Goal: Task Accomplishment & Management: Manage account settings

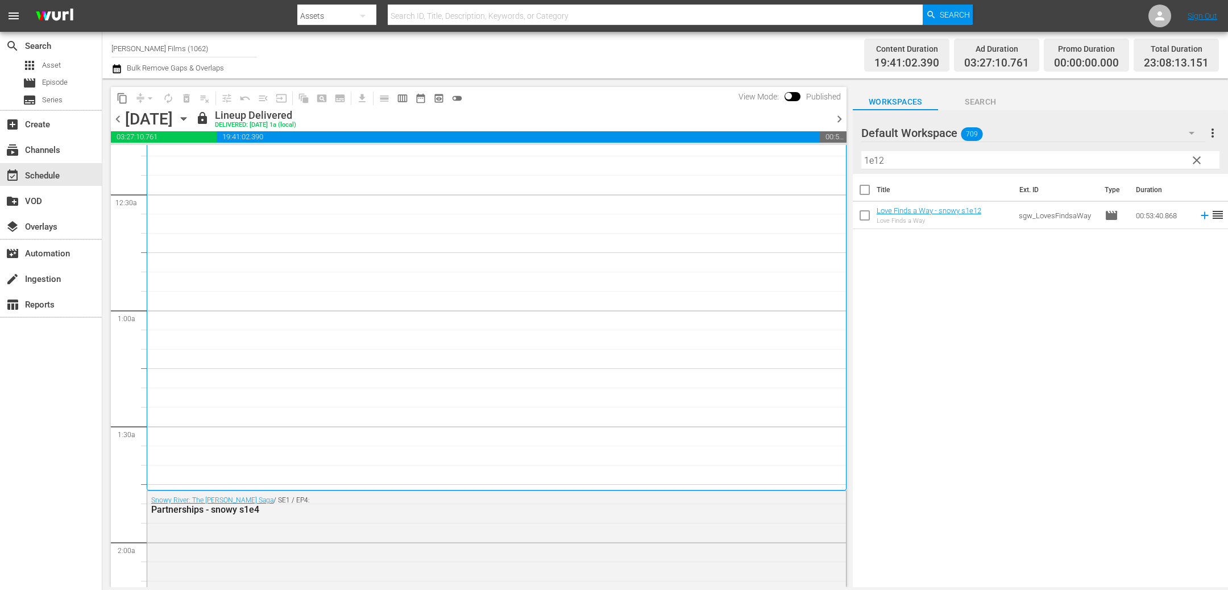
scroll to position [70, 0]
click at [186, 118] on icon "button" at bounding box center [183, 119] width 5 height 3
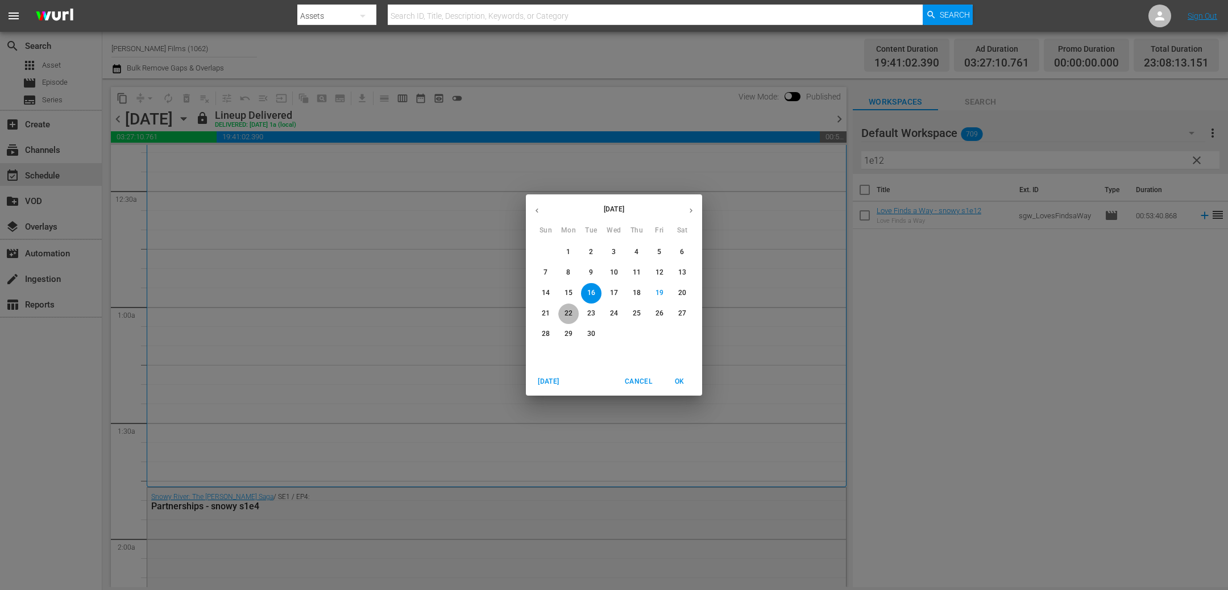
click at [563, 311] on span "22" at bounding box center [568, 314] width 20 height 10
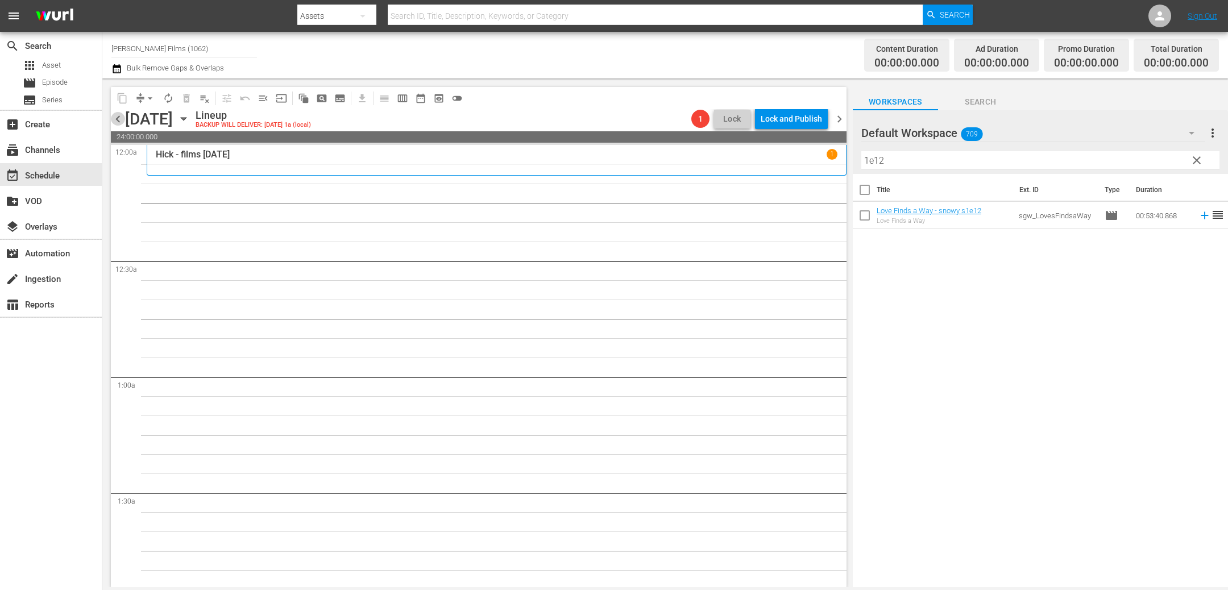
click at [119, 121] on span "chevron_left" at bounding box center [118, 119] width 14 height 14
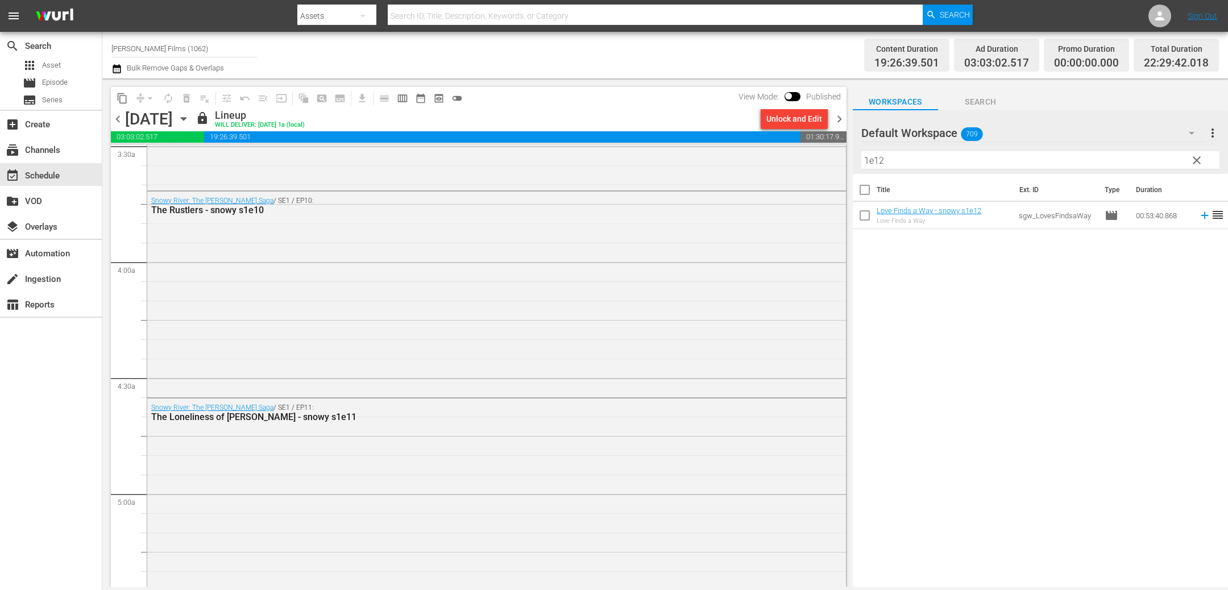
scroll to position [813, 0]
click at [843, 120] on span "chevron_right" at bounding box center [839, 119] width 14 height 14
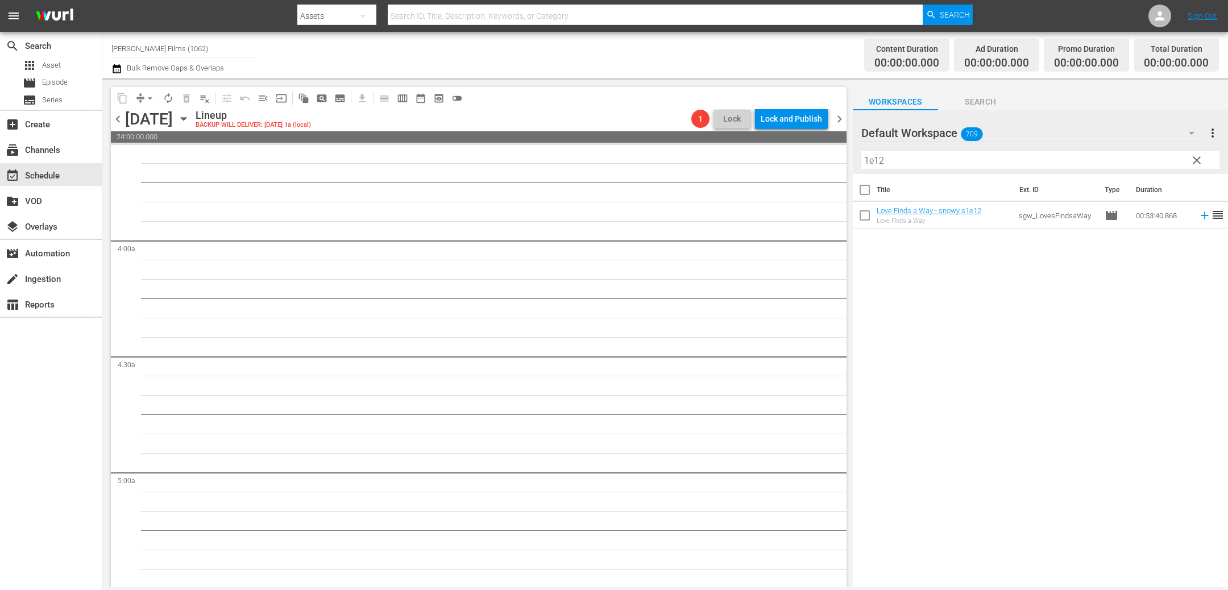
scroll to position [813, 0]
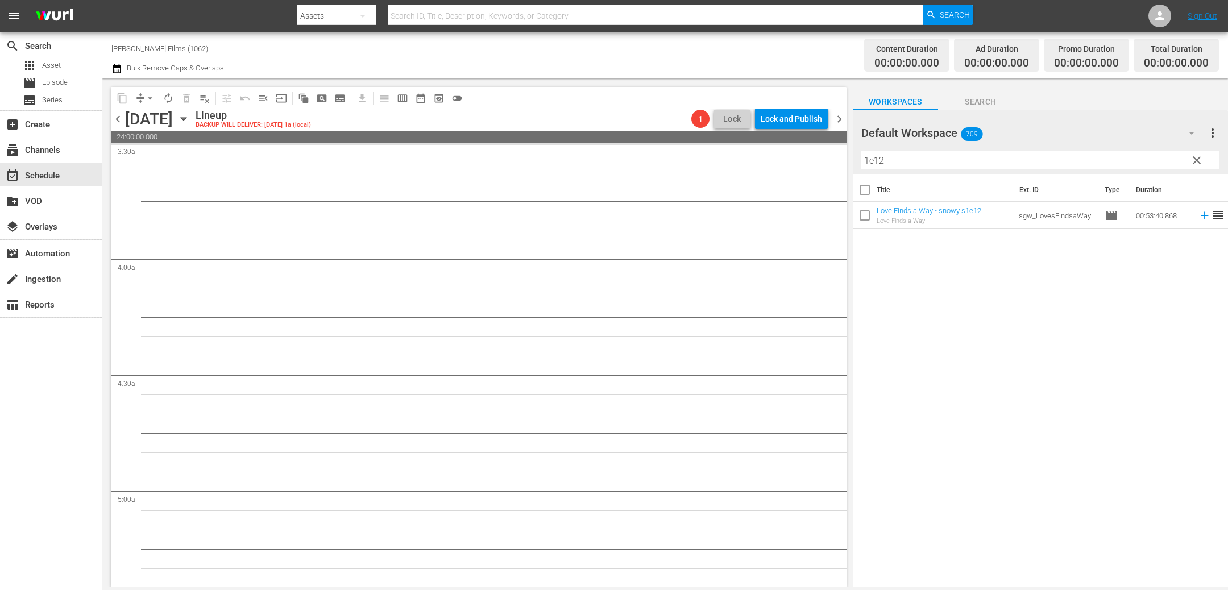
click at [186, 118] on icon "button" at bounding box center [183, 119] width 5 height 3
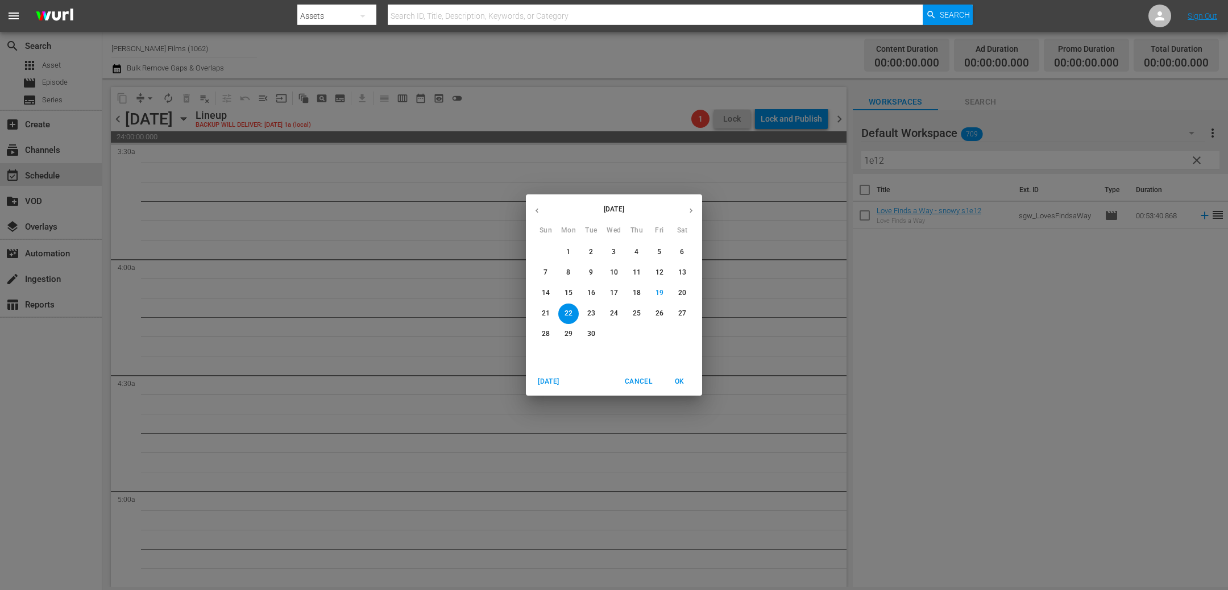
click at [575, 292] on span "15" at bounding box center [568, 293] width 20 height 10
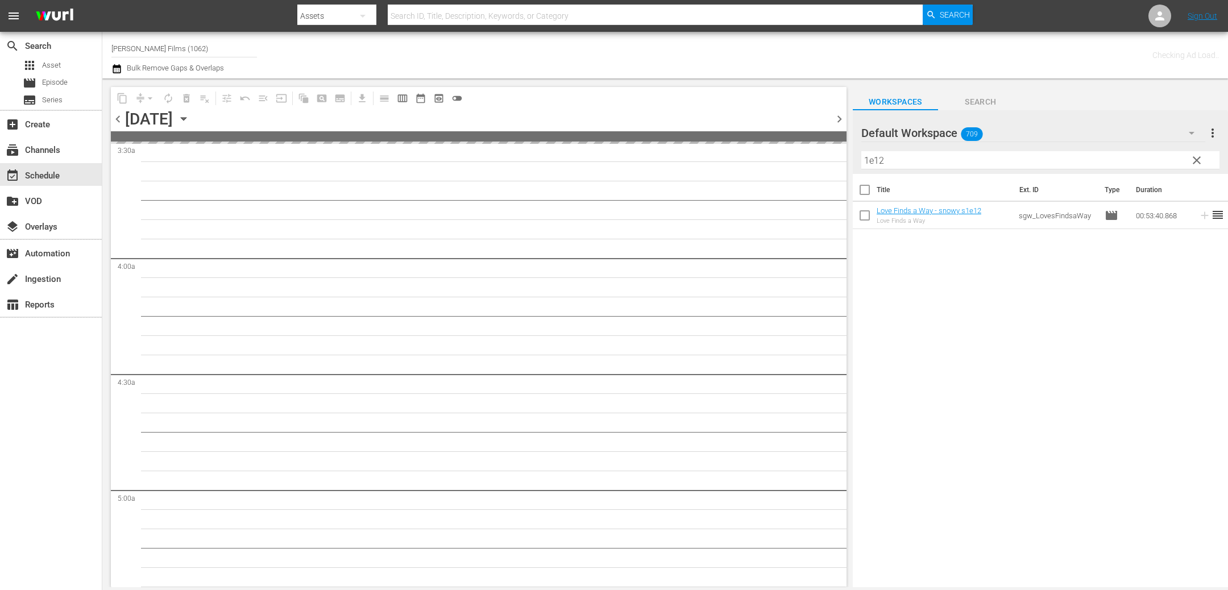
scroll to position [832, 0]
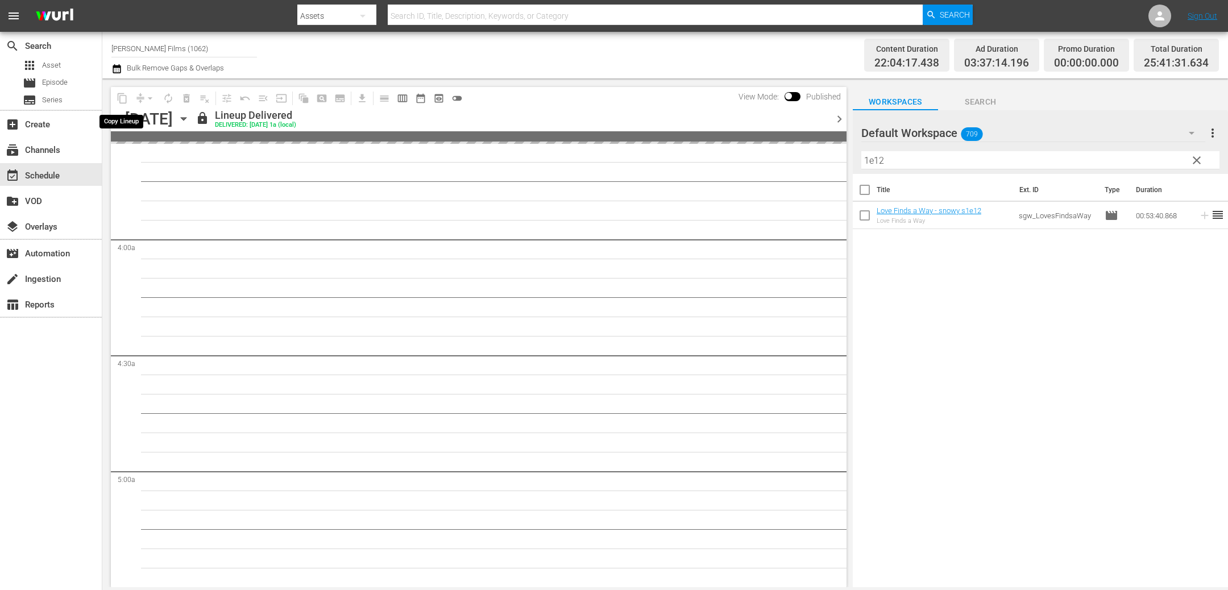
click at [121, 99] on span "content_copy" at bounding box center [122, 98] width 18 height 18
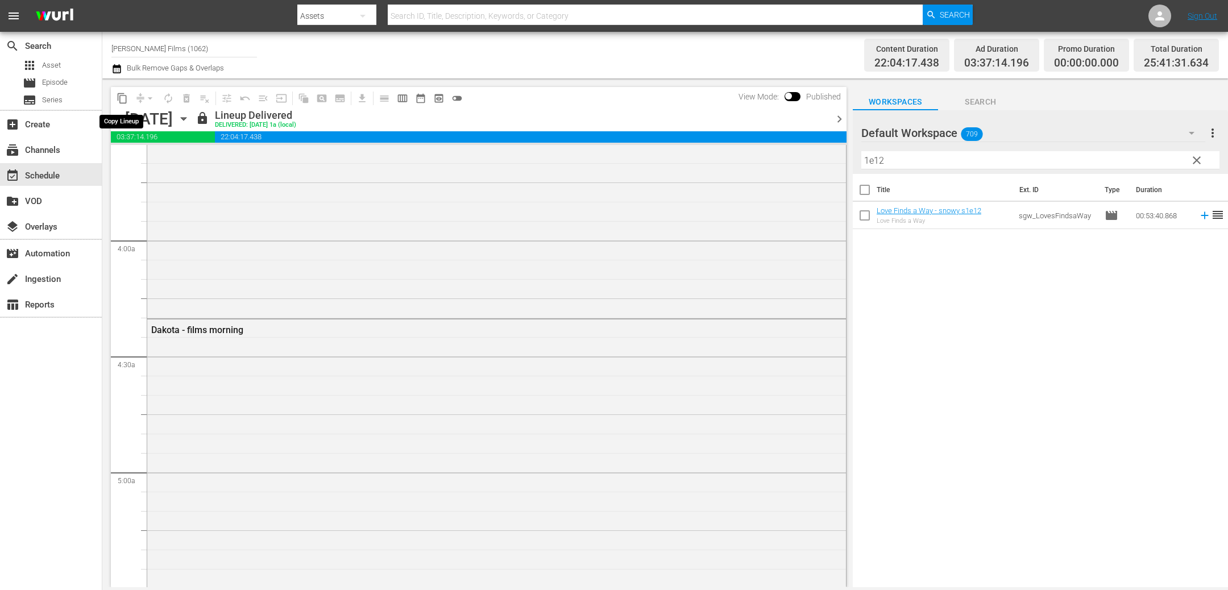
scroll to position [813, 0]
click at [121, 99] on span "content_copy" at bounding box center [121, 98] width 11 height 11
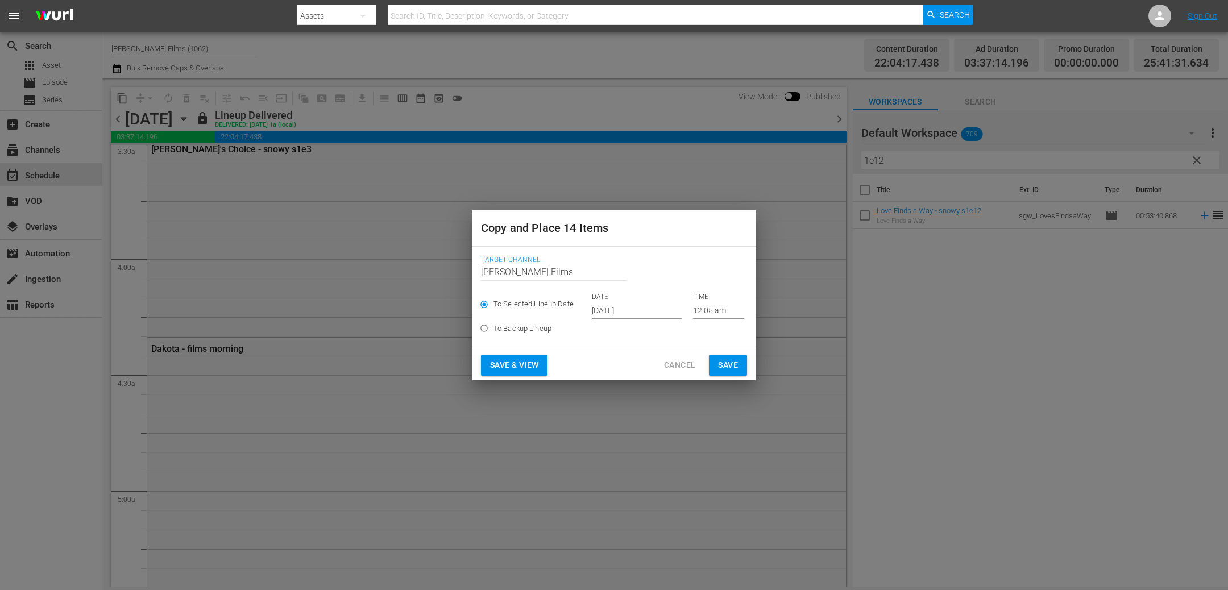
click at [618, 306] on input "[DATE]" at bounding box center [637, 310] width 90 height 17
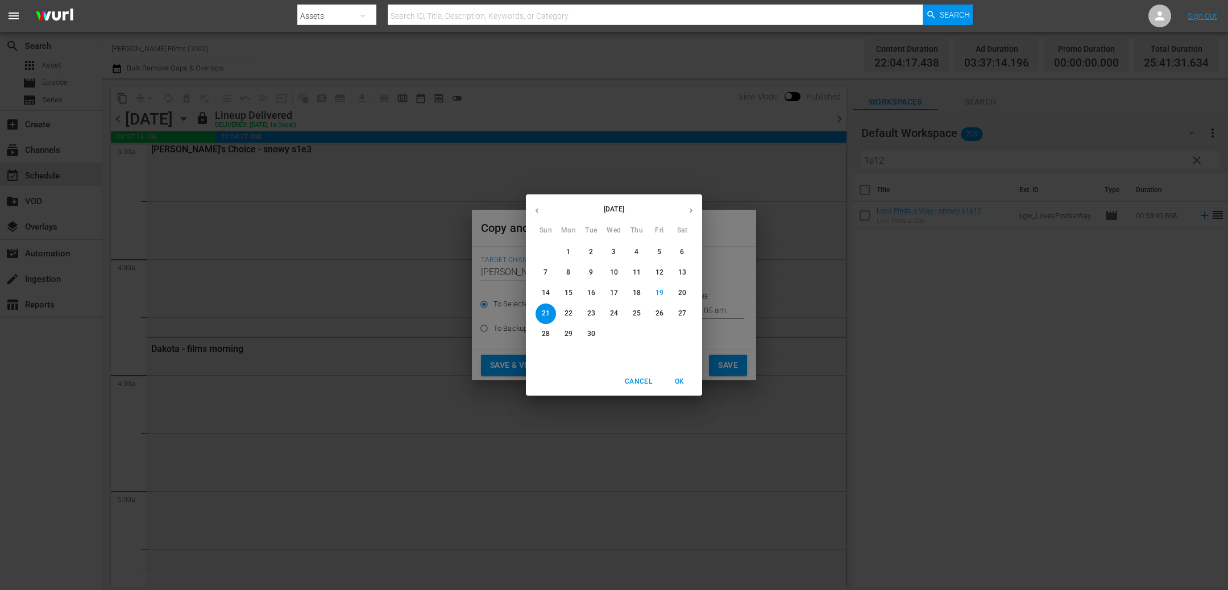
click at [569, 314] on p "22" at bounding box center [568, 314] width 8 height 10
type input "[DATE]"
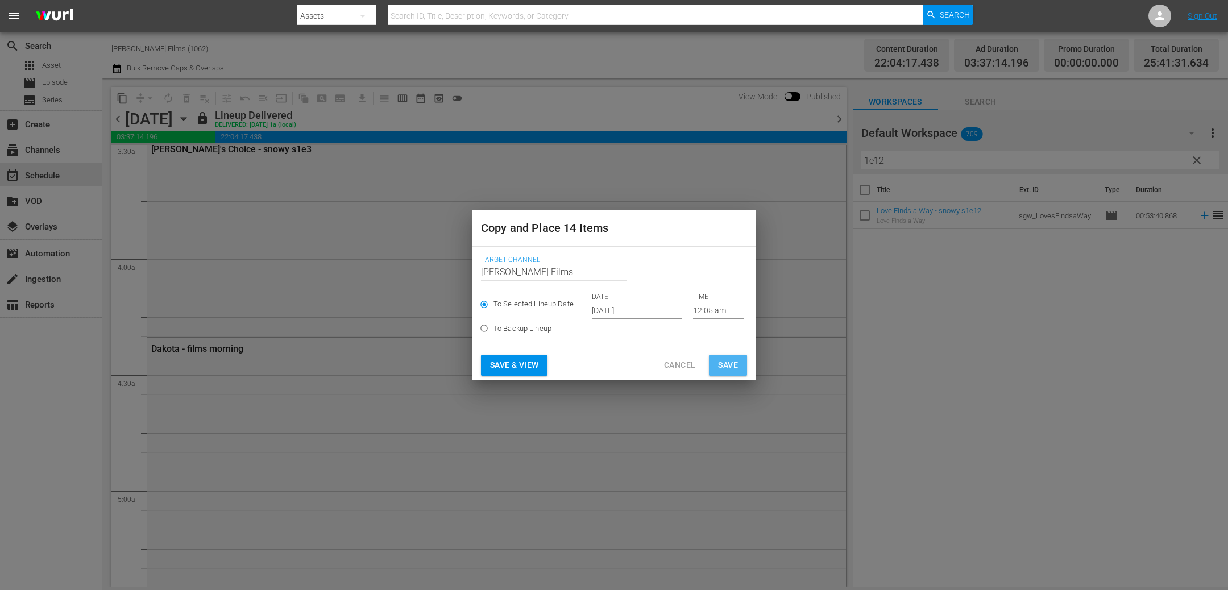
click at [726, 363] on span "Save" at bounding box center [728, 365] width 20 height 14
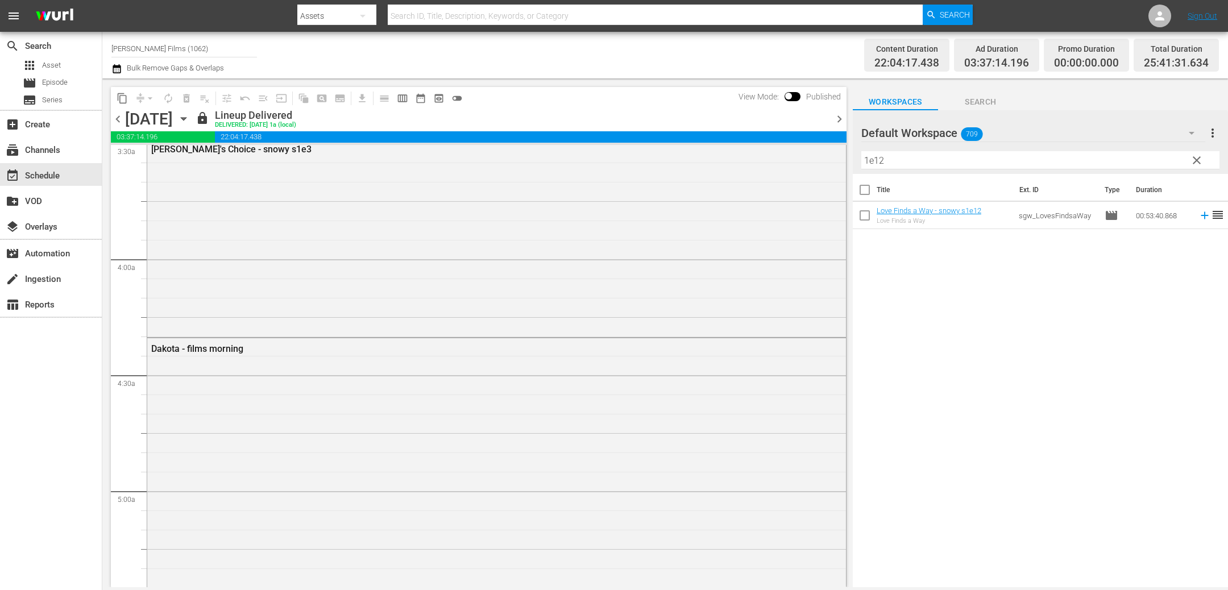
click at [190, 120] on icon "button" at bounding box center [183, 119] width 13 height 13
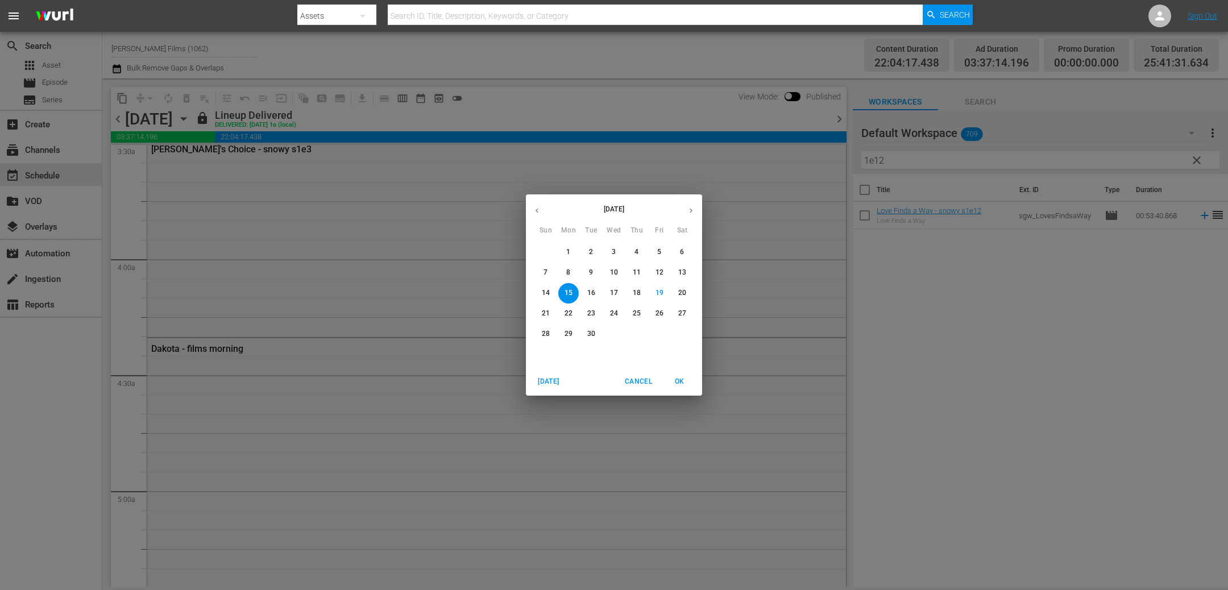
click at [569, 334] on p "29" at bounding box center [568, 334] width 8 height 10
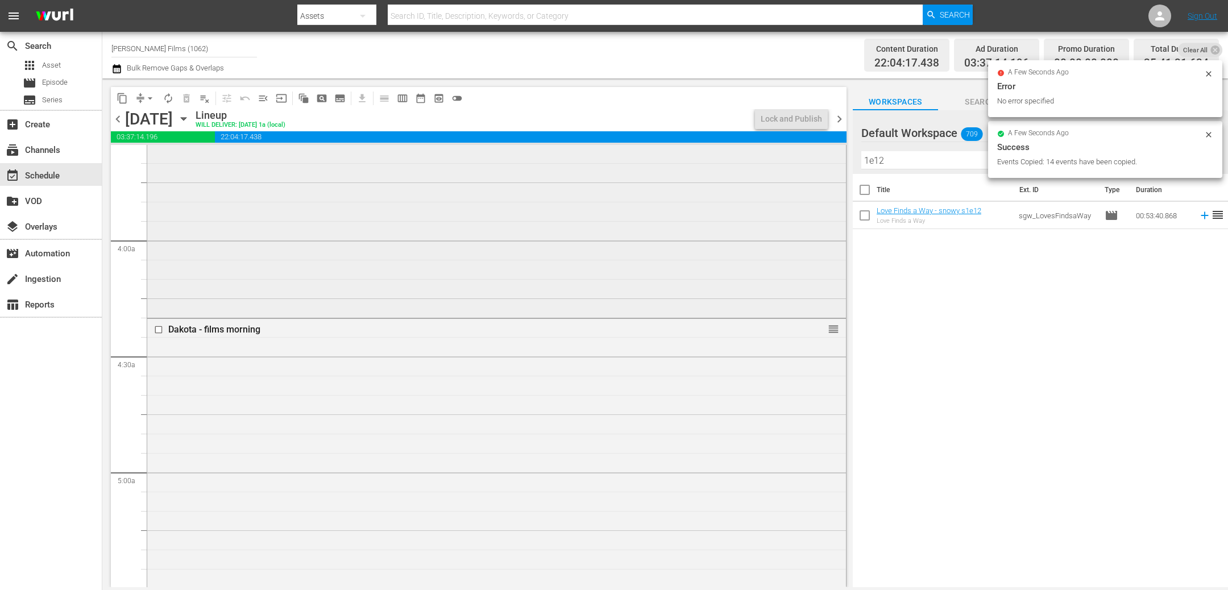
scroll to position [813, 0]
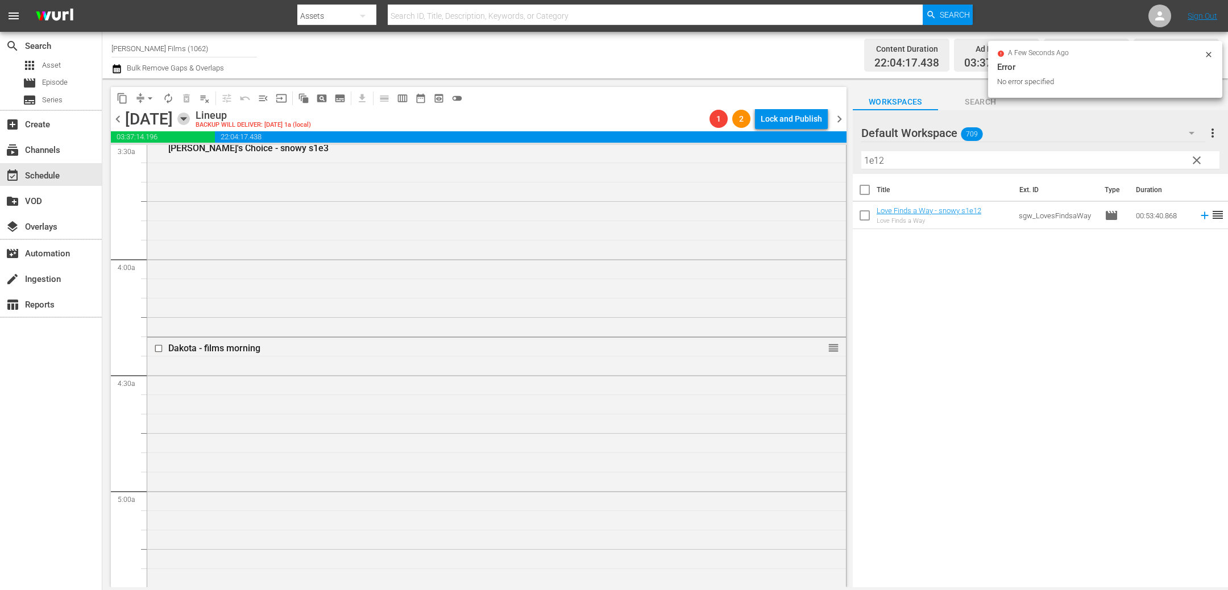
click at [190, 119] on icon "button" at bounding box center [183, 119] width 13 height 13
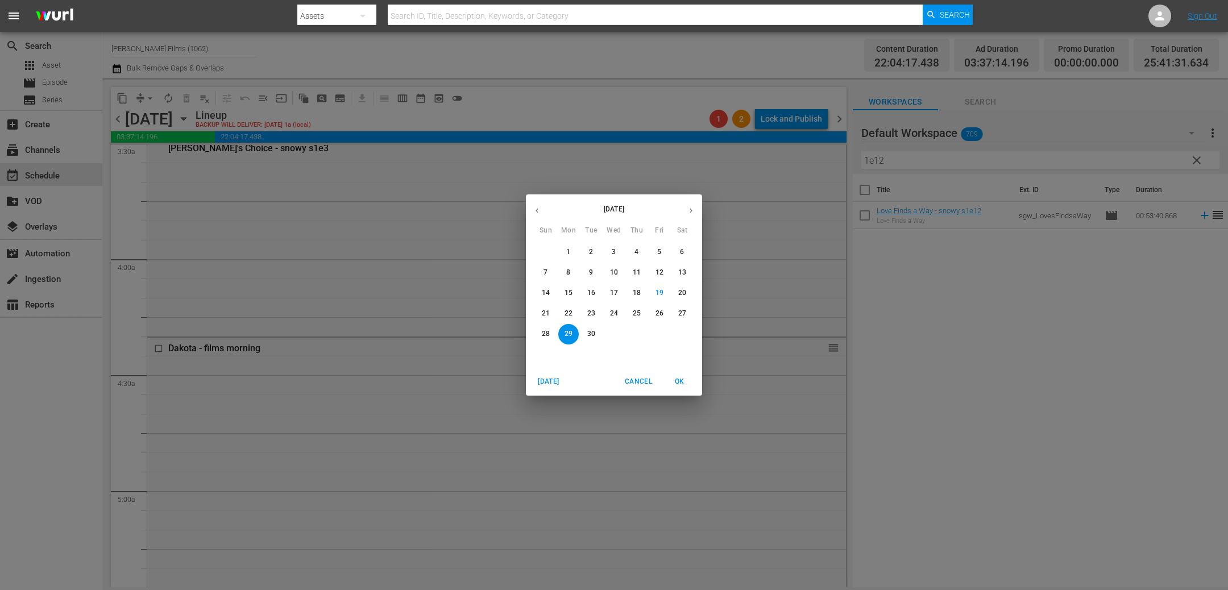
click at [574, 314] on span "22" at bounding box center [568, 314] width 20 height 10
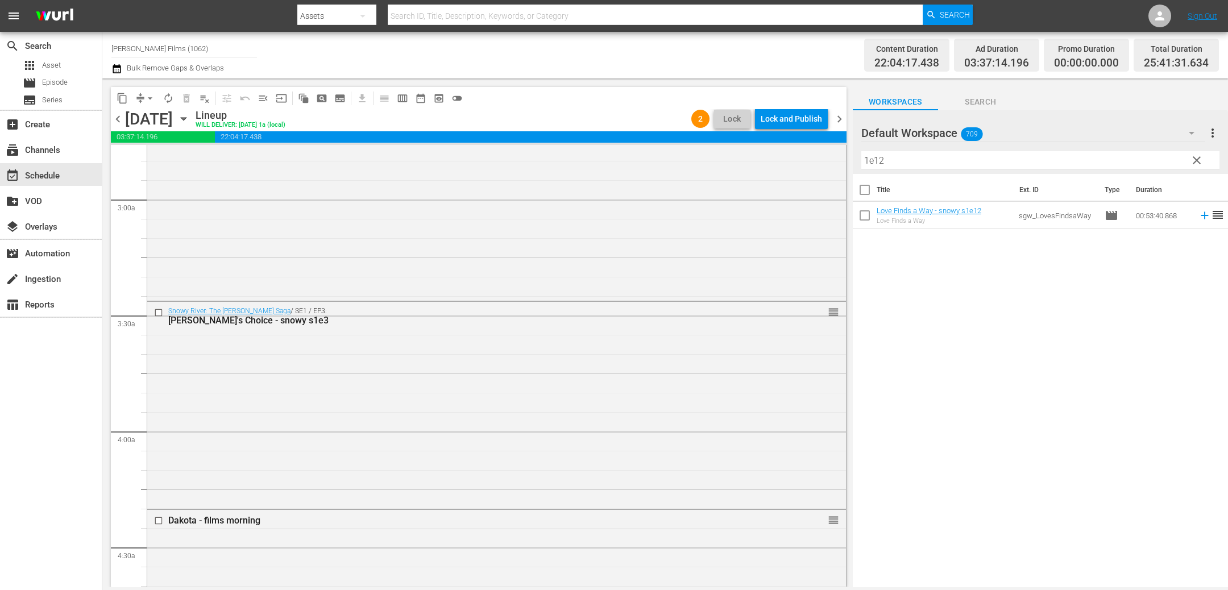
scroll to position [648, 0]
click at [157, 305] on input "checkbox" at bounding box center [160, 305] width 12 height 10
click at [157, 517] on input "checkbox" at bounding box center [160, 514] width 12 height 10
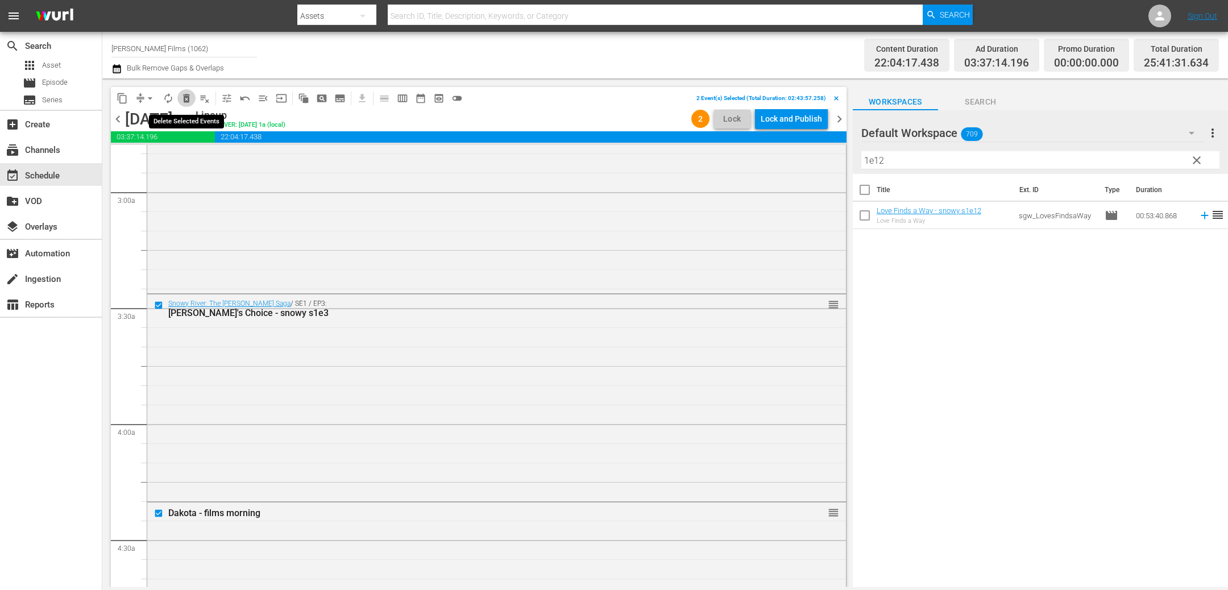
click at [191, 101] on span "delete_forever_outlined" at bounding box center [186, 98] width 11 height 11
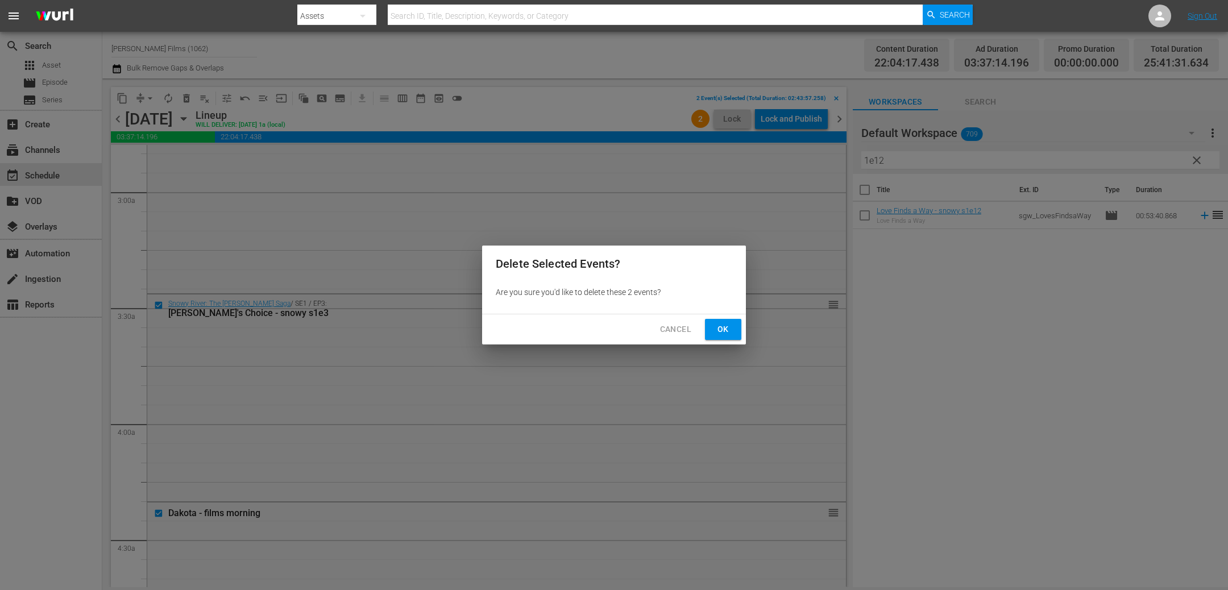
click at [721, 324] on span "Ok" at bounding box center [723, 329] width 18 height 14
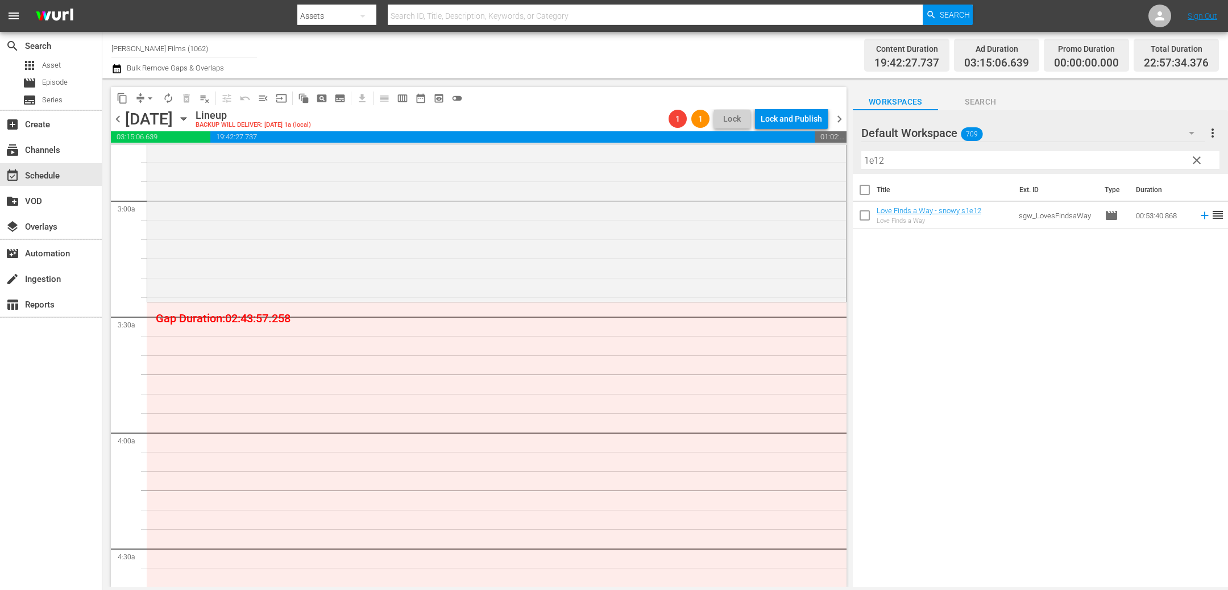
scroll to position [643, 0]
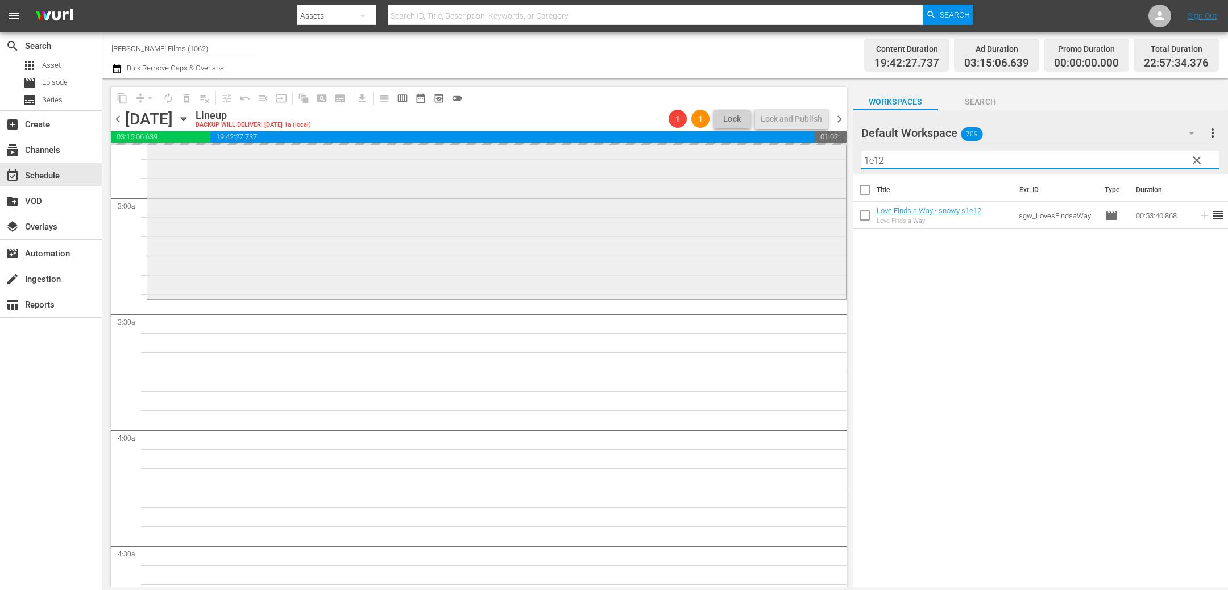
drag, startPoint x: 898, startPoint y: 159, endPoint x: 798, endPoint y: 154, distance: 100.7
click at [798, 154] on div "content_copy compress arrow_drop_down autorenew_outlined delete_forever_outline…" at bounding box center [664, 332] width 1125 height 509
click at [846, 116] on span "chevron_right" at bounding box center [839, 119] width 14 height 14
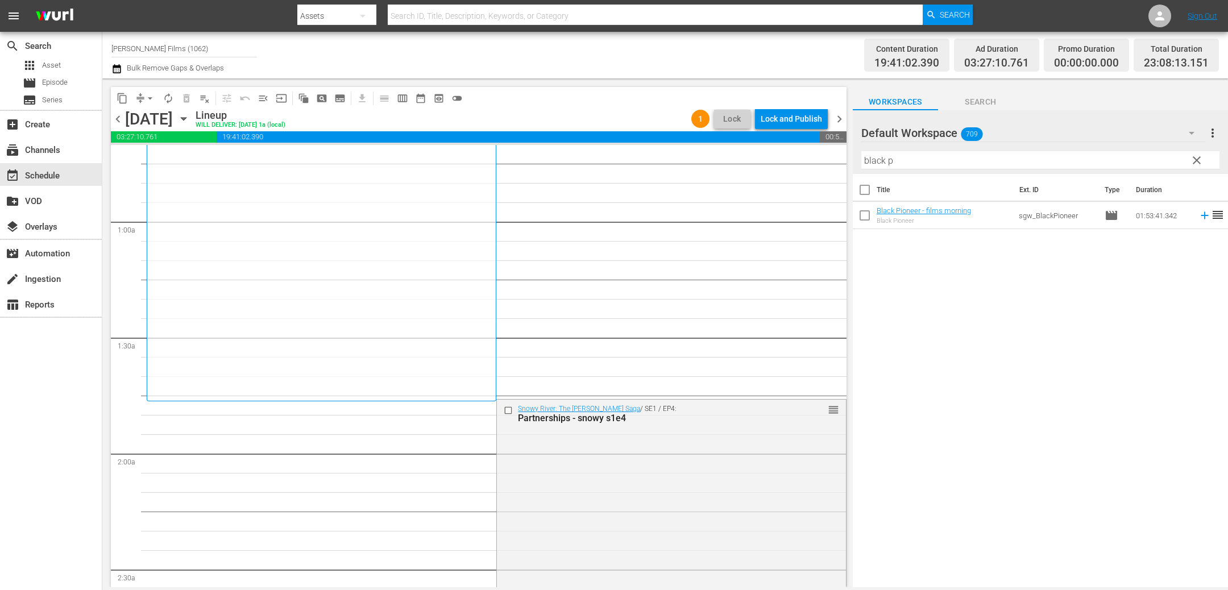
scroll to position [164, 0]
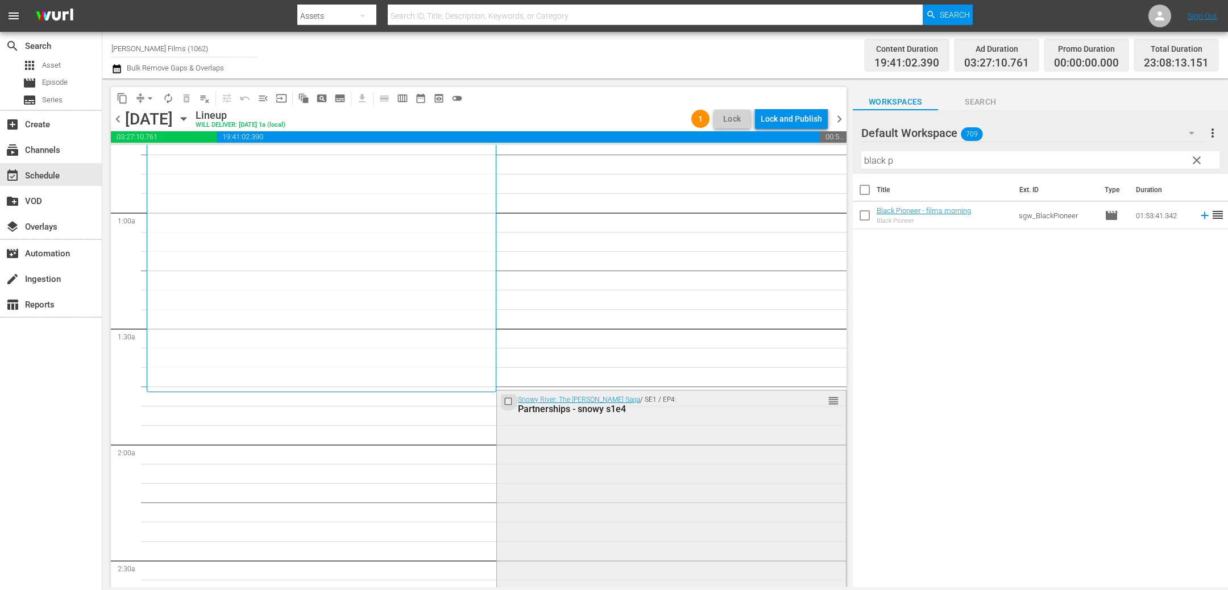
click at [507, 401] on input "checkbox" at bounding box center [510, 402] width 12 height 10
click at [188, 95] on span "delete_forever_outlined" at bounding box center [186, 98] width 11 height 11
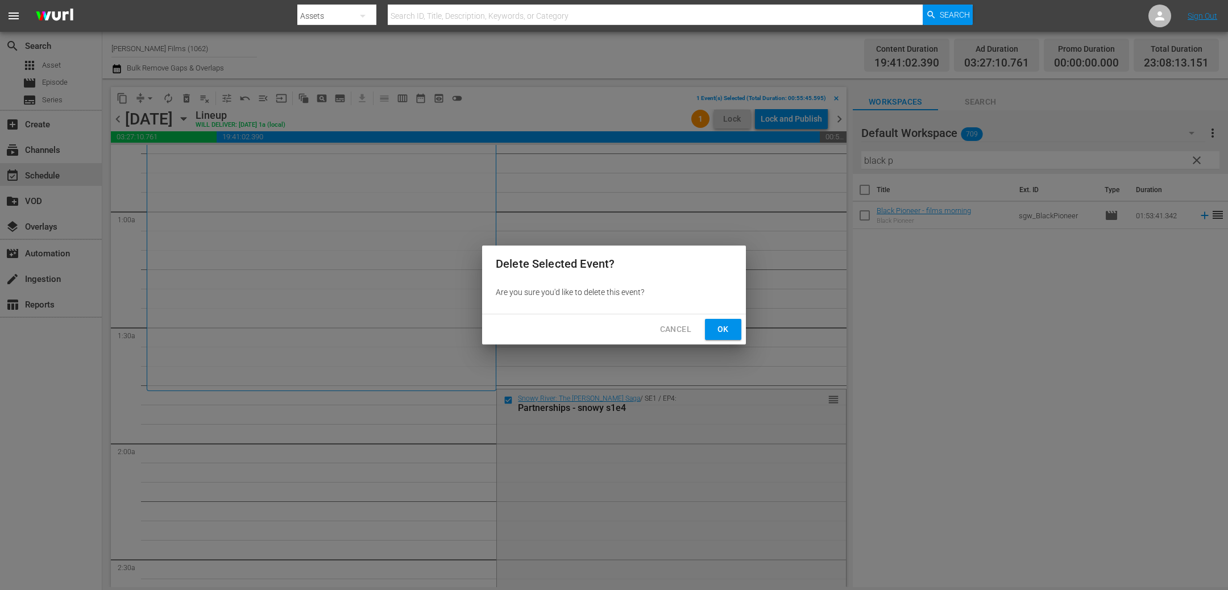
drag, startPoint x: 726, startPoint y: 324, endPoint x: 530, endPoint y: 230, distance: 218.1
click at [725, 323] on span "Ok" at bounding box center [723, 329] width 18 height 14
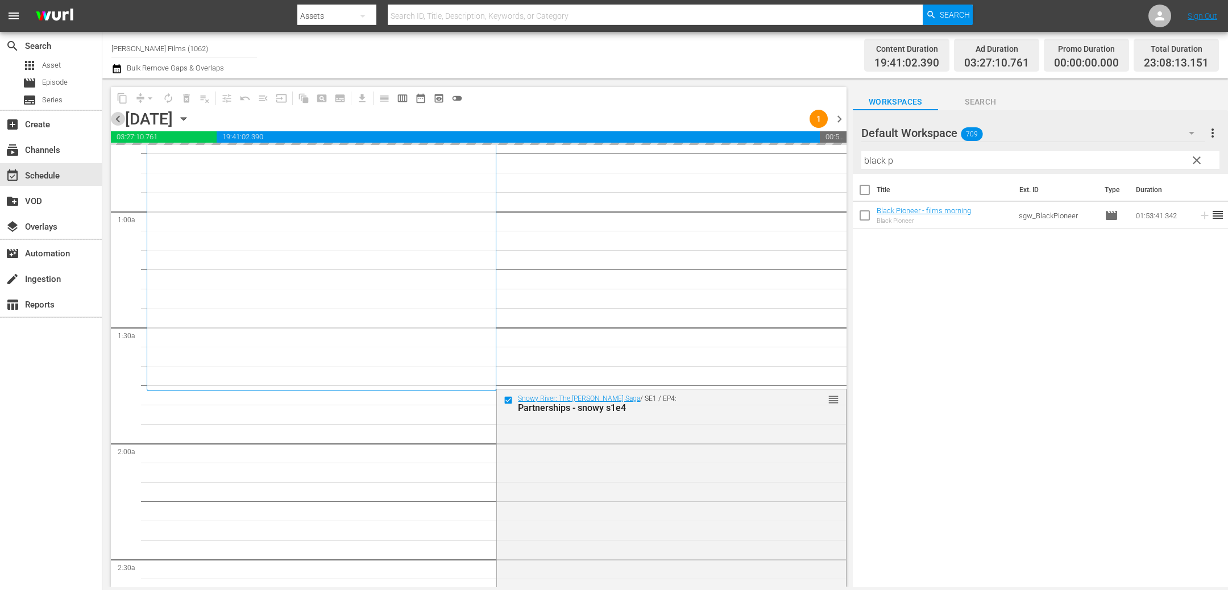
click at [118, 118] on span "chevron_left" at bounding box center [118, 119] width 14 height 14
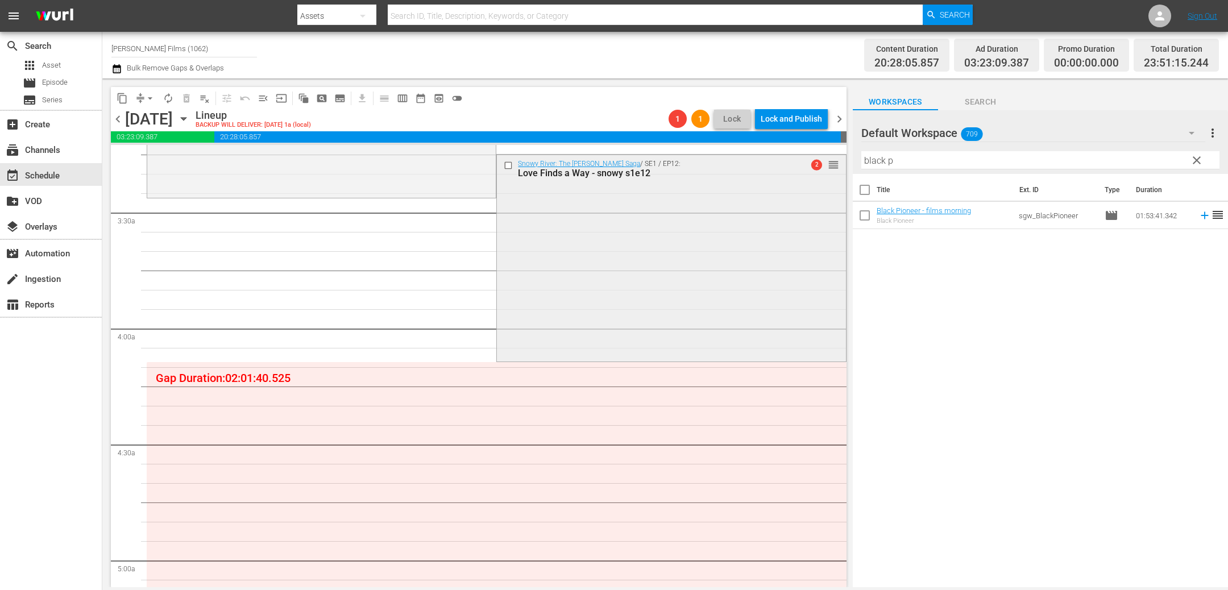
scroll to position [746, 0]
drag, startPoint x: 831, startPoint y: 201, endPoint x: 825, endPoint y: 199, distance: 7.2
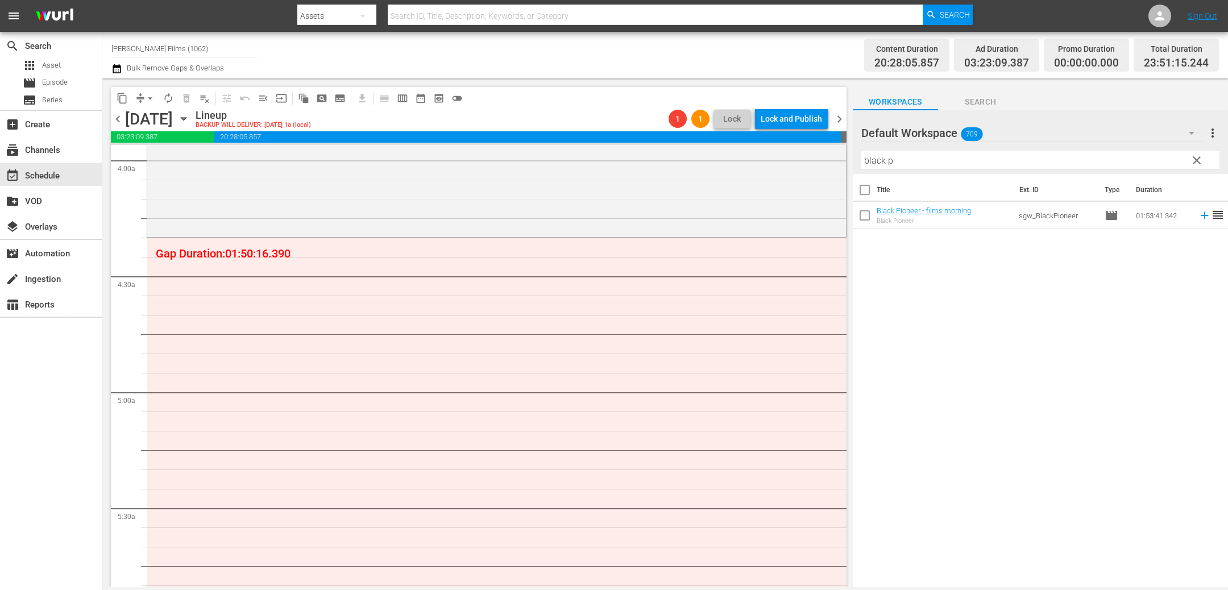
scroll to position [898, 0]
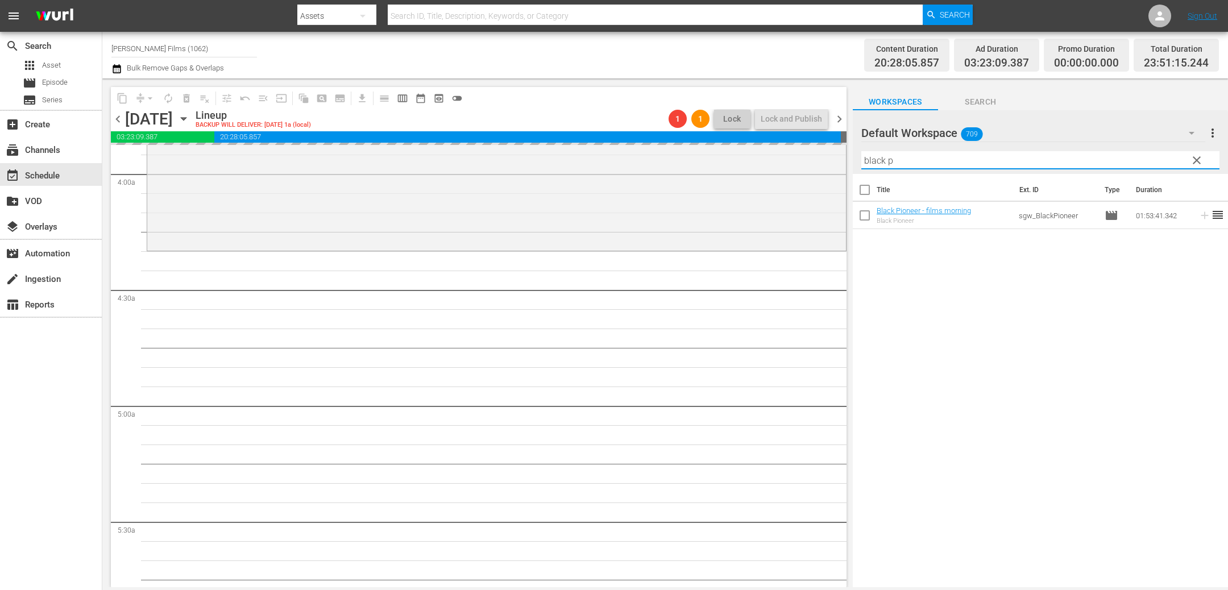
drag, startPoint x: 929, startPoint y: 164, endPoint x: 712, endPoint y: 143, distance: 217.5
click at [714, 144] on div "content_copy compress arrow_drop_down autorenew_outlined delete_forever_outline…" at bounding box center [664, 332] width 1125 height 509
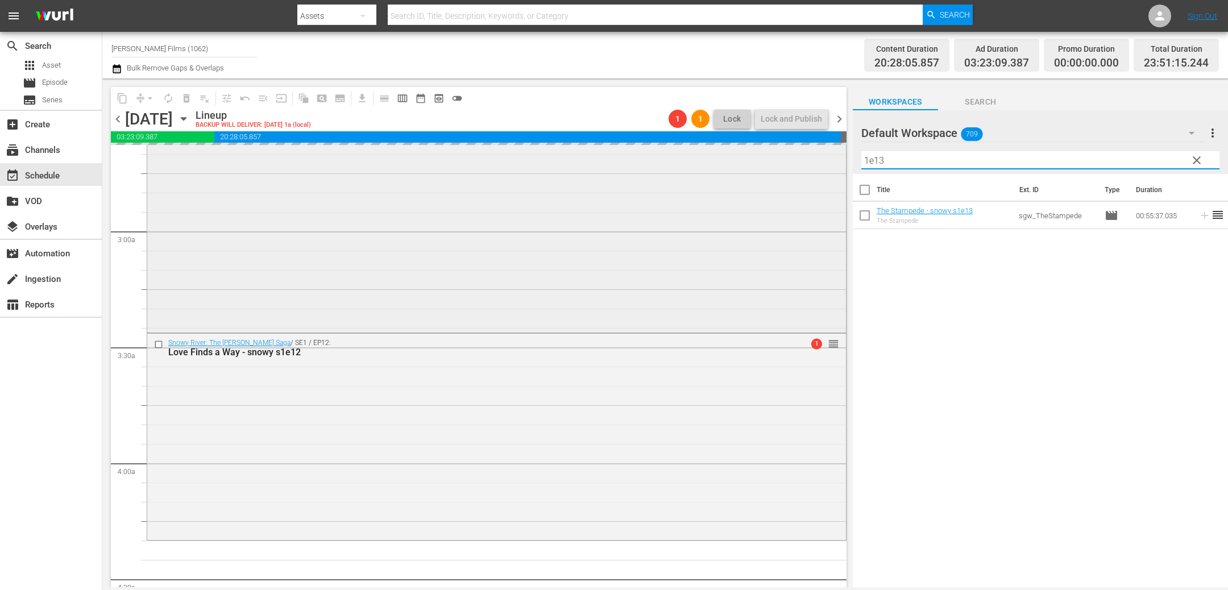
scroll to position [592, 0]
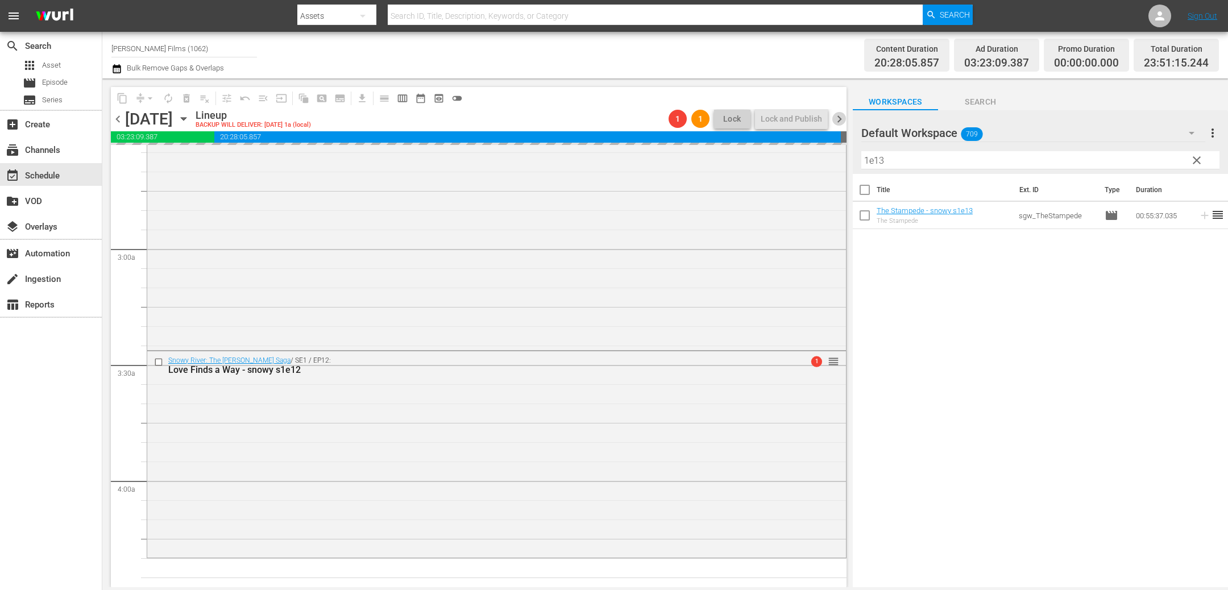
click at [836, 116] on span "chevron_right" at bounding box center [839, 119] width 14 height 14
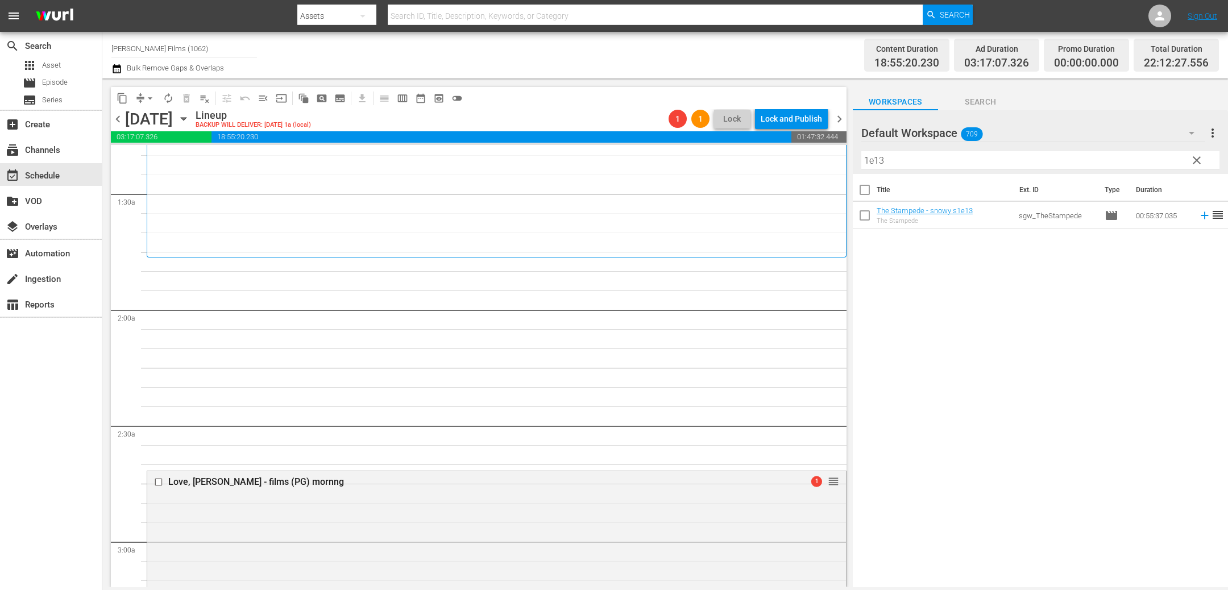
scroll to position [202, 0]
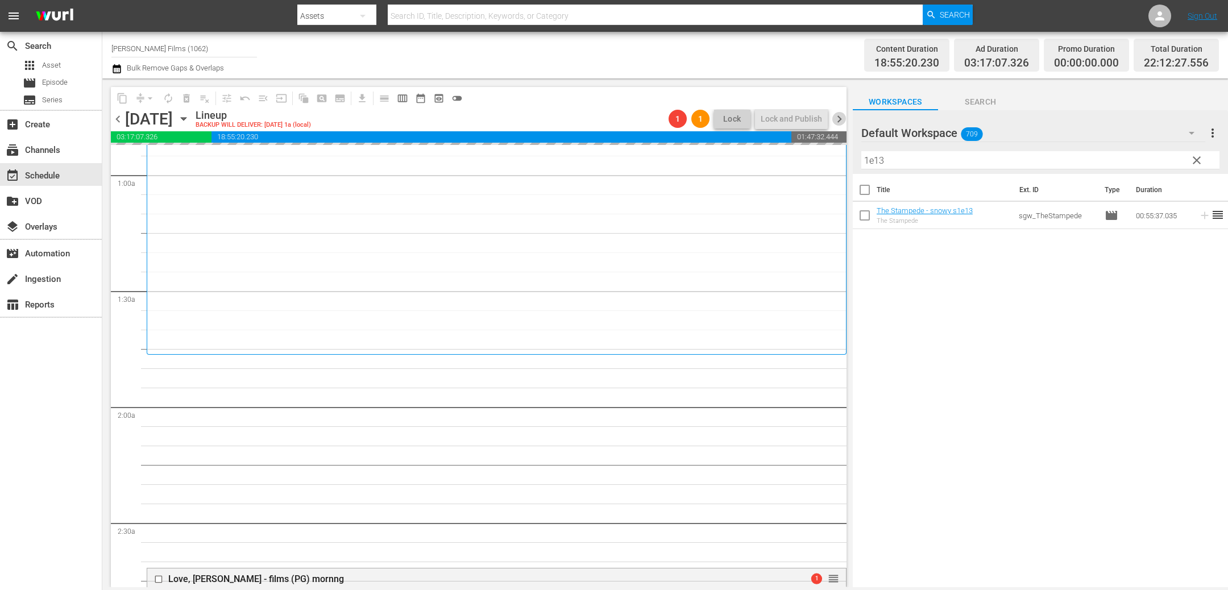
click at [841, 118] on span "chevron_right" at bounding box center [839, 119] width 14 height 14
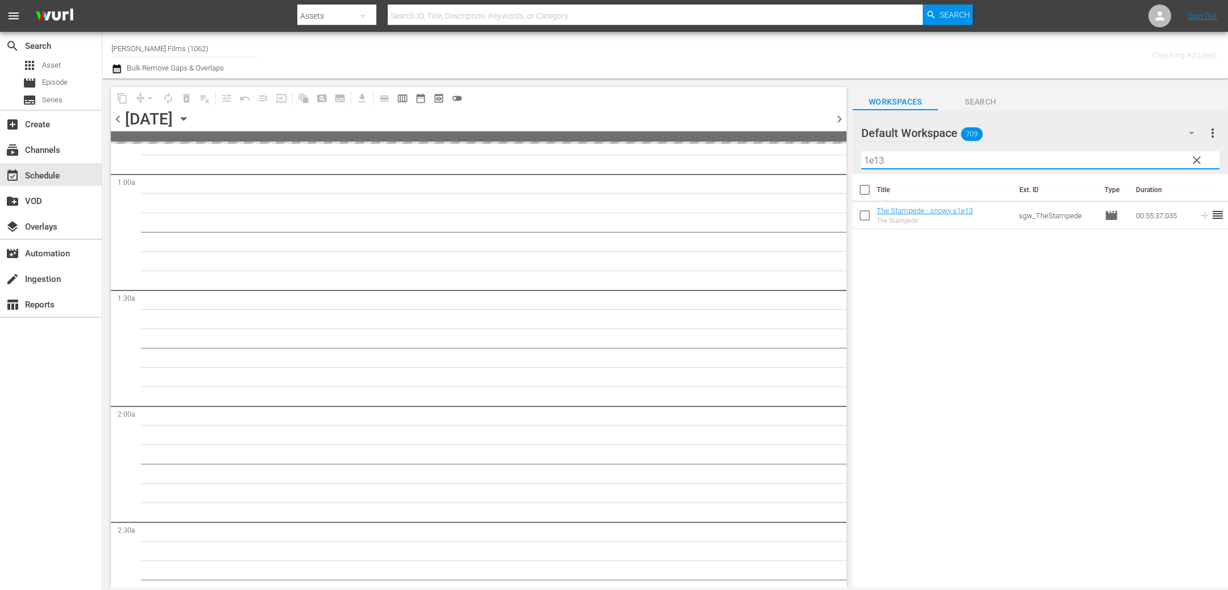
click at [916, 153] on input "1e13" at bounding box center [1040, 160] width 358 height 18
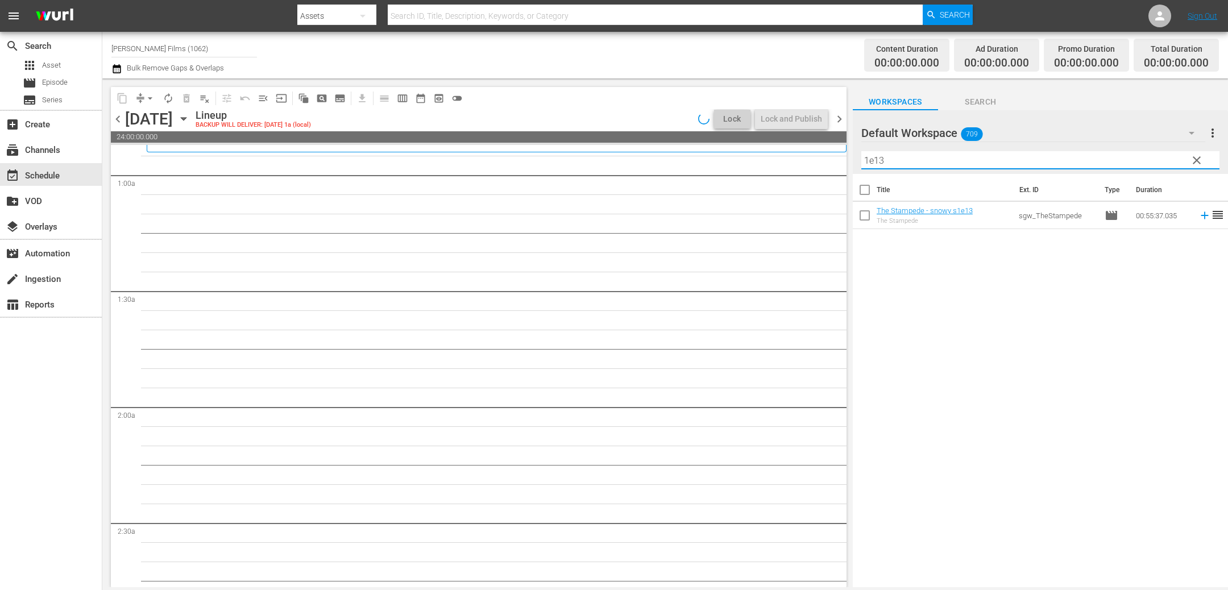
click at [914, 153] on input "1e13" at bounding box center [1040, 160] width 358 height 18
click at [913, 162] on input "1e13" at bounding box center [1040, 160] width 358 height 18
type input "1e14"
click at [190, 117] on icon "button" at bounding box center [183, 119] width 13 height 13
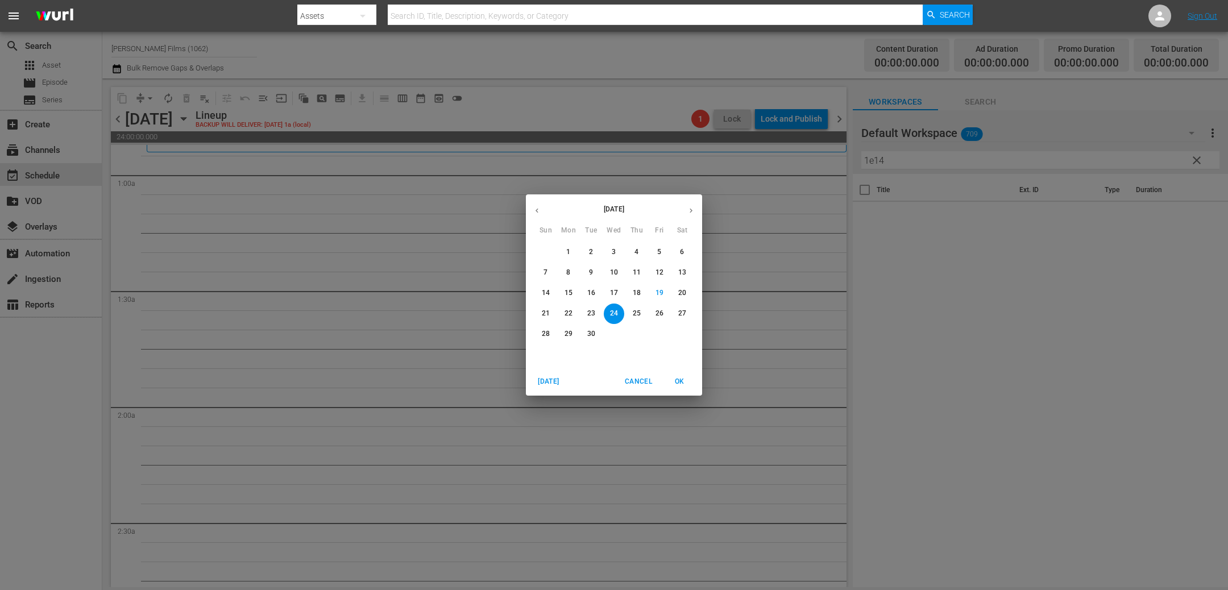
click at [613, 293] on p "17" at bounding box center [614, 293] width 8 height 10
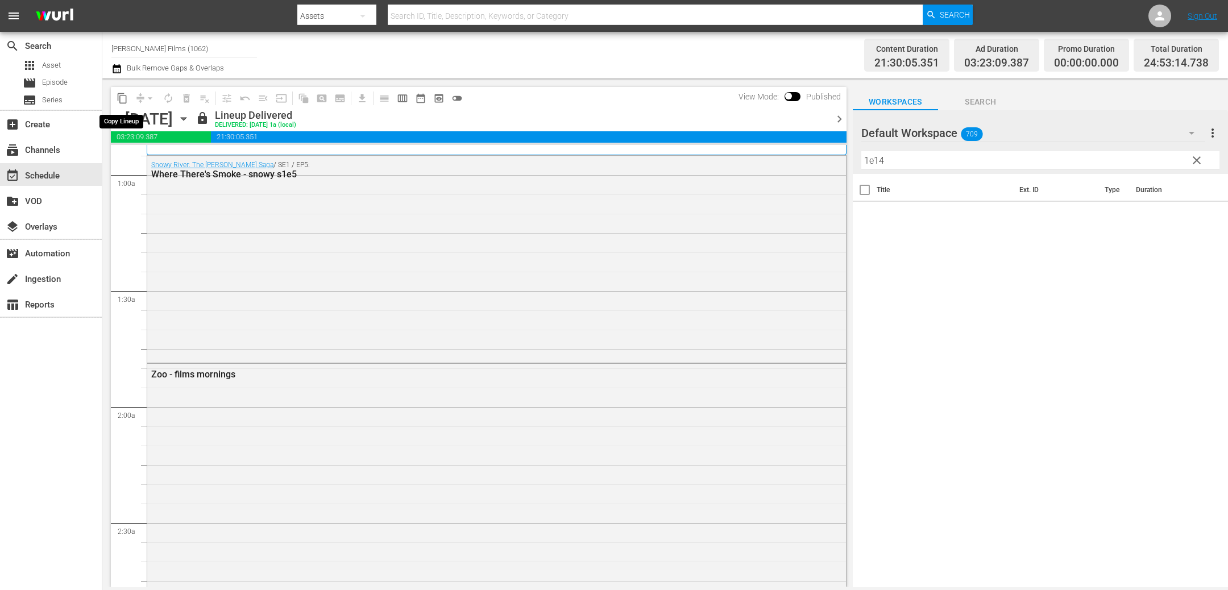
click at [121, 98] on span "content_copy" at bounding box center [121, 98] width 11 height 11
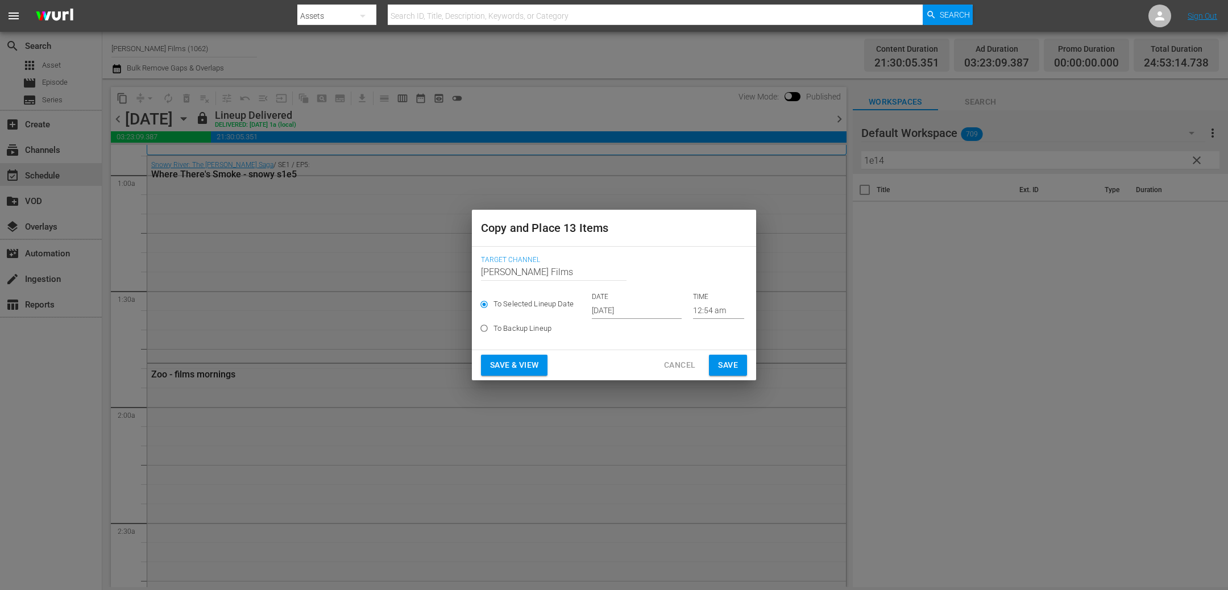
click at [653, 313] on input "[DATE]" at bounding box center [637, 310] width 90 height 17
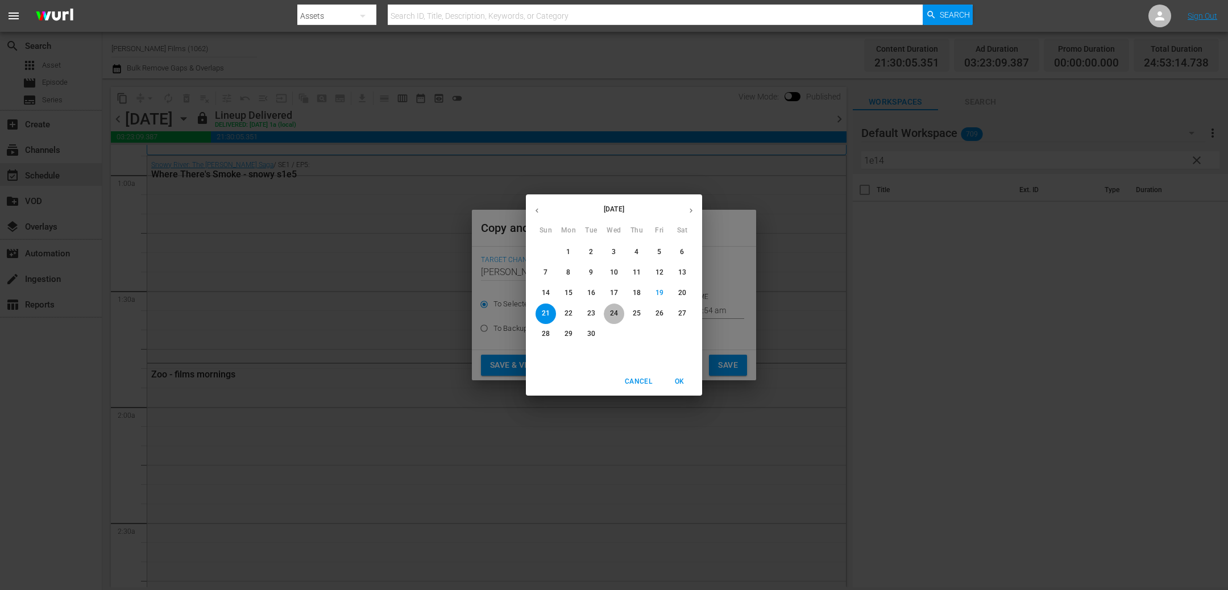
click at [617, 311] on p "24" at bounding box center [614, 314] width 8 height 10
type input "[DATE]"
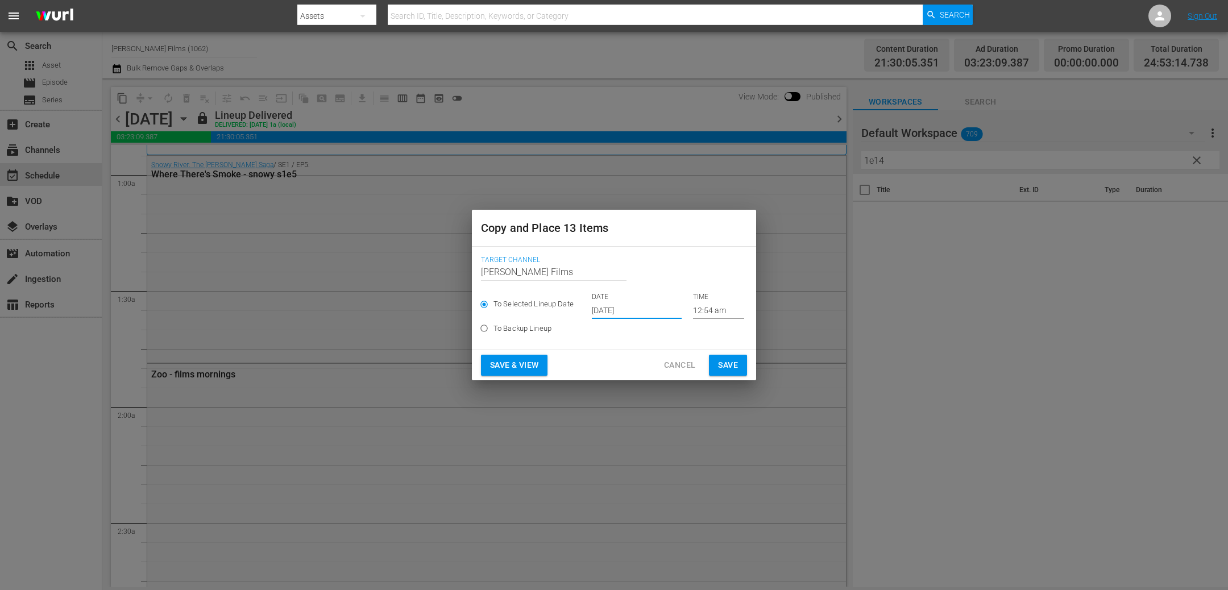
click at [722, 366] on span "Save" at bounding box center [728, 365] width 20 height 14
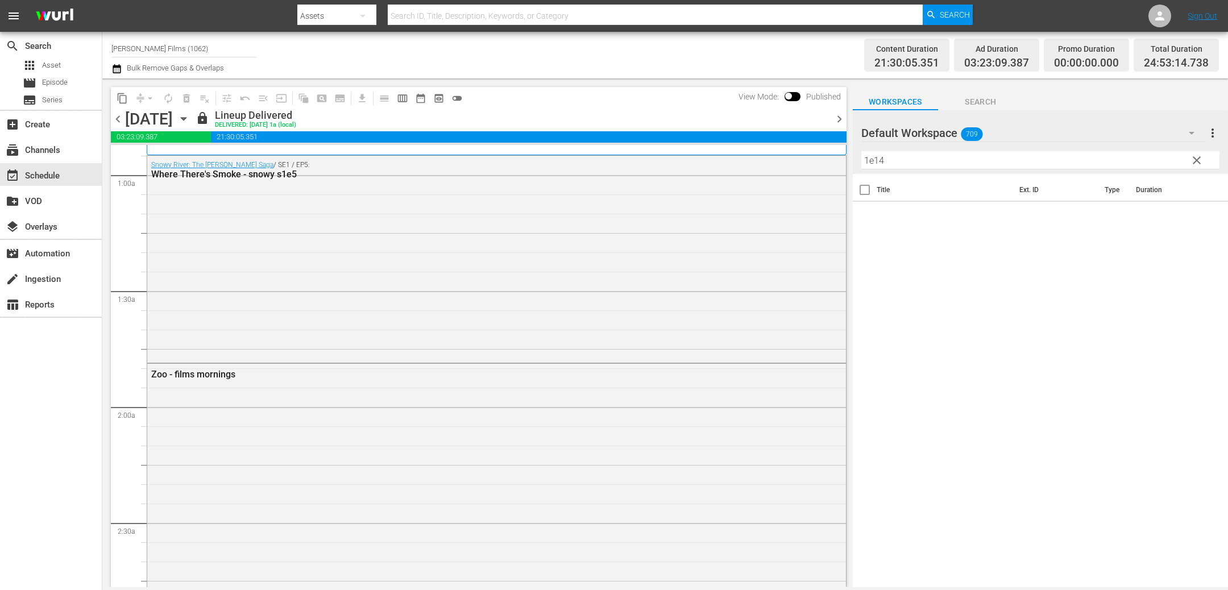
click at [190, 118] on icon "button" at bounding box center [183, 119] width 13 height 13
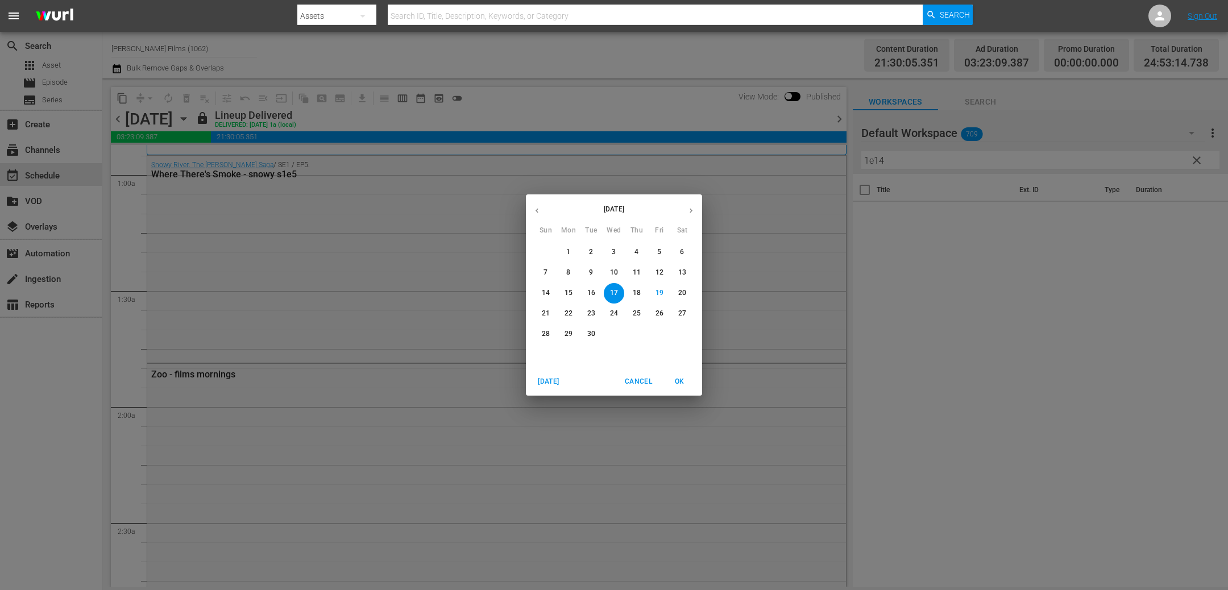
click at [637, 313] on p "25" at bounding box center [637, 314] width 8 height 10
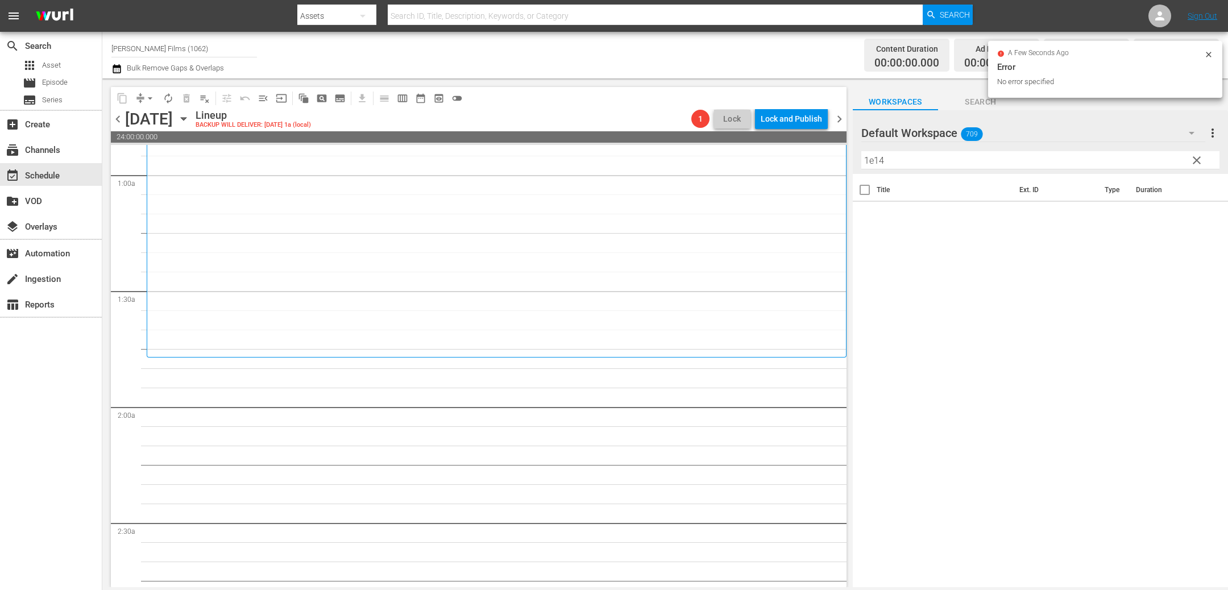
click at [186, 119] on icon "button" at bounding box center [183, 119] width 5 height 3
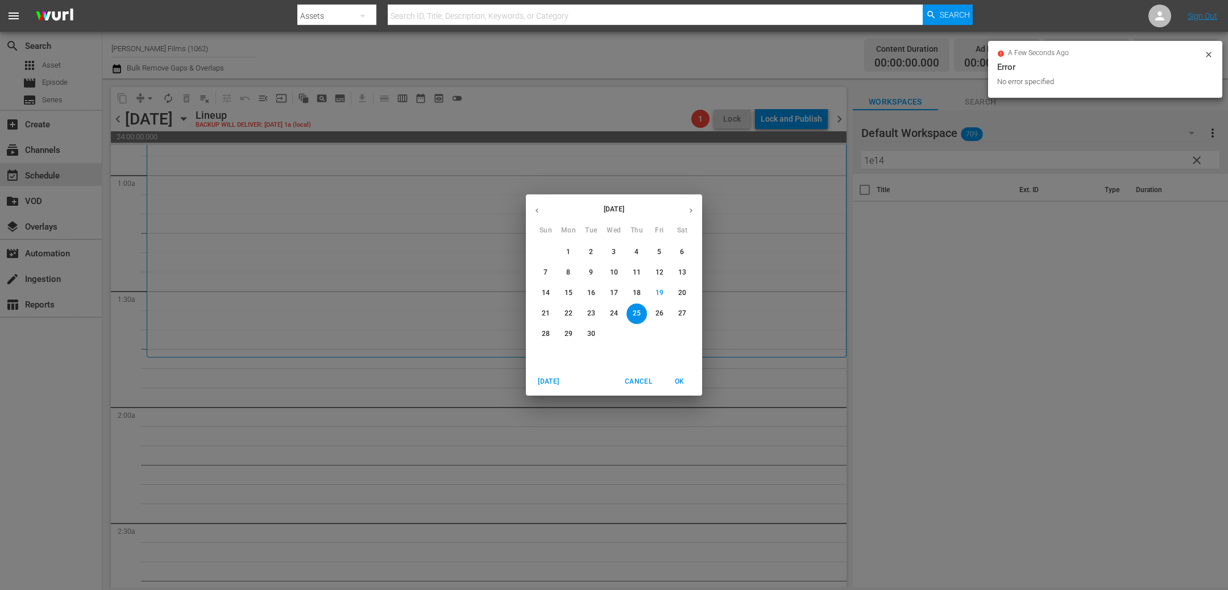
drag, startPoint x: 636, startPoint y: 290, endPoint x: 631, endPoint y: 290, distance: 5.7
click at [636, 290] on p "18" at bounding box center [637, 293] width 8 height 10
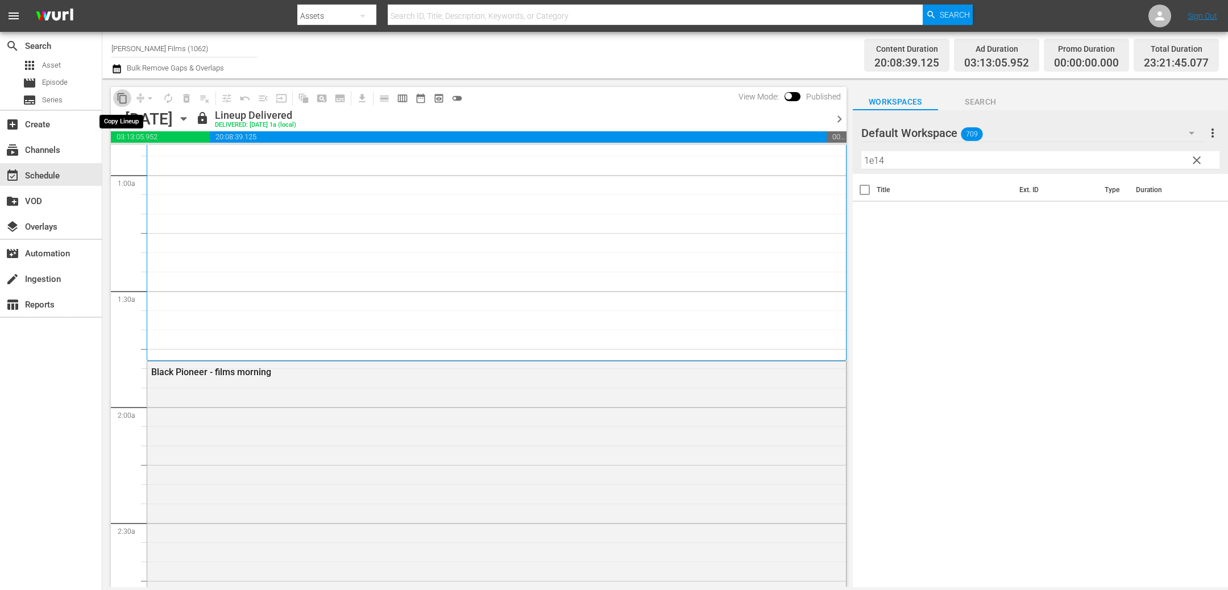
click at [121, 96] on span "content_copy" at bounding box center [121, 98] width 11 height 11
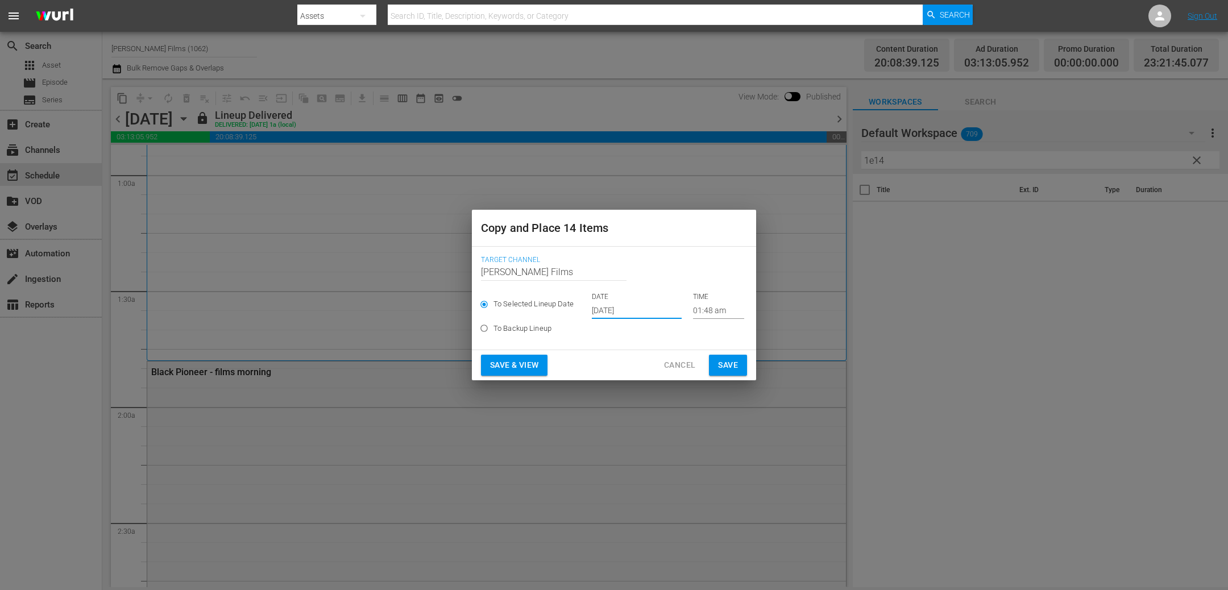
click at [658, 314] on input "[DATE]" at bounding box center [637, 310] width 90 height 17
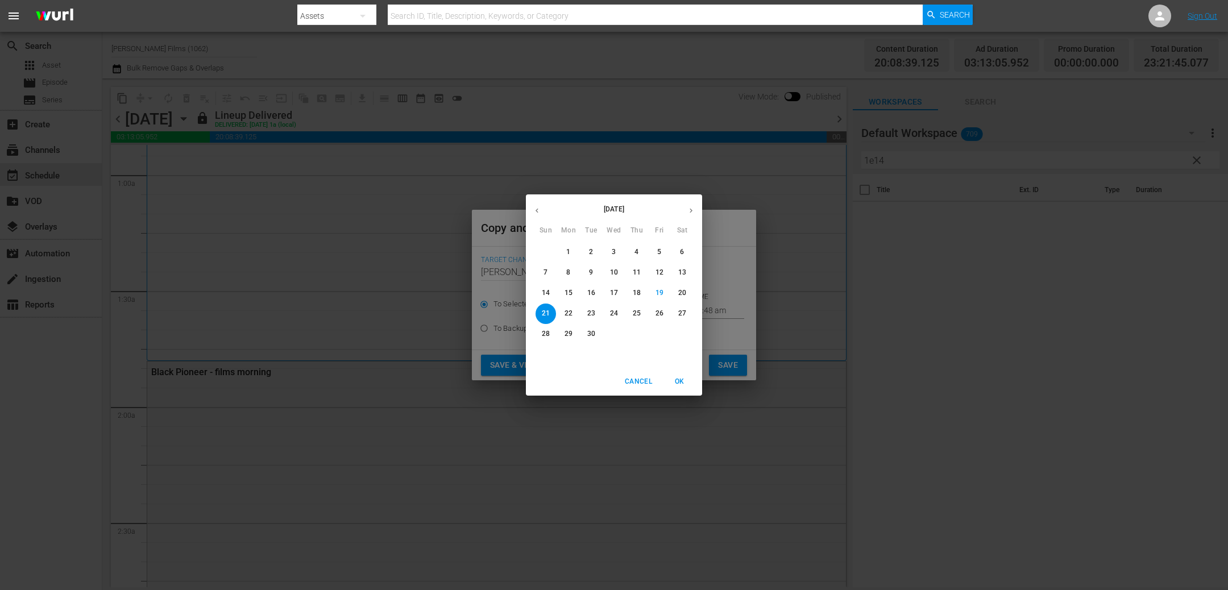
click at [639, 313] on p "25" at bounding box center [637, 314] width 8 height 10
type input "[DATE]"
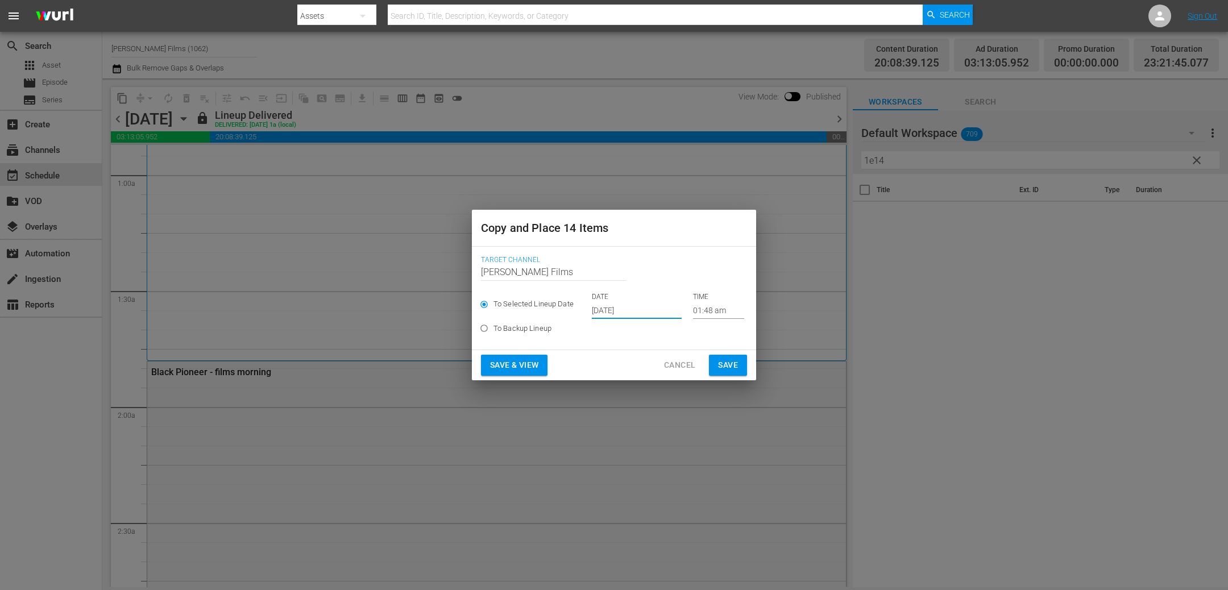
click at [734, 363] on span "Save" at bounding box center [728, 365] width 20 height 14
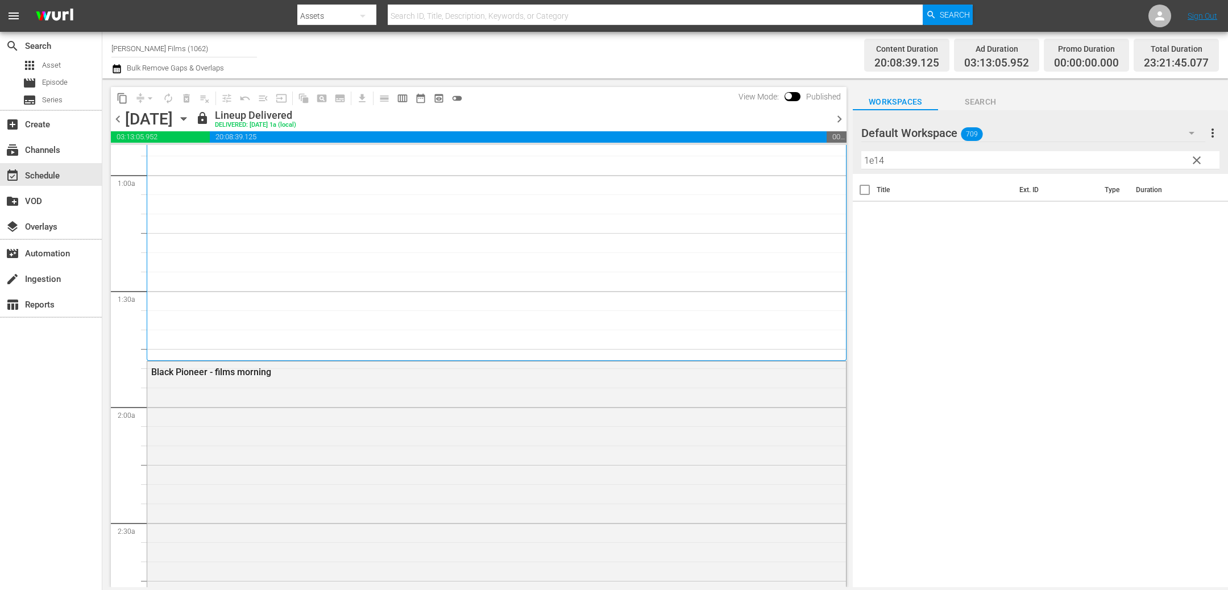
click at [843, 116] on span "chevron_right" at bounding box center [839, 119] width 14 height 14
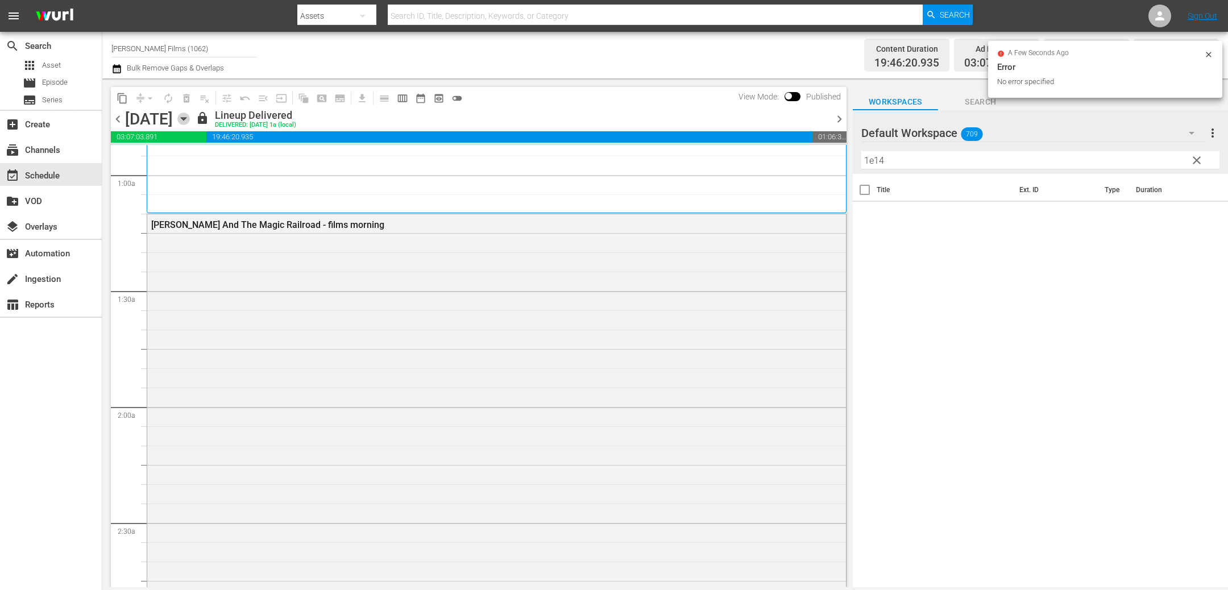
click at [190, 120] on icon "button" at bounding box center [183, 119] width 13 height 13
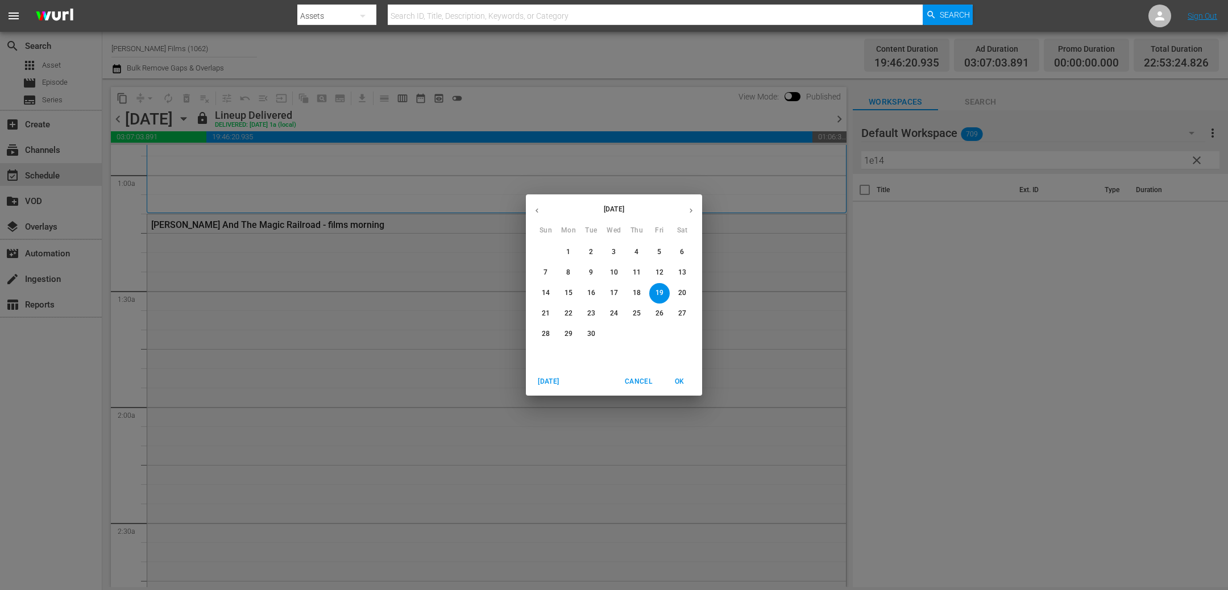
click at [611, 314] on p "24" at bounding box center [614, 314] width 8 height 10
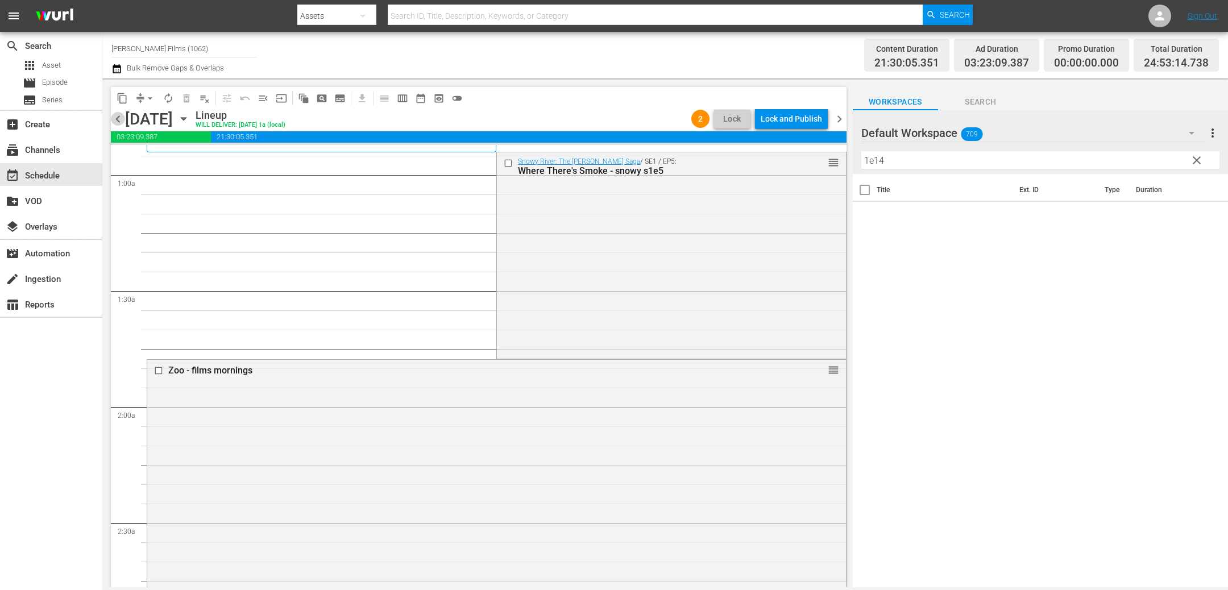
click at [123, 117] on span "chevron_left" at bounding box center [118, 119] width 14 height 14
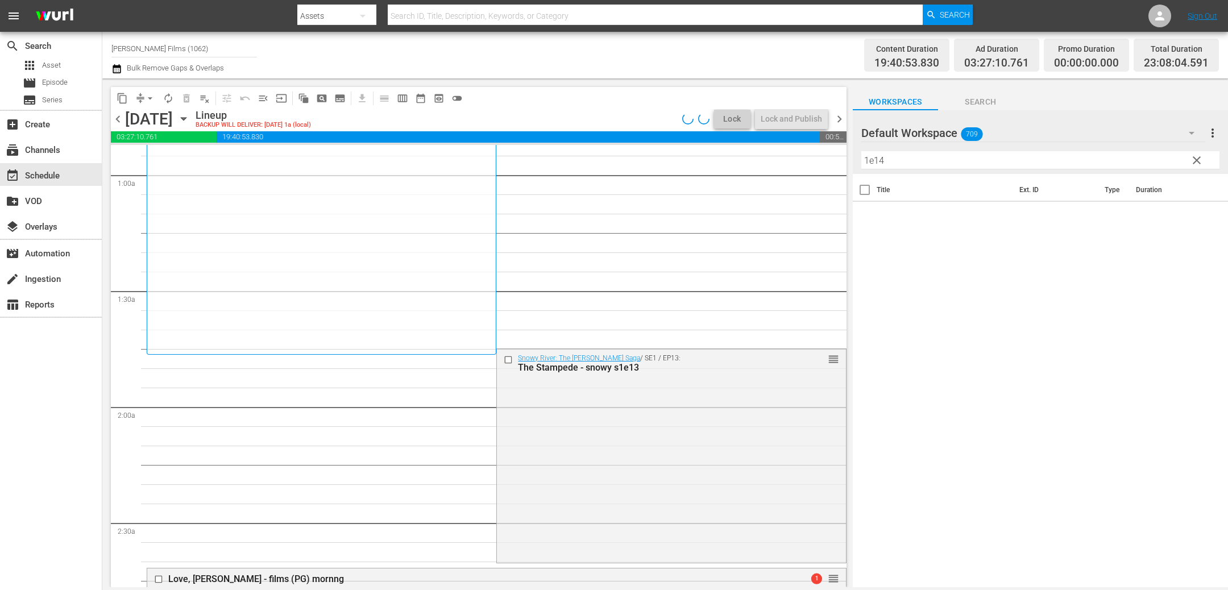
click at [123, 117] on span "chevron_left" at bounding box center [118, 119] width 14 height 14
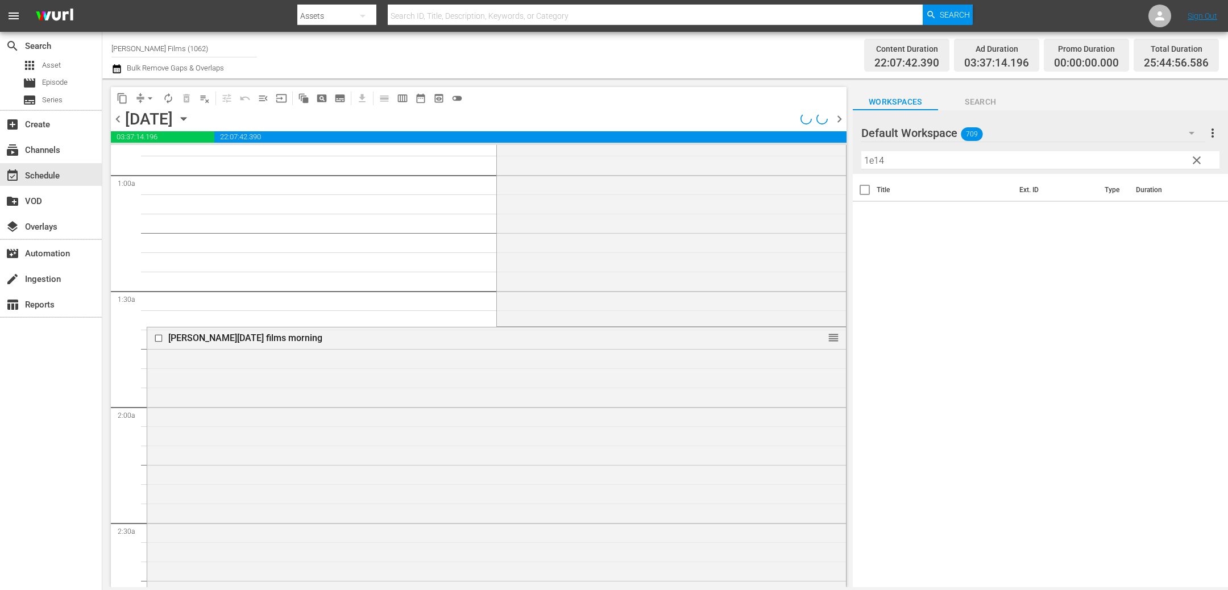
scroll to position [182, 0]
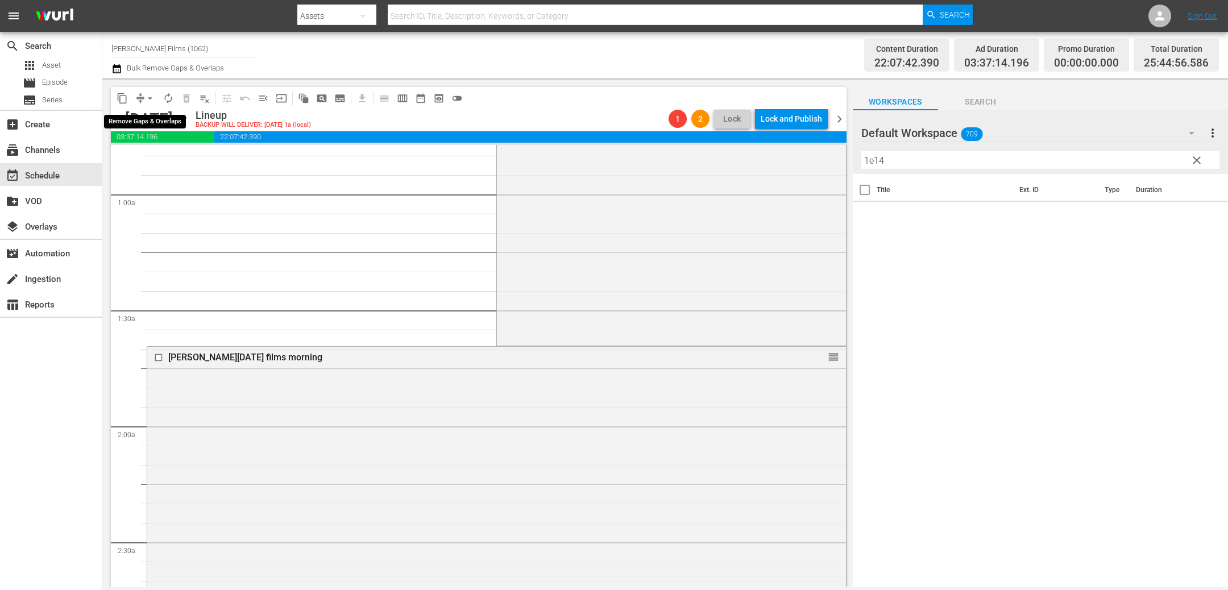
click at [146, 94] on span "arrow_drop_down" at bounding box center [149, 98] width 11 height 11
click at [174, 160] on li "Align to End of Previous Day" at bounding box center [150, 158] width 119 height 19
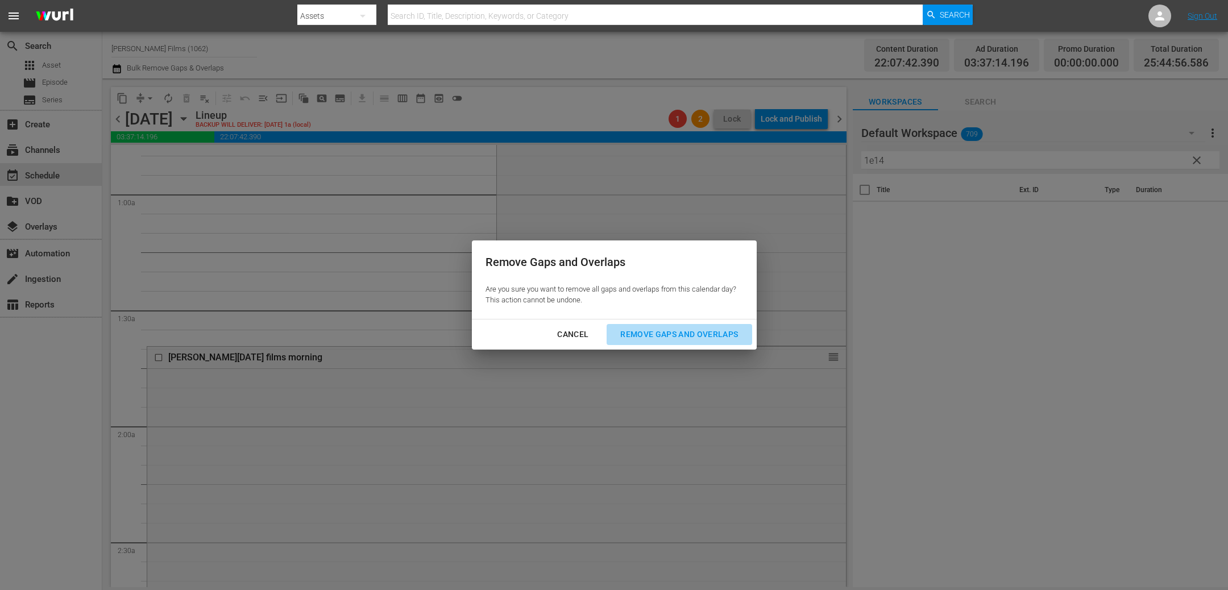
drag, startPoint x: 719, startPoint y: 340, endPoint x: 696, endPoint y: 338, distance: 23.9
click at [719, 340] on div "Remove Gaps and Overlaps" at bounding box center [679, 334] width 136 height 14
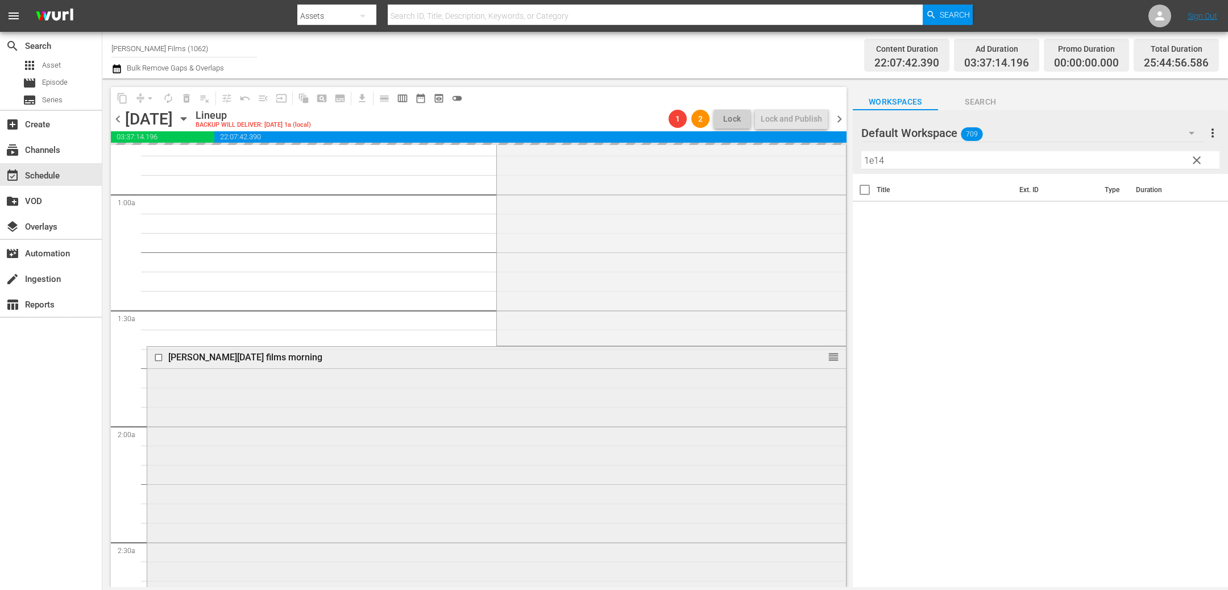
click at [163, 359] on input "checkbox" at bounding box center [160, 358] width 12 height 10
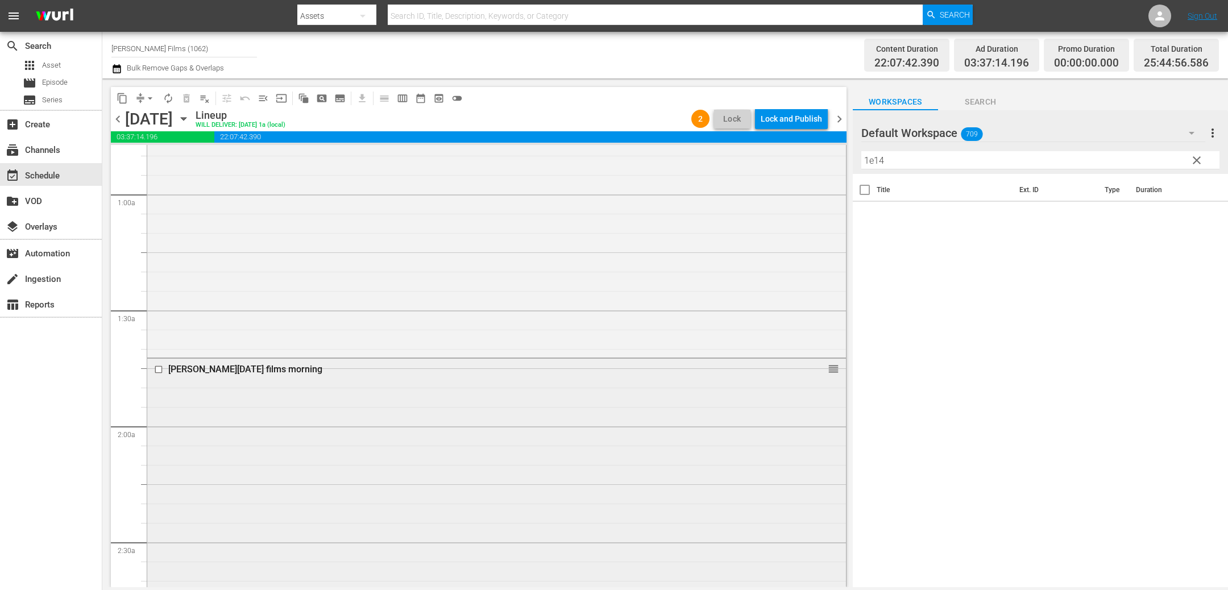
click at [158, 369] on input "checkbox" at bounding box center [160, 369] width 12 height 10
click at [190, 97] on span "delete_forever_outlined" at bounding box center [186, 98] width 11 height 11
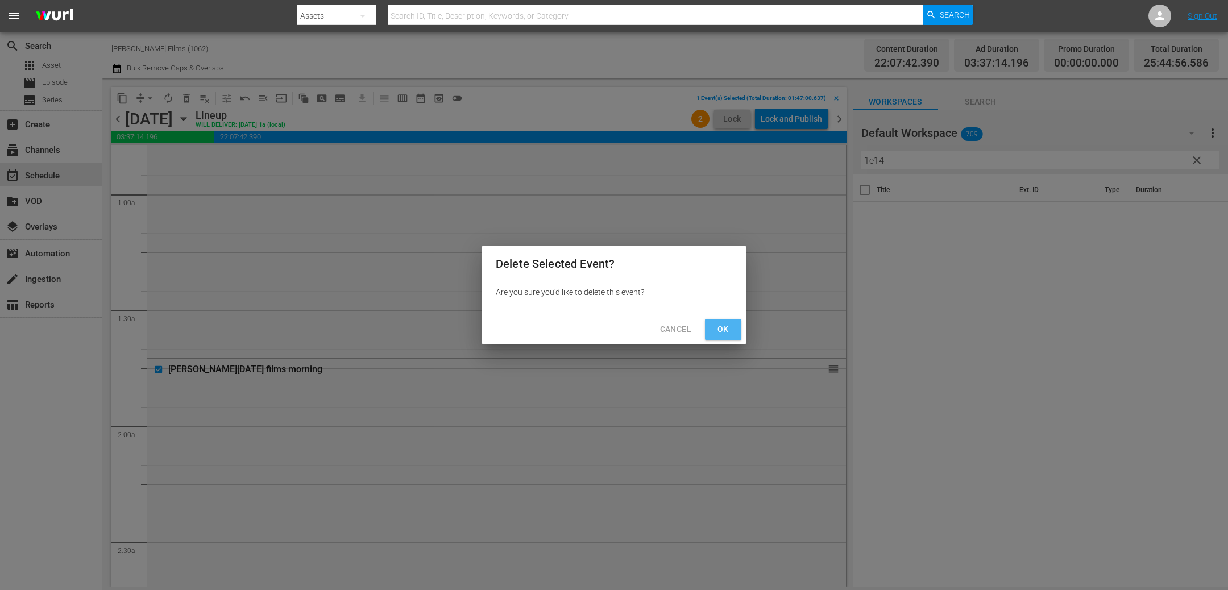
drag, startPoint x: 726, startPoint y: 323, endPoint x: 707, endPoint y: 318, distance: 19.8
click at [726, 323] on span "Ok" at bounding box center [723, 329] width 18 height 14
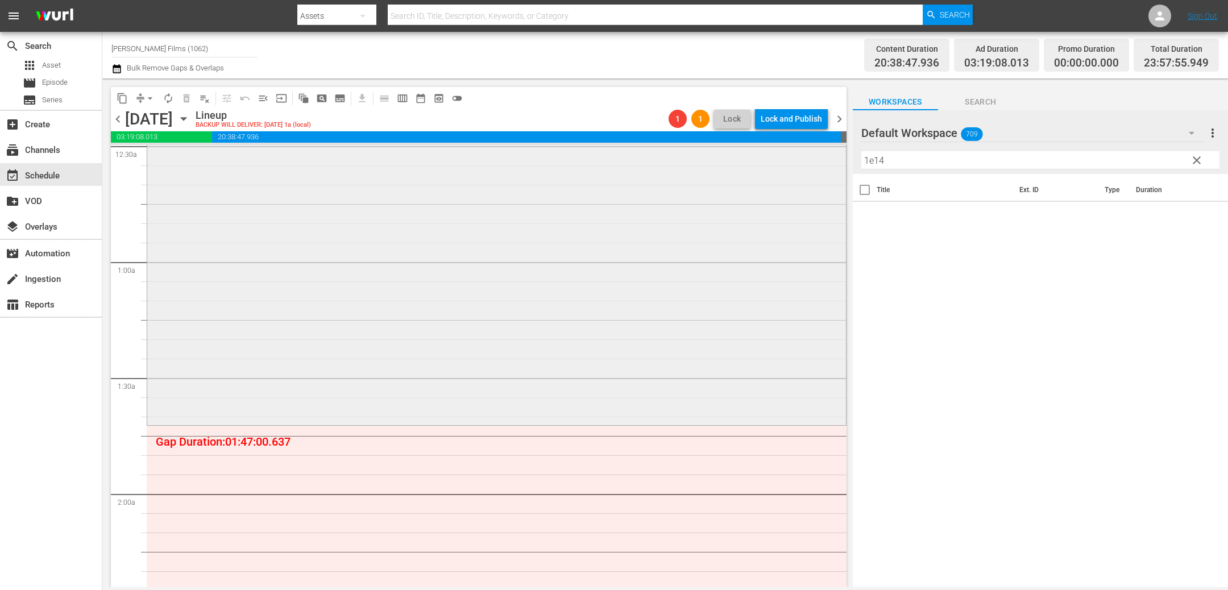
scroll to position [104, 0]
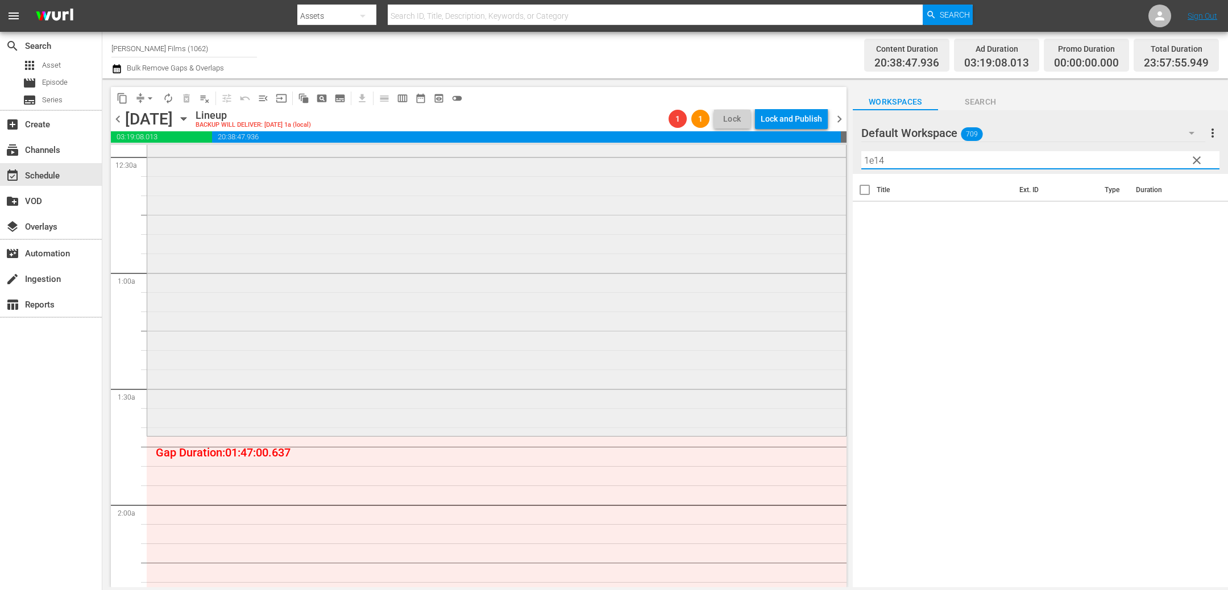
drag, startPoint x: 896, startPoint y: 160, endPoint x: 783, endPoint y: 164, distance: 113.2
click at [785, 164] on div "content_copy compress arrow_drop_down autorenew_outlined delete_forever_outline…" at bounding box center [664, 332] width 1125 height 509
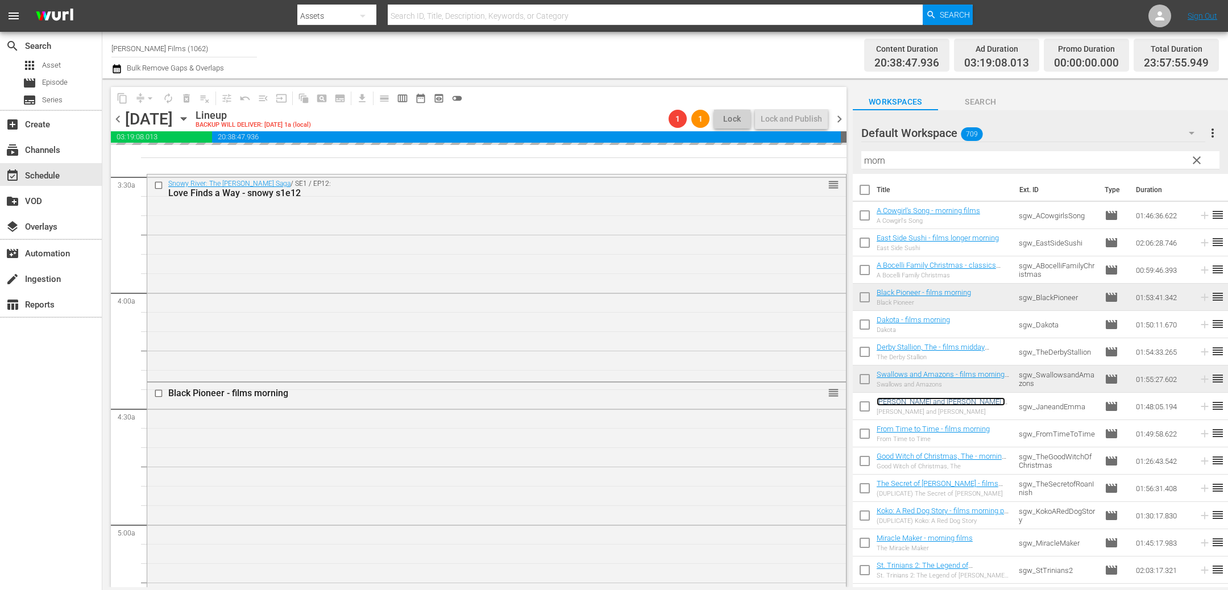
scroll to position [0, 0]
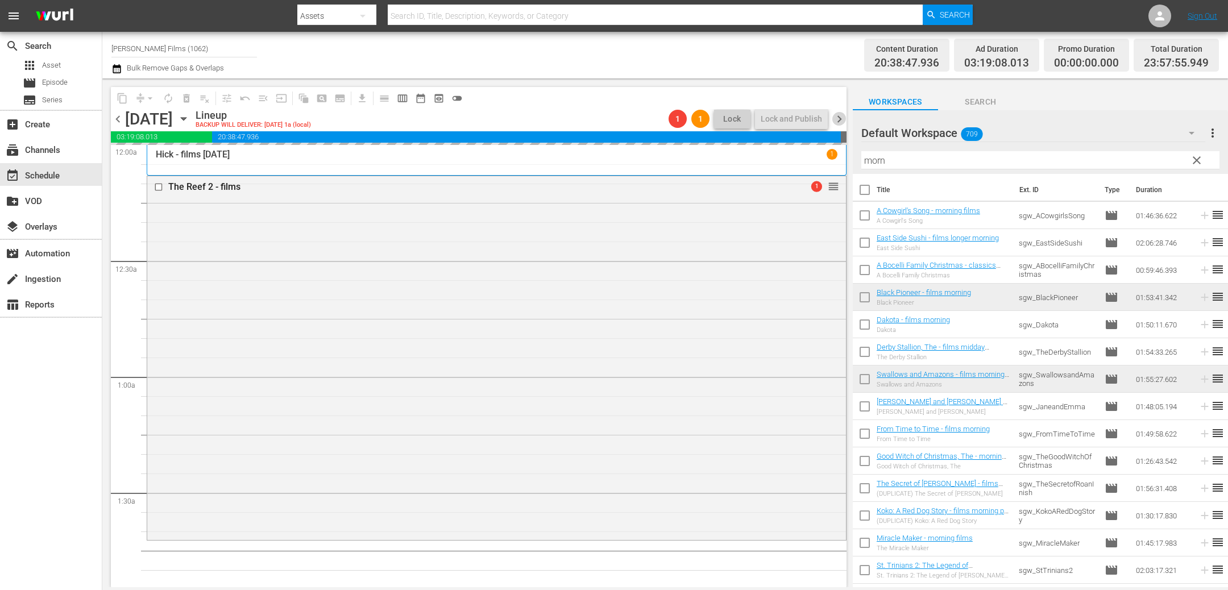
click at [844, 119] on span "chevron_right" at bounding box center [839, 119] width 14 height 14
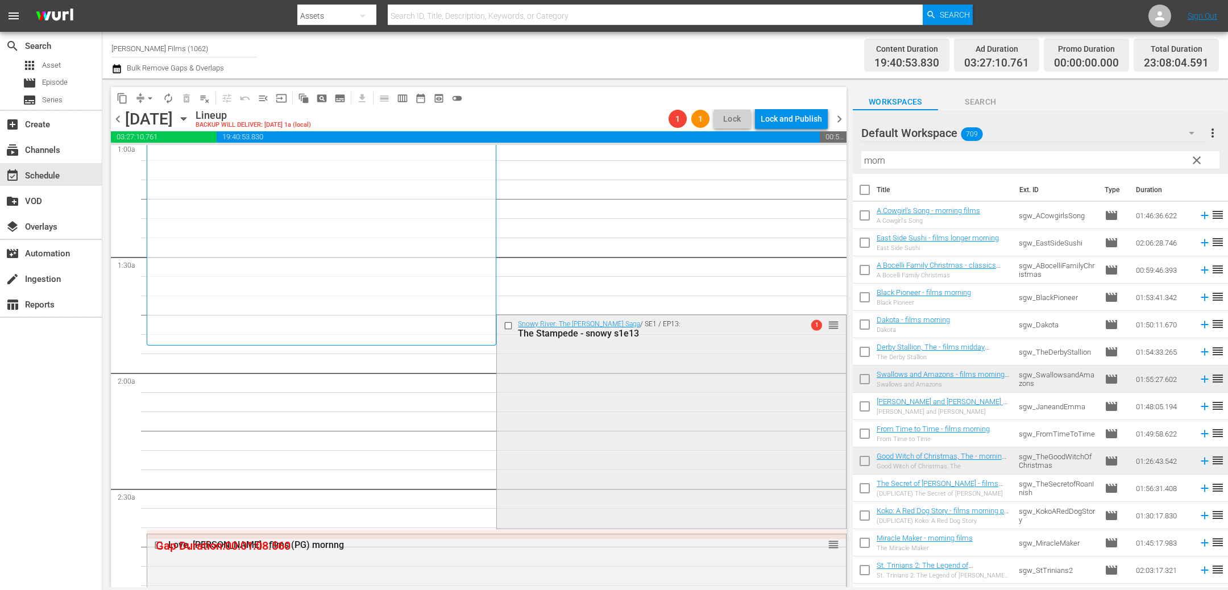
scroll to position [237, 0]
drag, startPoint x: 831, startPoint y: 322, endPoint x: 833, endPoint y: 347, distance: 24.5
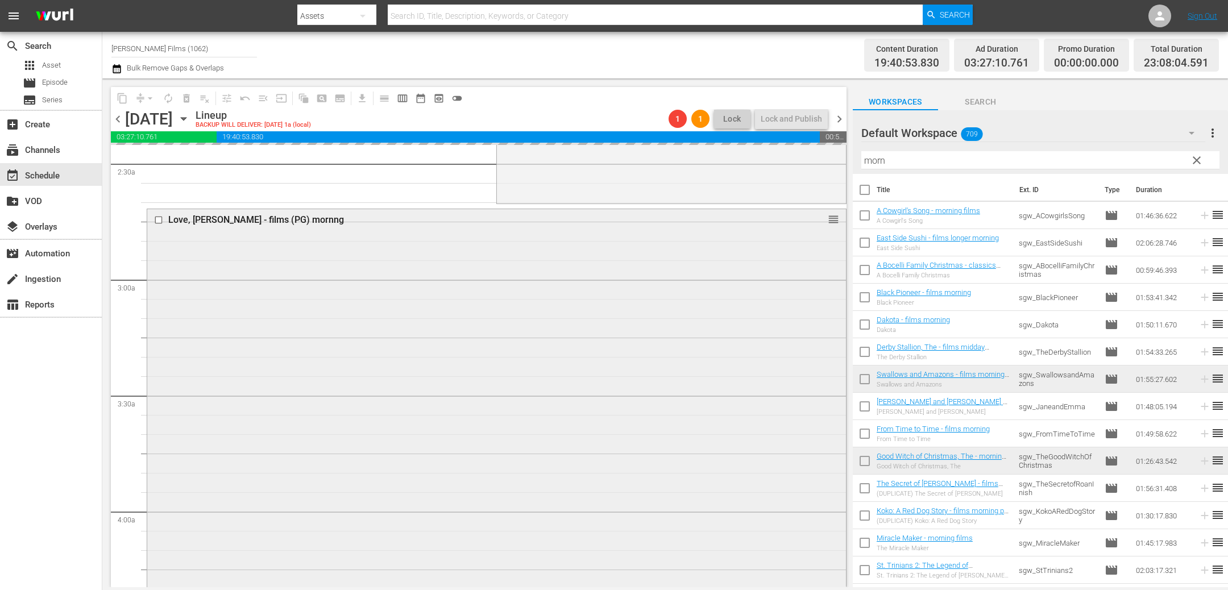
scroll to position [807, 0]
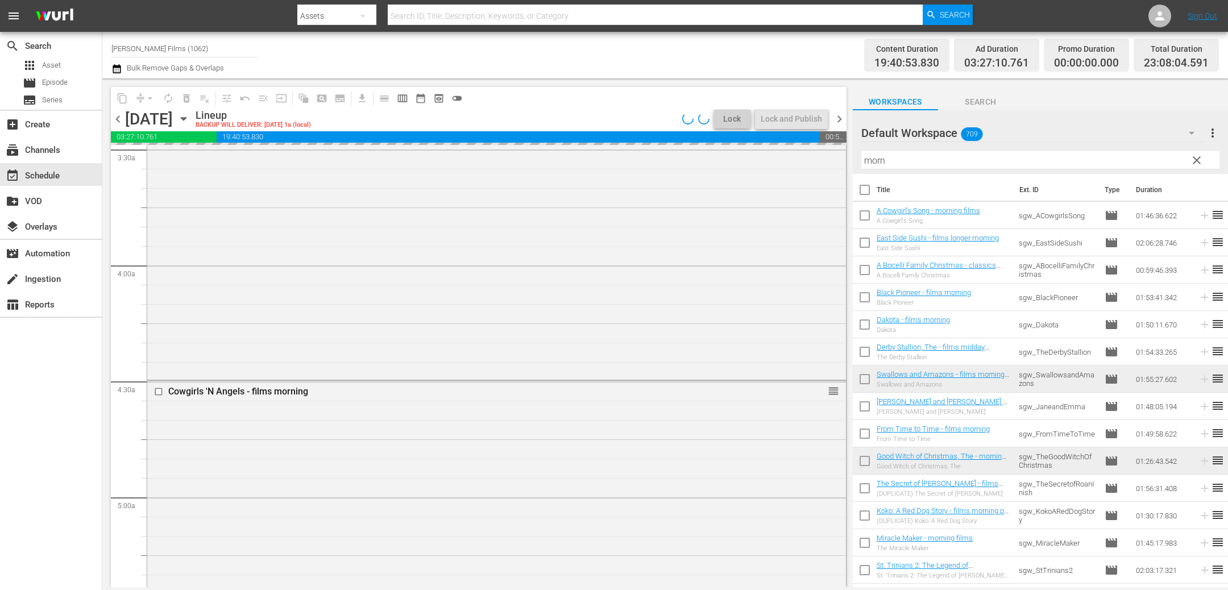
click at [123, 122] on span "chevron_left" at bounding box center [118, 119] width 14 height 14
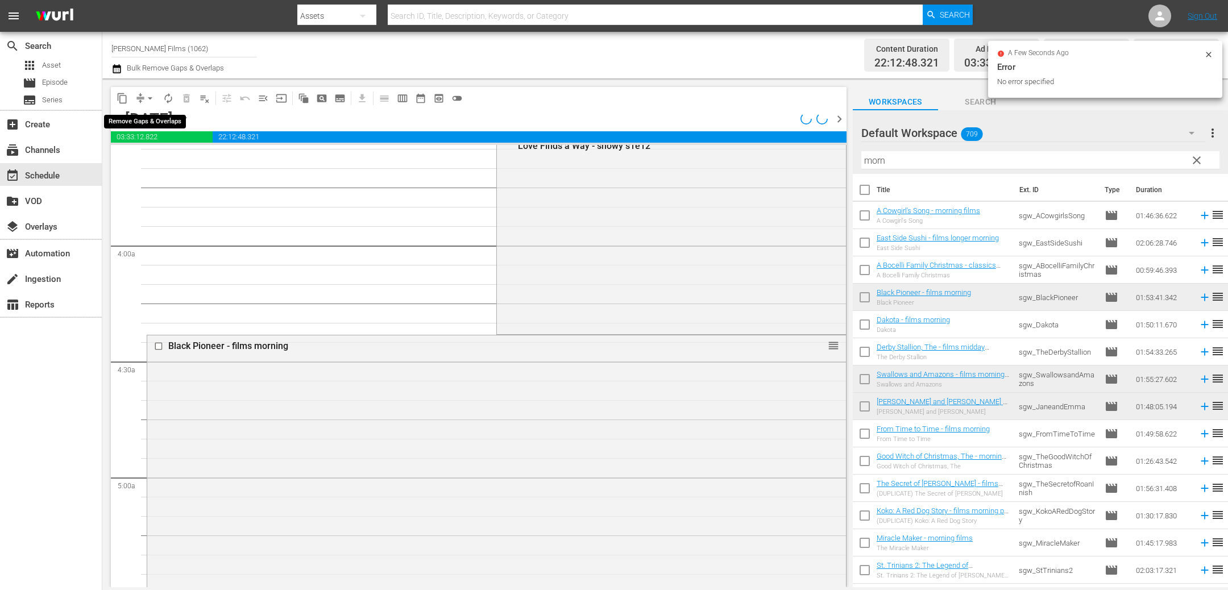
scroll to position [788, 0]
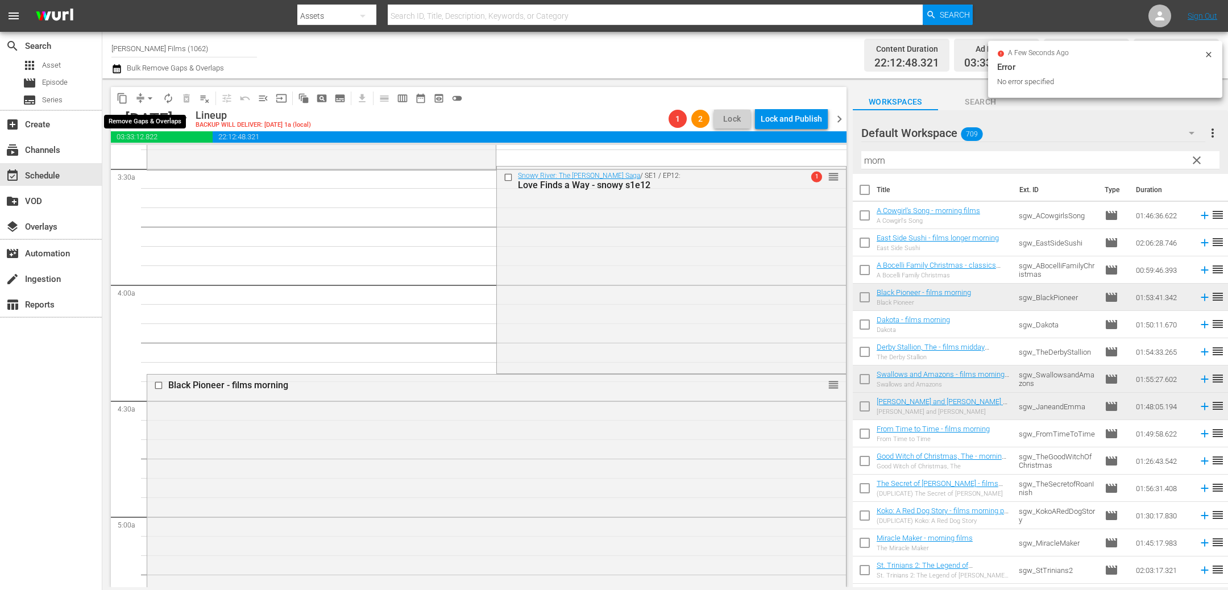
click at [149, 98] on span "arrow_drop_down" at bounding box center [149, 98] width 11 height 11
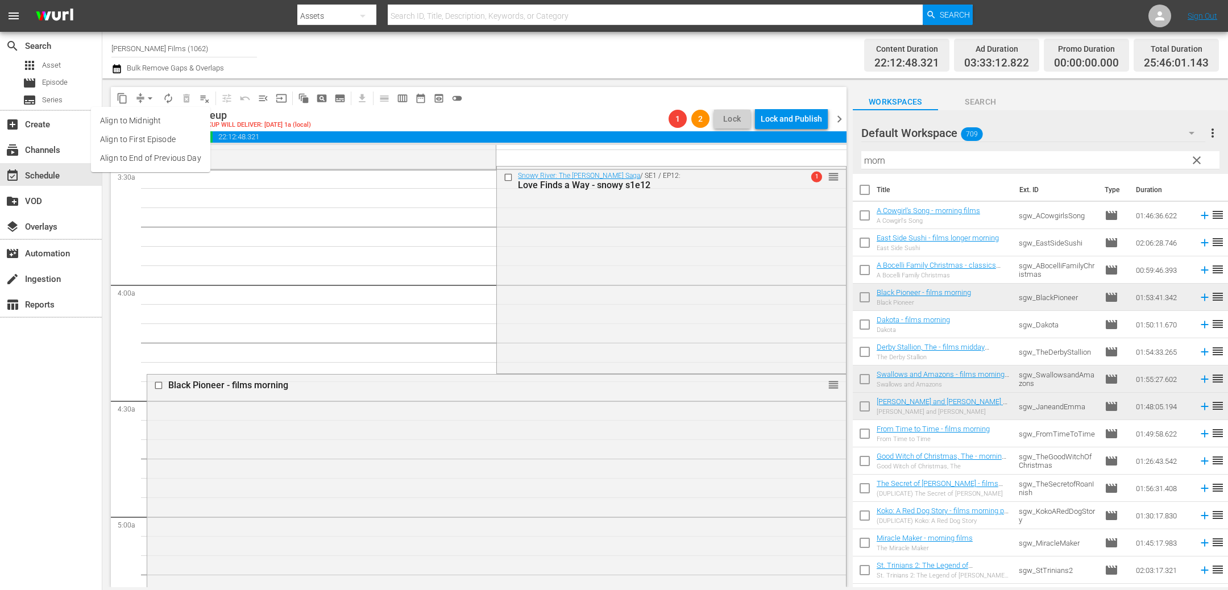
click at [171, 160] on li "Align to End of Previous Day" at bounding box center [150, 158] width 119 height 19
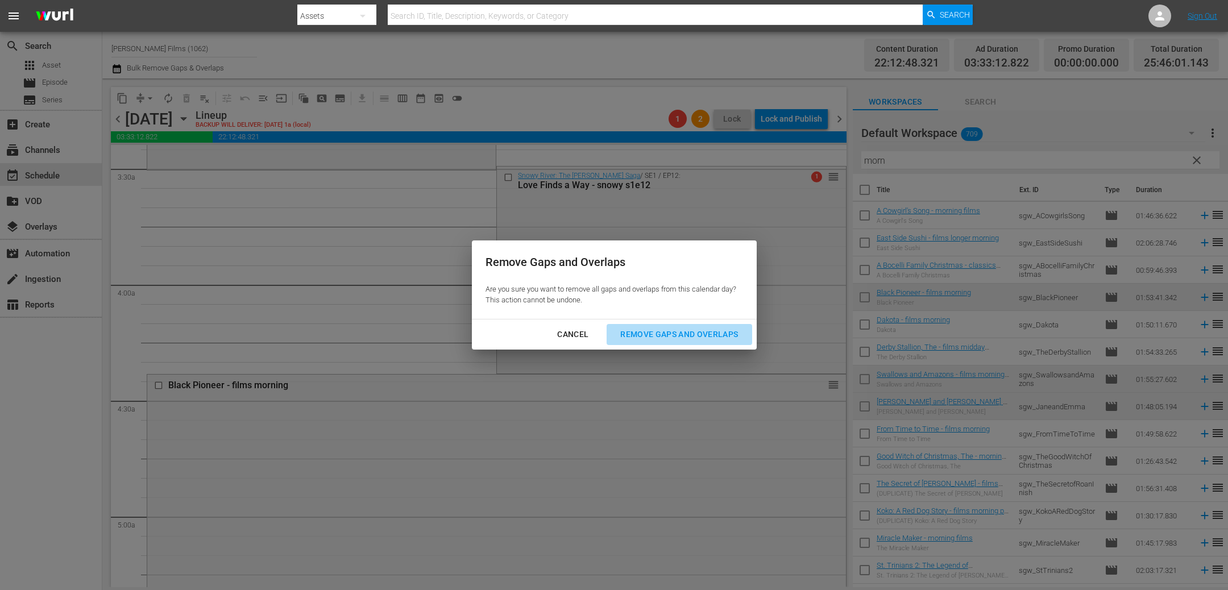
drag, startPoint x: 664, startPoint y: 332, endPoint x: 650, endPoint y: 324, distance: 16.3
click at [664, 332] on div "Remove Gaps and Overlaps" at bounding box center [679, 334] width 136 height 14
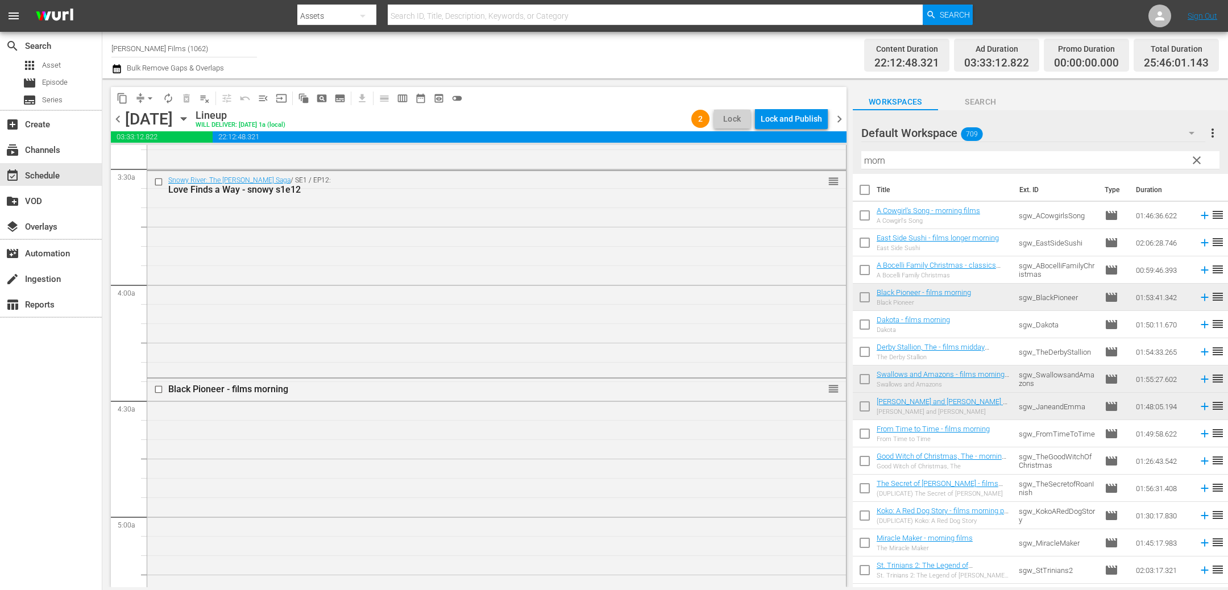
click at [785, 124] on div "Lock and Publish" at bounding box center [790, 119] width 61 height 20
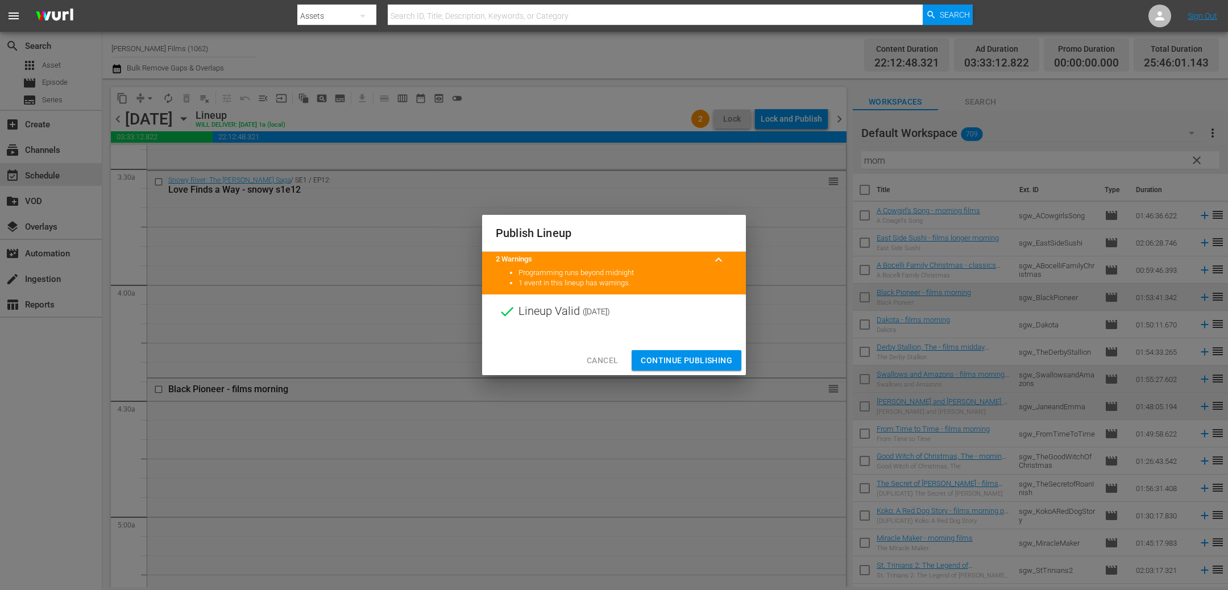
click at [700, 361] on span "Continue Publishing" at bounding box center [685, 360] width 91 height 14
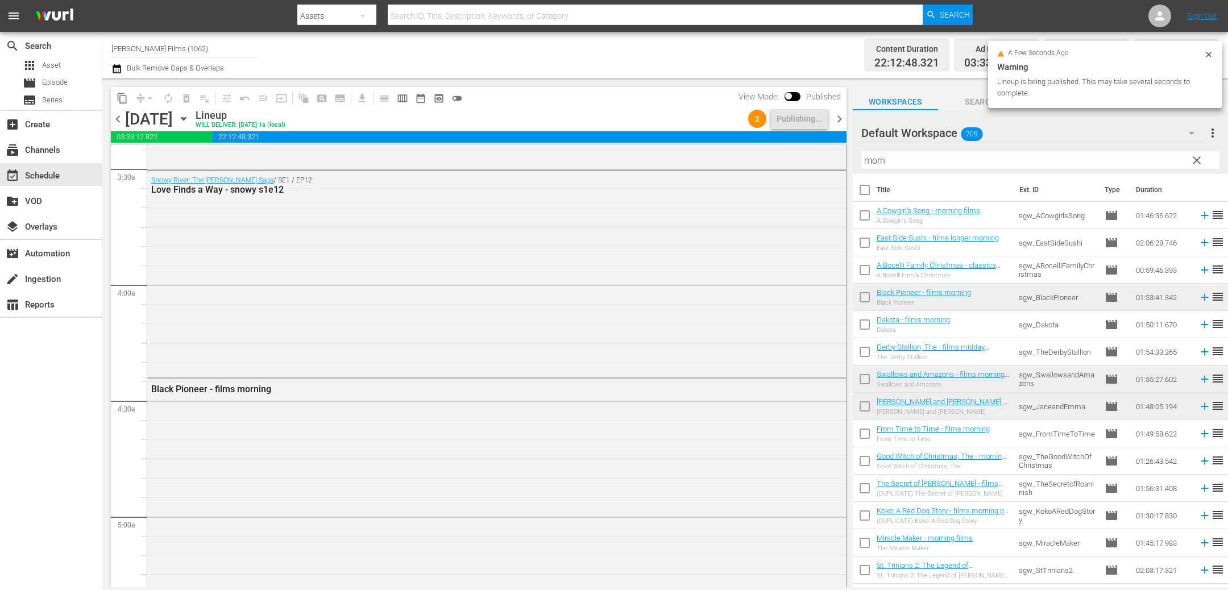
click at [833, 119] on span "chevron_right" at bounding box center [839, 119] width 14 height 14
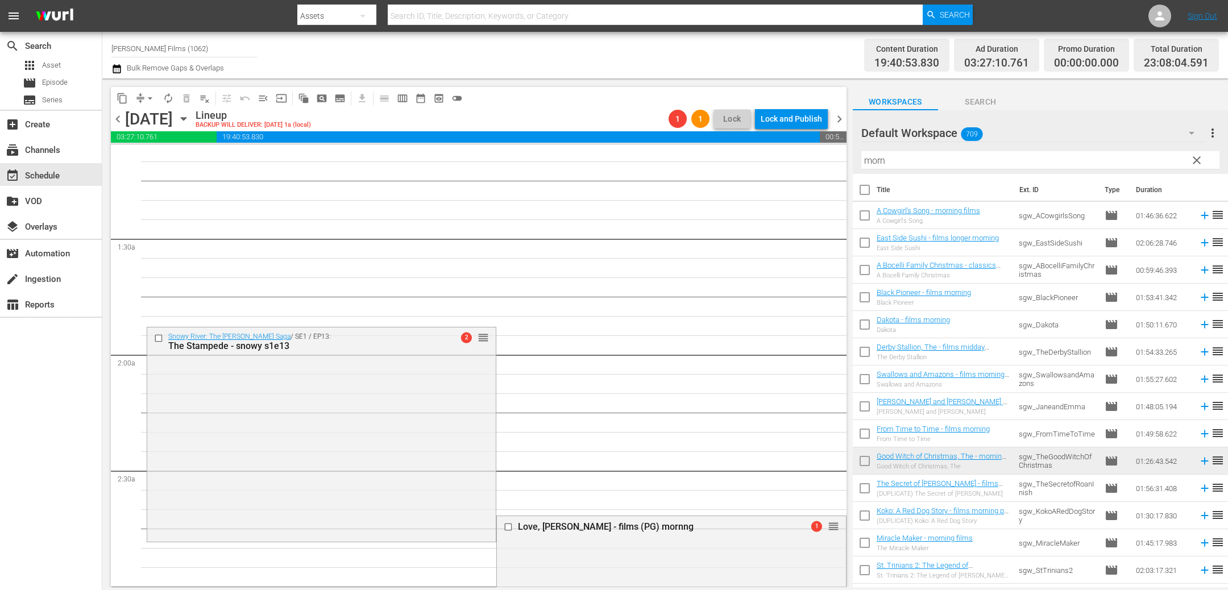
scroll to position [372, 0]
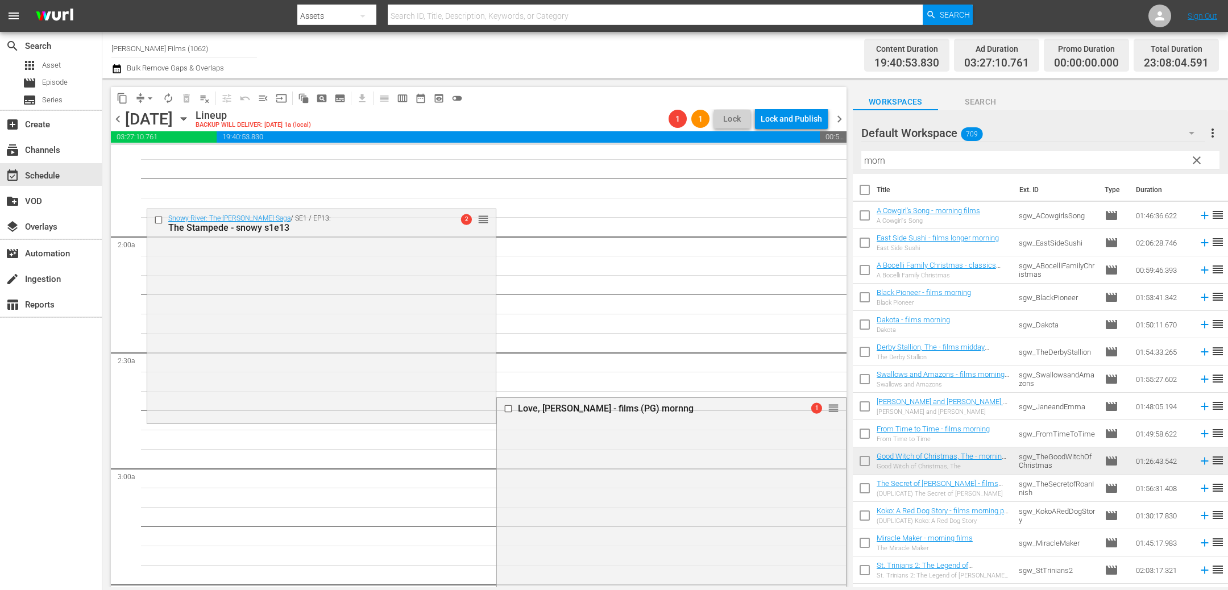
click at [843, 121] on span "chevron_right" at bounding box center [839, 119] width 14 height 14
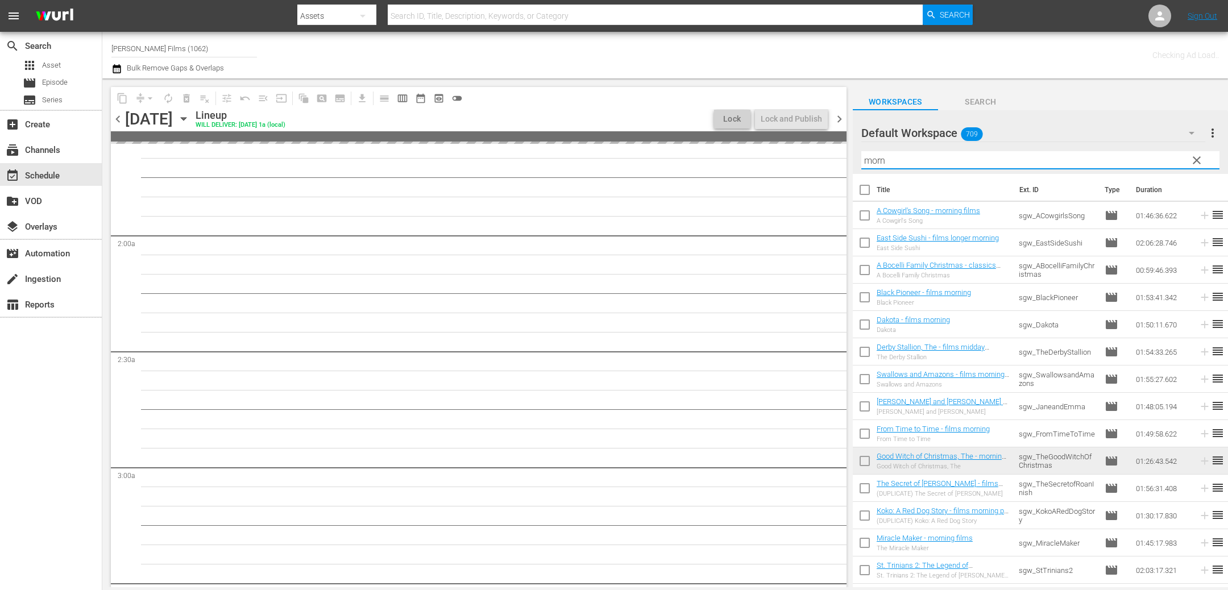
drag, startPoint x: 909, startPoint y: 157, endPoint x: 792, endPoint y: 157, distance: 116.5
click at [794, 157] on div "content_copy compress arrow_drop_down autorenew_outlined delete_forever_outline…" at bounding box center [664, 332] width 1125 height 509
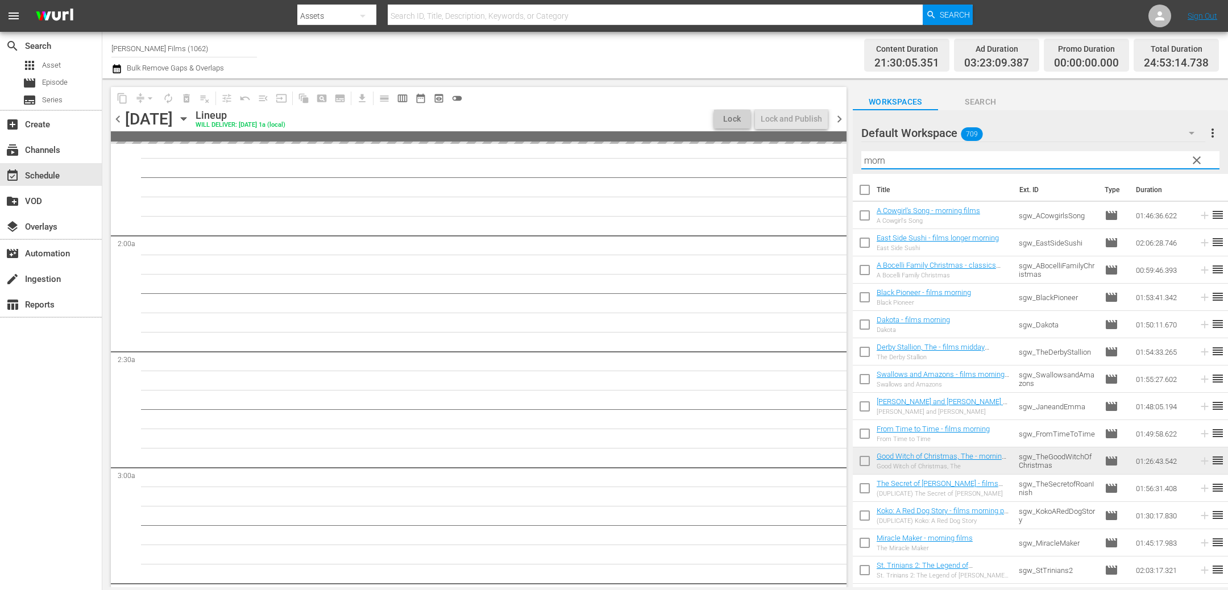
paste input "1e14"
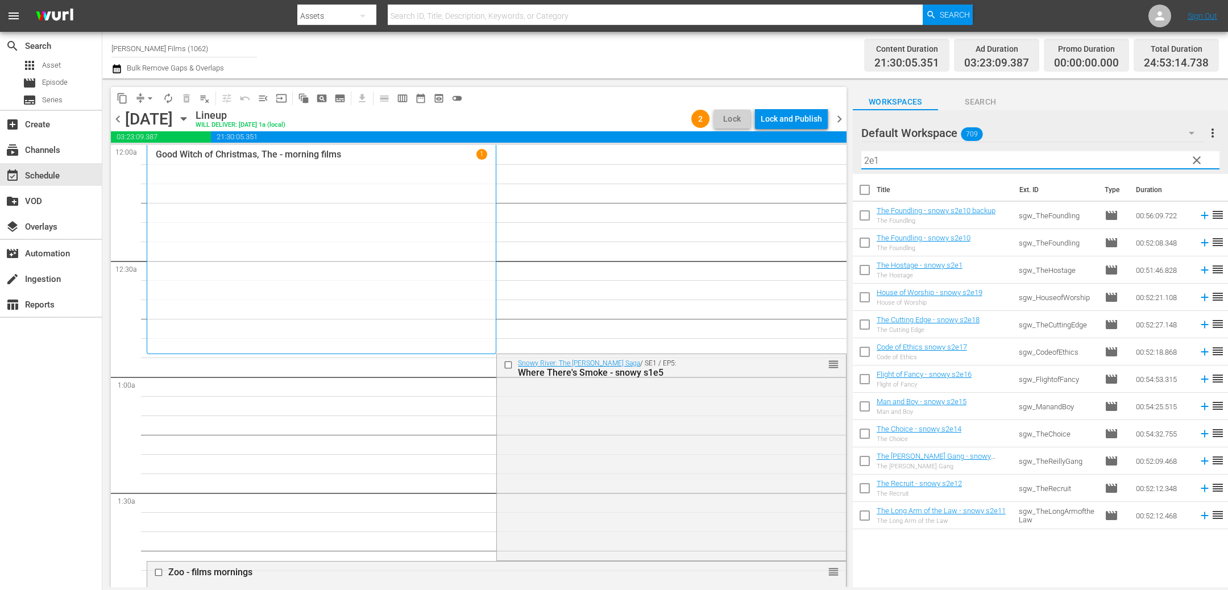
click at [1054, 564] on div "Title Ext. ID Type Duration The Foundling - snowy s2e10 backup The Foundling sg…" at bounding box center [1039, 381] width 375 height 415
click at [509, 364] on input "checkbox" at bounding box center [510, 365] width 12 height 10
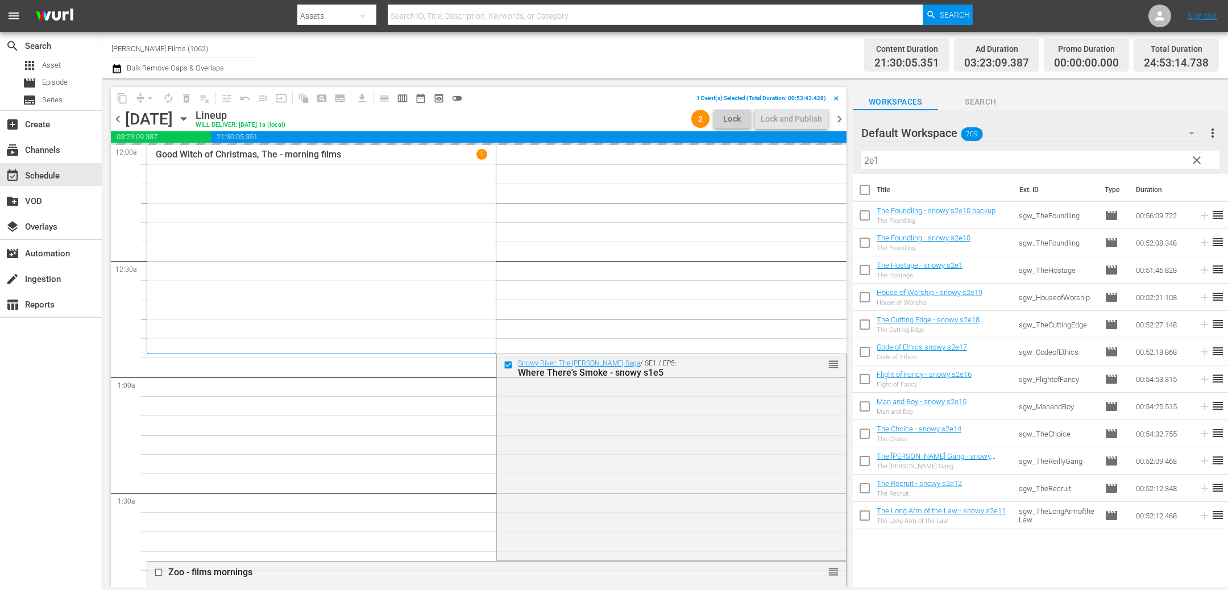
click at [116, 118] on span "chevron_left" at bounding box center [118, 119] width 14 height 14
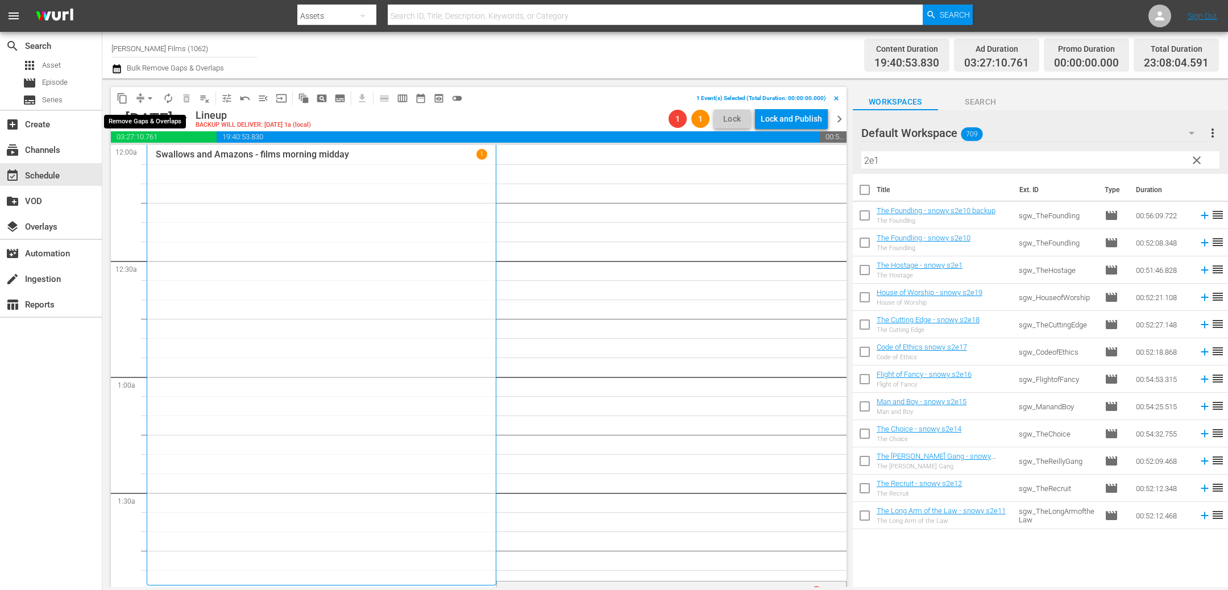
click at [149, 99] on span "arrow_drop_down" at bounding box center [149, 98] width 11 height 11
click at [161, 156] on li "Align to End of Previous Day" at bounding box center [150, 158] width 119 height 19
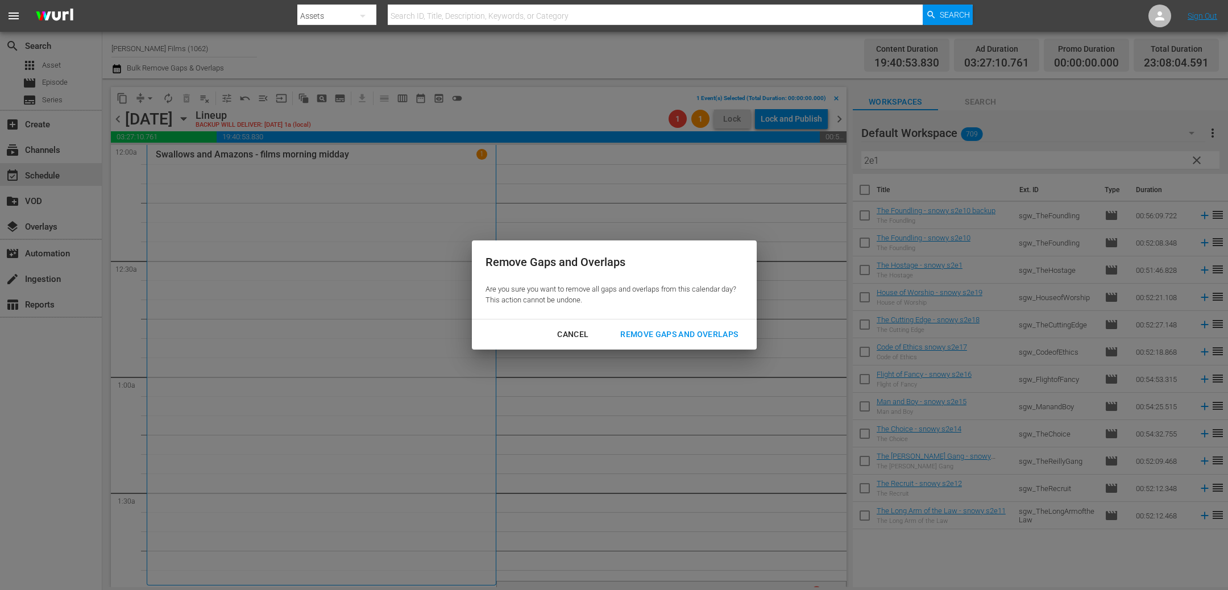
click at [714, 328] on div "Remove Gaps and Overlaps" at bounding box center [679, 334] width 136 height 14
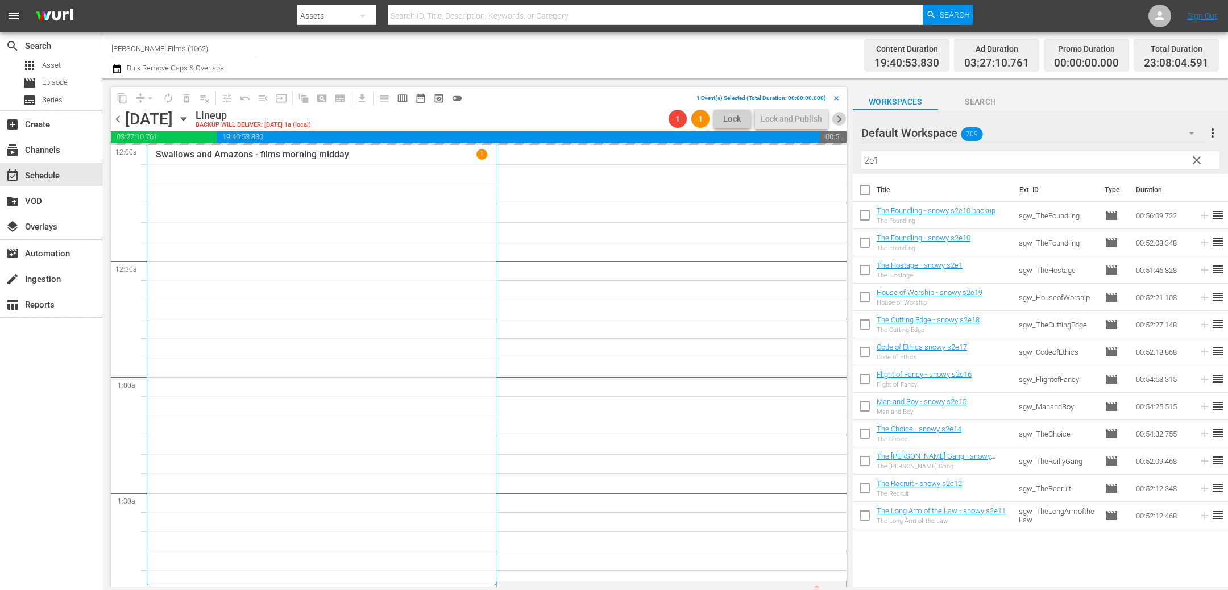
drag, startPoint x: 840, startPoint y: 119, endPoint x: 769, endPoint y: 120, distance: 71.6
click at [840, 119] on span "chevron_right" at bounding box center [839, 119] width 14 height 14
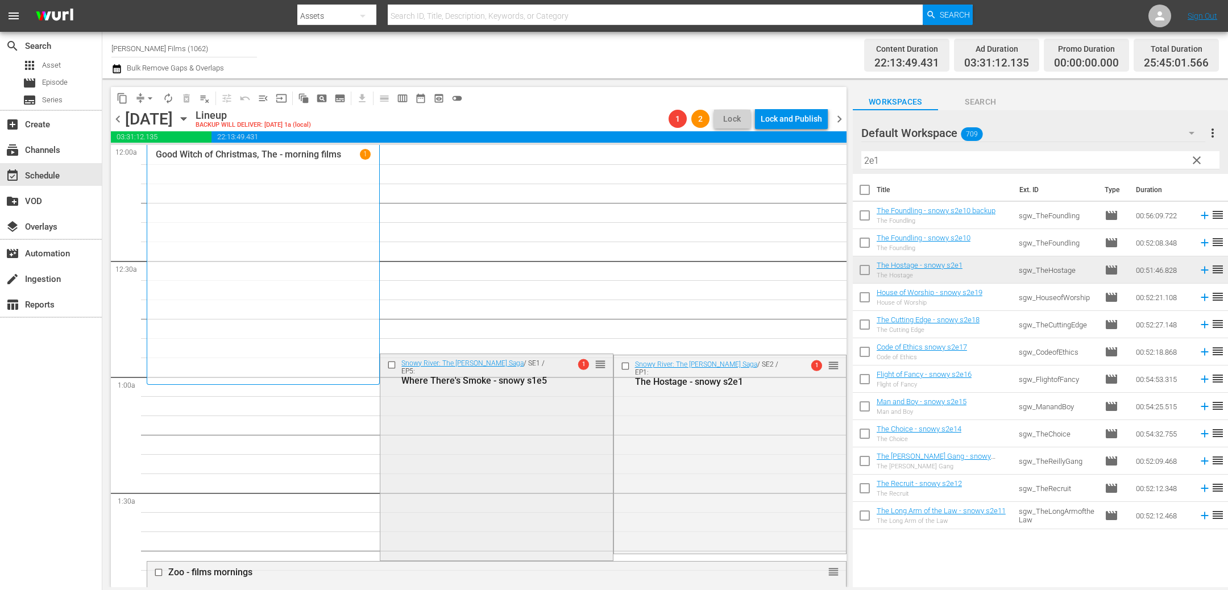
click at [393, 365] on input "checkbox" at bounding box center [393, 365] width 12 height 10
click at [190, 99] on span "delete_forever_outlined" at bounding box center [186, 98] width 11 height 11
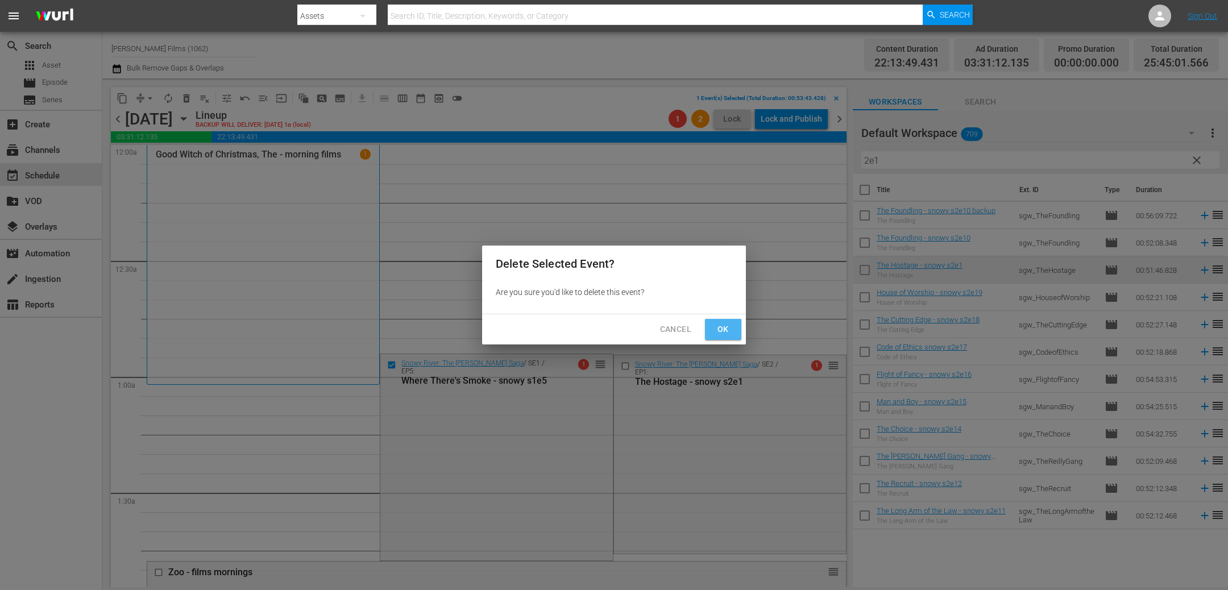
drag, startPoint x: 733, startPoint y: 322, endPoint x: 686, endPoint y: 322, distance: 46.0
click at [732, 322] on button "Ok" at bounding box center [723, 329] width 36 height 21
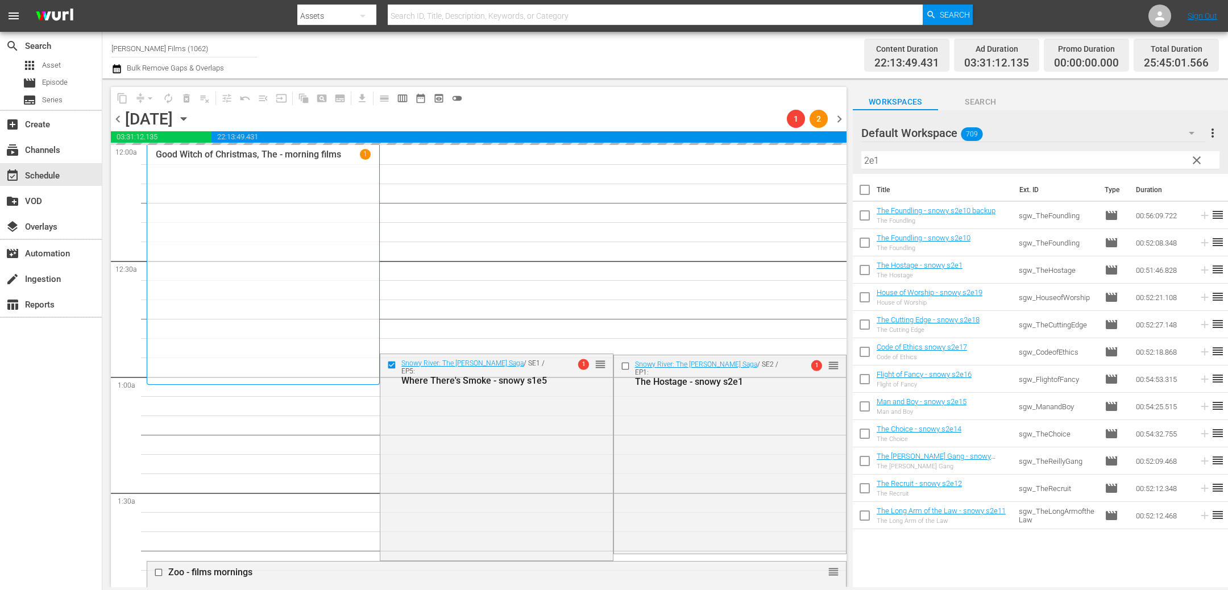
click at [121, 118] on span "chevron_left" at bounding box center [118, 119] width 14 height 14
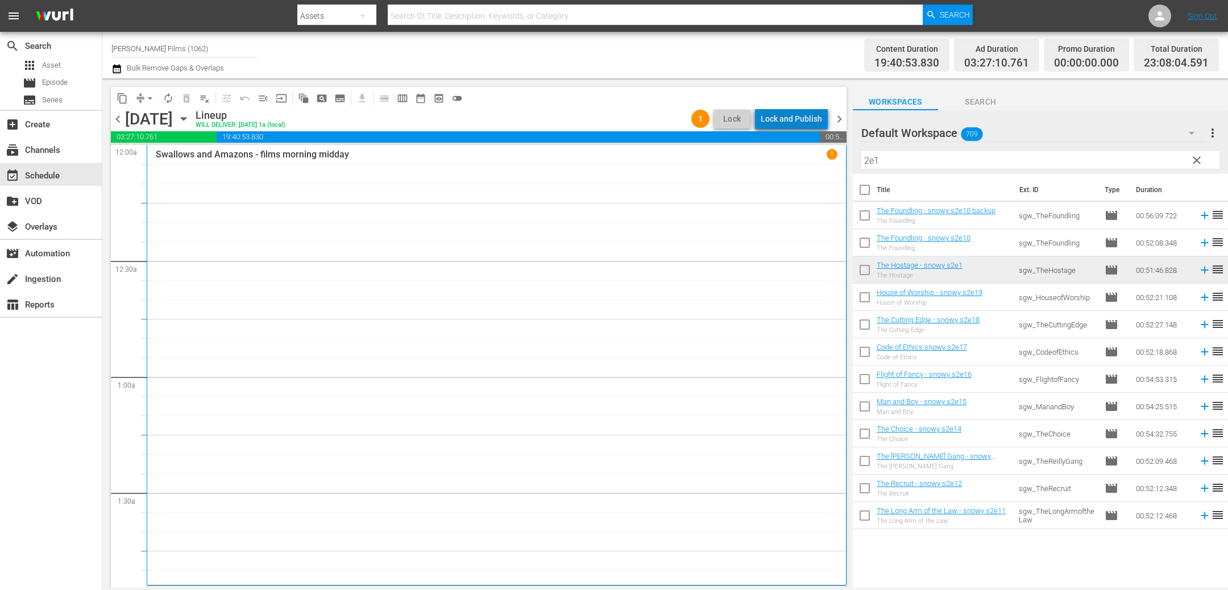
click at [796, 116] on div "Lock and Publish" at bounding box center [790, 119] width 61 height 20
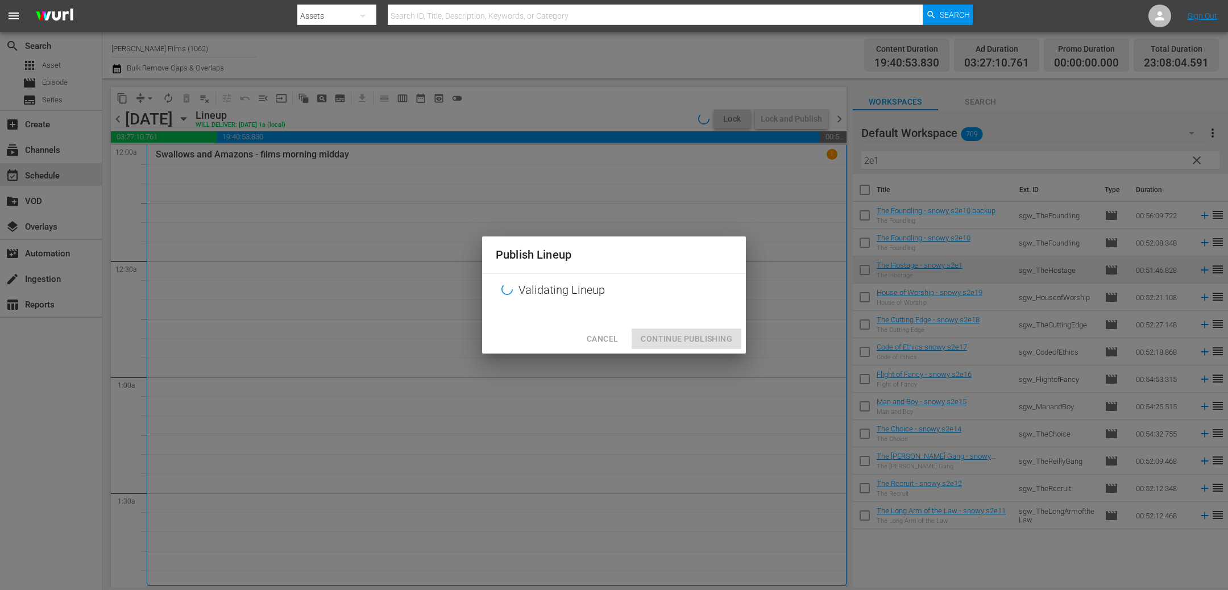
drag, startPoint x: 722, startPoint y: 343, endPoint x: 711, endPoint y: 324, distance: 21.4
click at [722, 343] on div "Cancel Continue Publishing" at bounding box center [614, 339] width 264 height 30
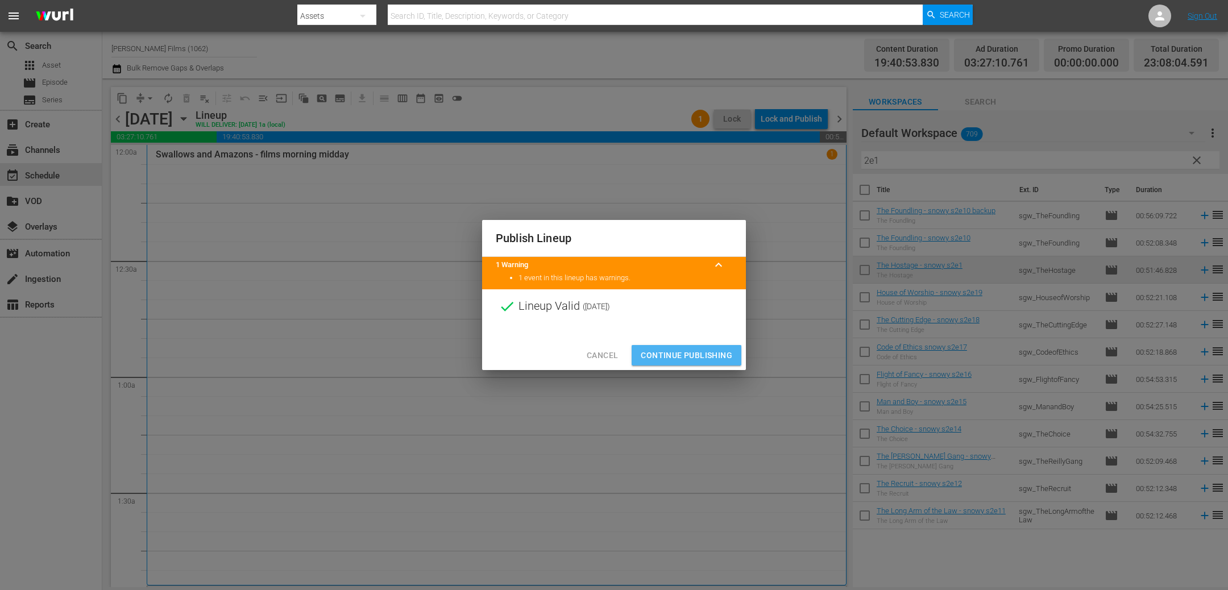
click at [686, 357] on span "Continue Publishing" at bounding box center [685, 355] width 91 height 14
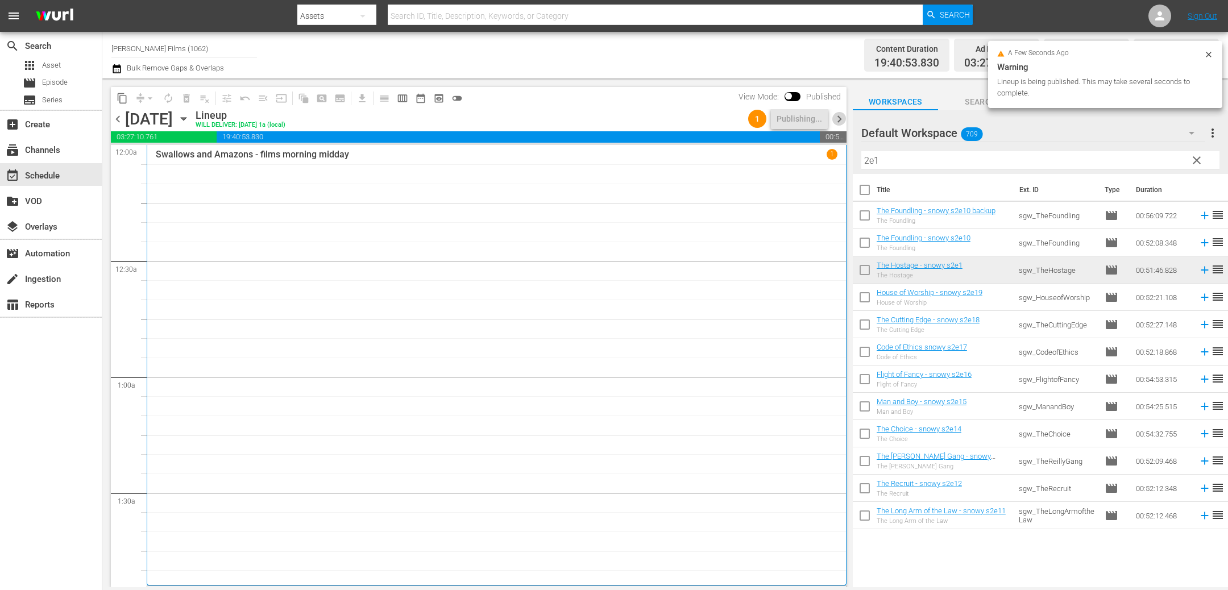
drag, startPoint x: 838, startPoint y: 121, endPoint x: 827, endPoint y: 130, distance: 14.2
click at [838, 121] on span "chevron_right" at bounding box center [839, 119] width 14 height 14
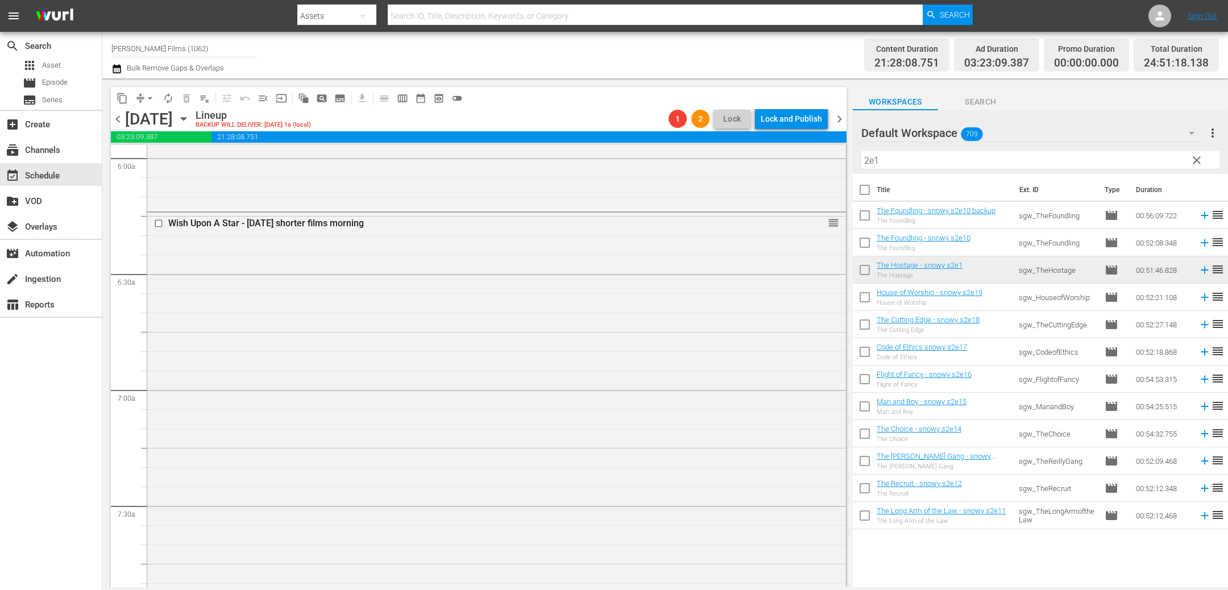
scroll to position [1483, 0]
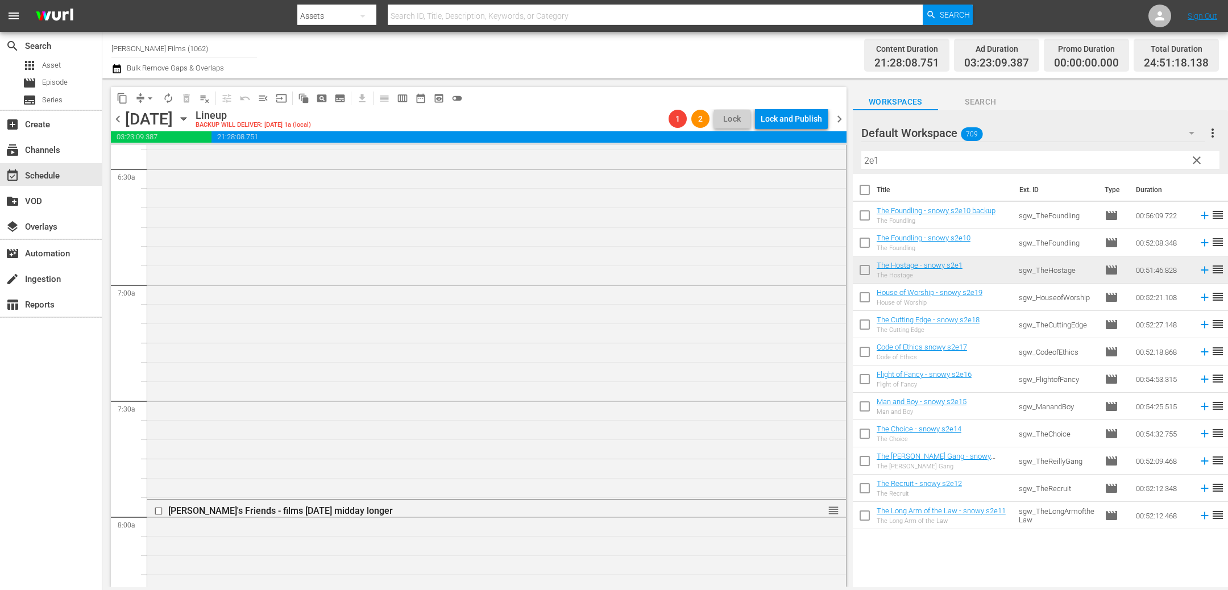
click at [900, 161] on input "2e1" at bounding box center [1040, 160] width 358 height 18
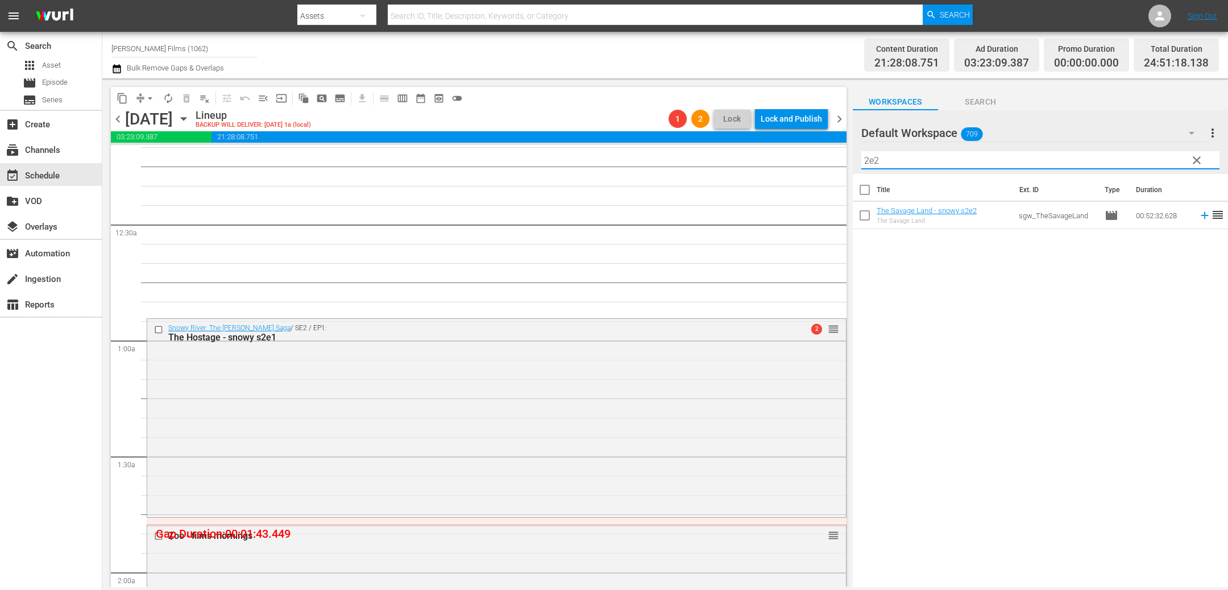
scroll to position [0, 0]
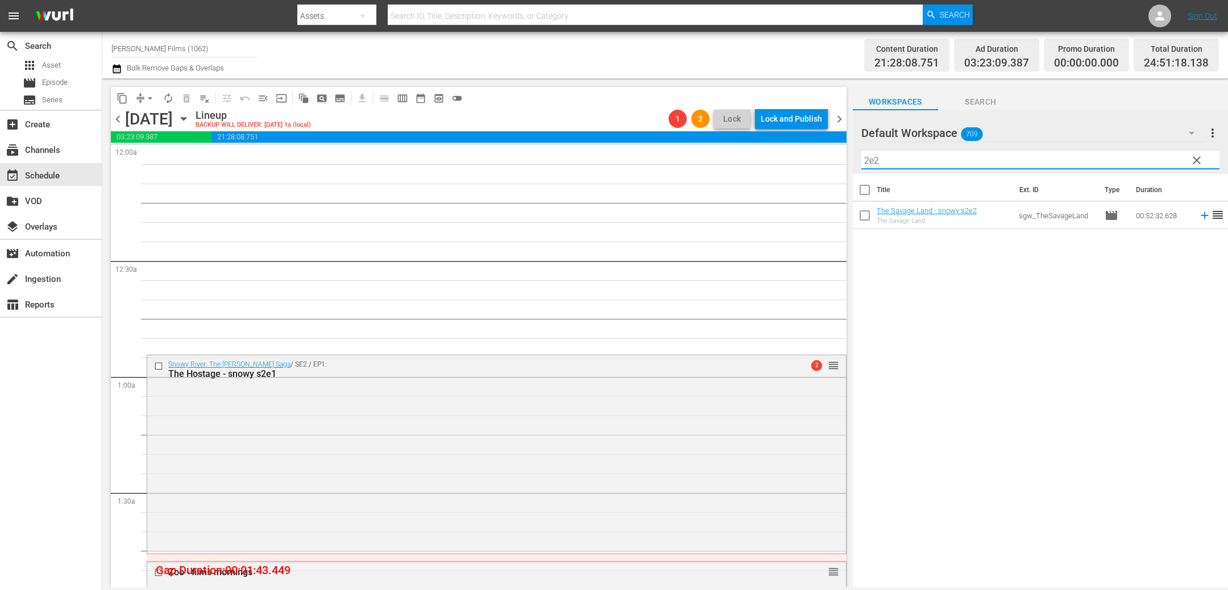
click at [842, 122] on span "chevron_right" at bounding box center [839, 119] width 14 height 14
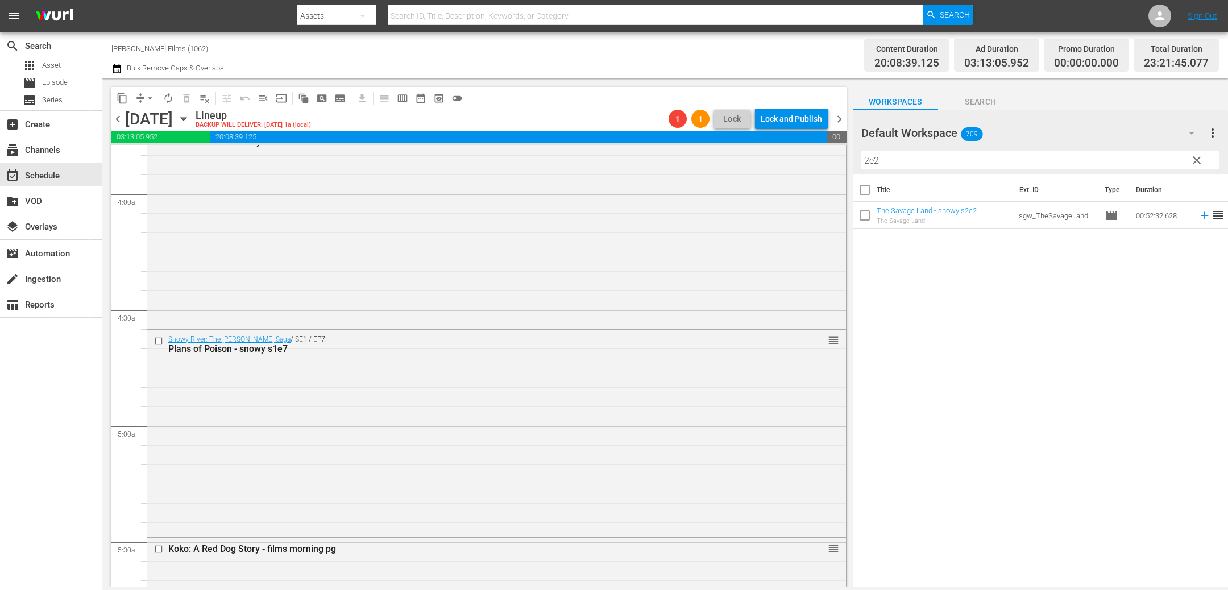
scroll to position [860, 0]
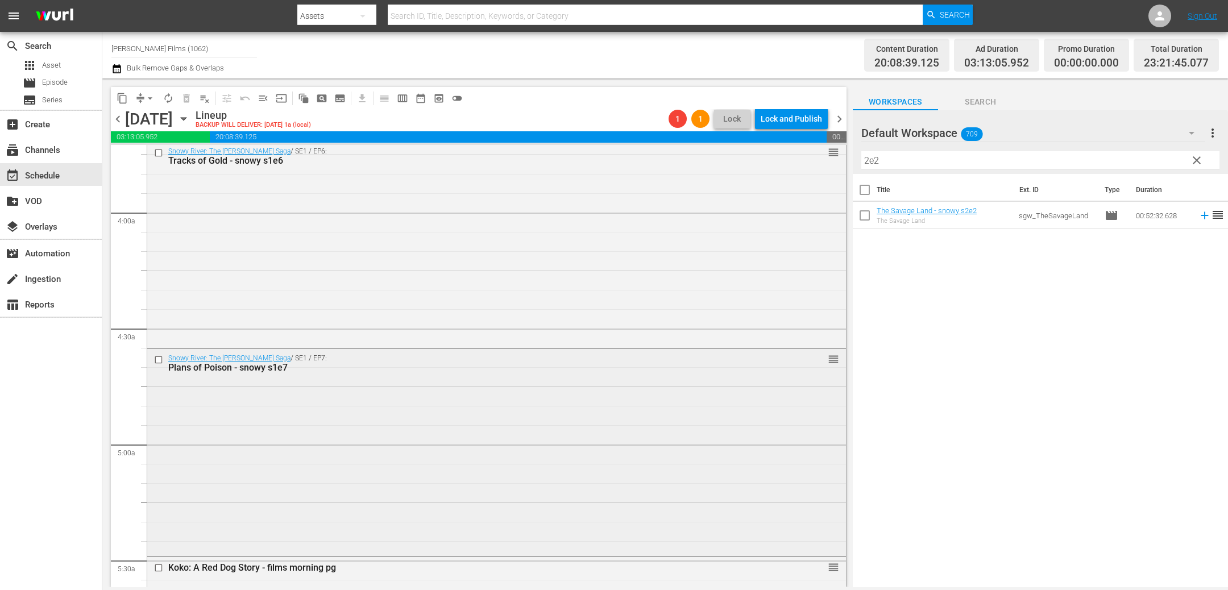
click at [162, 359] on input "checkbox" at bounding box center [160, 360] width 12 height 10
click at [160, 150] on input "checkbox" at bounding box center [160, 153] width 12 height 10
click at [190, 100] on span "delete_forever_outlined" at bounding box center [186, 98] width 11 height 11
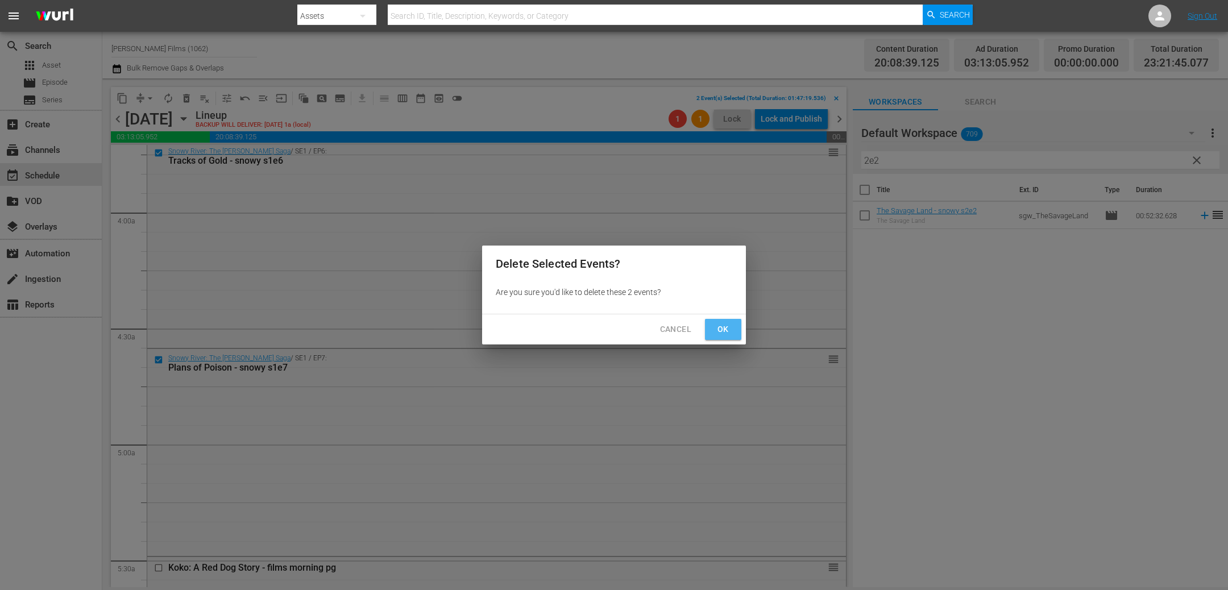
click at [726, 331] on span "Ok" at bounding box center [723, 329] width 18 height 14
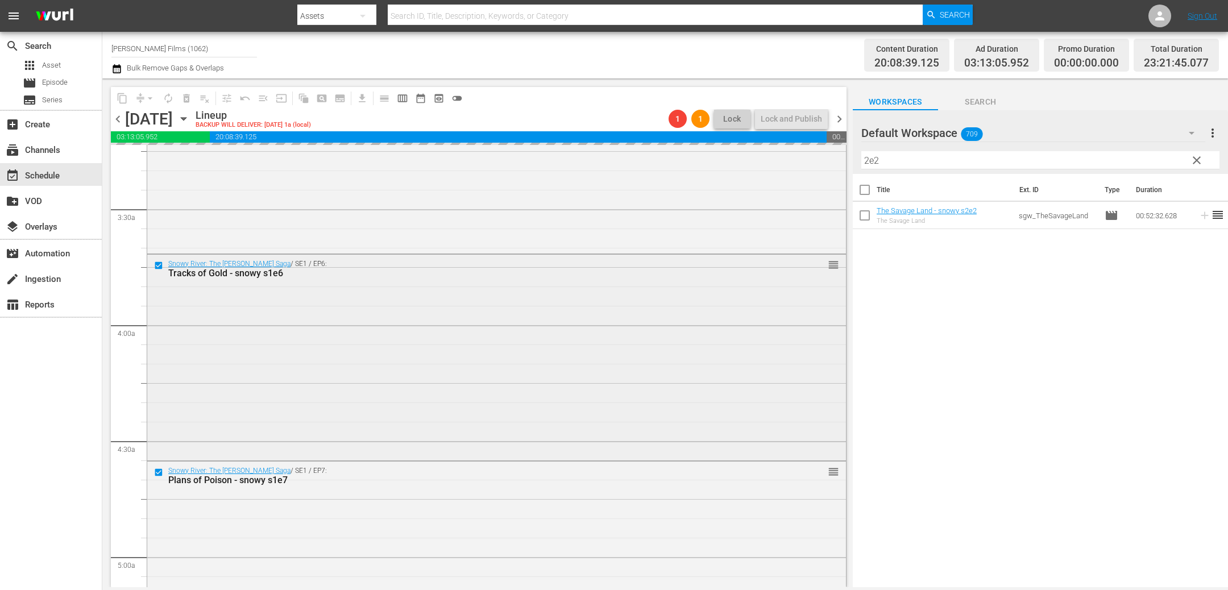
scroll to position [726, 0]
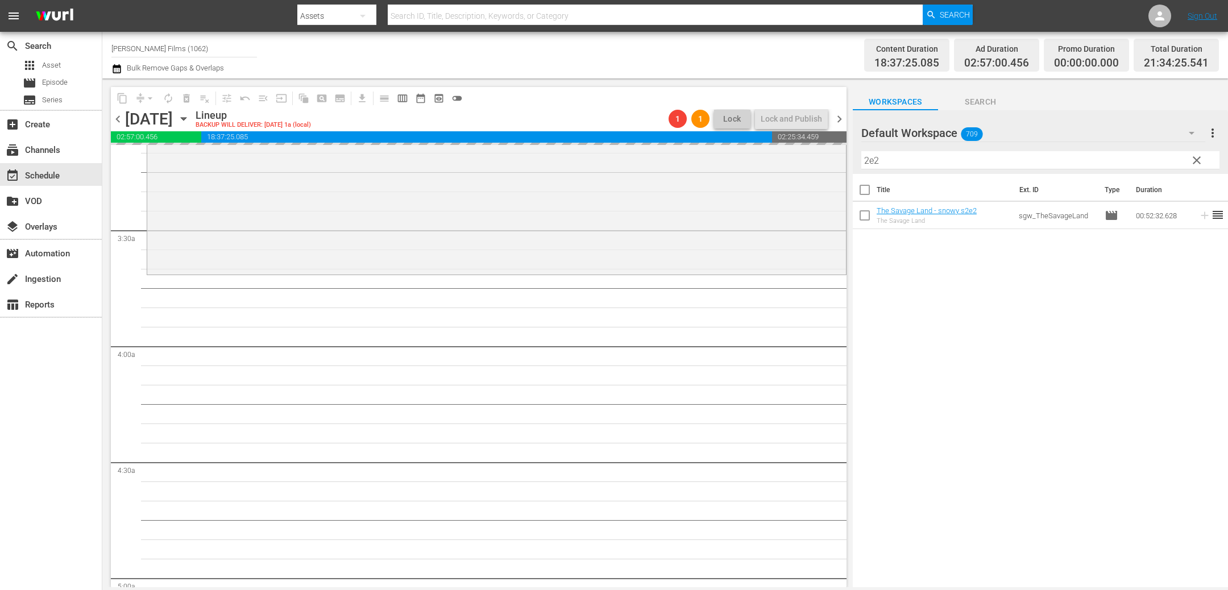
click at [920, 161] on input "2e2" at bounding box center [1040, 160] width 358 height 18
click at [116, 117] on span "chevron_left" at bounding box center [118, 119] width 14 height 14
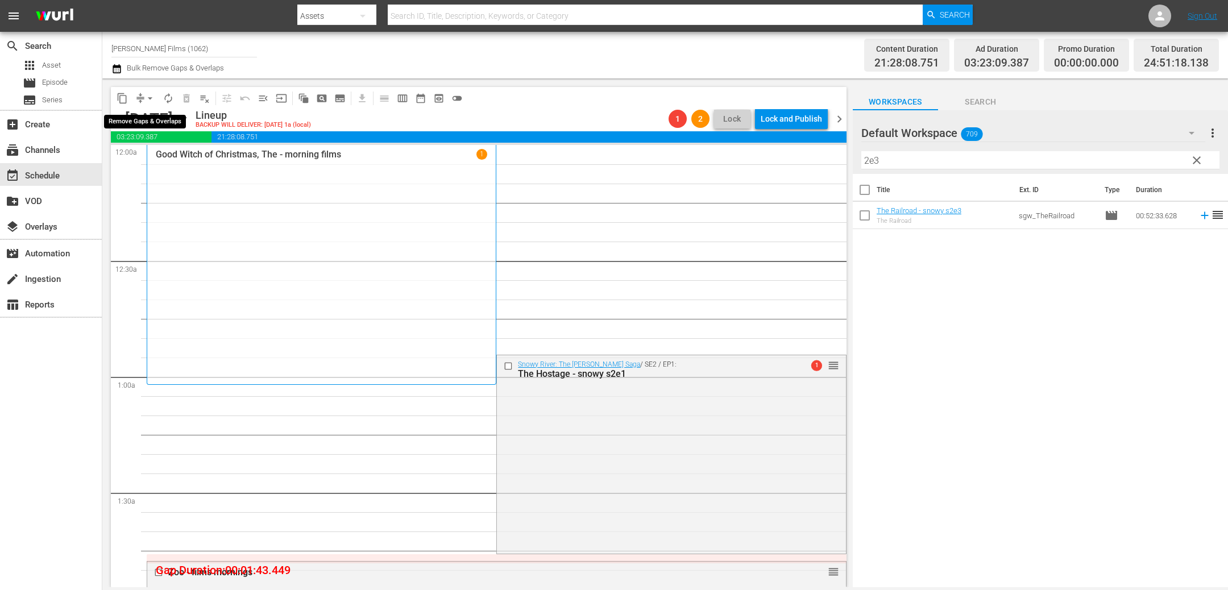
click at [144, 94] on span "arrow_drop_down" at bounding box center [149, 98] width 11 height 11
click at [189, 157] on li "Align to End of Previous Day" at bounding box center [150, 158] width 119 height 19
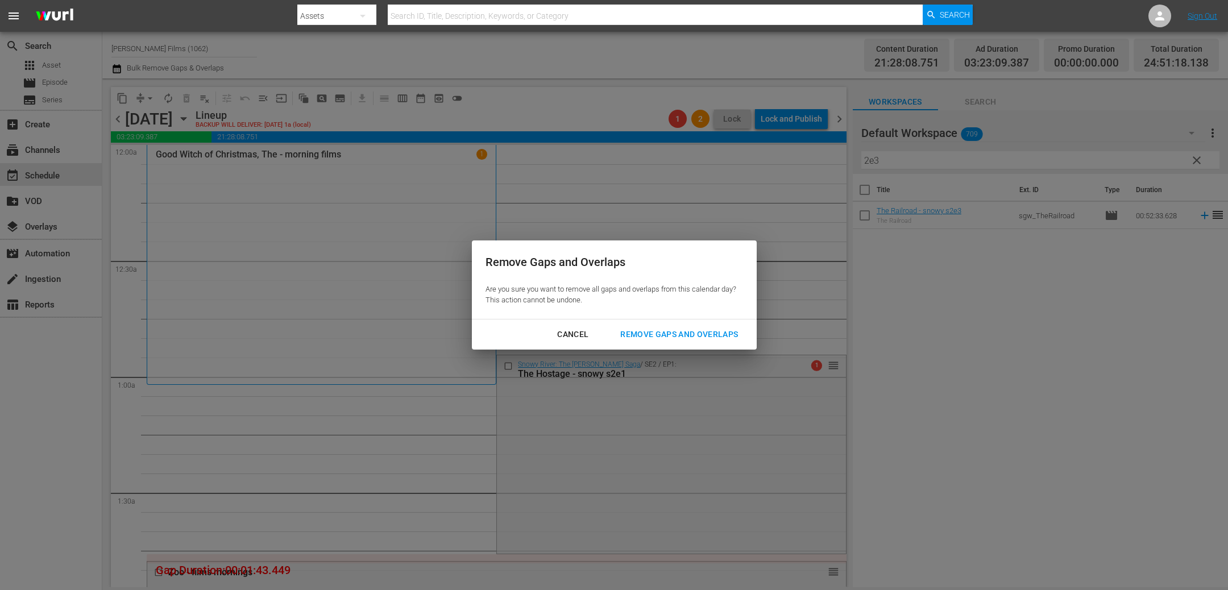
click at [682, 330] on div "Remove Gaps and Overlaps" at bounding box center [679, 334] width 136 height 14
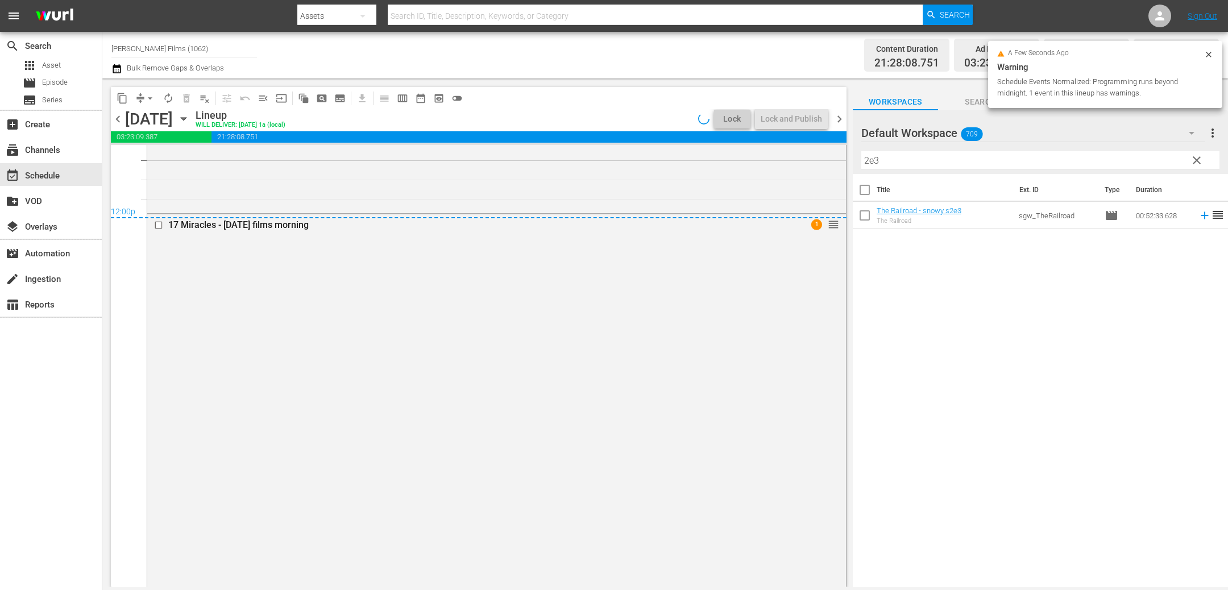
scroll to position [5483, 0]
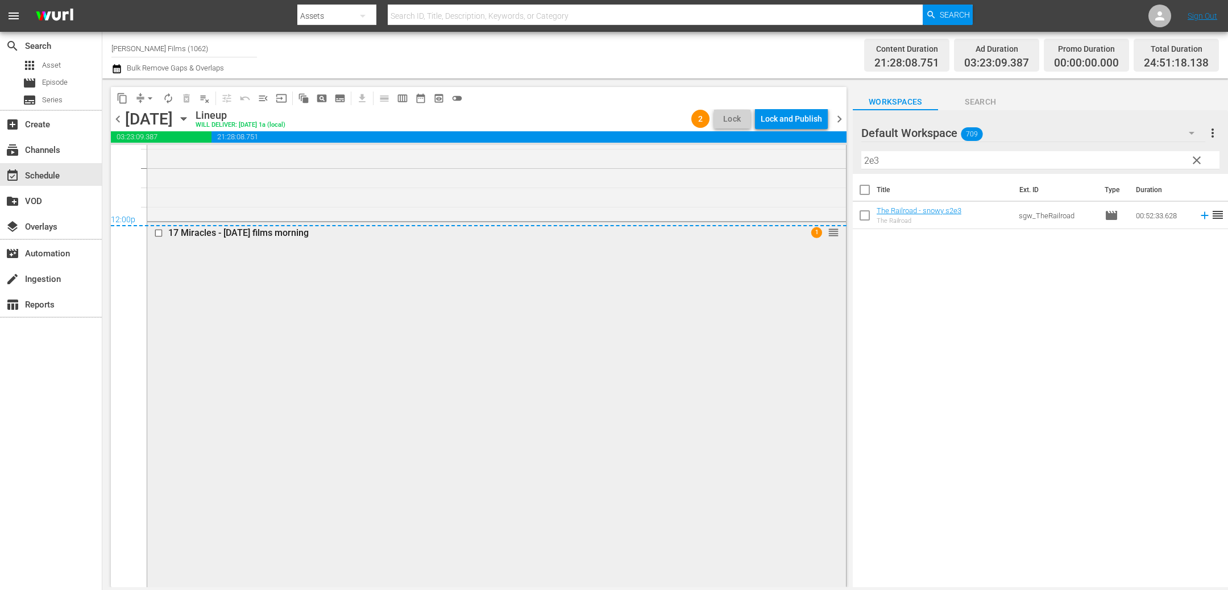
click at [330, 284] on div "17 Miracles - april 22 films morning 1 reorder" at bounding box center [496, 441] width 698 height 439
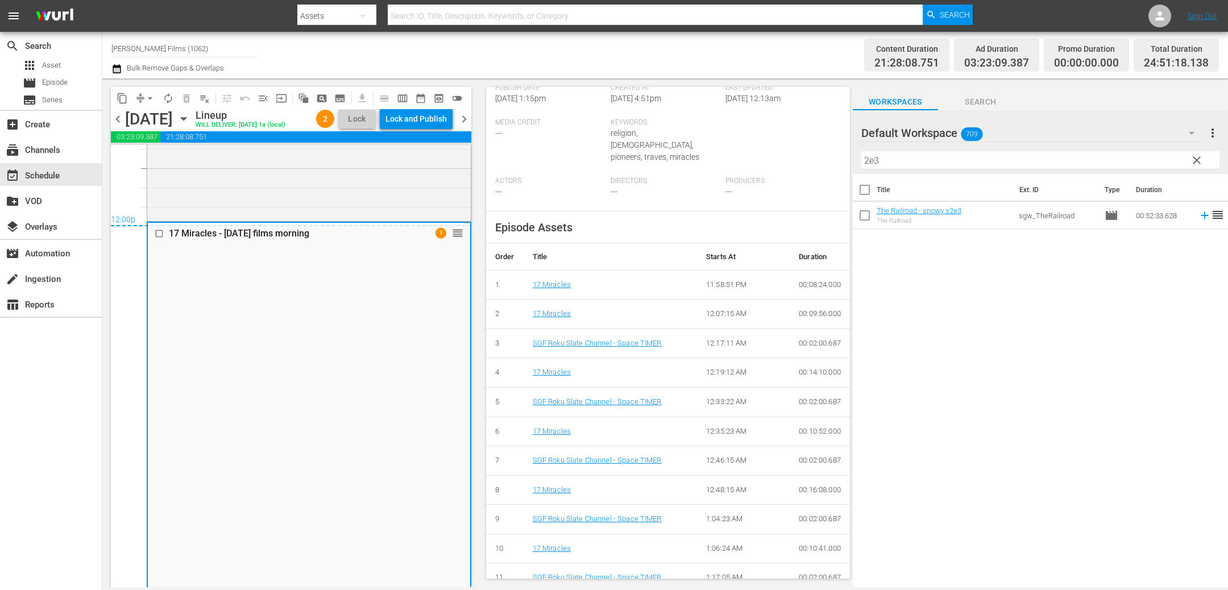
scroll to position [373, 0]
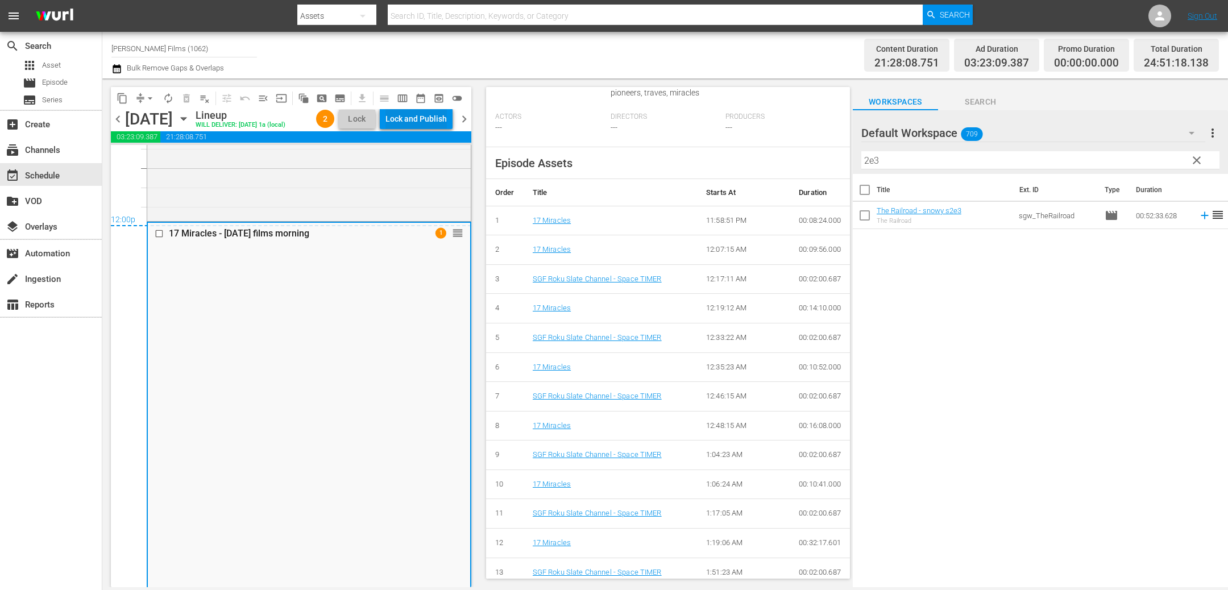
click at [413, 117] on div "Lock and Publish" at bounding box center [415, 119] width 61 height 20
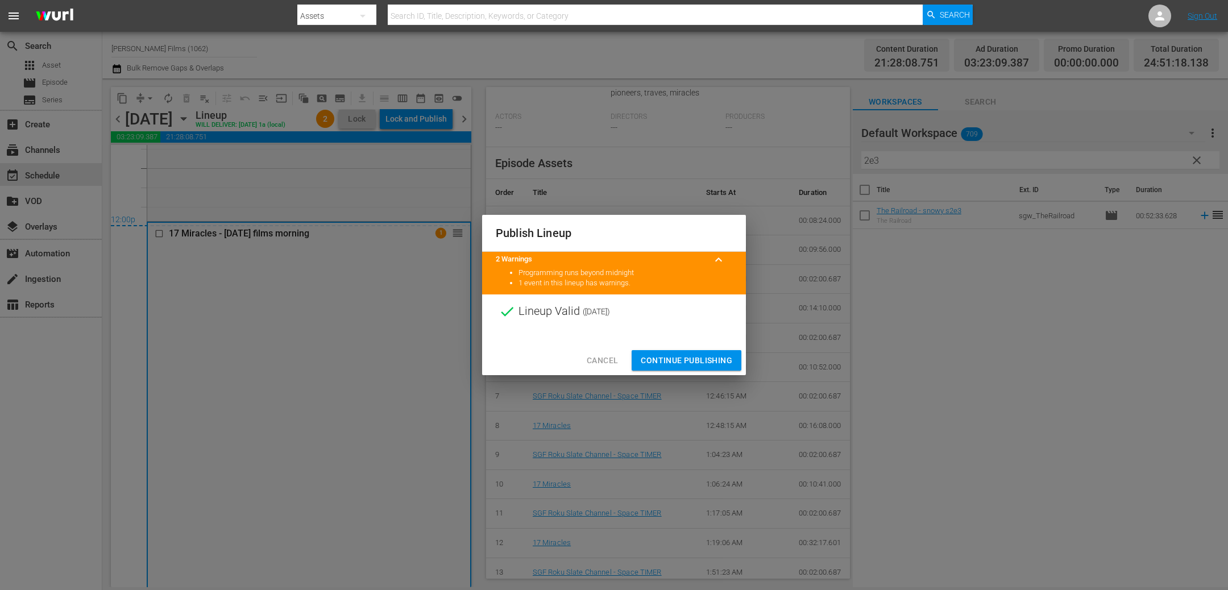
click at [680, 357] on span "Continue Publishing" at bounding box center [685, 360] width 91 height 14
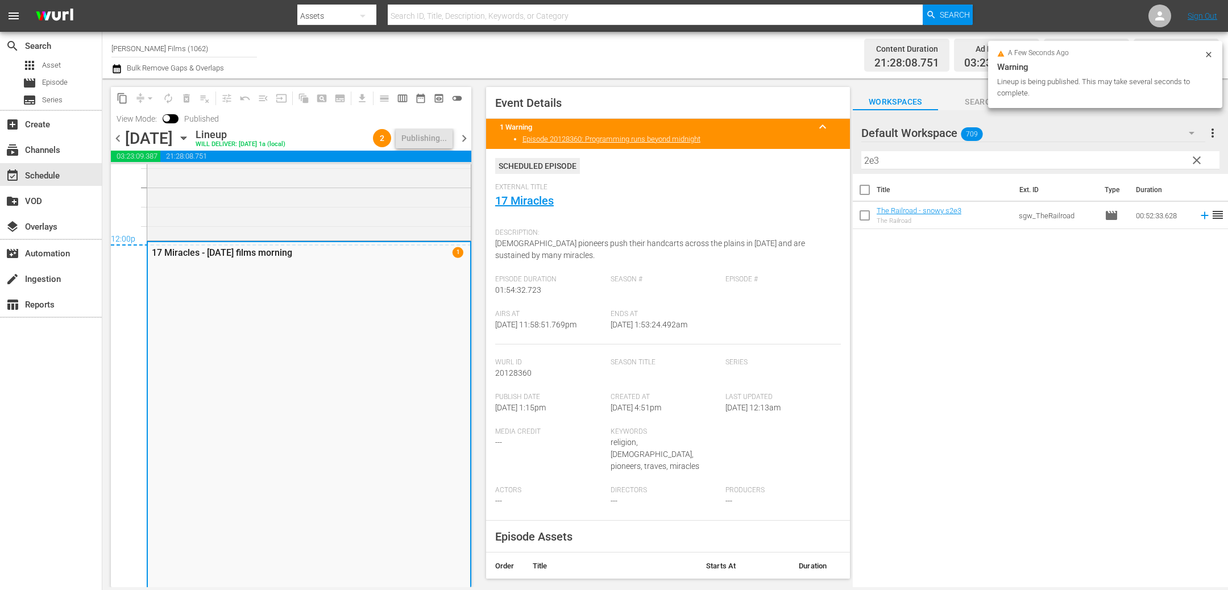
click at [465, 138] on span "chevron_right" at bounding box center [464, 138] width 14 height 14
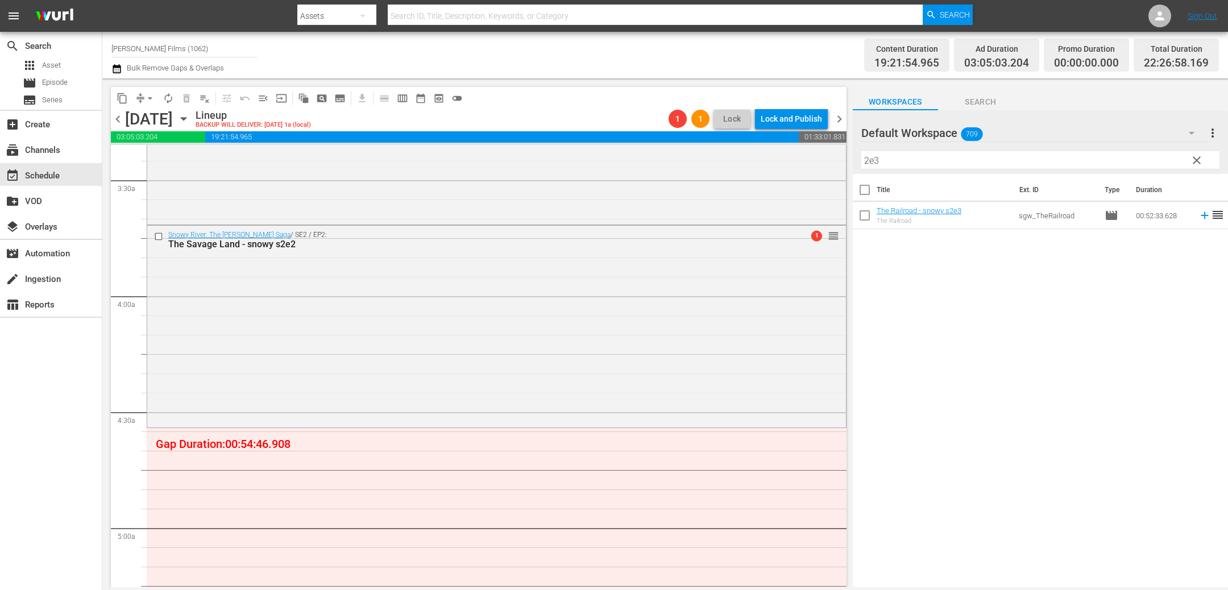
scroll to position [803, 0]
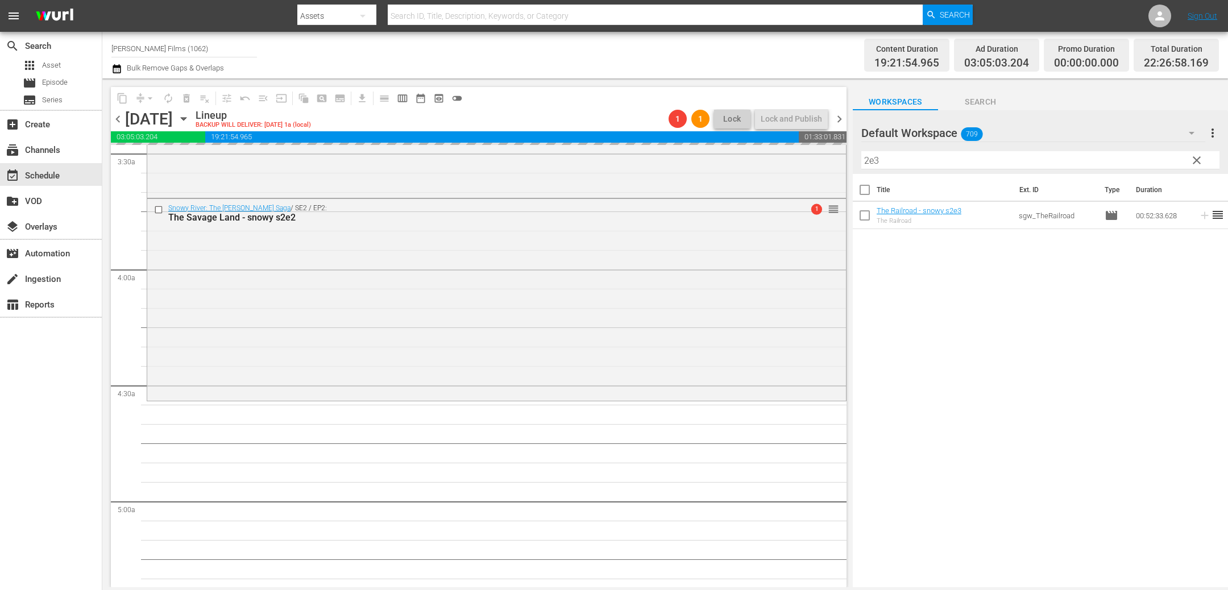
click at [842, 118] on span "chevron_right" at bounding box center [839, 119] width 14 height 14
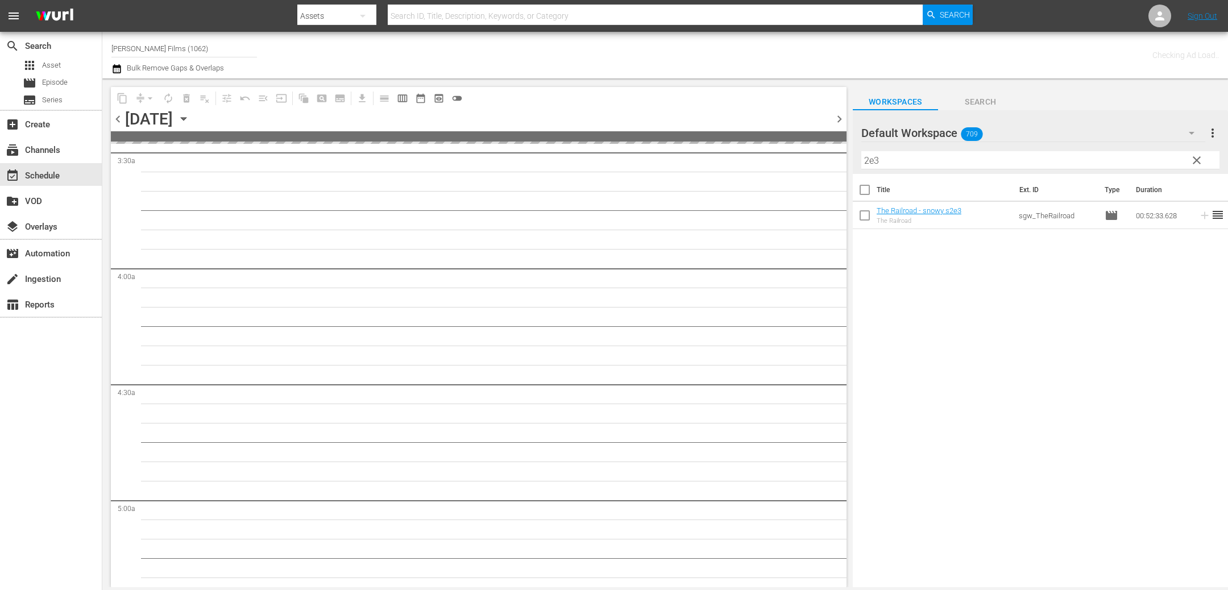
click at [906, 152] on input "2e3" at bounding box center [1040, 160] width 358 height 18
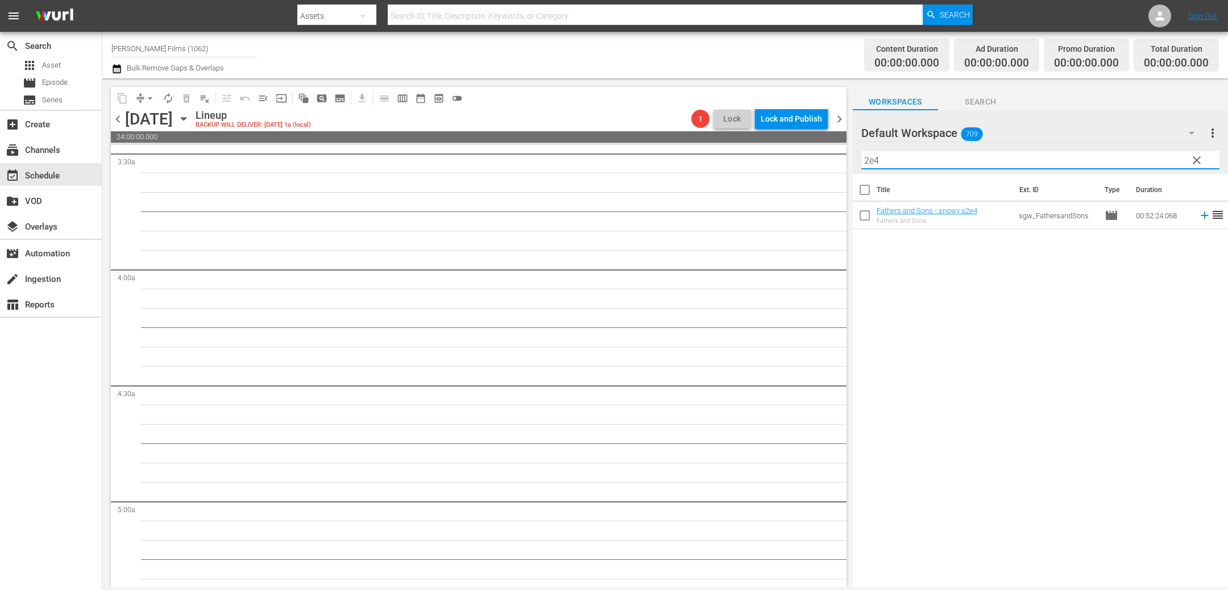
type input "2e4"
click at [186, 119] on icon "button" at bounding box center [183, 119] width 5 height 3
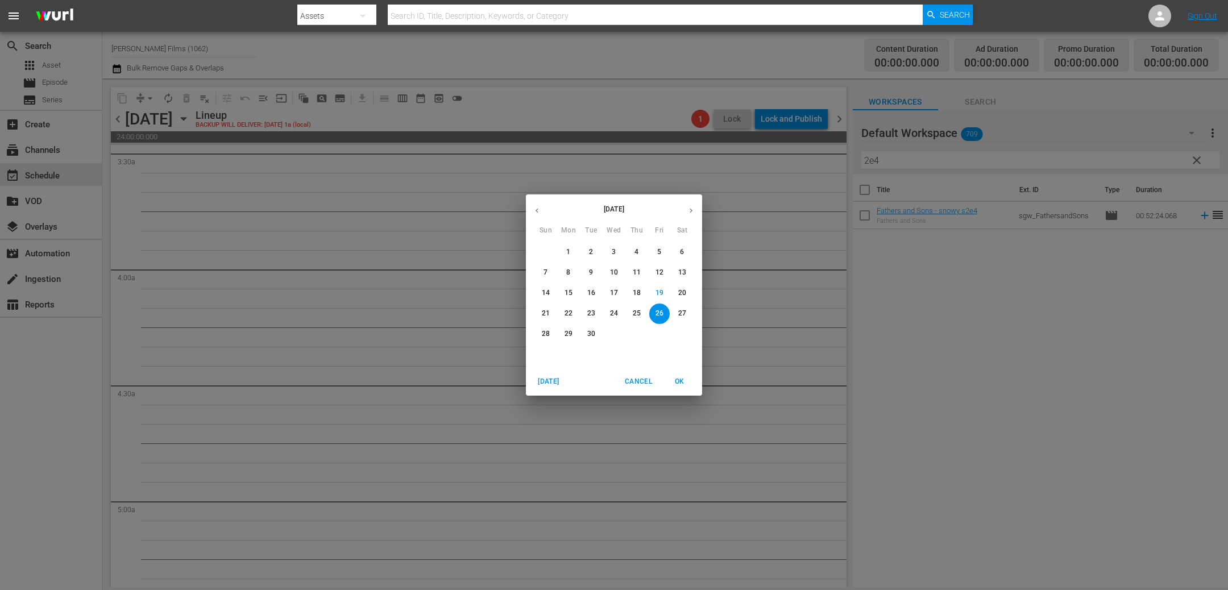
drag, startPoint x: 658, startPoint y: 292, endPoint x: 486, endPoint y: 247, distance: 177.3
click at [658, 292] on p "19" at bounding box center [659, 293] width 8 height 10
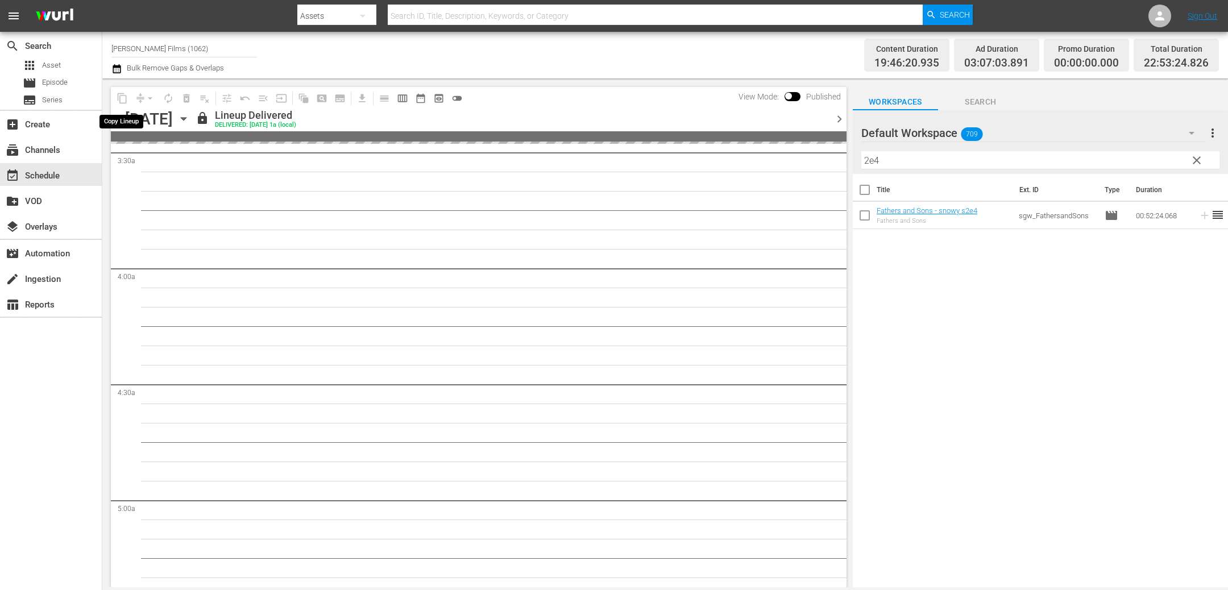
click at [121, 95] on span "content_copy" at bounding box center [122, 98] width 18 height 18
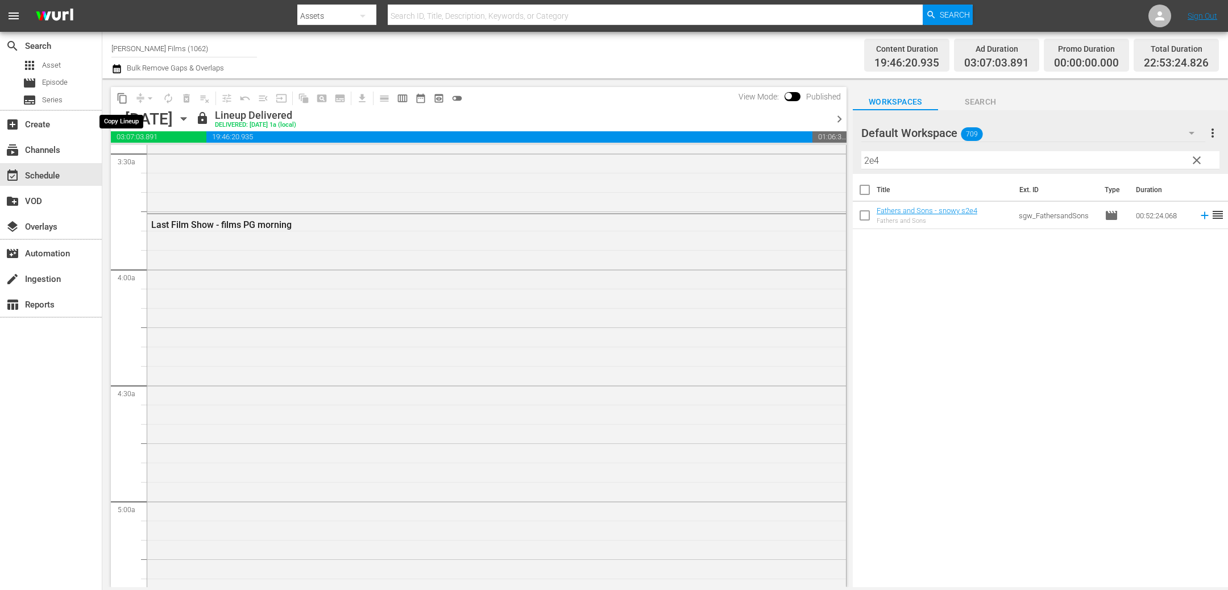
scroll to position [783, 0]
click at [121, 97] on span "content_copy" at bounding box center [121, 98] width 11 height 11
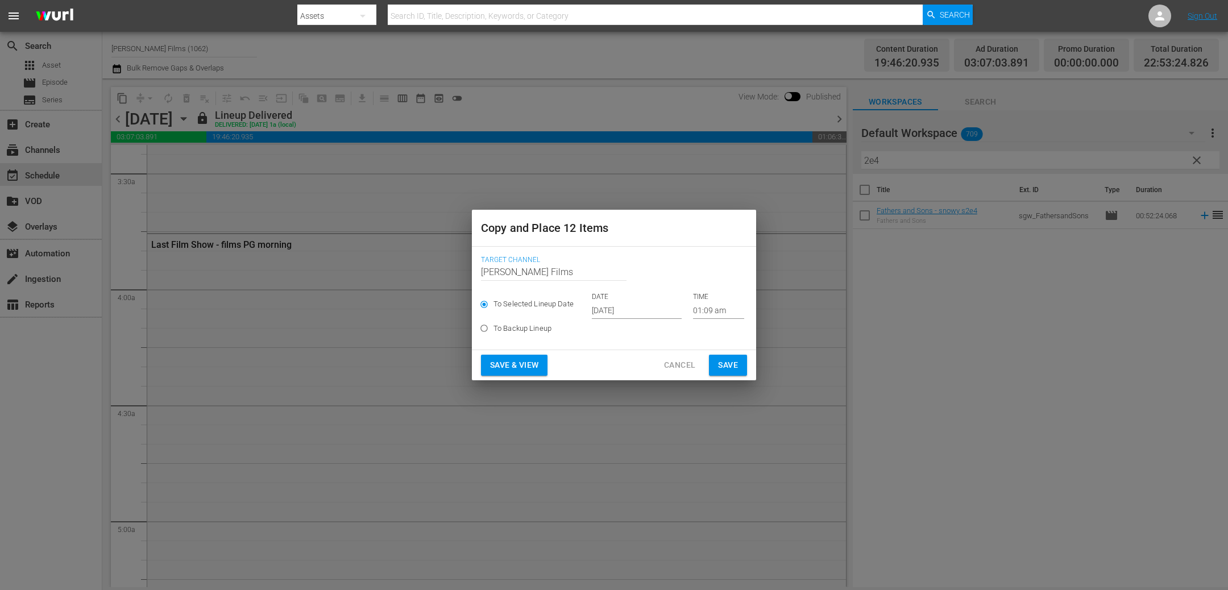
click at [632, 305] on input "[DATE]" at bounding box center [637, 310] width 90 height 17
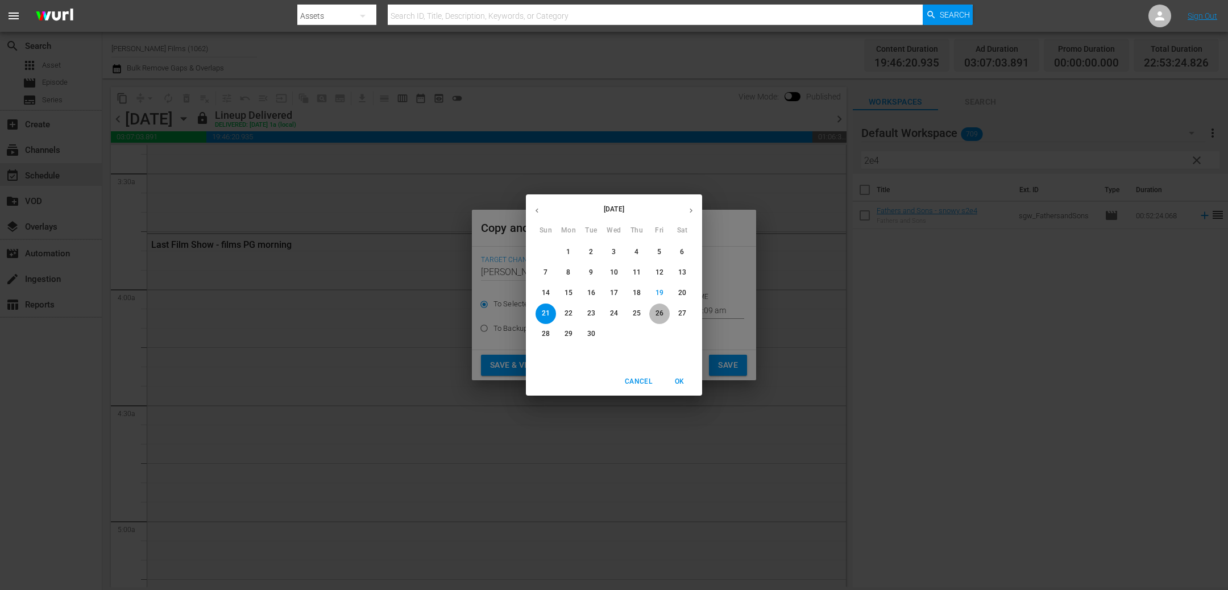
click at [653, 311] on span "26" at bounding box center [659, 314] width 20 height 10
type input "[DATE]"
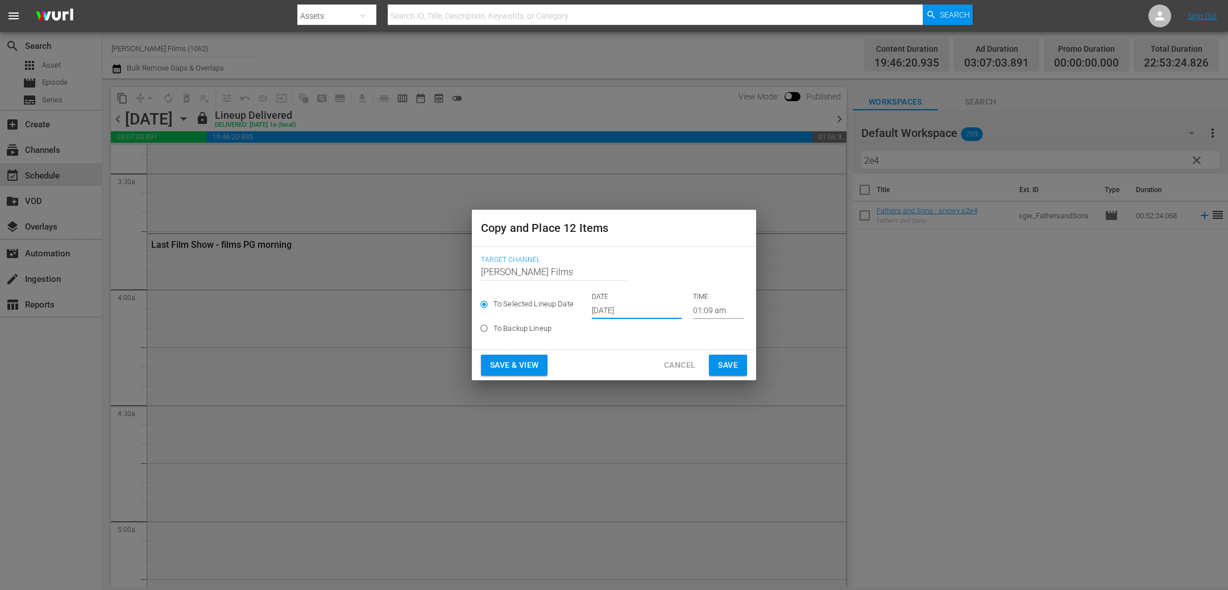
click at [733, 364] on span "Save" at bounding box center [728, 365] width 20 height 14
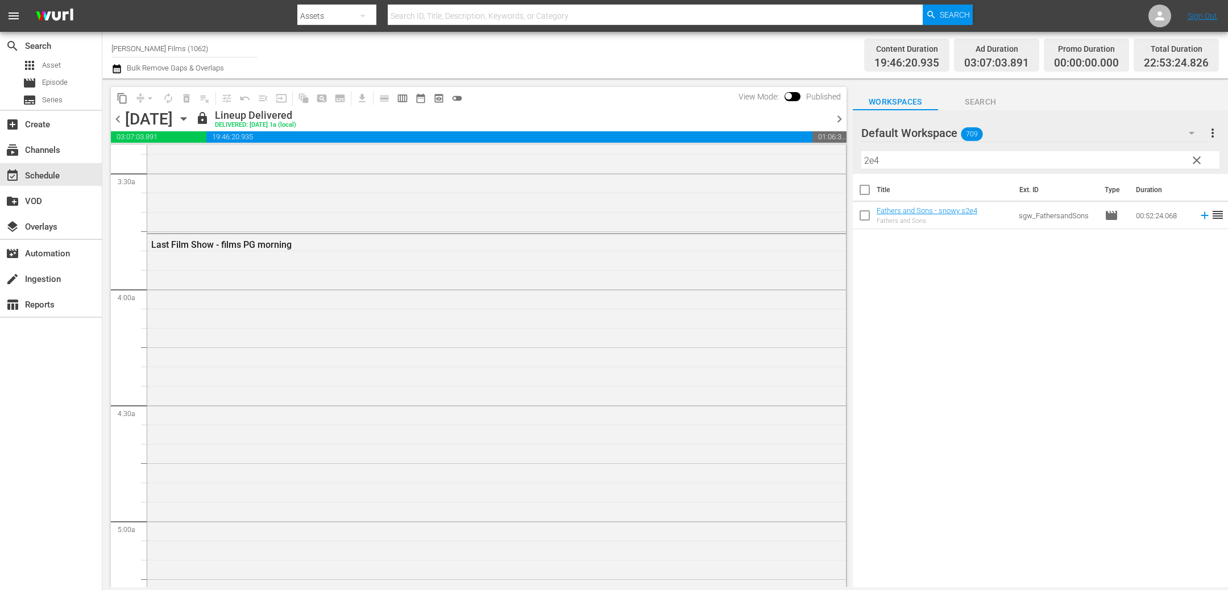
click at [843, 120] on span "chevron_right" at bounding box center [839, 119] width 14 height 14
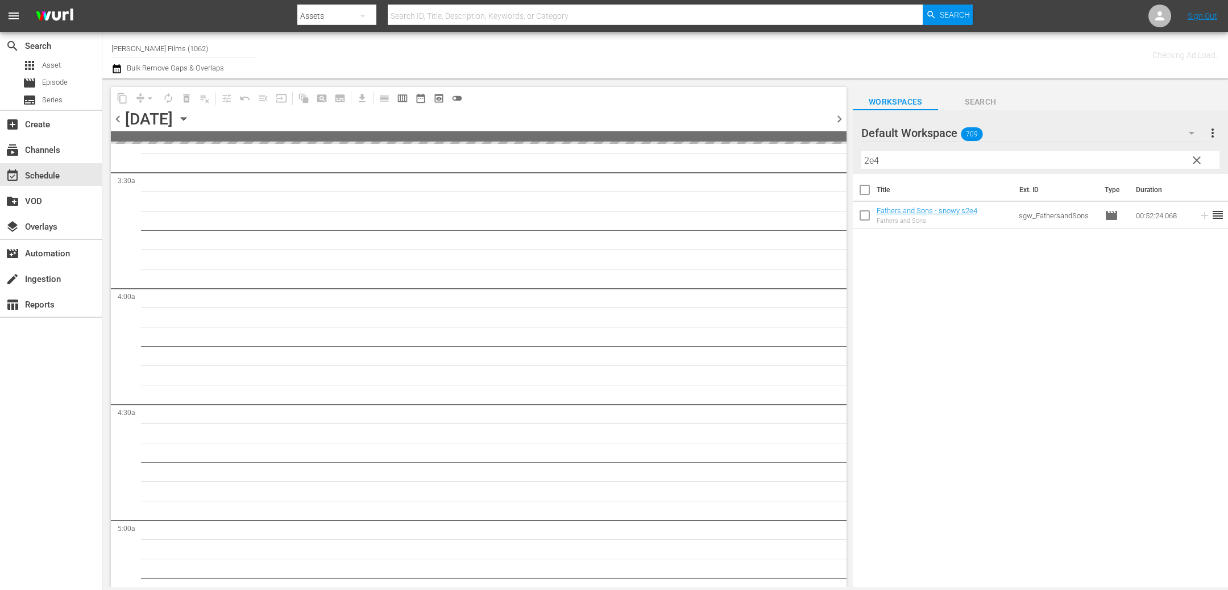
scroll to position [803, 0]
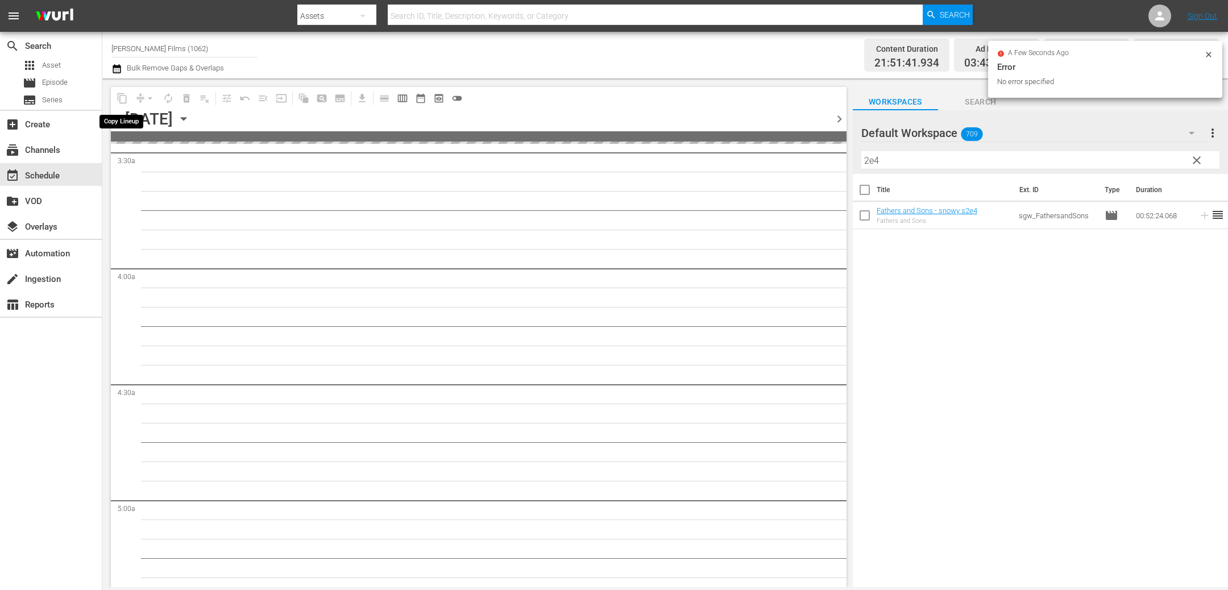
click at [128, 97] on button "content_copy" at bounding box center [122, 98] width 18 height 18
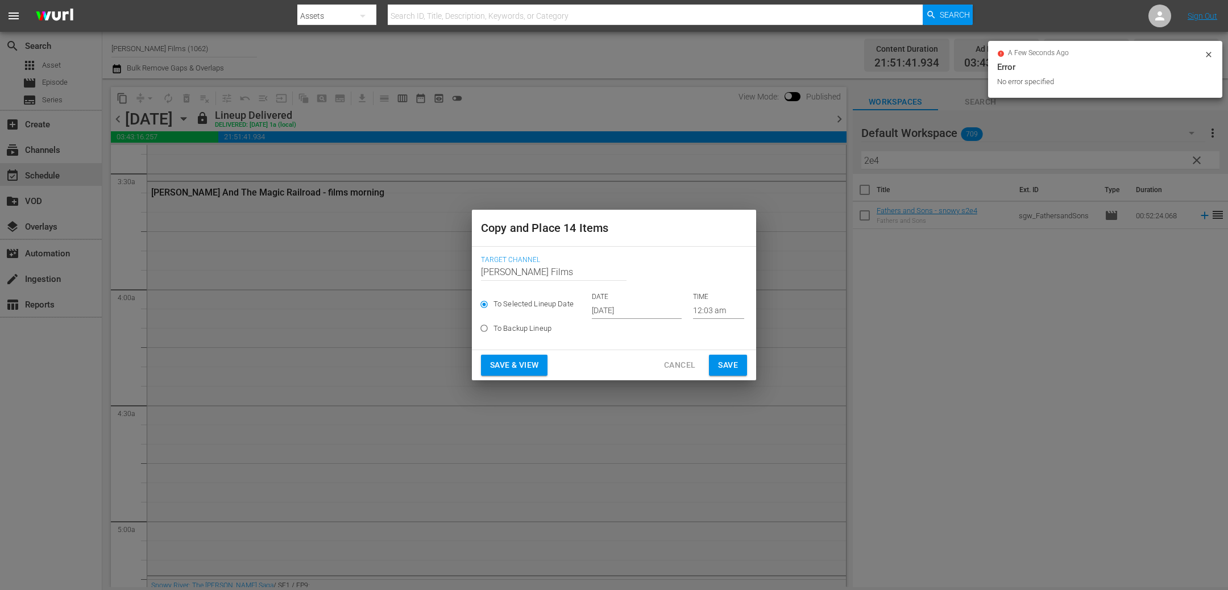
click at [651, 311] on input "[DATE]" at bounding box center [637, 310] width 90 height 17
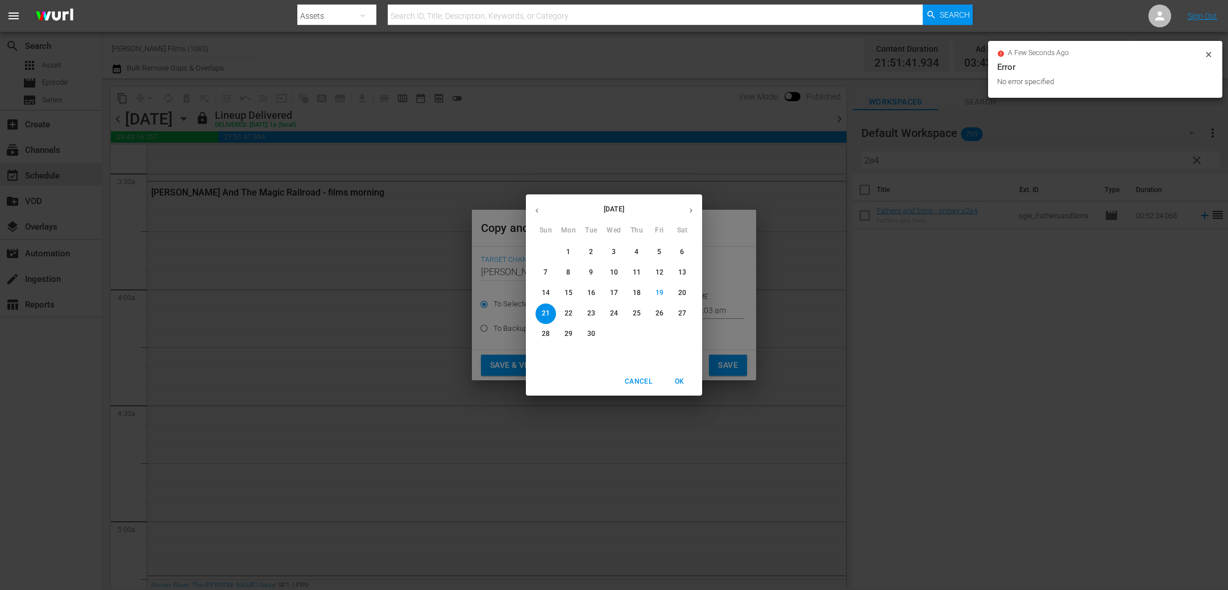
click at [683, 315] on p "27" at bounding box center [682, 314] width 8 height 10
type input "Sep 27th 2025"
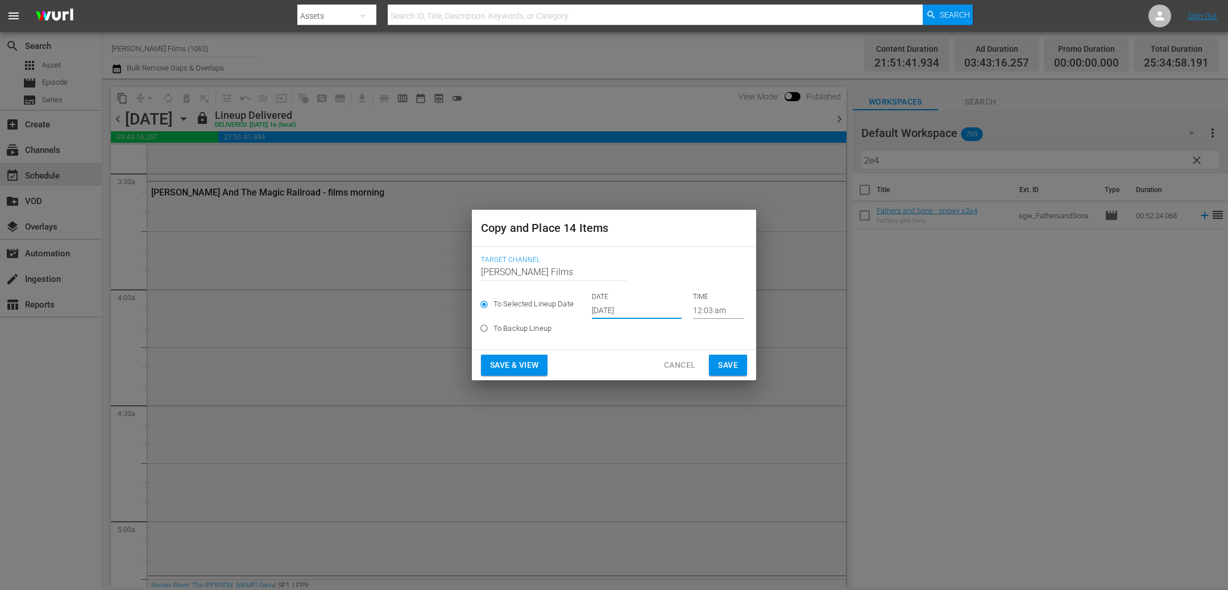
click at [729, 363] on span "Save" at bounding box center [728, 365] width 20 height 14
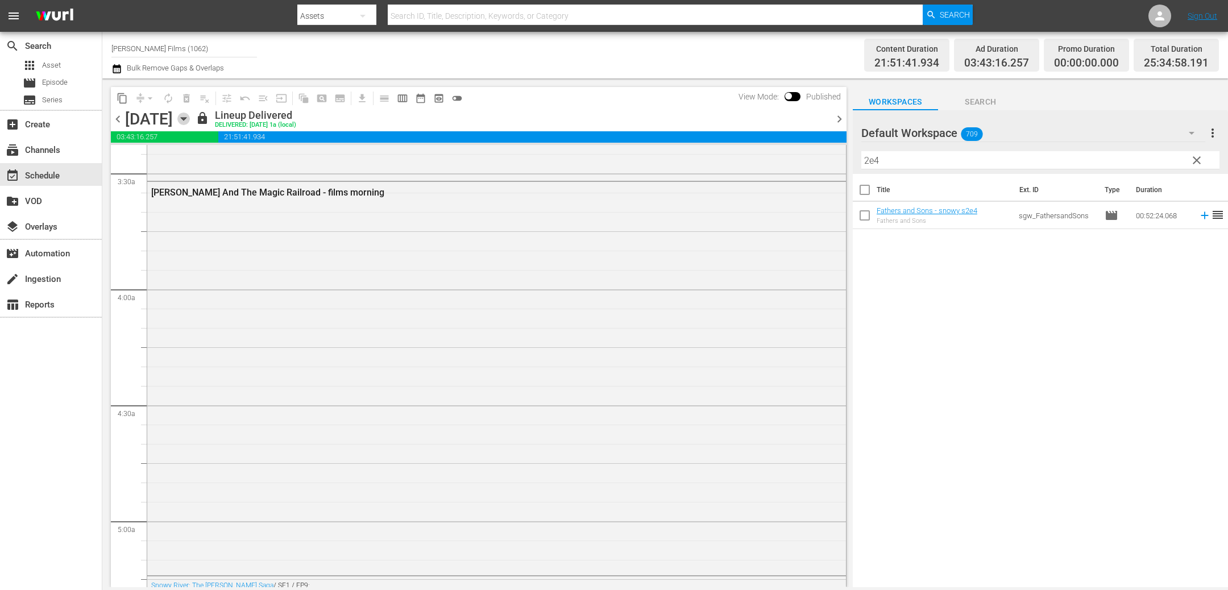
click at [190, 121] on icon "button" at bounding box center [183, 119] width 13 height 13
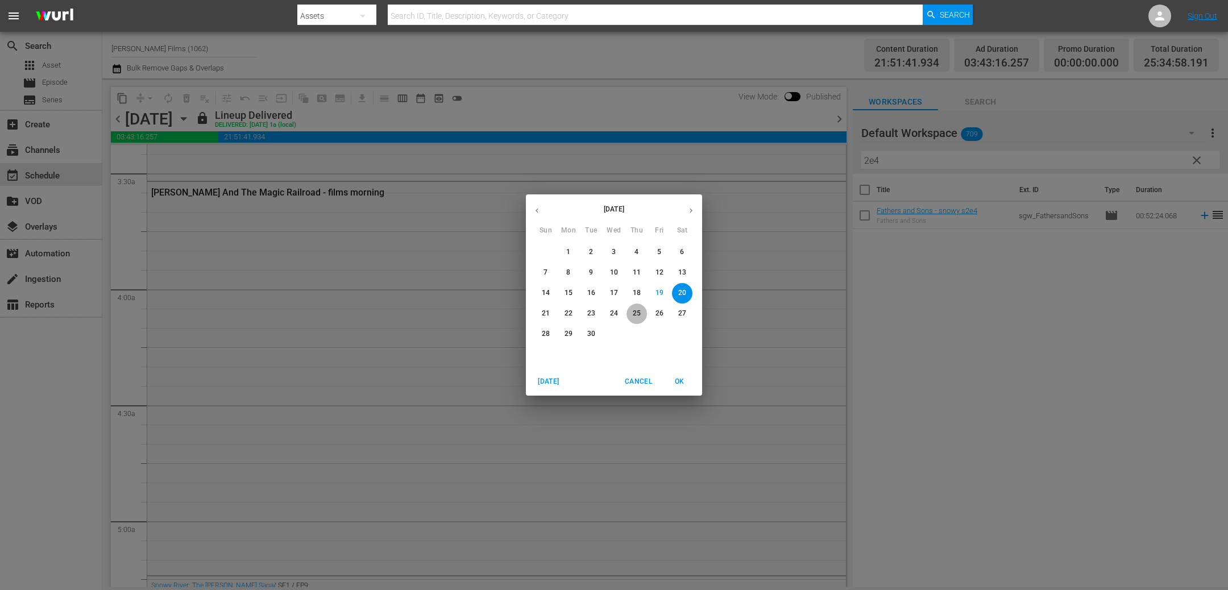
click at [638, 310] on p "25" at bounding box center [637, 314] width 8 height 10
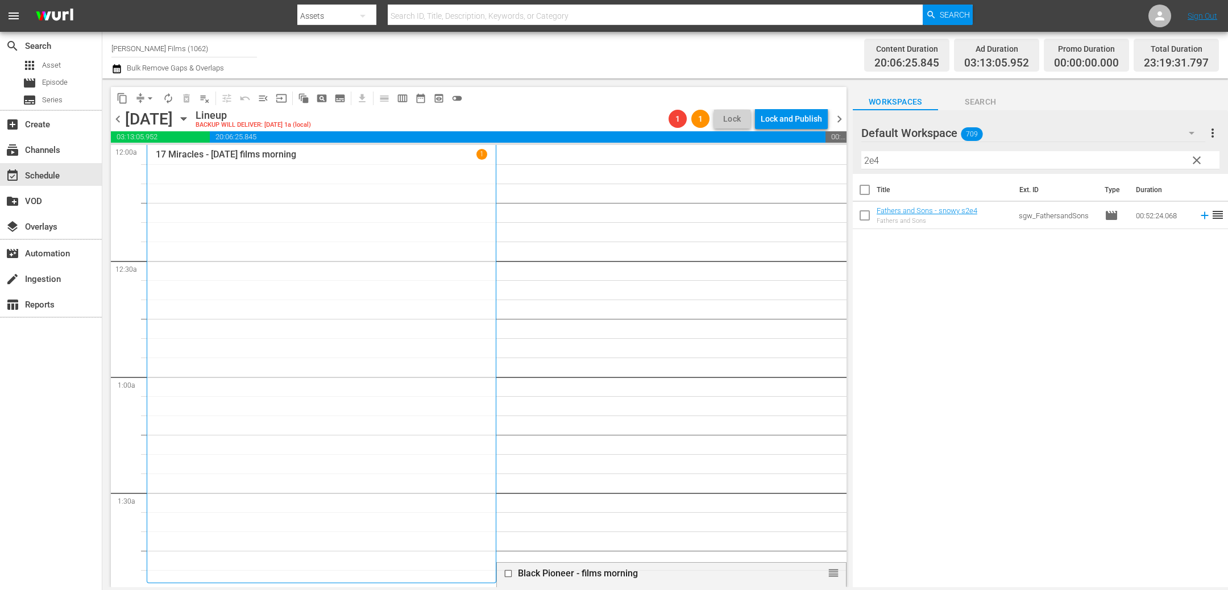
click at [146, 100] on span "arrow_drop_down" at bounding box center [149, 98] width 11 height 11
click at [156, 153] on li "Align to End of Previous Day" at bounding box center [150, 158] width 119 height 19
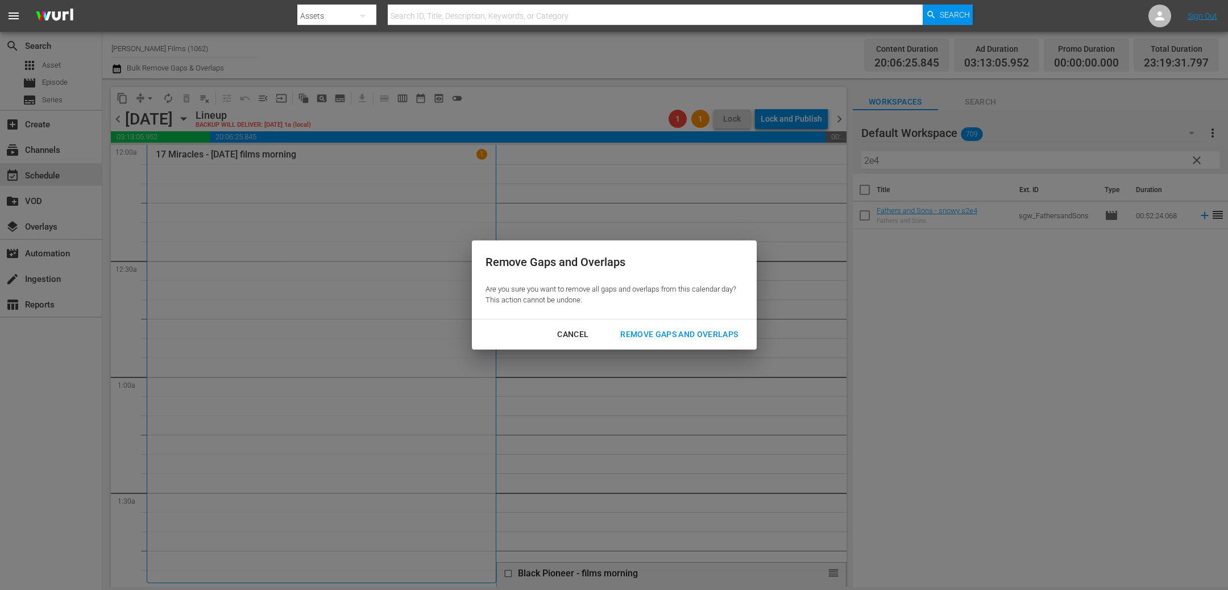
click at [698, 331] on div "Remove Gaps and Overlaps" at bounding box center [679, 334] width 136 height 14
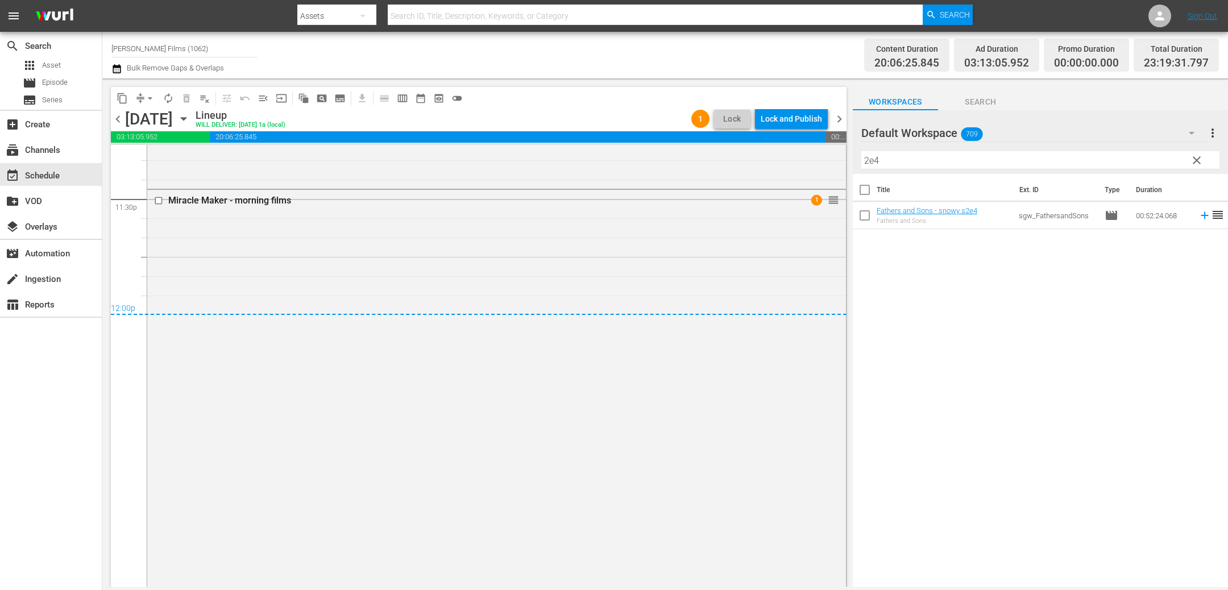
scroll to position [5403, 0]
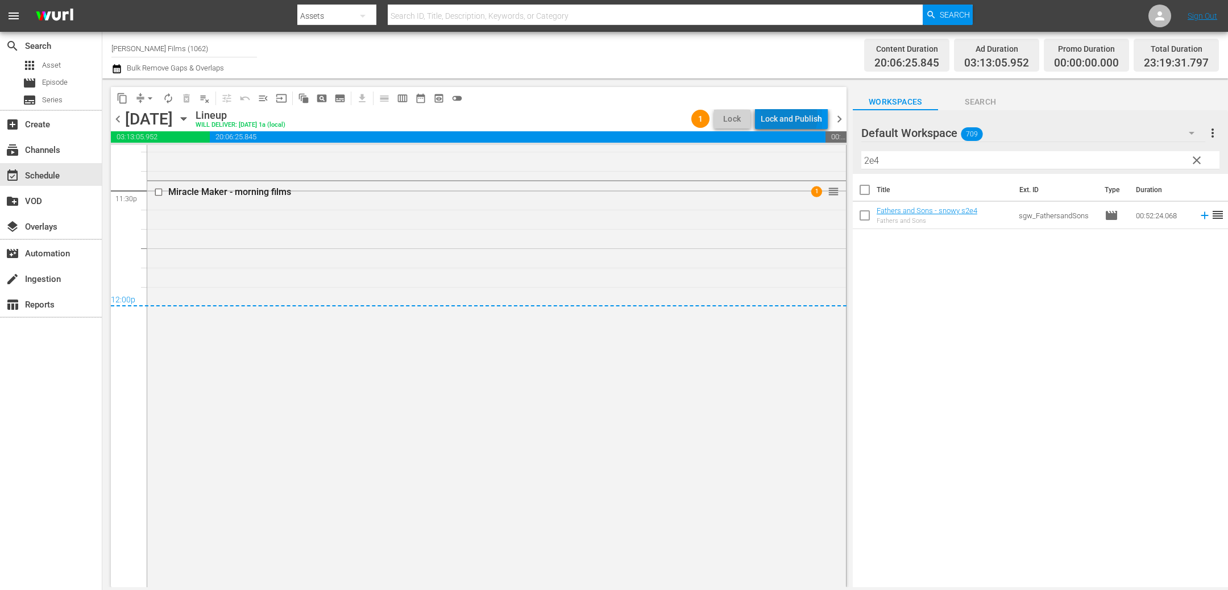
click at [786, 117] on div "Lock and Publish" at bounding box center [790, 119] width 61 height 20
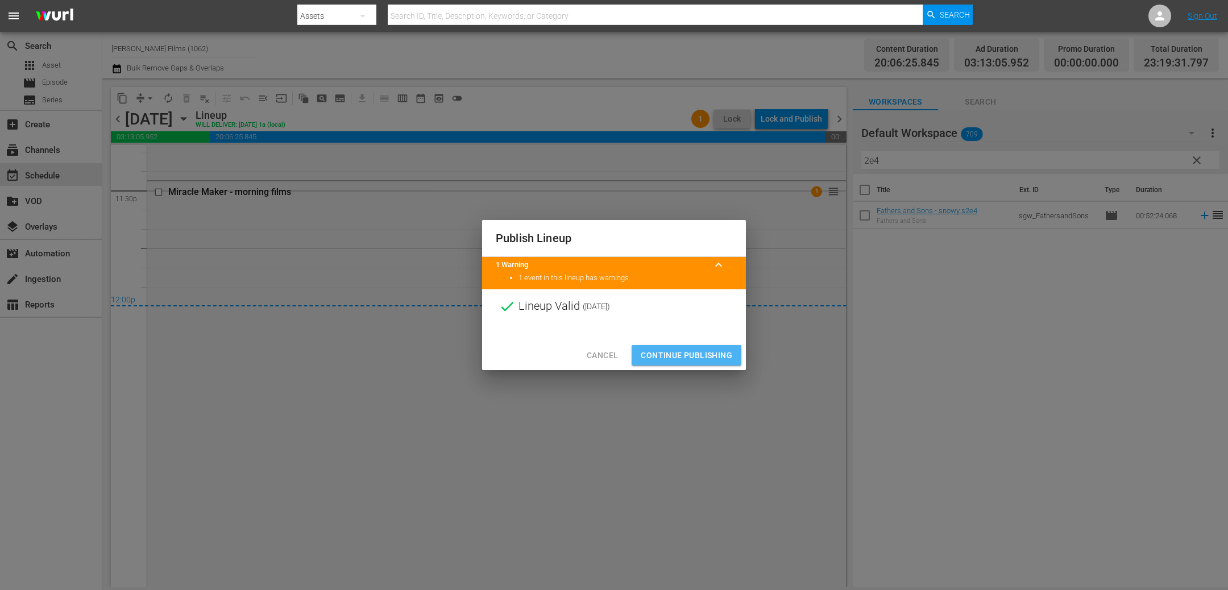
drag, startPoint x: 669, startPoint y: 354, endPoint x: 680, endPoint y: 340, distance: 17.4
click at [668, 354] on span "Continue Publishing" at bounding box center [685, 355] width 91 height 14
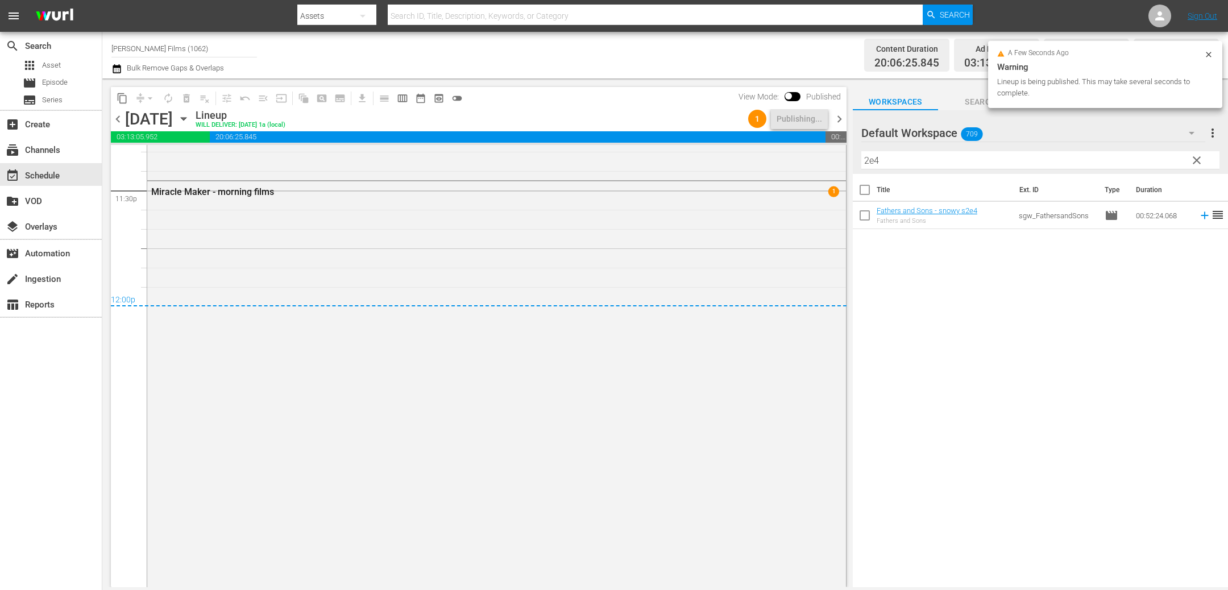
click at [840, 115] on span "chevron_right" at bounding box center [839, 119] width 14 height 14
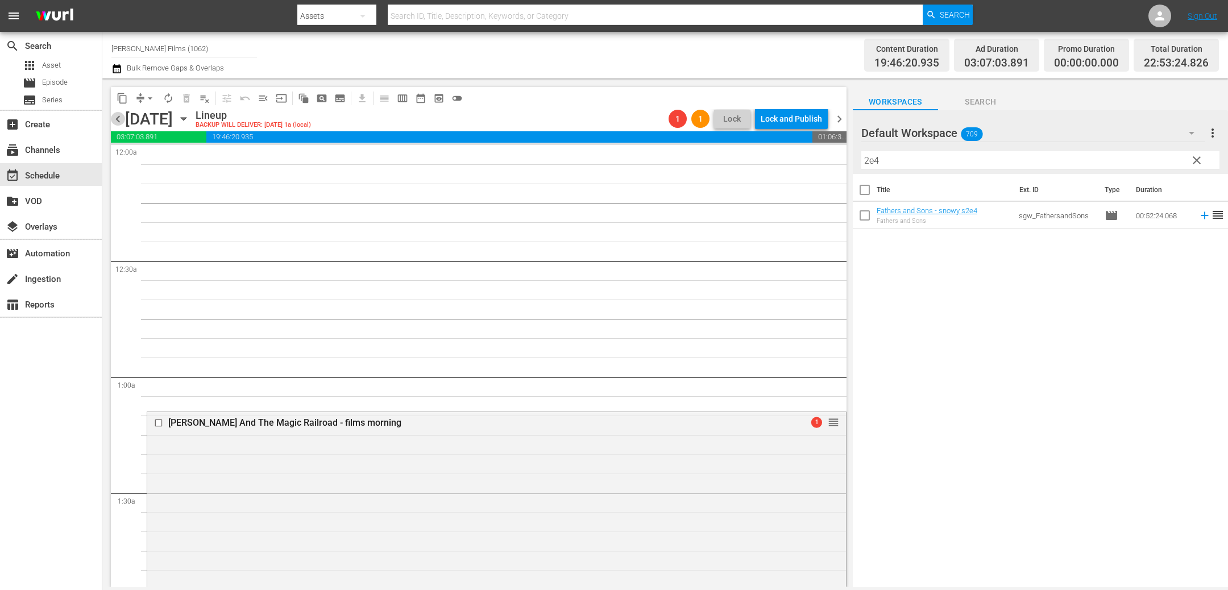
click at [117, 116] on span "chevron_left" at bounding box center [118, 119] width 14 height 14
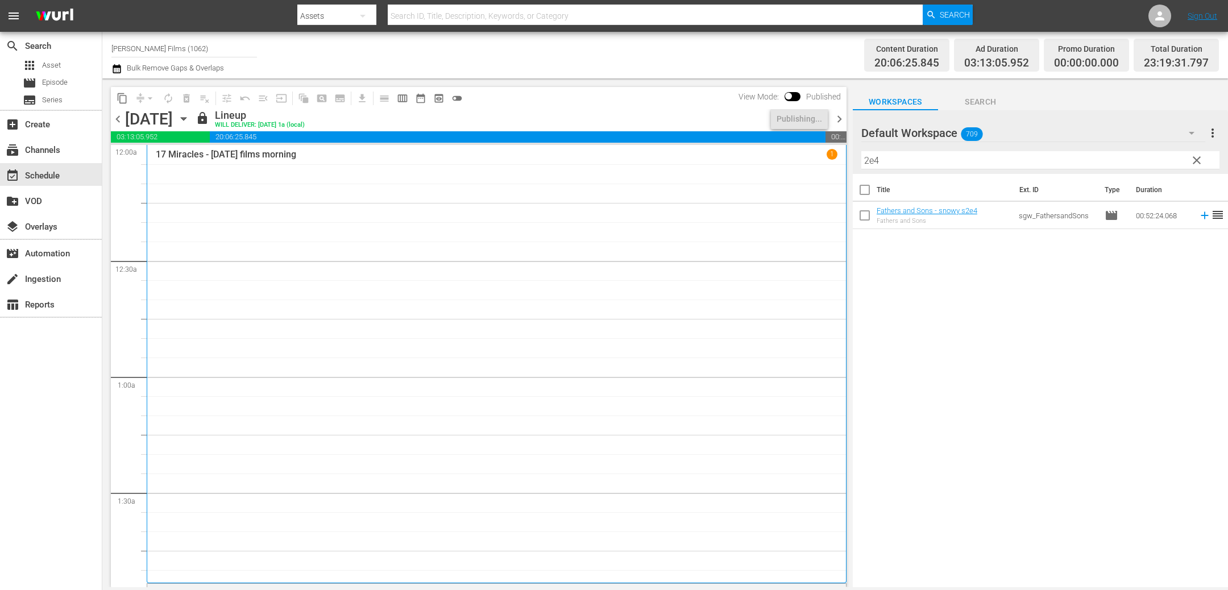
click at [929, 165] on input "2e4" at bounding box center [1040, 160] width 358 height 18
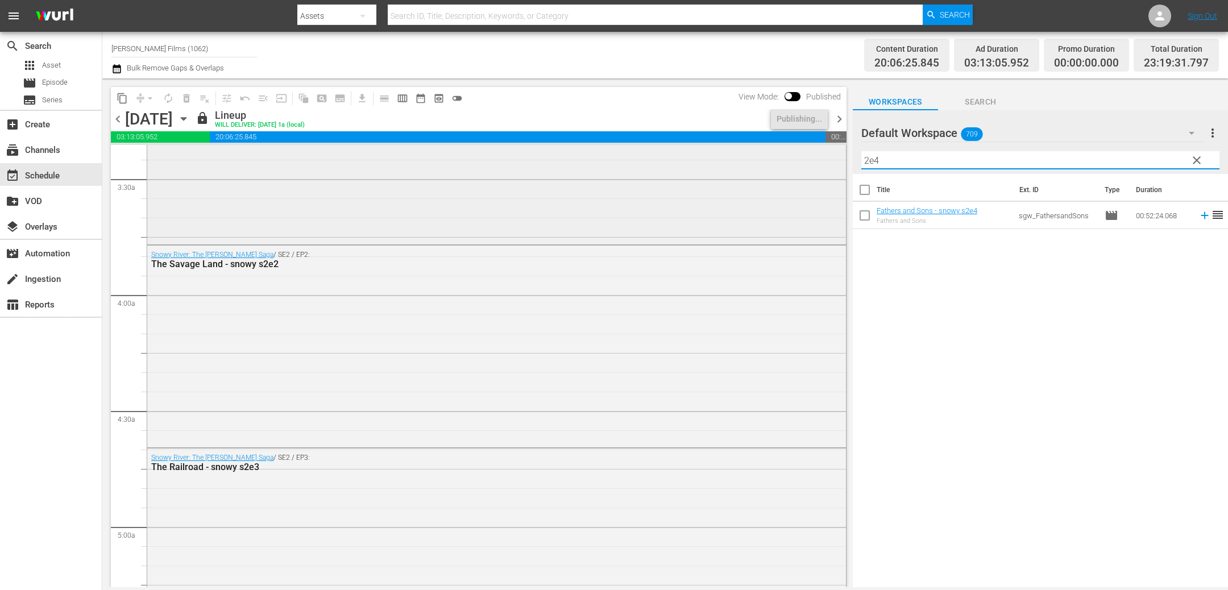
scroll to position [730, 0]
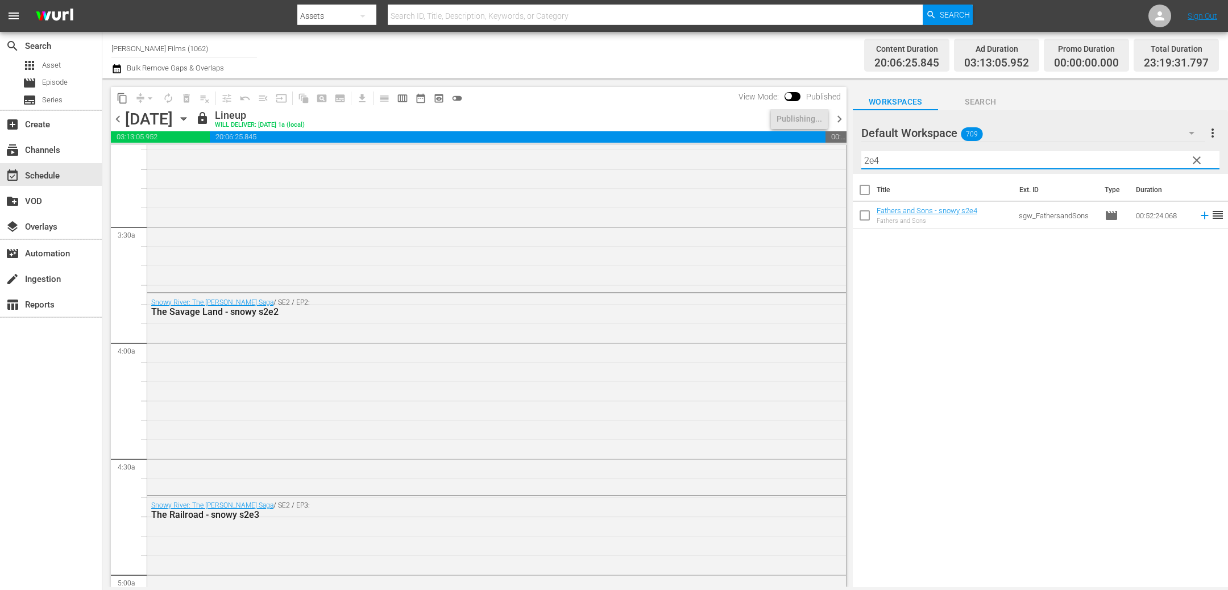
click at [839, 120] on span "chevron_right" at bounding box center [839, 119] width 14 height 14
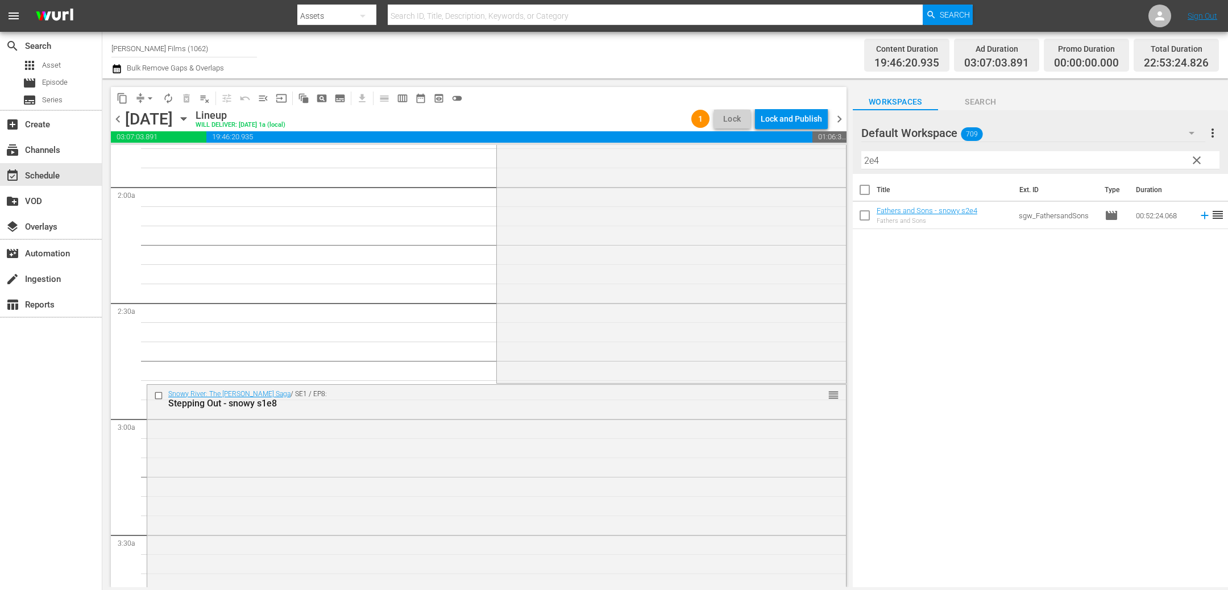
scroll to position [432, 0]
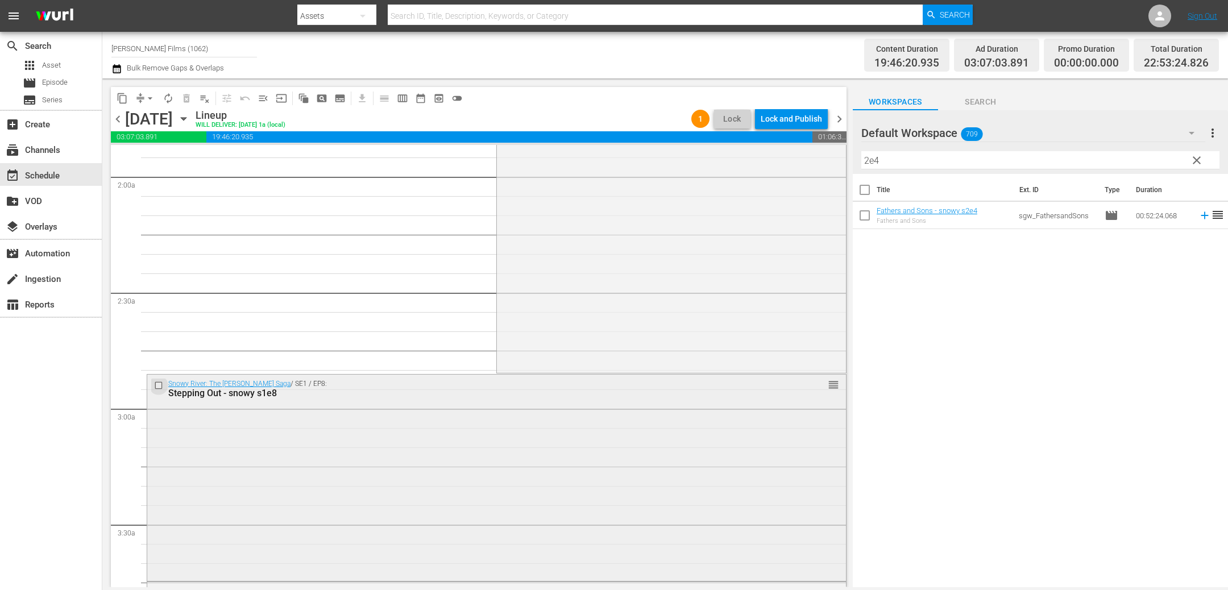
click at [160, 387] on input "checkbox" at bounding box center [160, 386] width 12 height 10
click at [191, 99] on span "delete_forever_outlined" at bounding box center [186, 98] width 11 height 11
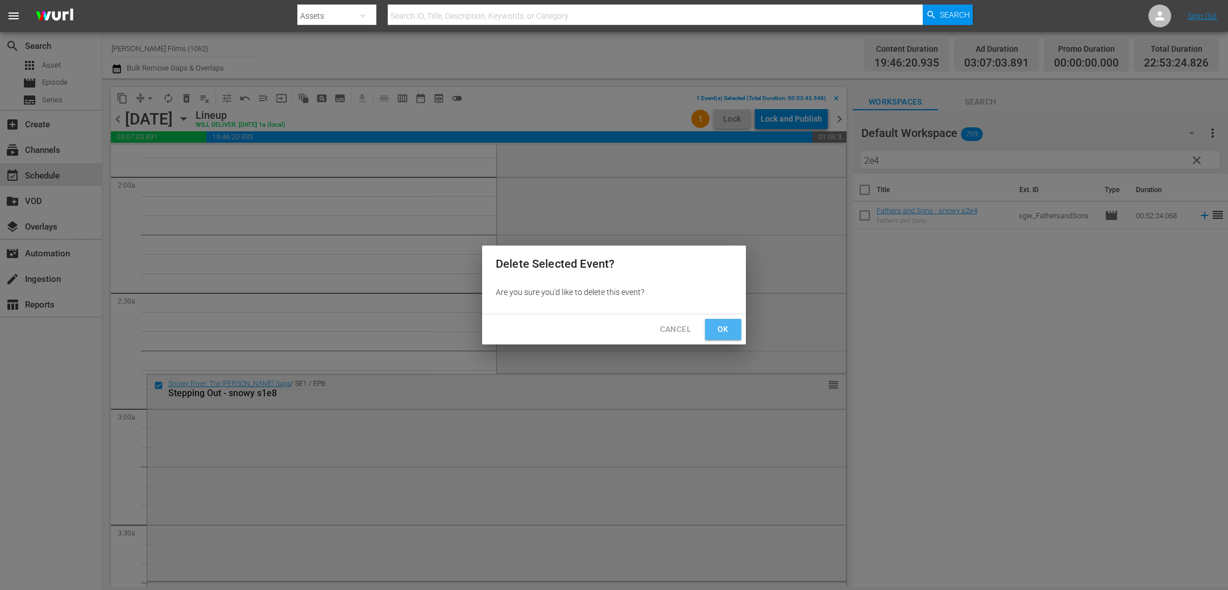
click at [713, 324] on button "Ok" at bounding box center [723, 329] width 36 height 21
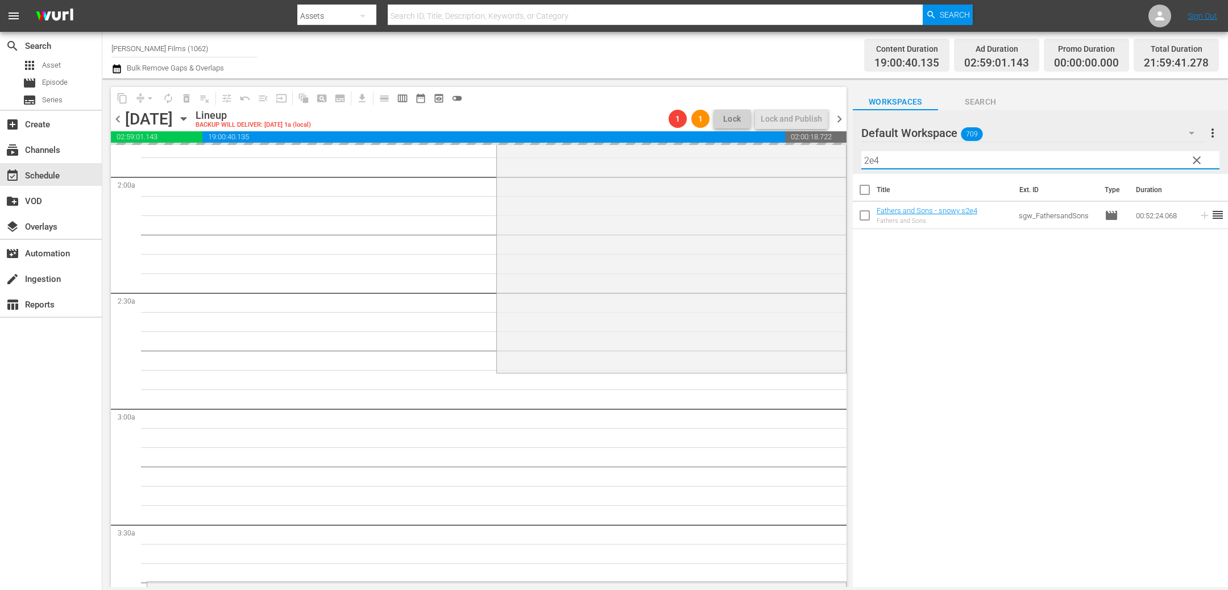
click at [907, 165] on input "2e4" at bounding box center [1040, 160] width 358 height 18
click at [841, 117] on span "chevron_right" at bounding box center [839, 119] width 14 height 14
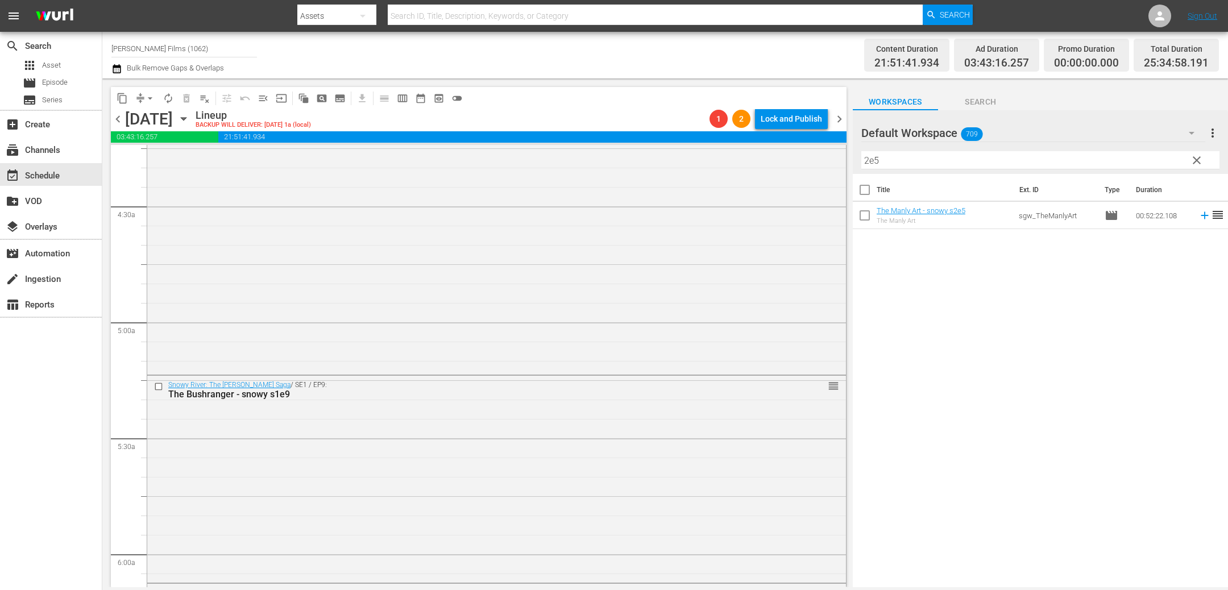
scroll to position [999, 0]
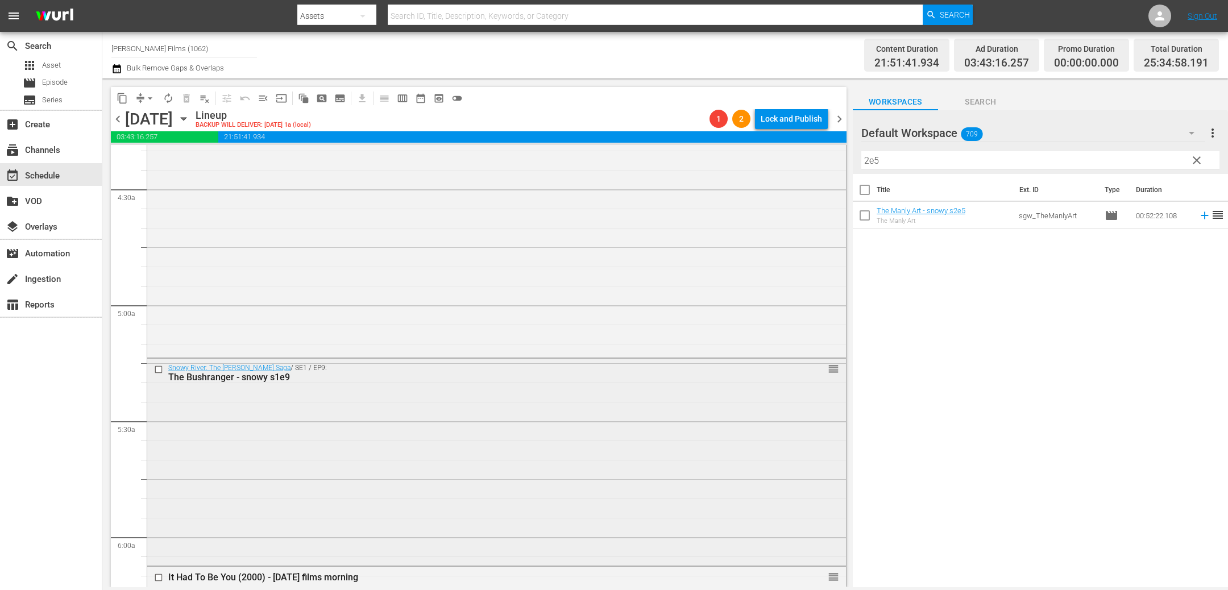
click at [158, 370] on input "checkbox" at bounding box center [160, 370] width 12 height 10
click at [189, 95] on span "delete_forever_outlined" at bounding box center [186, 98] width 11 height 11
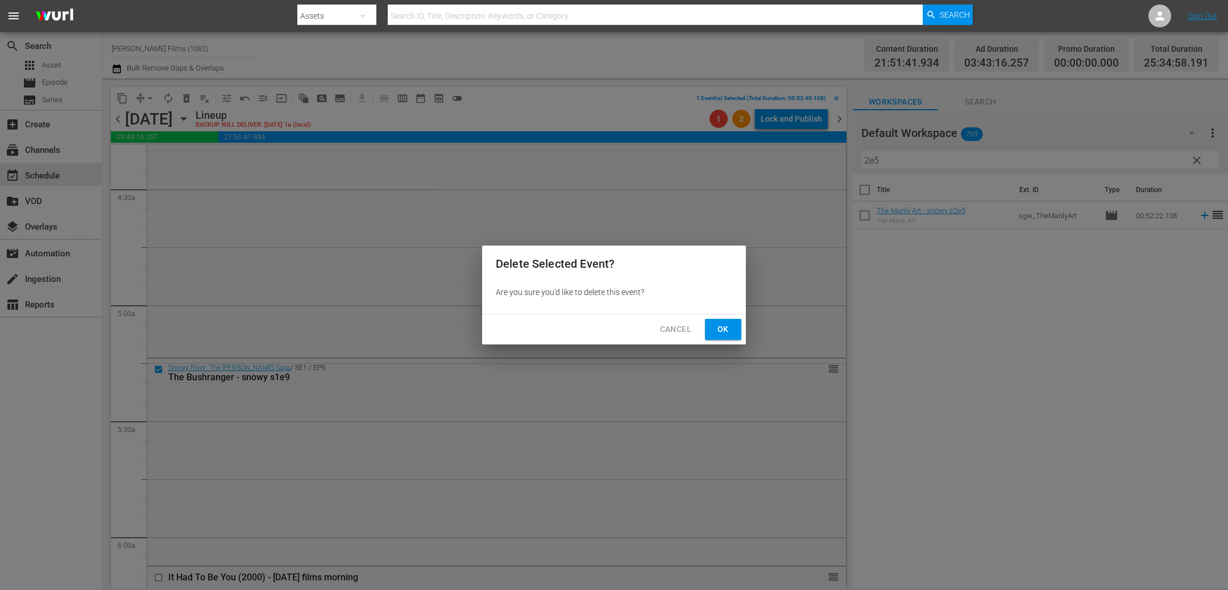
click at [729, 327] on span "Ok" at bounding box center [723, 329] width 18 height 14
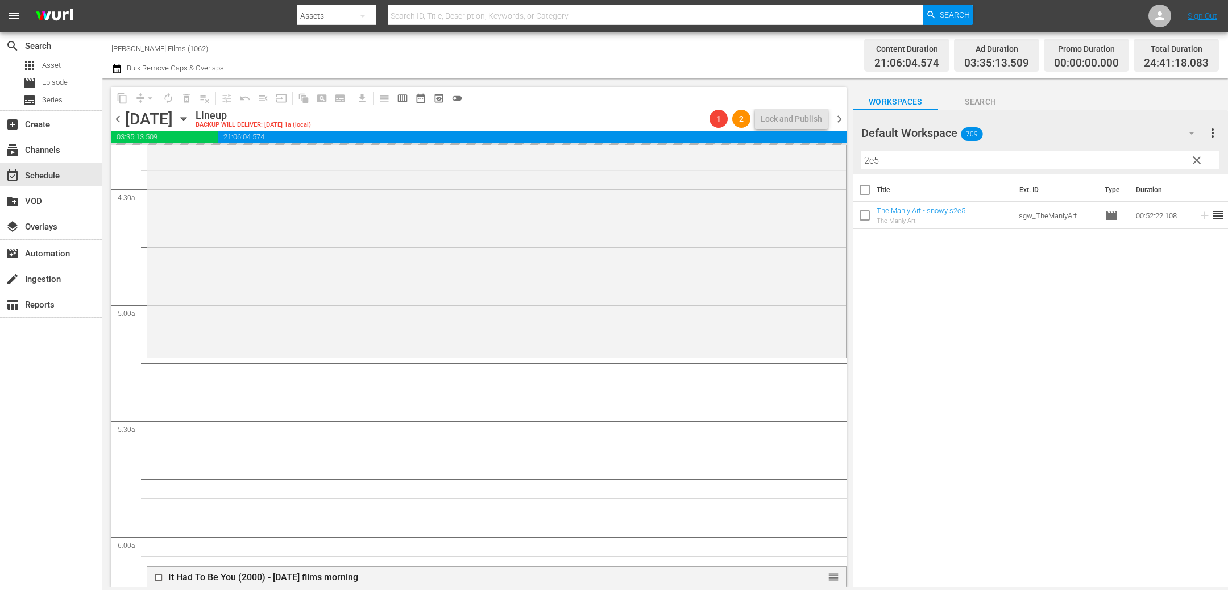
click at [118, 118] on span "chevron_left" at bounding box center [118, 119] width 14 height 14
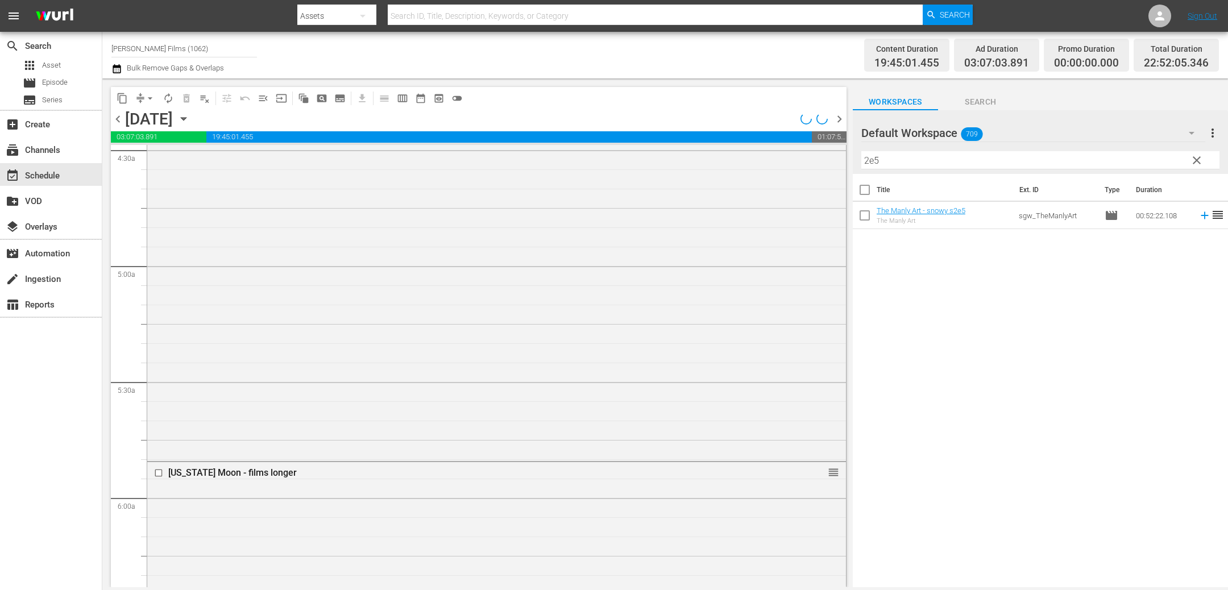
scroll to position [980, 0]
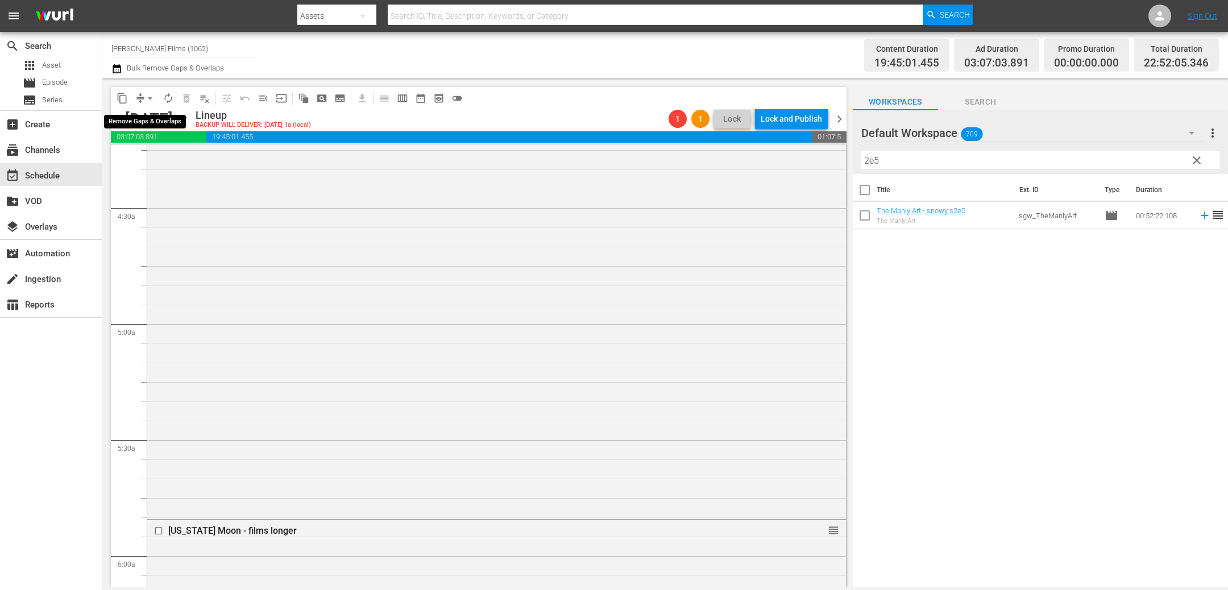
click at [142, 102] on button "arrow_drop_down" at bounding box center [150, 98] width 18 height 18
click at [160, 161] on li "Align to End of Previous Day" at bounding box center [150, 158] width 119 height 19
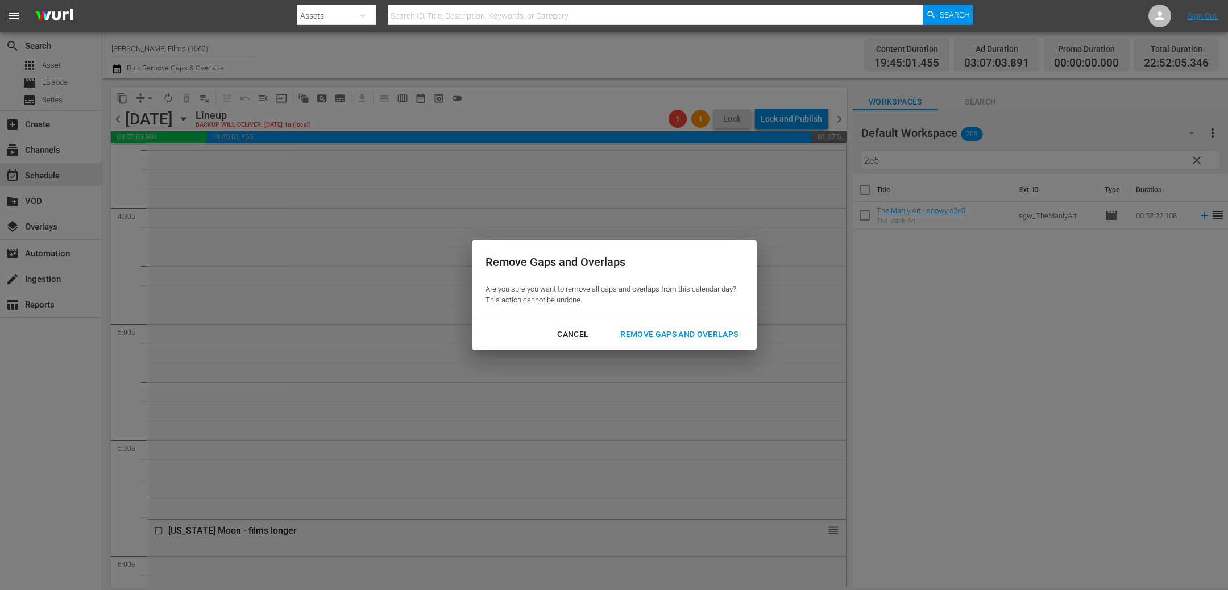
drag, startPoint x: 734, startPoint y: 339, endPoint x: 727, endPoint y: 338, distance: 6.9
click at [733, 339] on div "Remove Gaps and Overlaps" at bounding box center [679, 334] width 136 height 14
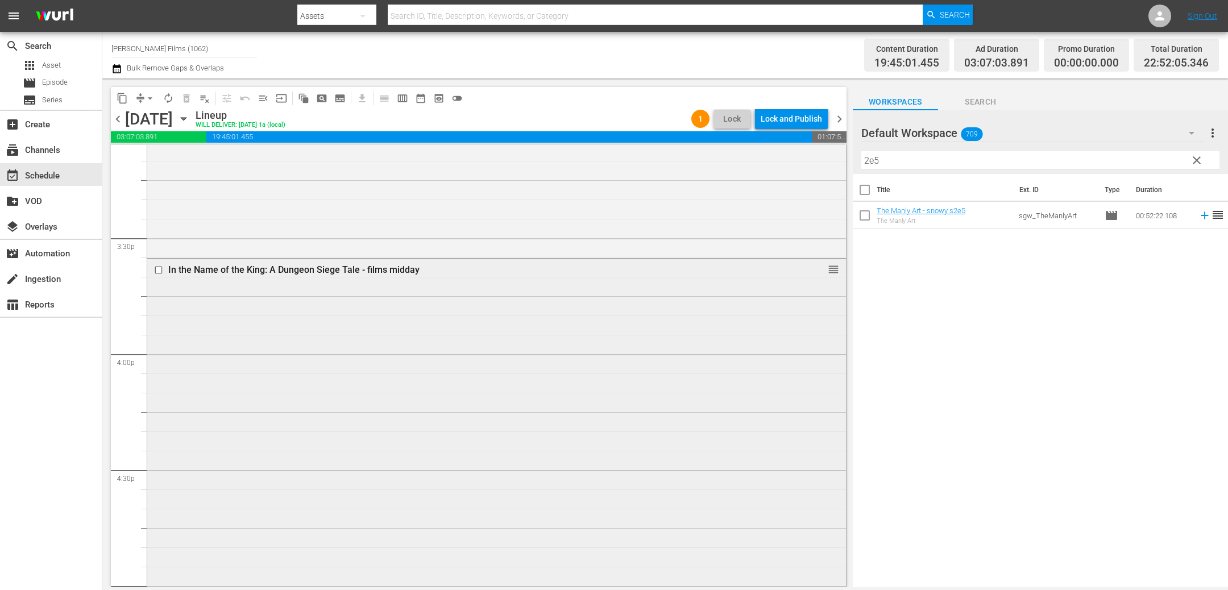
scroll to position [3499, 0]
click at [785, 115] on div "Lock and Publish" at bounding box center [790, 119] width 61 height 20
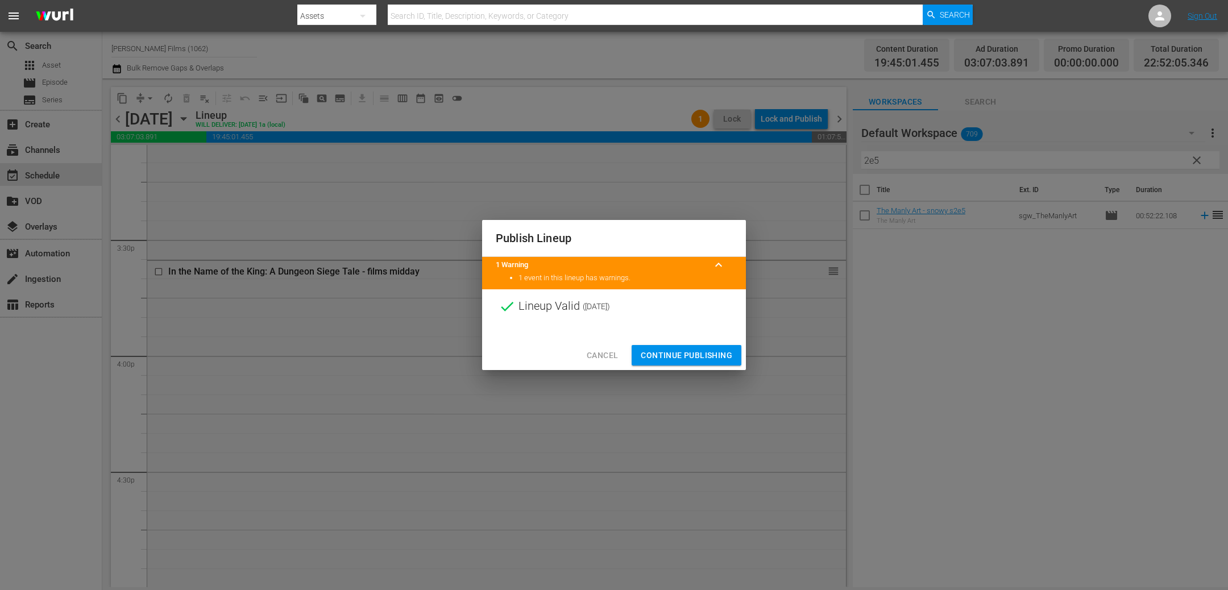
click at [680, 357] on span "Continue Publishing" at bounding box center [685, 355] width 91 height 14
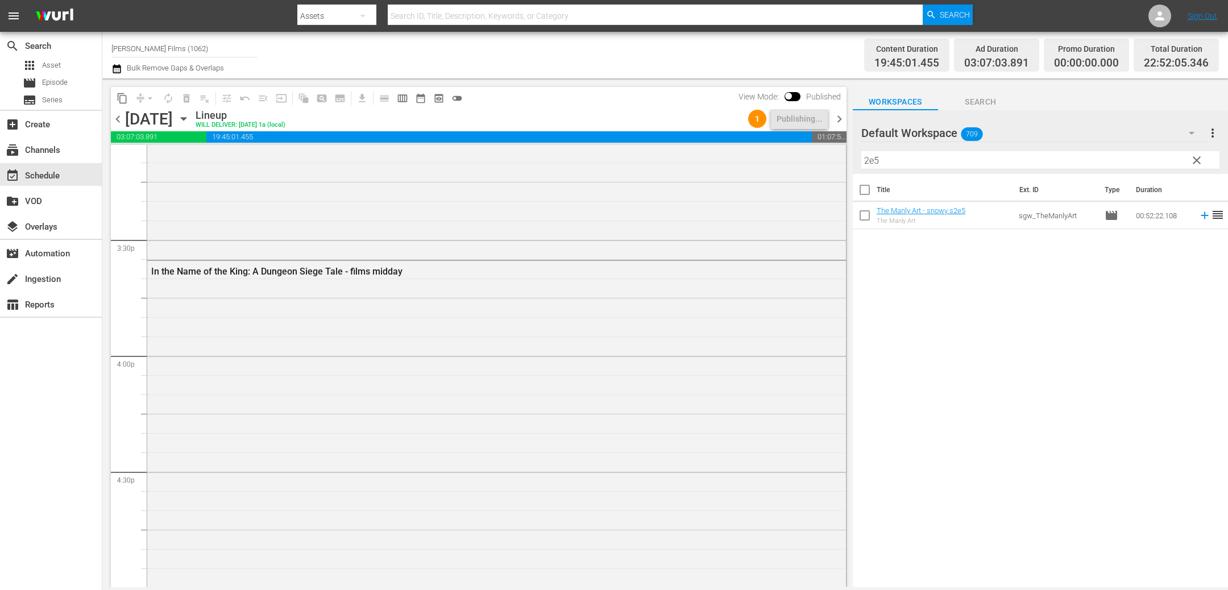
click at [840, 121] on span "chevron_right" at bounding box center [839, 119] width 14 height 14
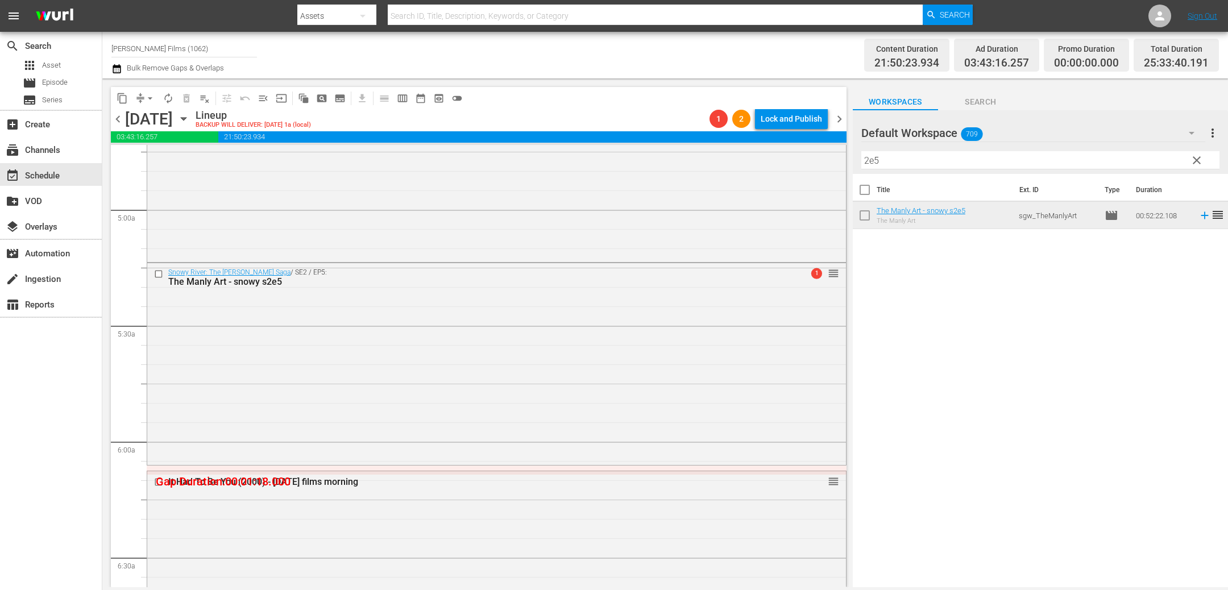
scroll to position [1084, 0]
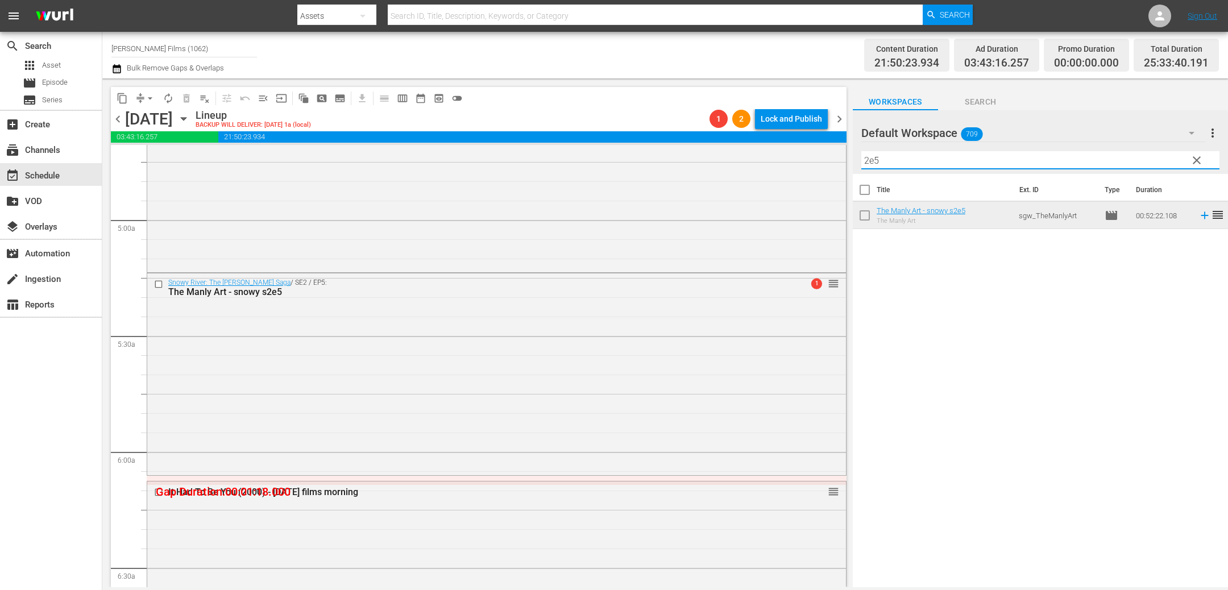
click at [897, 156] on input "2e5" at bounding box center [1040, 160] width 358 height 18
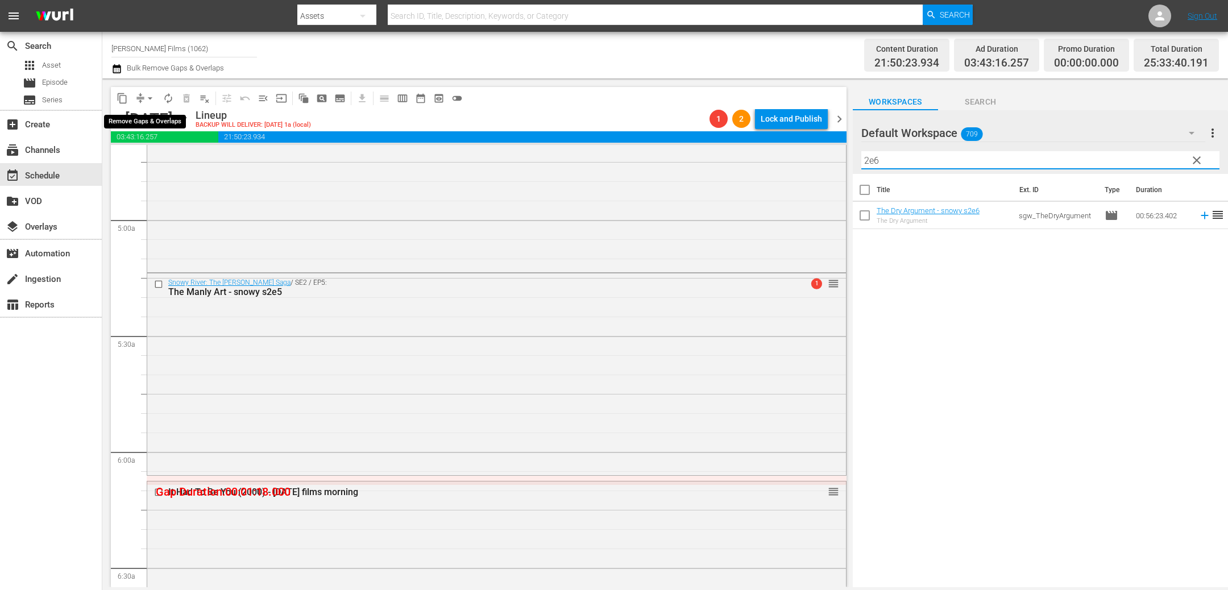
type input "2e6"
click at [138, 98] on span "compress" at bounding box center [140, 98] width 11 height 11
click at [145, 94] on span "arrow_drop_down" at bounding box center [149, 98] width 11 height 11
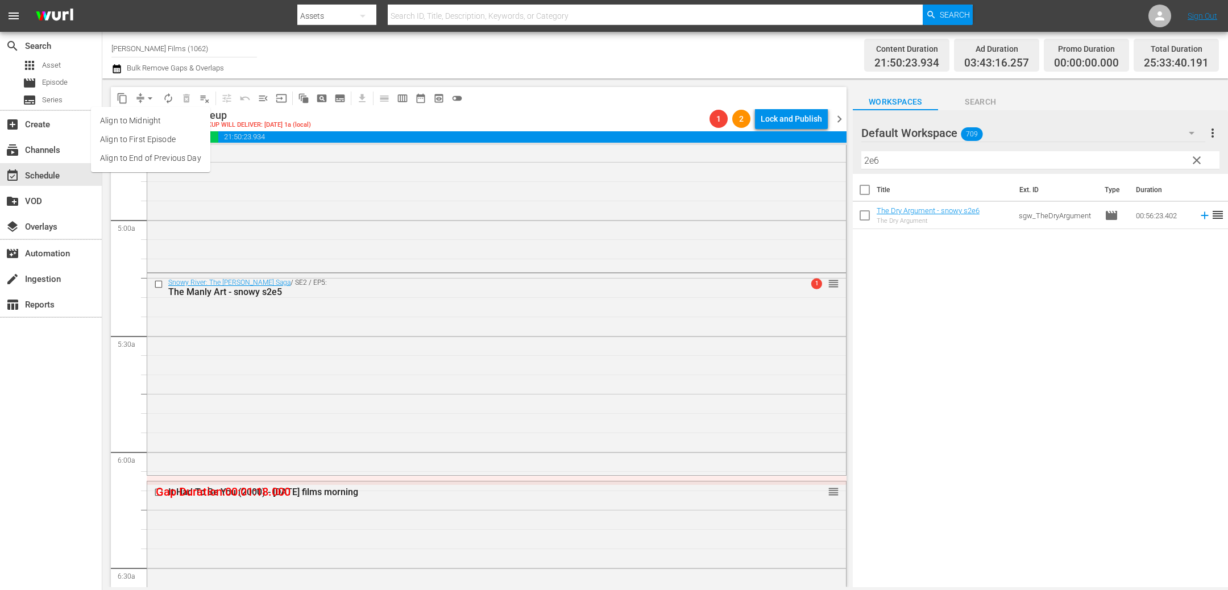
click at [170, 155] on li "Align to End of Previous Day" at bounding box center [150, 158] width 119 height 19
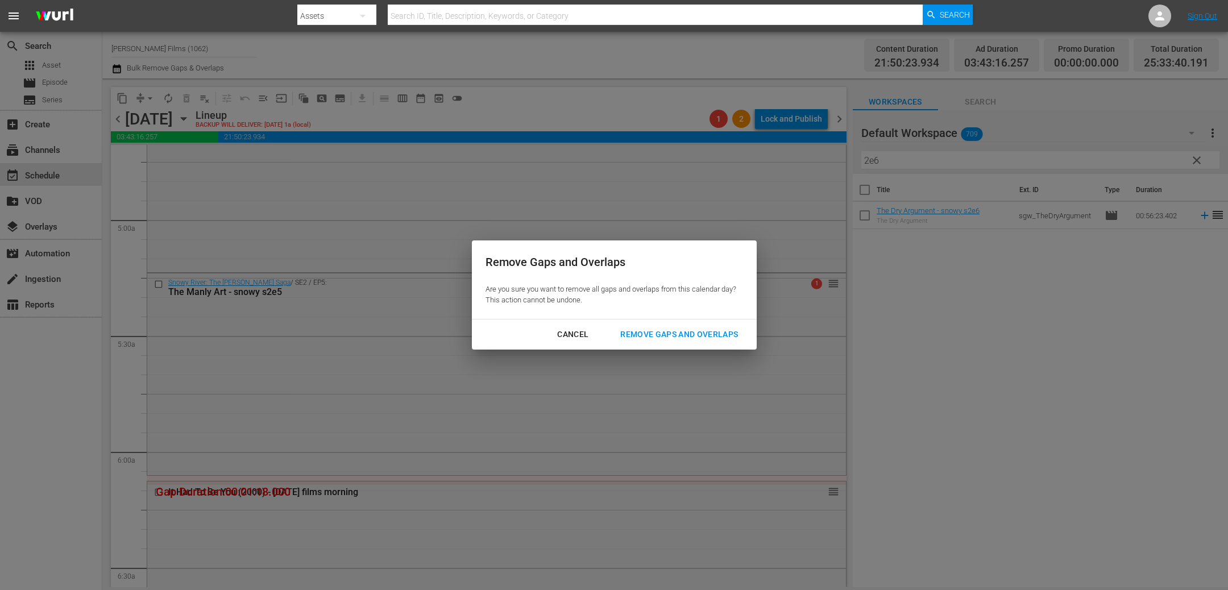
click at [709, 337] on div "Remove Gaps and Overlaps" at bounding box center [679, 334] width 136 height 14
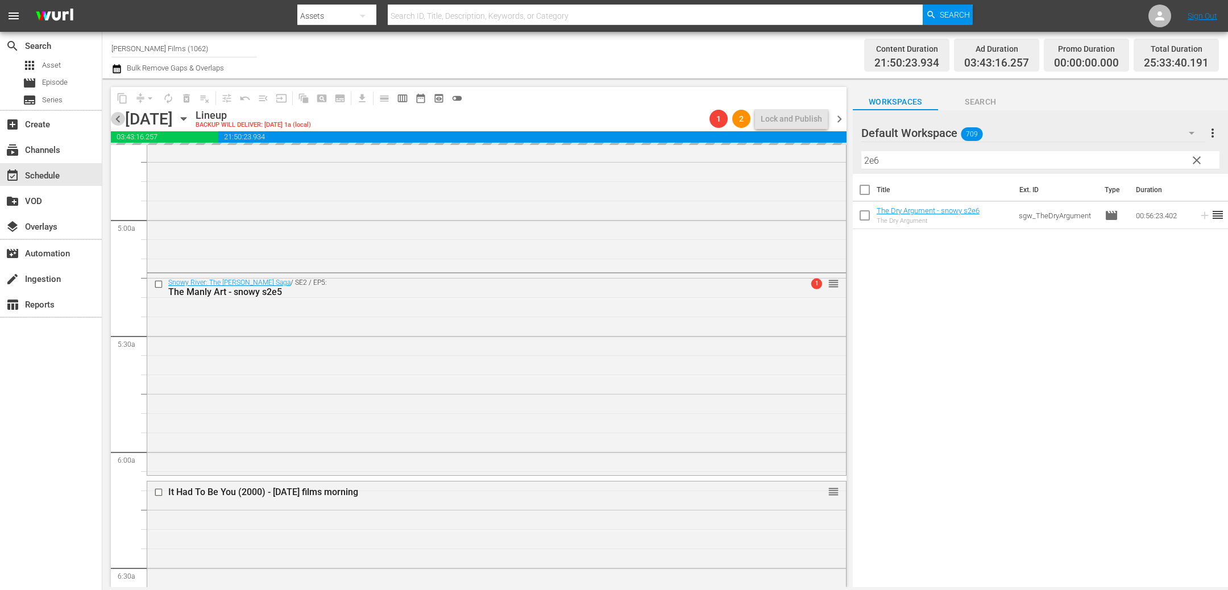
click at [120, 118] on span "chevron_left" at bounding box center [118, 119] width 14 height 14
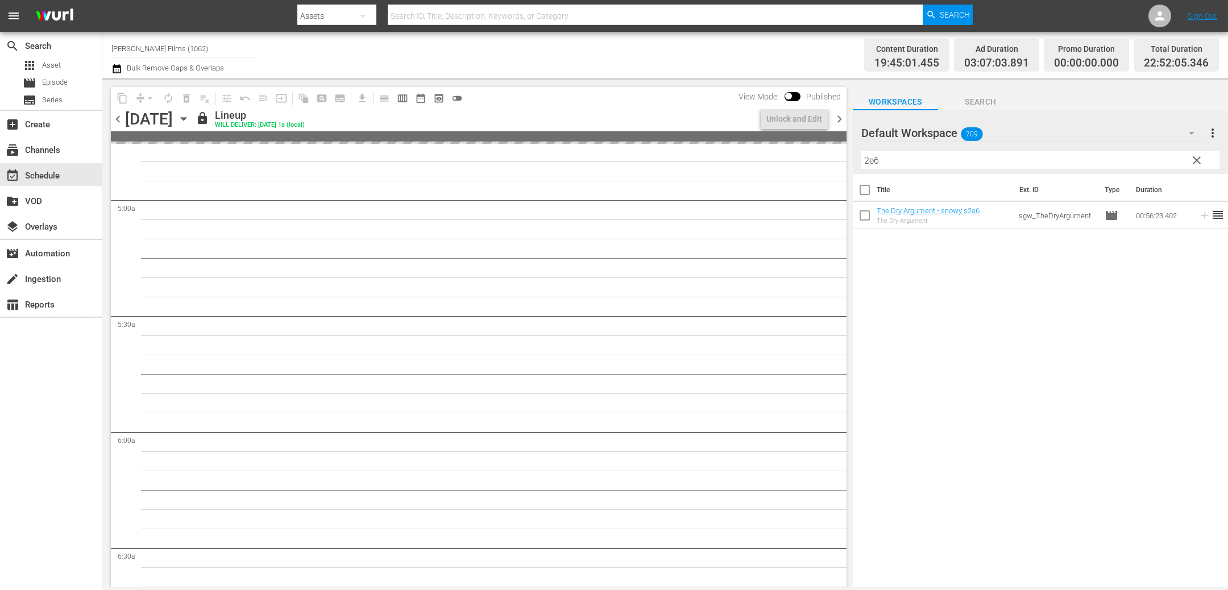
scroll to position [1064, 0]
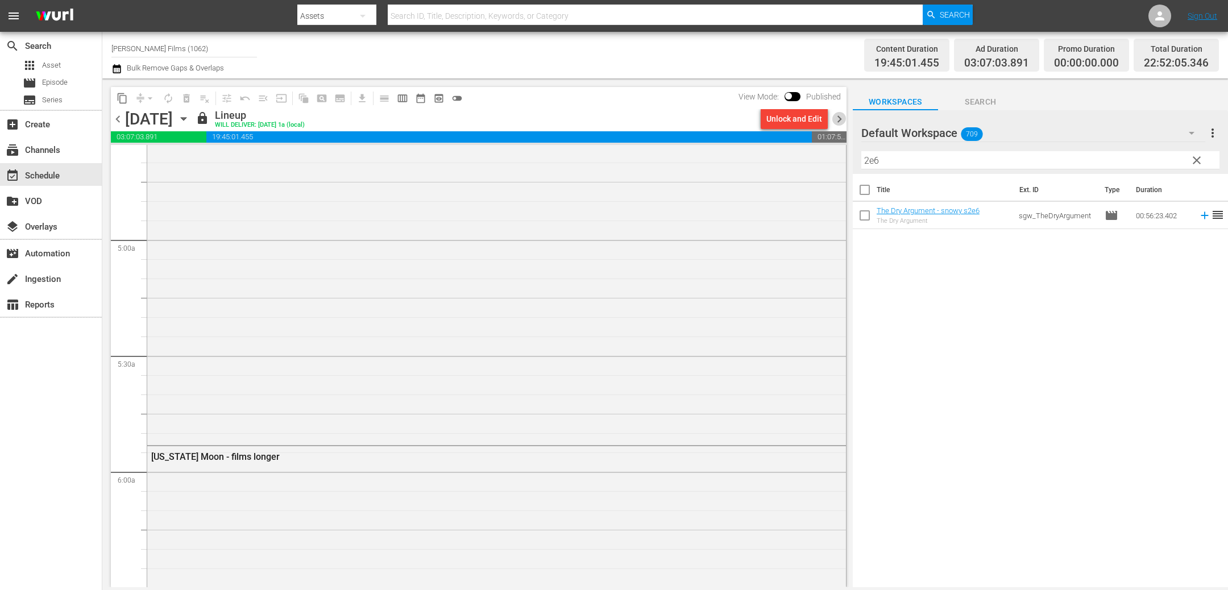
click at [839, 118] on span "chevron_right" at bounding box center [839, 119] width 14 height 14
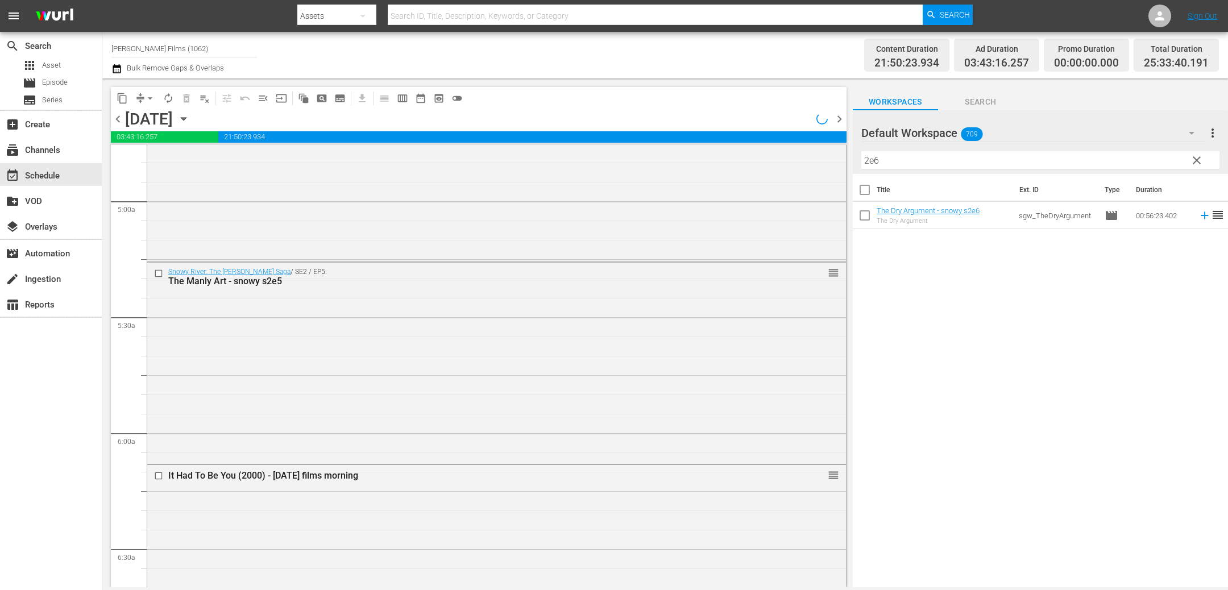
scroll to position [1064, 0]
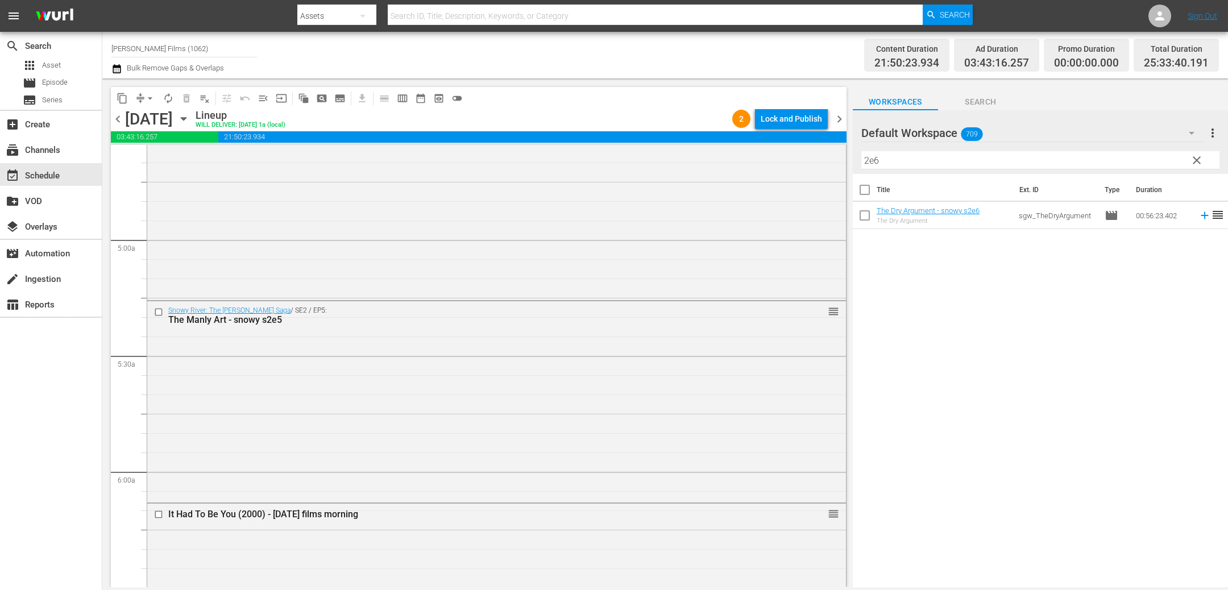
click at [805, 119] on div "Lock and Publish" at bounding box center [790, 119] width 61 height 20
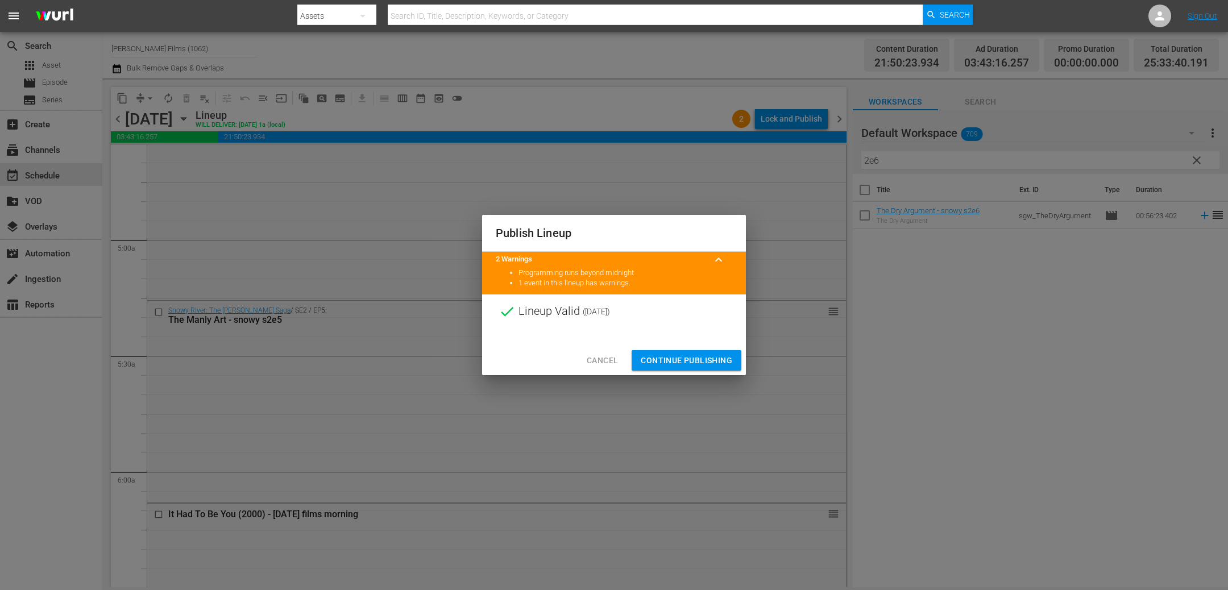
click at [683, 342] on div at bounding box center [614, 336] width 264 height 17
drag, startPoint x: 687, startPoint y: 361, endPoint x: 692, endPoint y: 349, distance: 12.5
click at [687, 361] on span "Continue Publishing" at bounding box center [685, 360] width 91 height 14
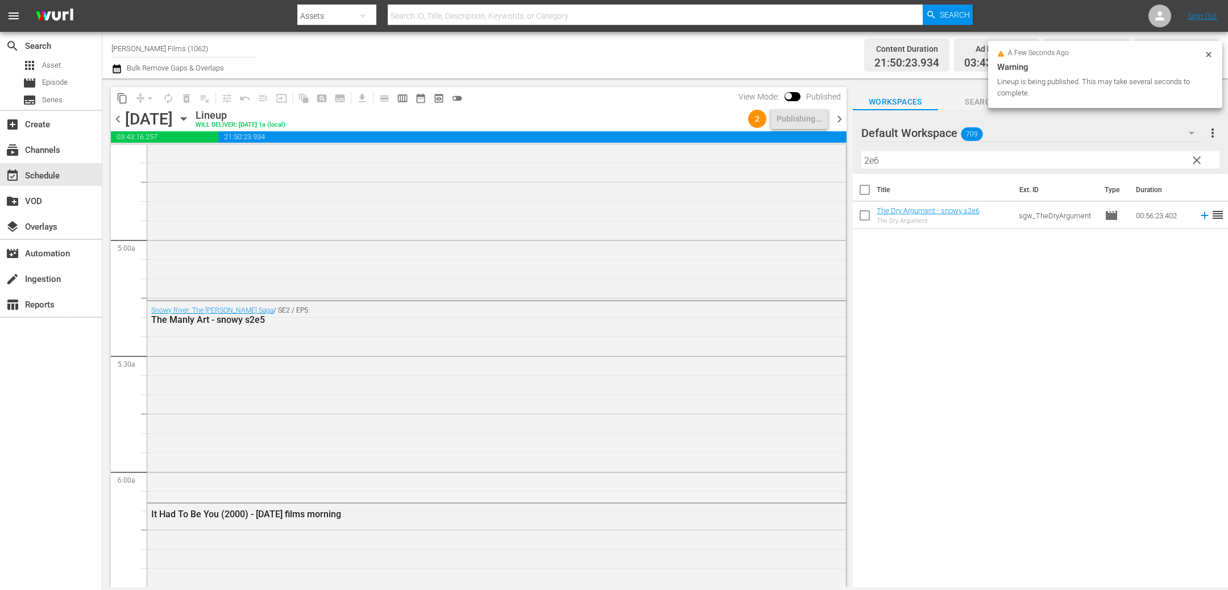
click at [839, 114] on span "chevron_right" at bounding box center [839, 119] width 14 height 14
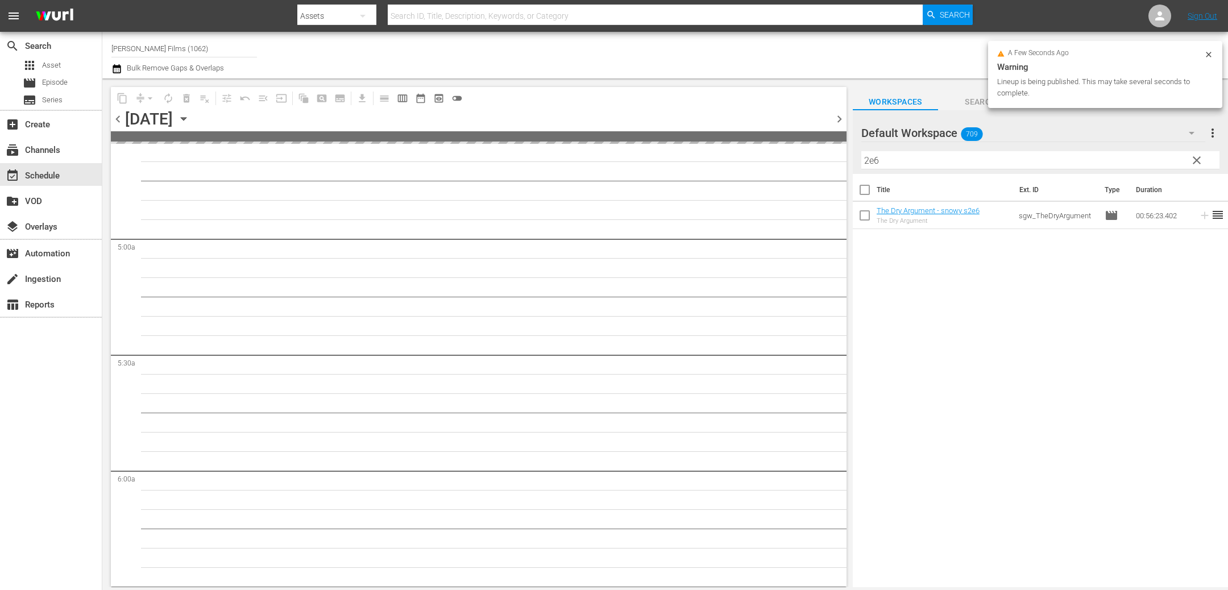
scroll to position [1103, 0]
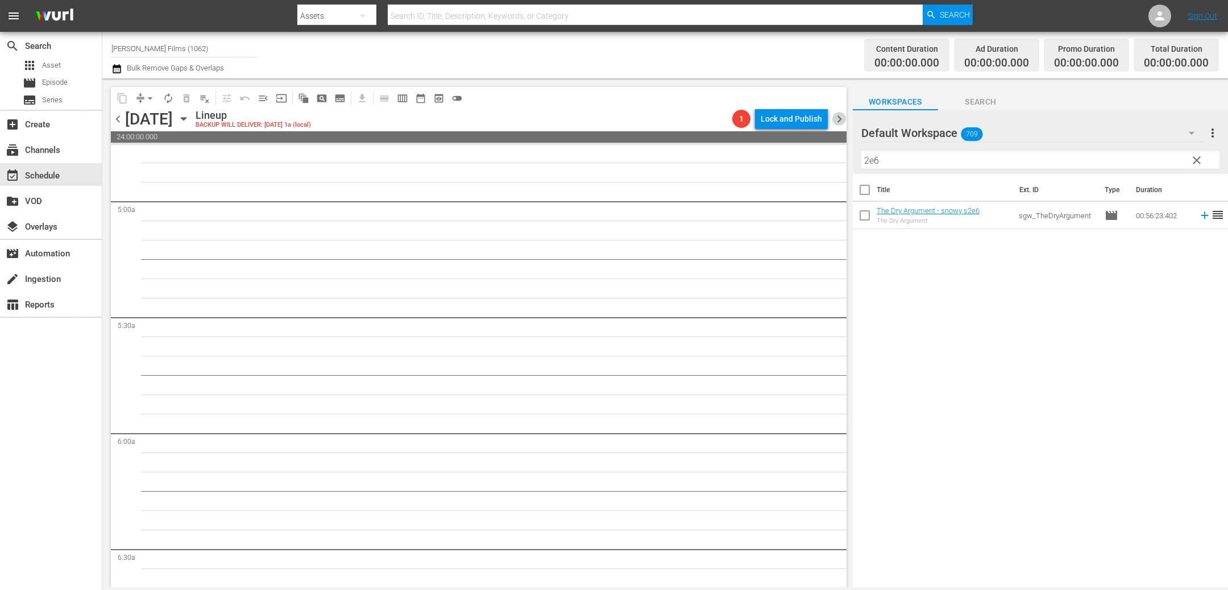
click at [844, 120] on span "chevron_right" at bounding box center [839, 119] width 14 height 14
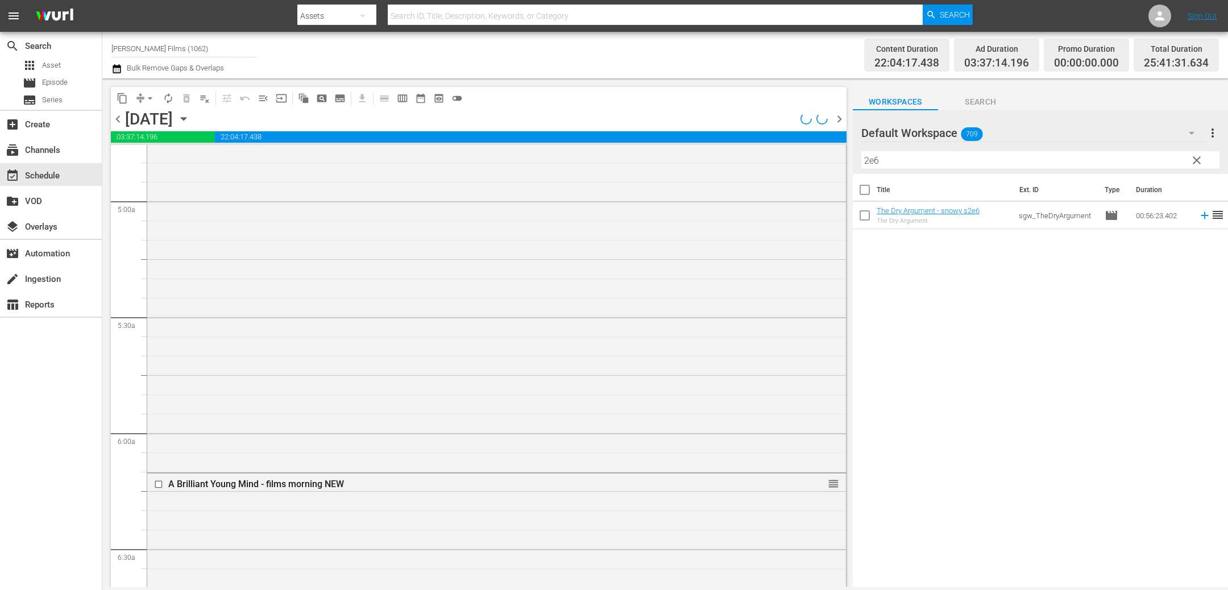
scroll to position [1084, 0]
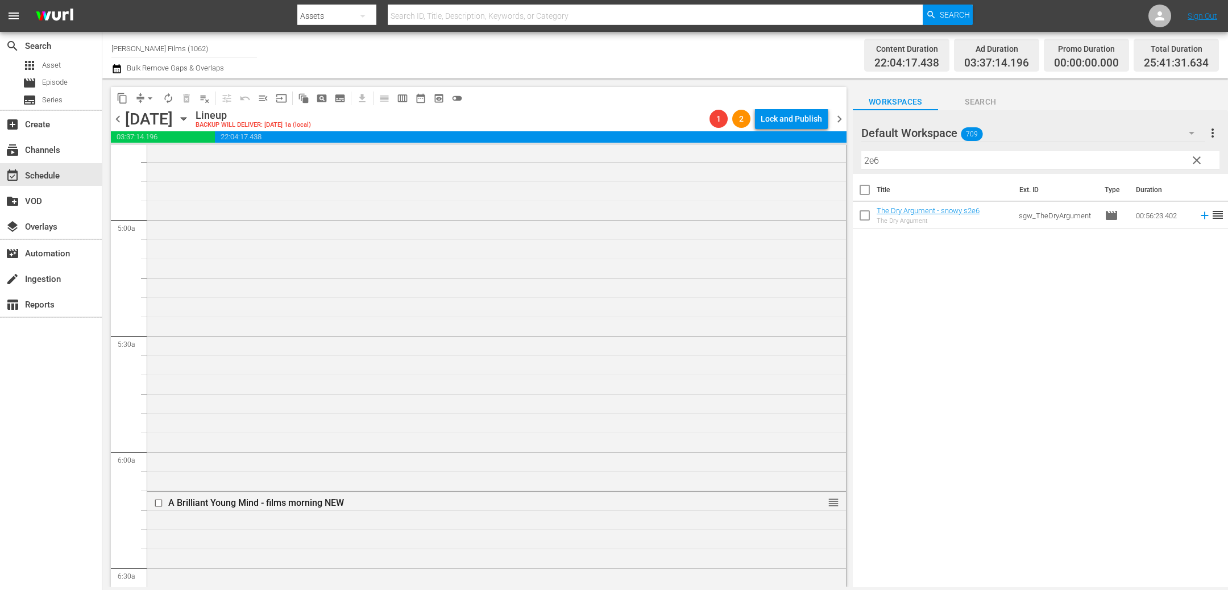
click at [118, 116] on span "chevron_left" at bounding box center [118, 119] width 14 height 14
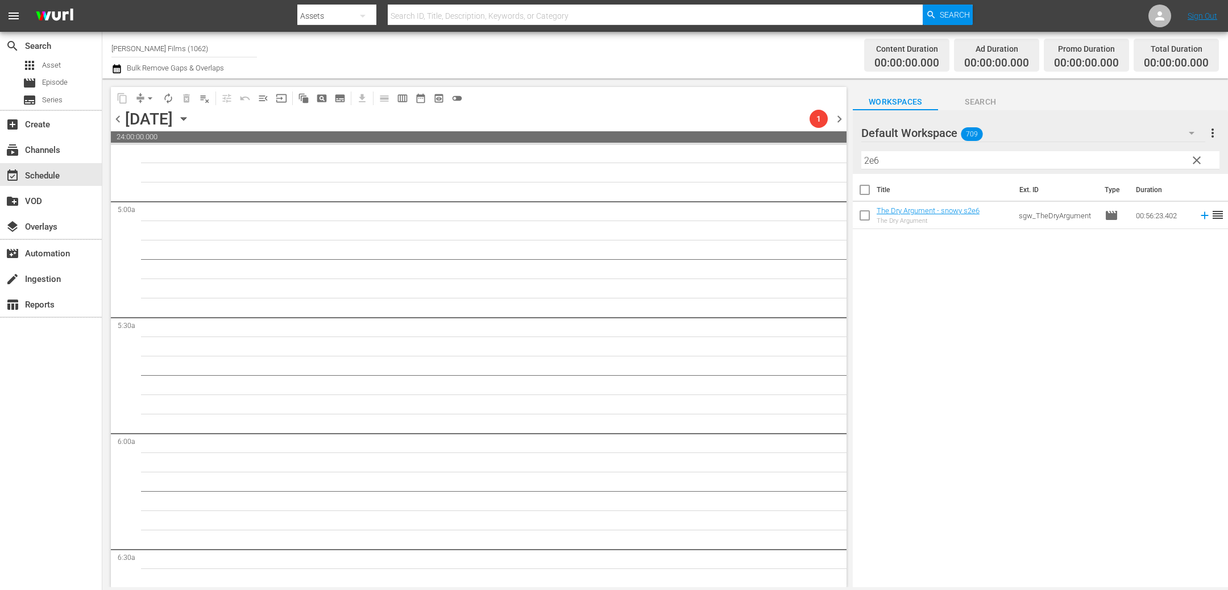
scroll to position [1084, 0]
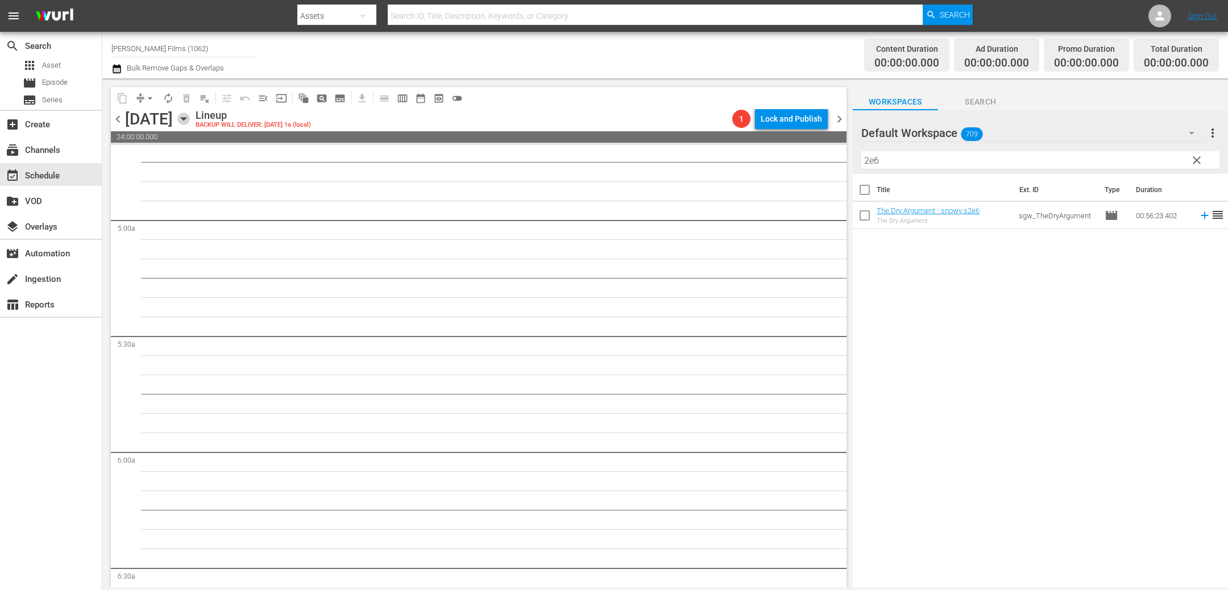
click at [190, 119] on icon "button" at bounding box center [183, 119] width 13 height 13
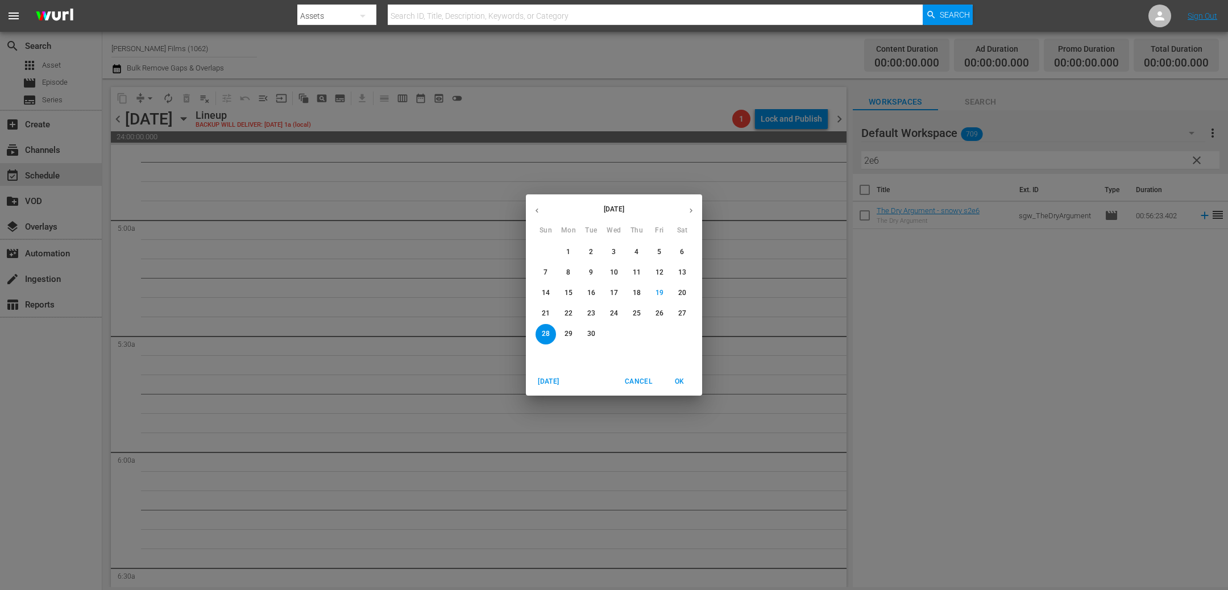
click at [544, 309] on p "21" at bounding box center [546, 314] width 8 height 10
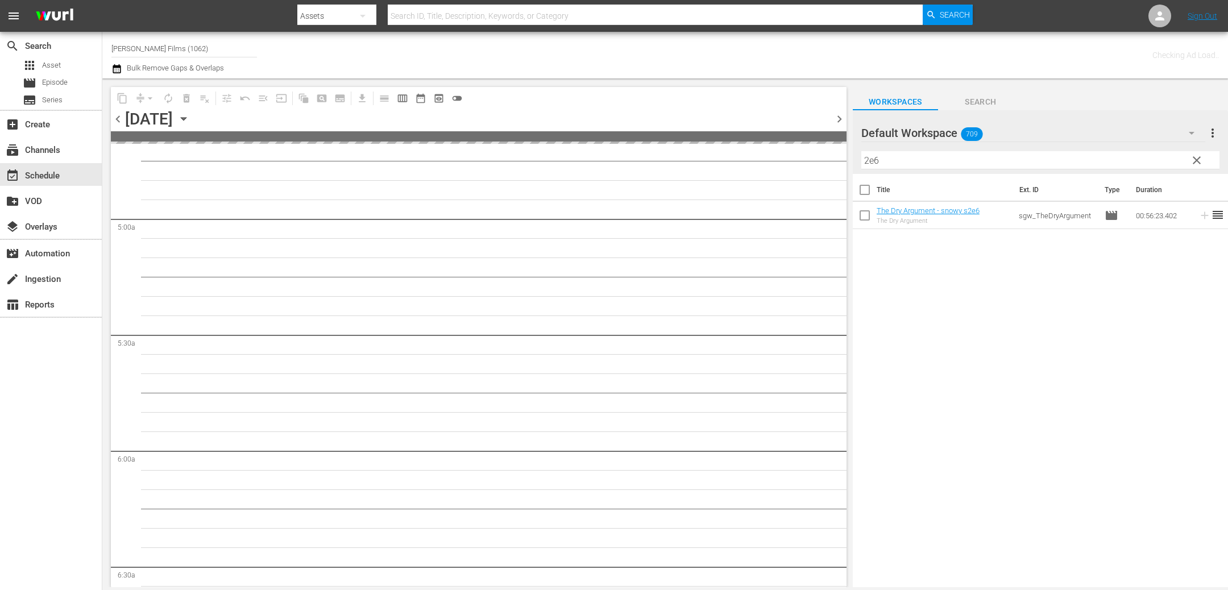
scroll to position [1103, 0]
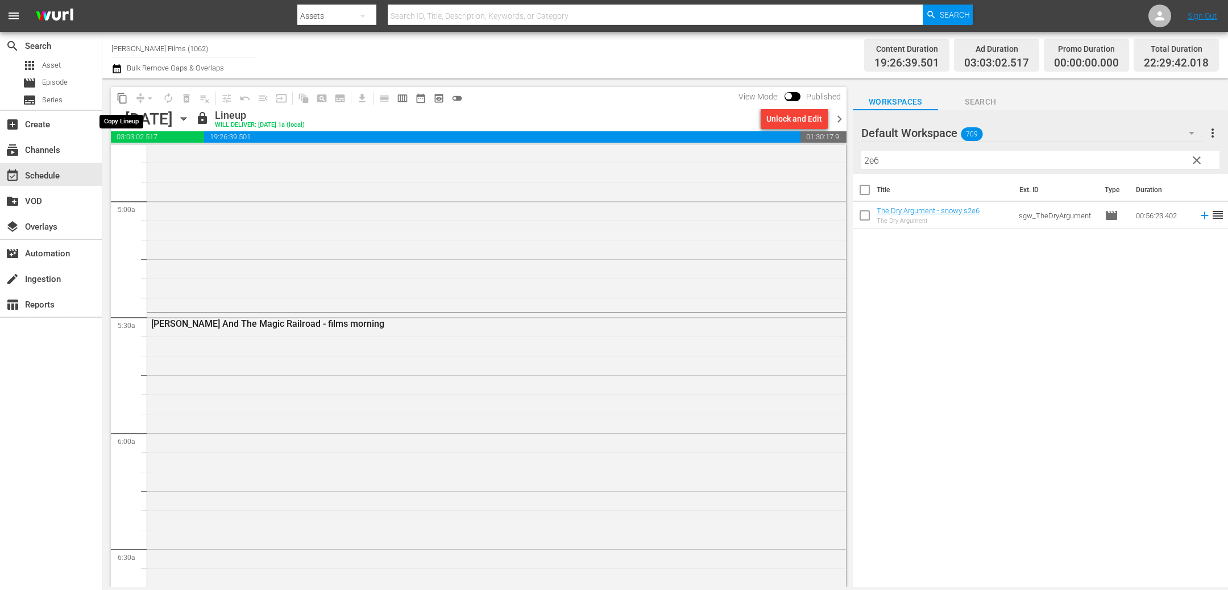
click at [121, 97] on span "content_copy" at bounding box center [121, 98] width 11 height 11
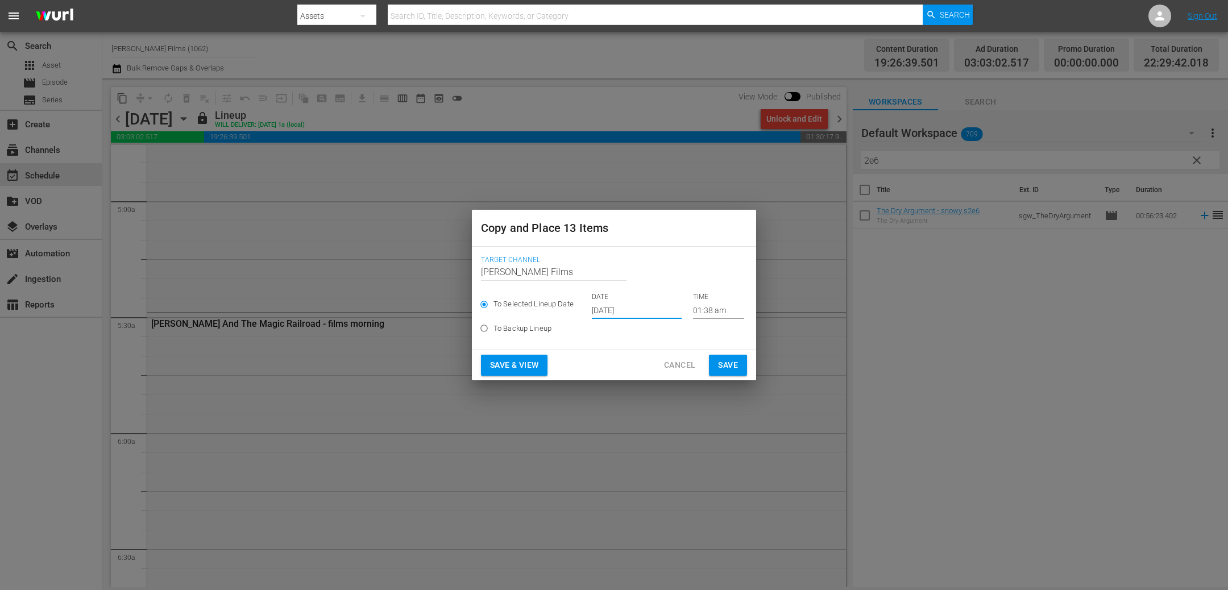
click at [639, 307] on input "[DATE]" at bounding box center [637, 310] width 90 height 17
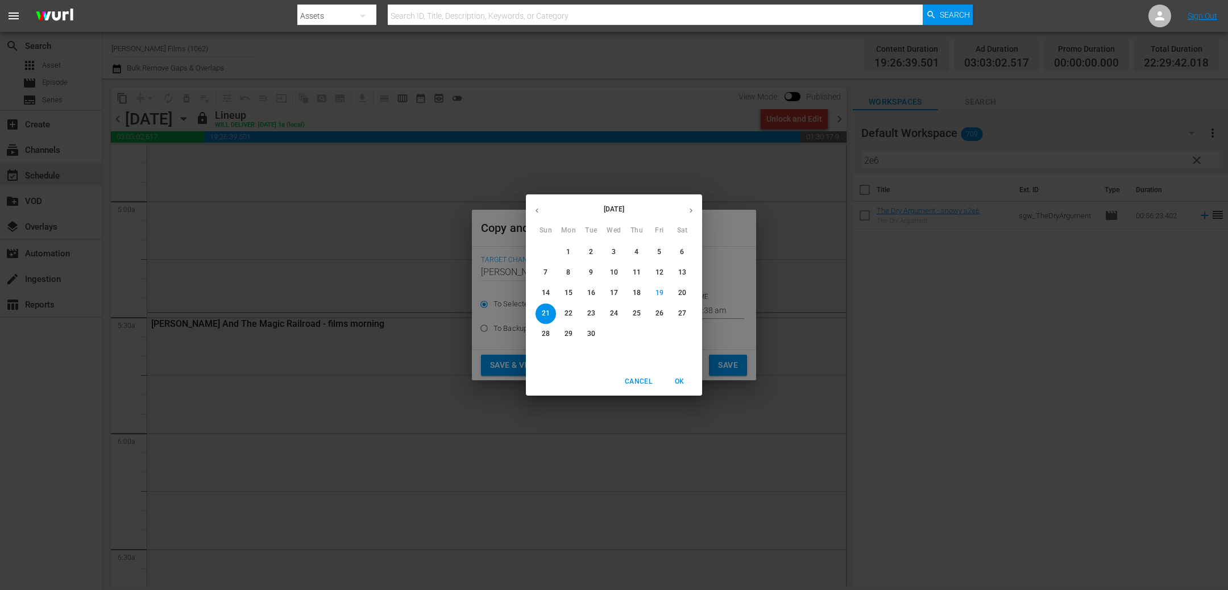
click at [549, 334] on p "28" at bounding box center [546, 334] width 8 height 10
type input "Sep 28th 2025"
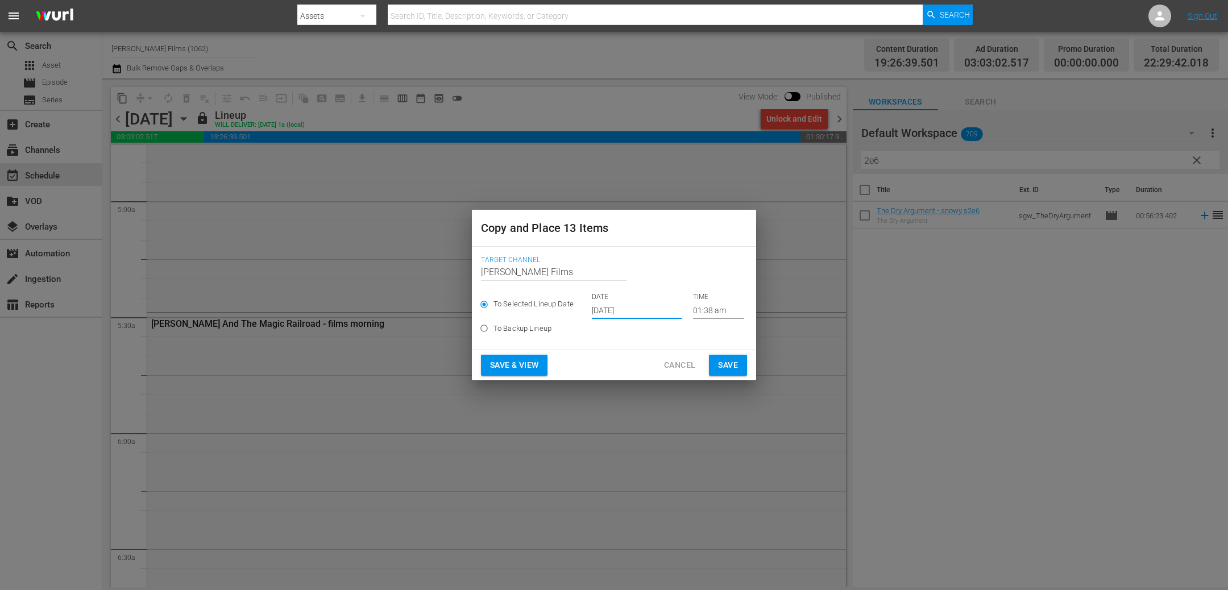
click at [719, 360] on span "Save" at bounding box center [728, 365] width 20 height 14
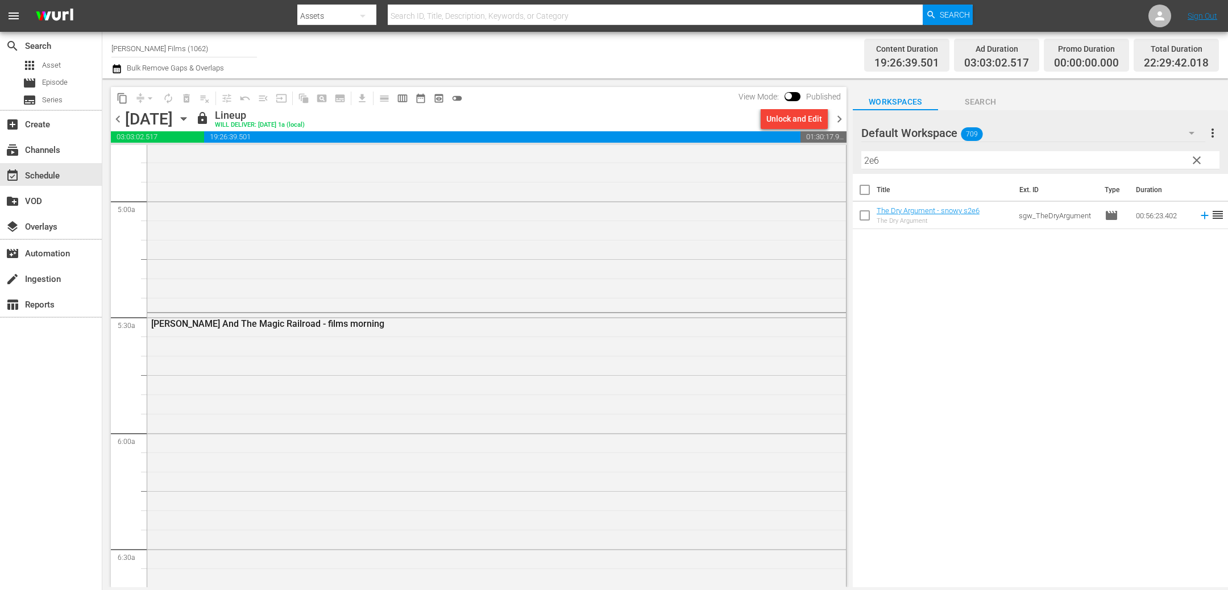
click at [190, 120] on icon "button" at bounding box center [183, 119] width 13 height 13
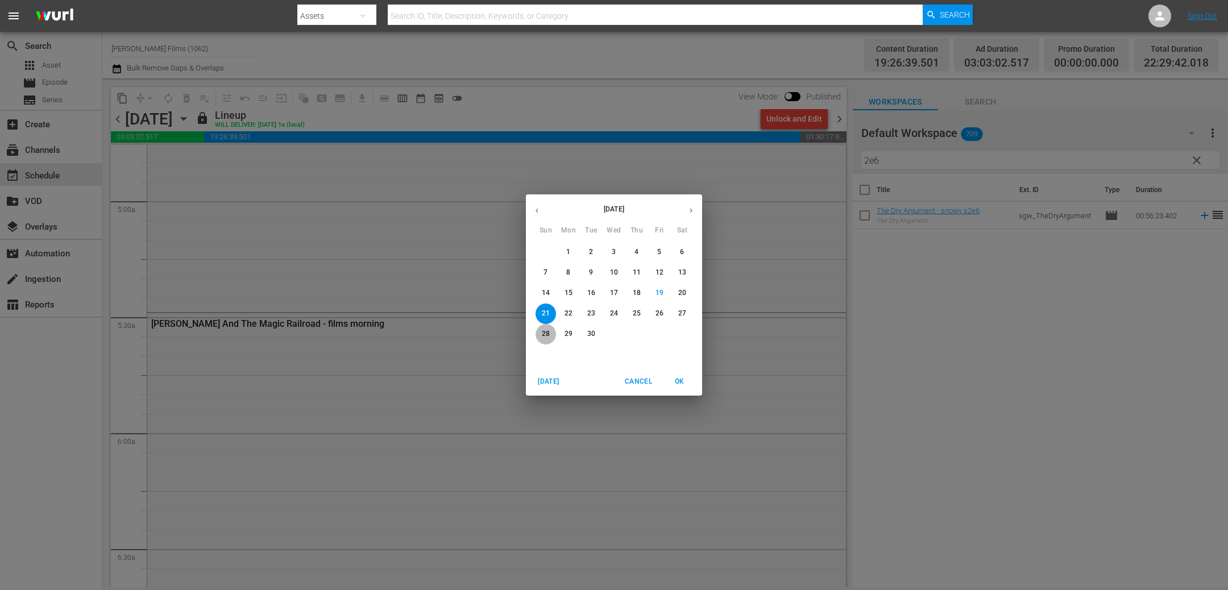
drag, startPoint x: 544, startPoint y: 333, endPoint x: 500, endPoint y: 328, distance: 45.1
click at [544, 333] on p "28" at bounding box center [546, 334] width 8 height 10
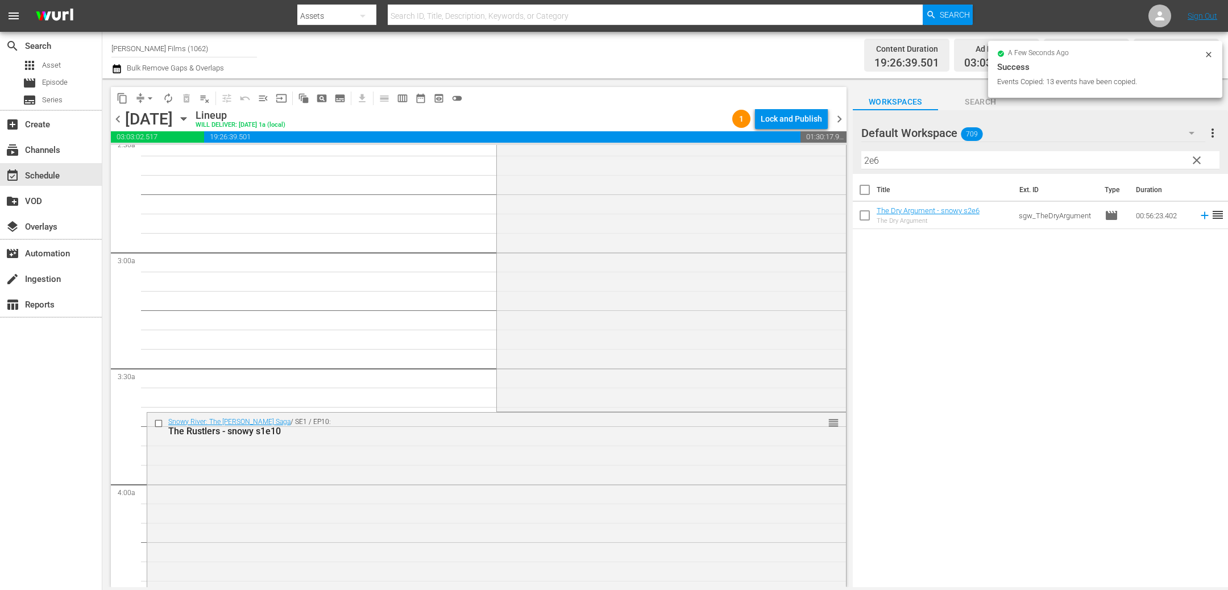
scroll to position [713, 0]
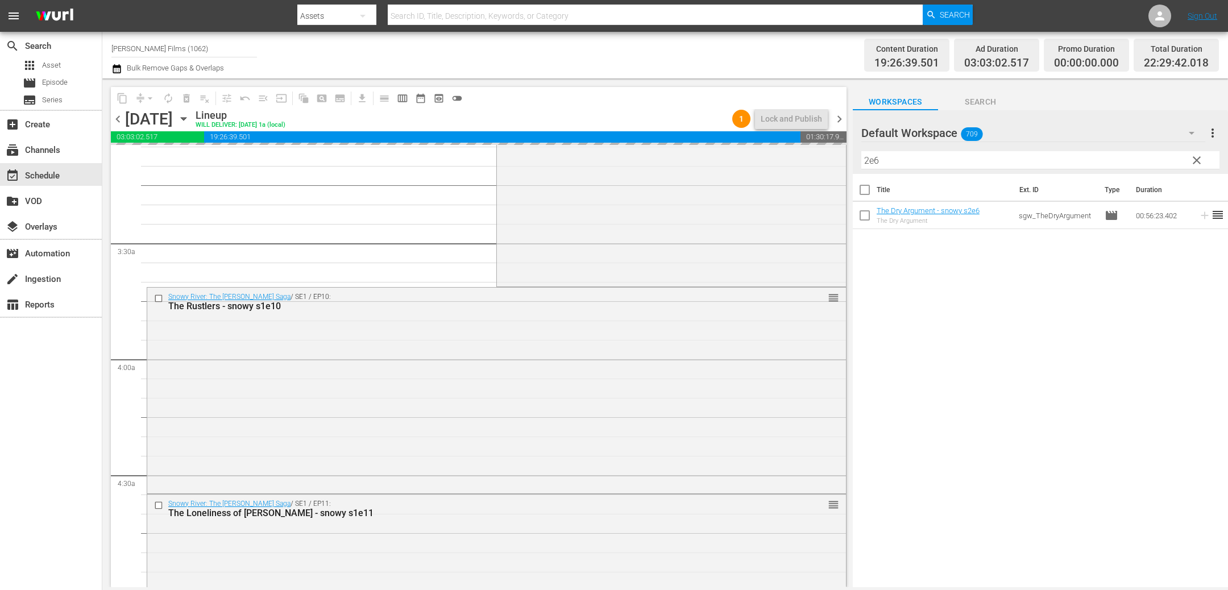
click at [924, 161] on input "2e6" at bounding box center [1040, 160] width 358 height 18
type input "2e7"
click at [159, 504] on input "checkbox" at bounding box center [160, 506] width 12 height 10
click at [160, 296] on input "checkbox" at bounding box center [160, 298] width 12 height 10
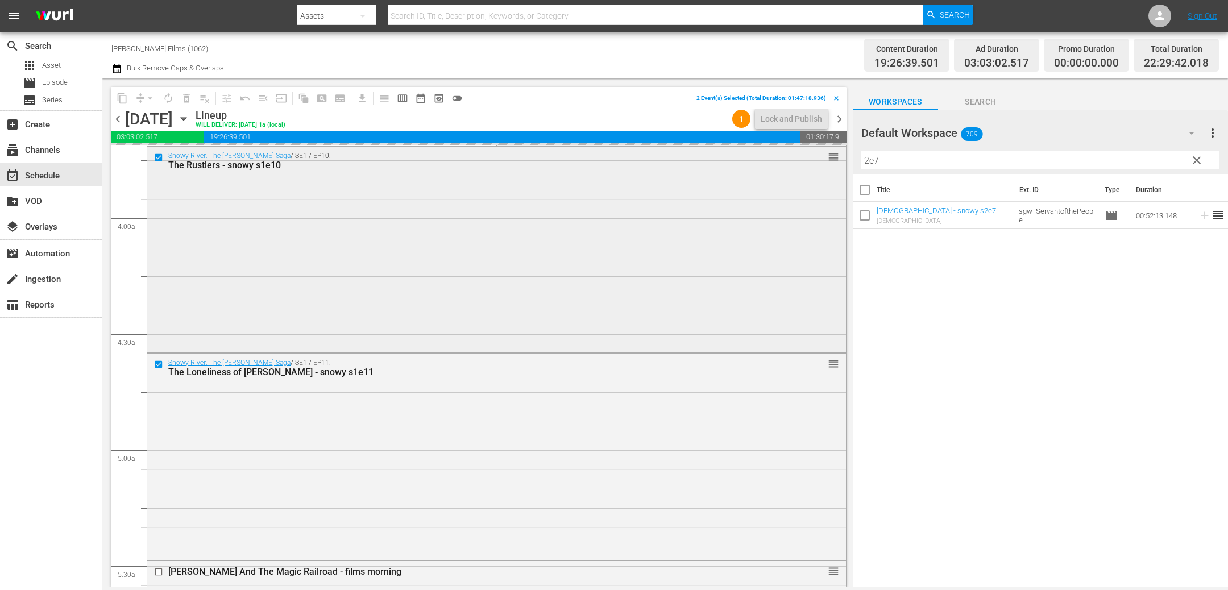
scroll to position [872, 0]
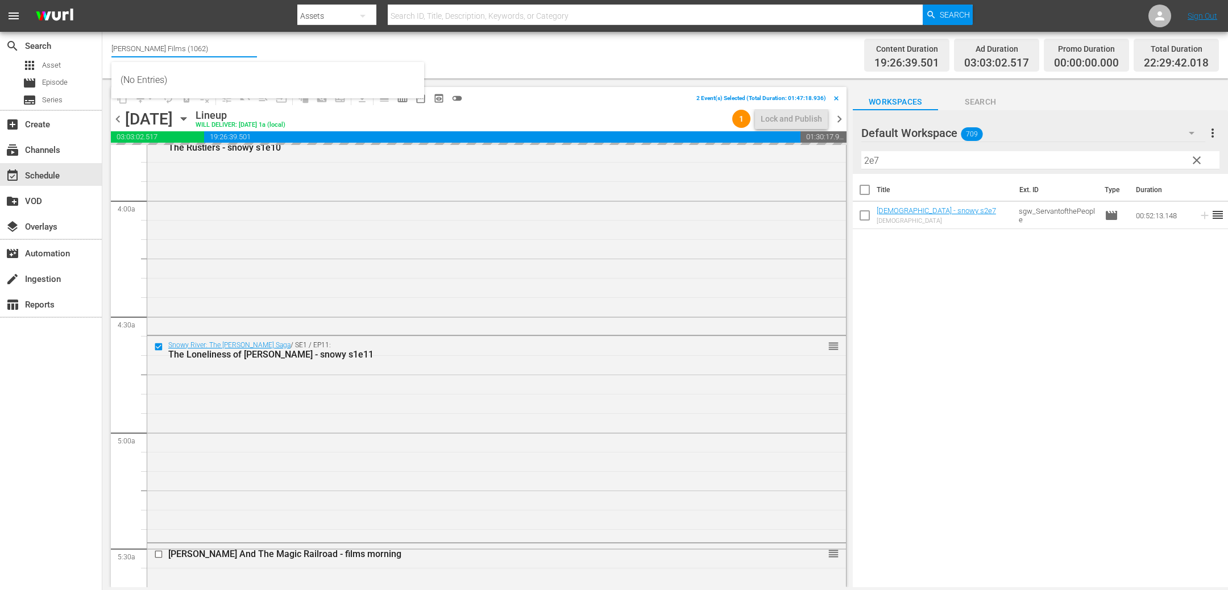
drag, startPoint x: 167, startPoint y: 49, endPoint x: 314, endPoint y: 51, distance: 147.8
click at [314, 51] on div "Channel Title Samuel Goldwyn Films (1062) Bulk Remove Gaps & Overlaps" at bounding box center [413, 55] width 604 height 41
drag, startPoint x: 213, startPoint y: 47, endPoint x: 170, endPoint y: 47, distance: 42.1
click at [170, 47] on input "Samuel Goldwyn Films (1062)" at bounding box center [183, 48] width 145 height 27
click at [218, 79] on div "[PERSON_NAME] Classics (1063 - samuelgoldwyn_classics_1)" at bounding box center [267, 79] width 294 height 27
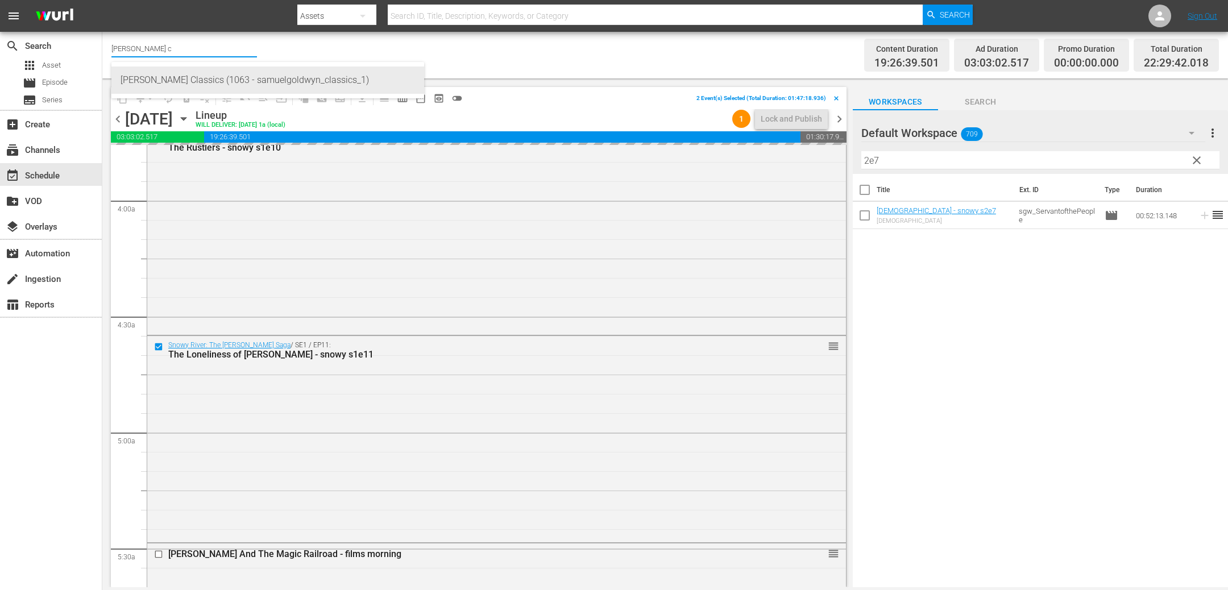
type input "[PERSON_NAME] Classics (1063 - samuelgoldwyn_classics_1)"
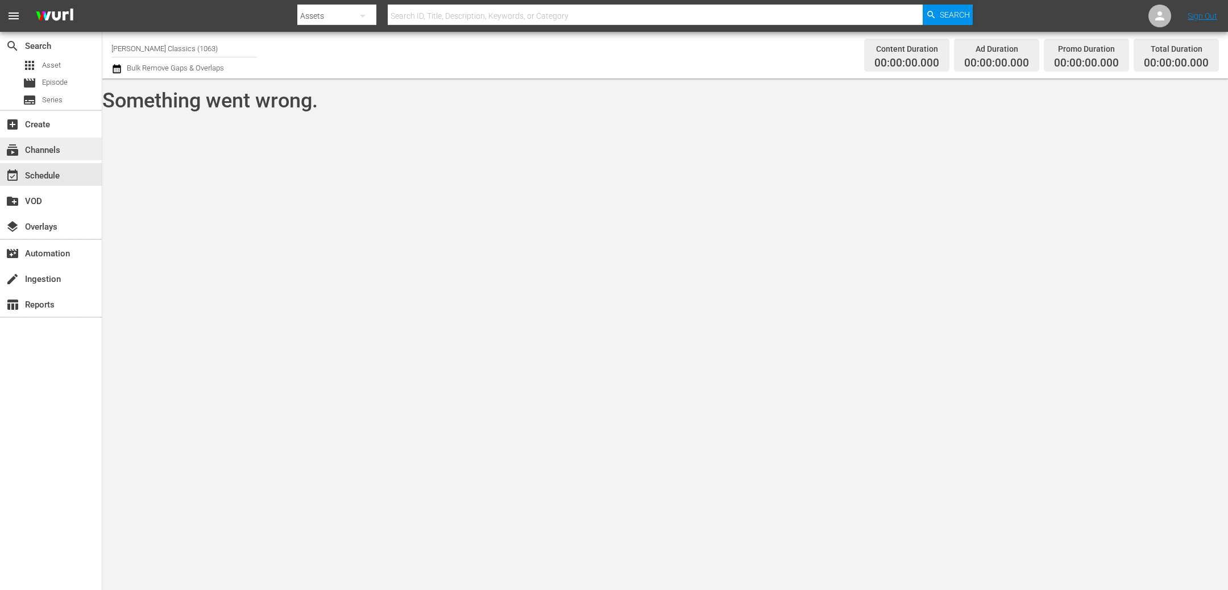
click at [33, 150] on div "subscriptions Channels" at bounding box center [32, 148] width 64 height 10
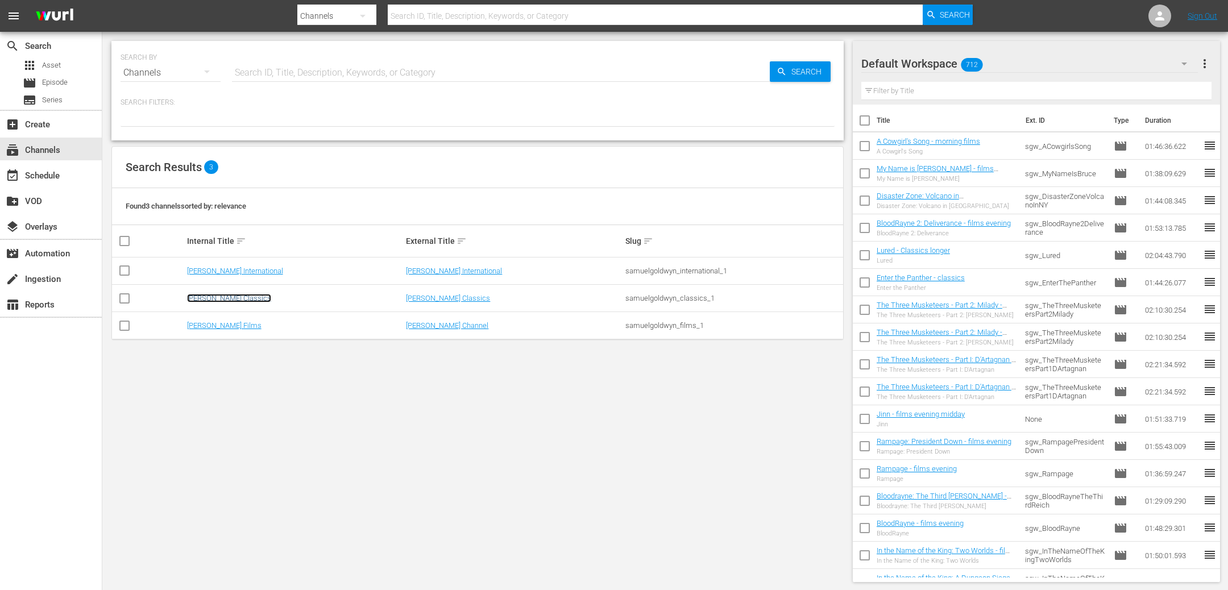
click at [257, 300] on link "[PERSON_NAME] Classics" at bounding box center [229, 298] width 84 height 9
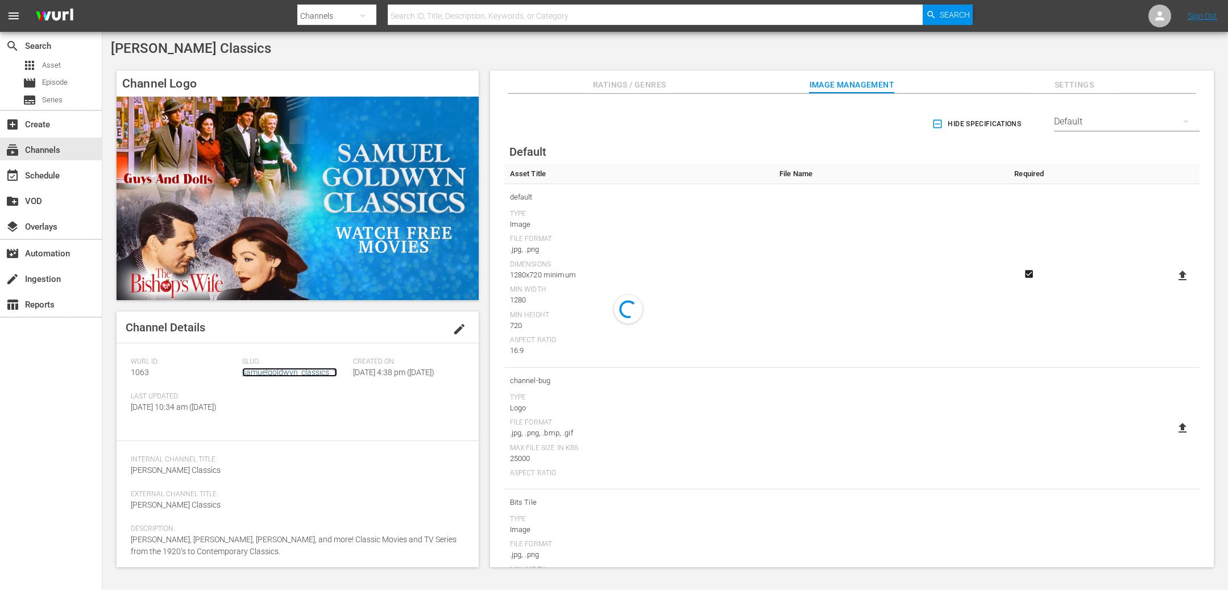
click at [312, 373] on link "samuelgoldwyn_classics_1" at bounding box center [289, 372] width 95 height 9
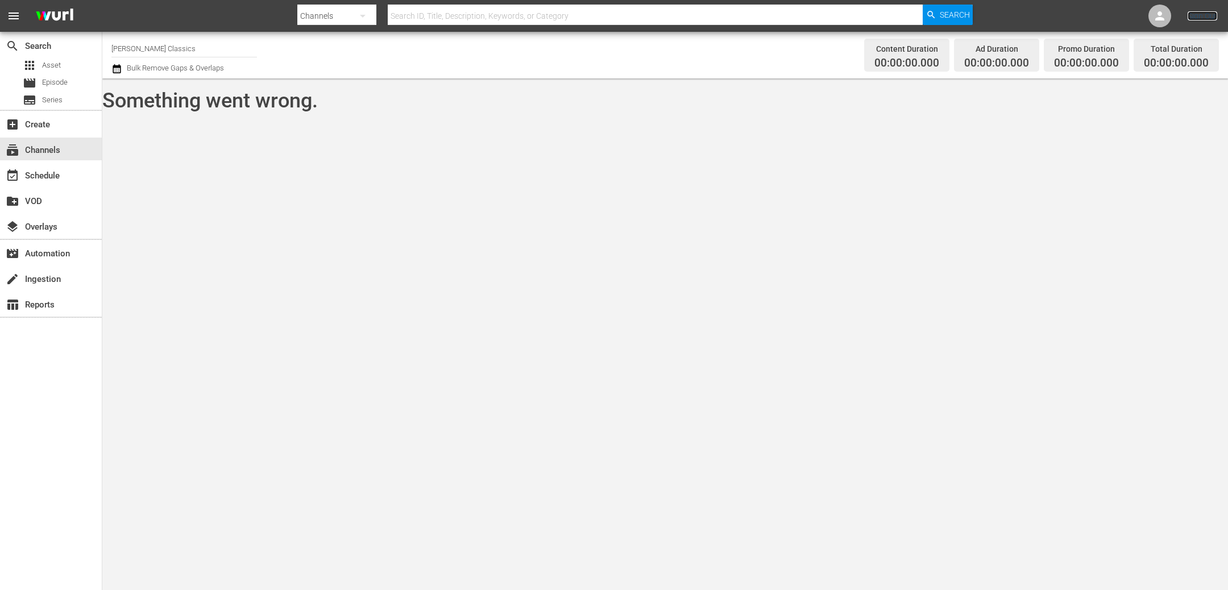
click at [1205, 18] on link "Sign Out" at bounding box center [1202, 15] width 30 height 9
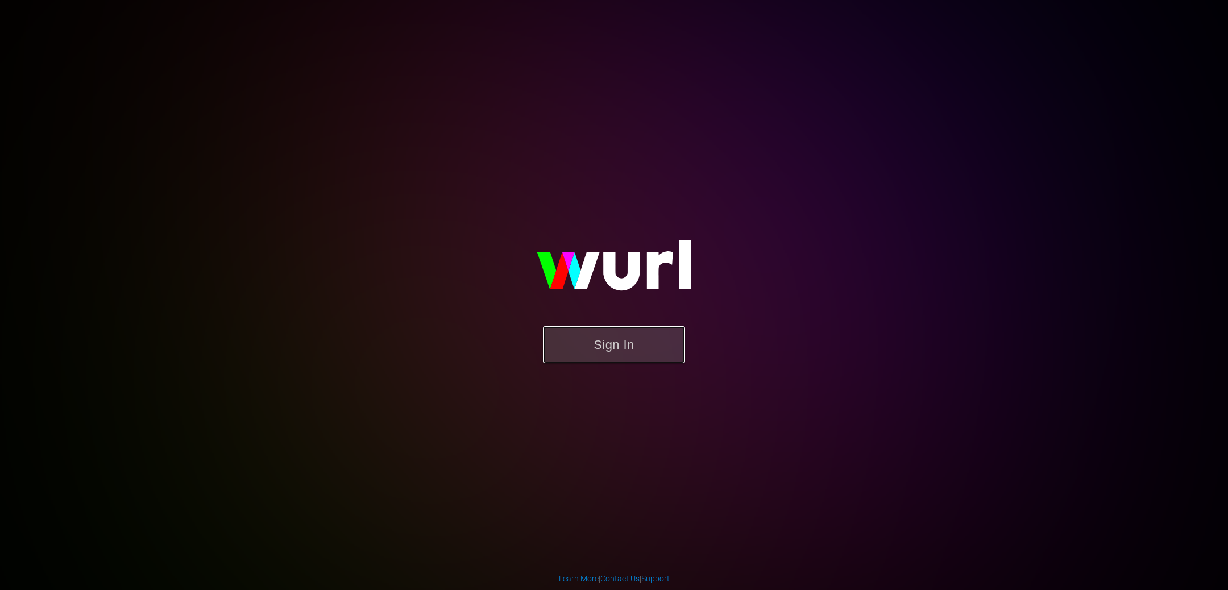
click at [627, 358] on button "Sign In" at bounding box center [614, 344] width 142 height 37
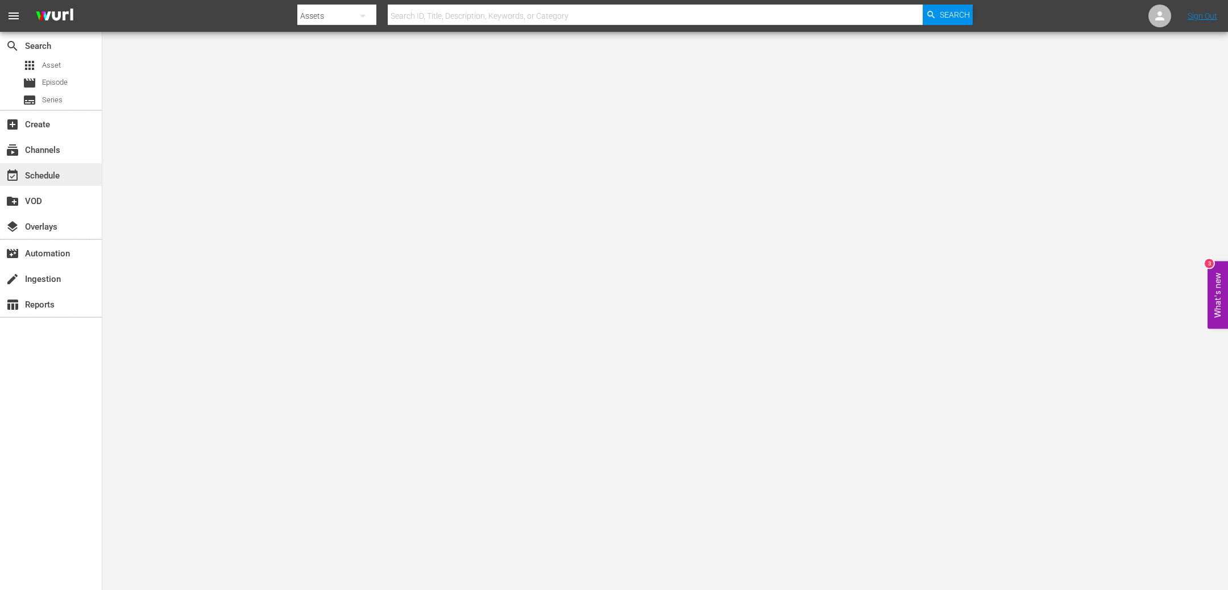
click at [57, 169] on div "event_available Schedule" at bounding box center [32, 174] width 64 height 10
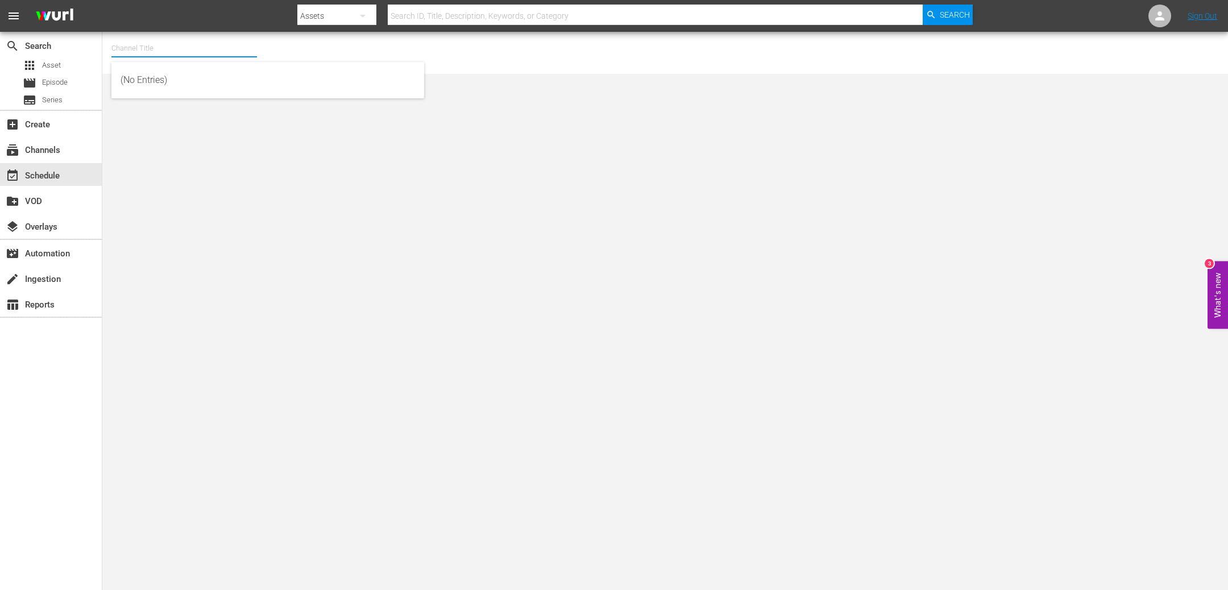
click at [186, 47] on input "text" at bounding box center [183, 48] width 145 height 27
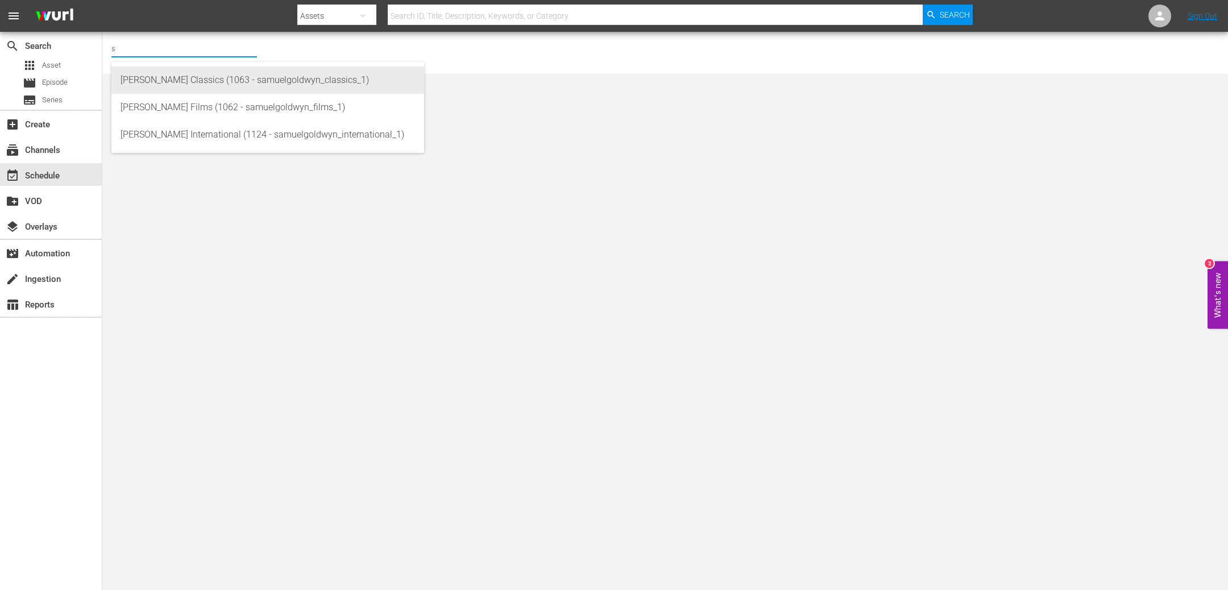
click at [209, 80] on div "[PERSON_NAME] Classics (1063 - samuelgoldwyn_classics_1)" at bounding box center [267, 79] width 294 height 27
type input "[PERSON_NAME] Classics (1063 - samuelgoldwyn_classics_1)"
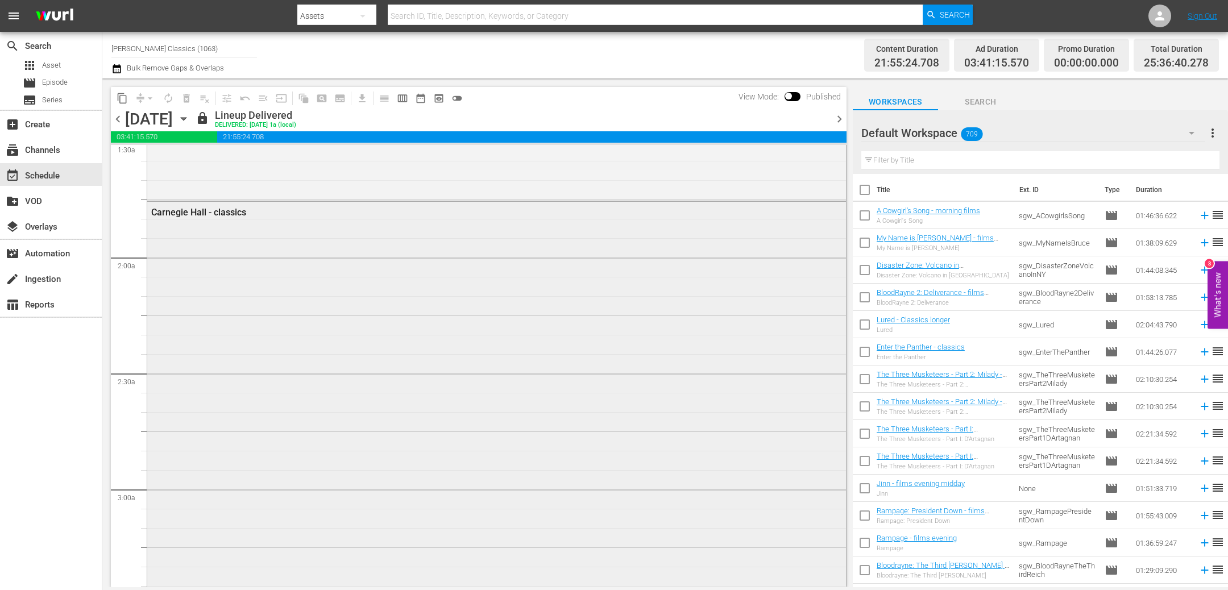
scroll to position [361, 0]
click at [846, 120] on span "chevron_right" at bounding box center [839, 119] width 14 height 14
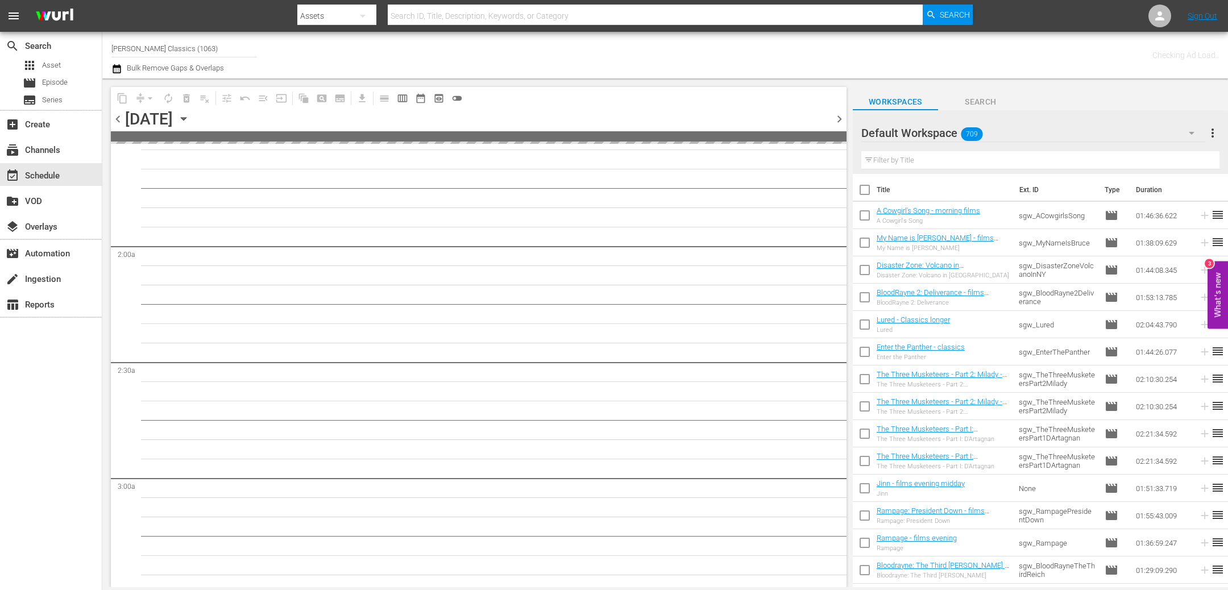
scroll to position [380, 0]
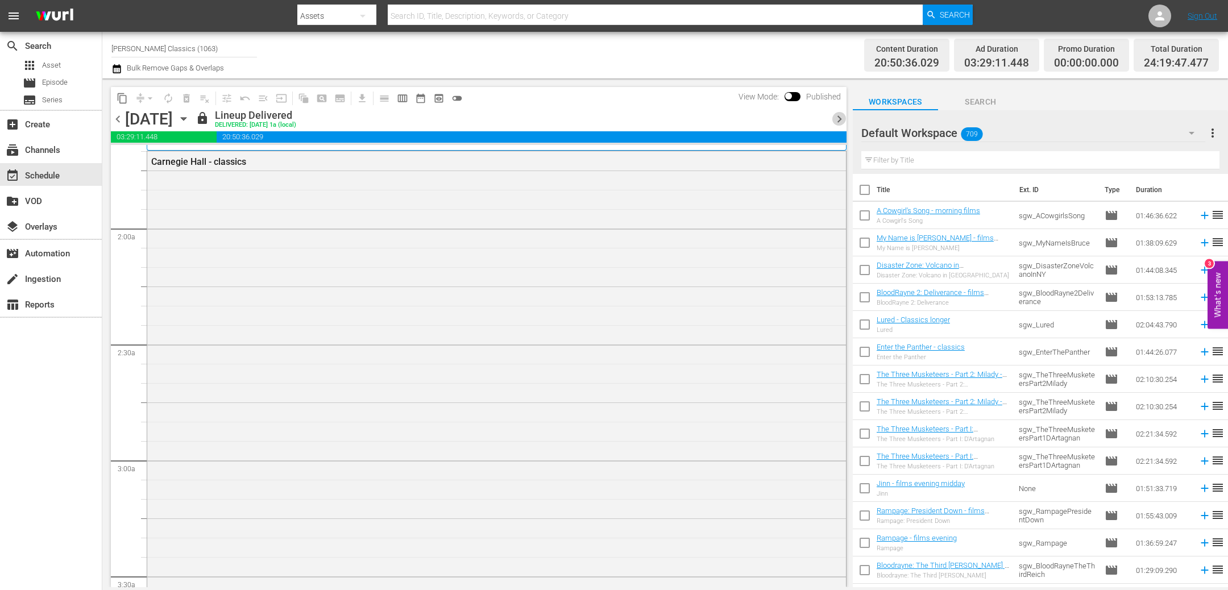
click at [838, 121] on span "chevron_right" at bounding box center [839, 119] width 14 height 14
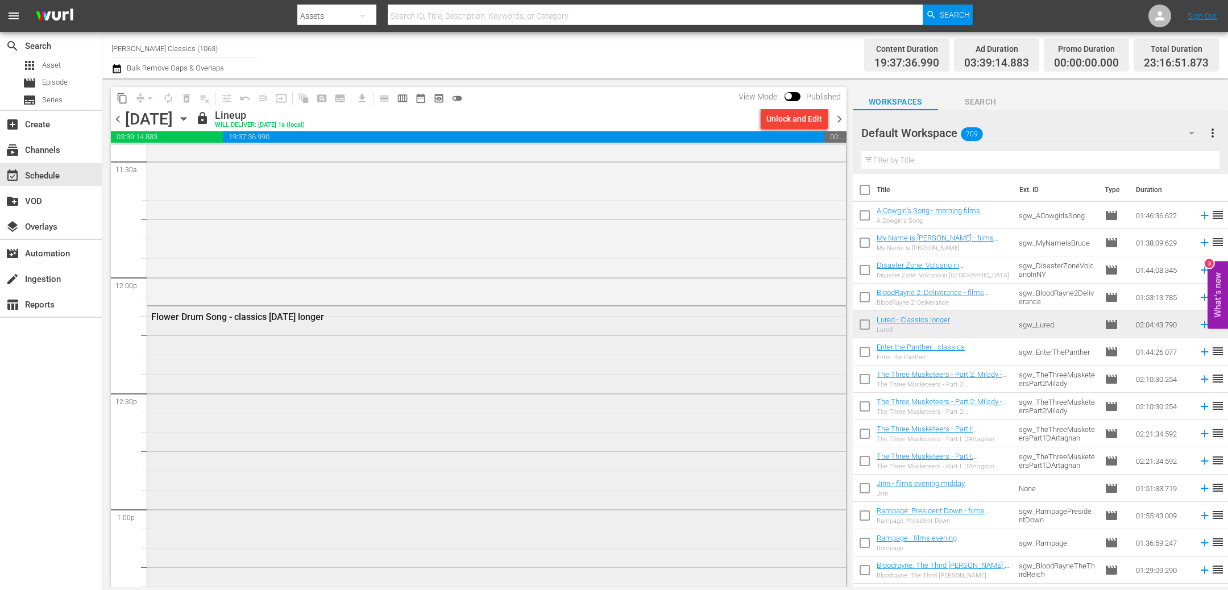
scroll to position [2633, 0]
click at [119, 119] on span "chevron_left" at bounding box center [118, 119] width 14 height 14
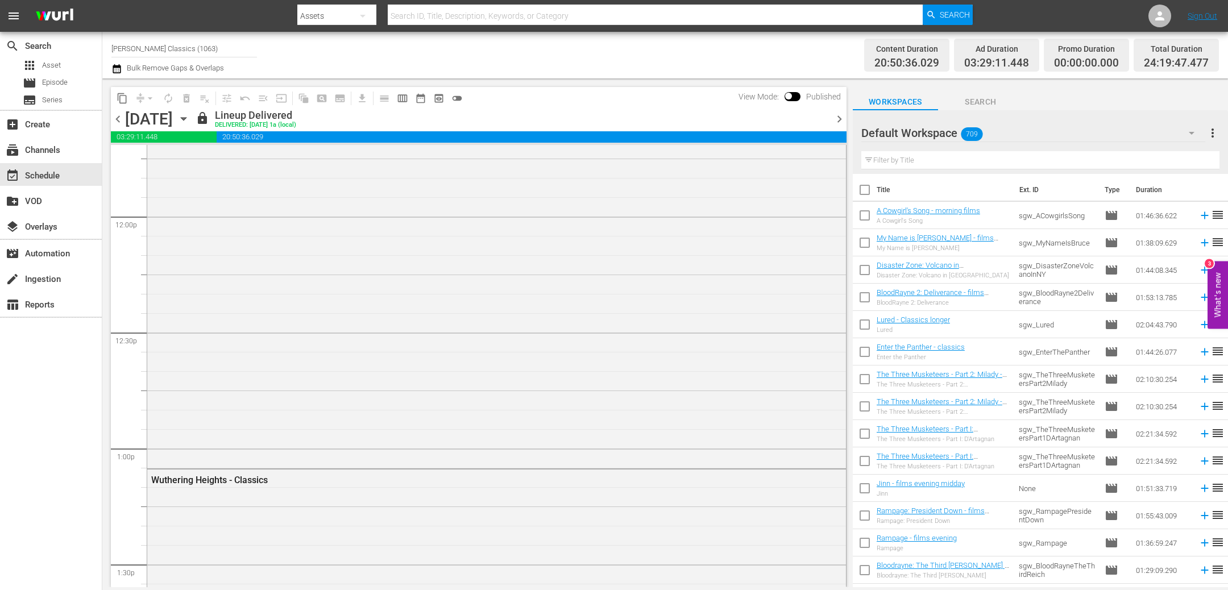
scroll to position [2633, 0]
click at [832, 120] on span "chevron_right" at bounding box center [839, 119] width 14 height 14
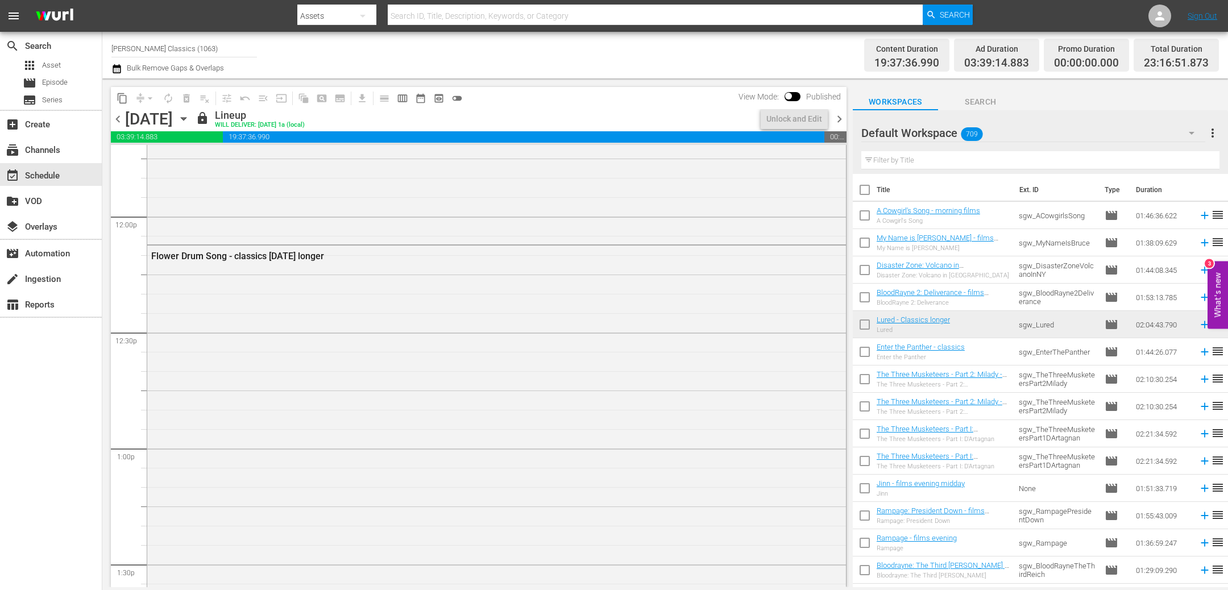
scroll to position [2633, 0]
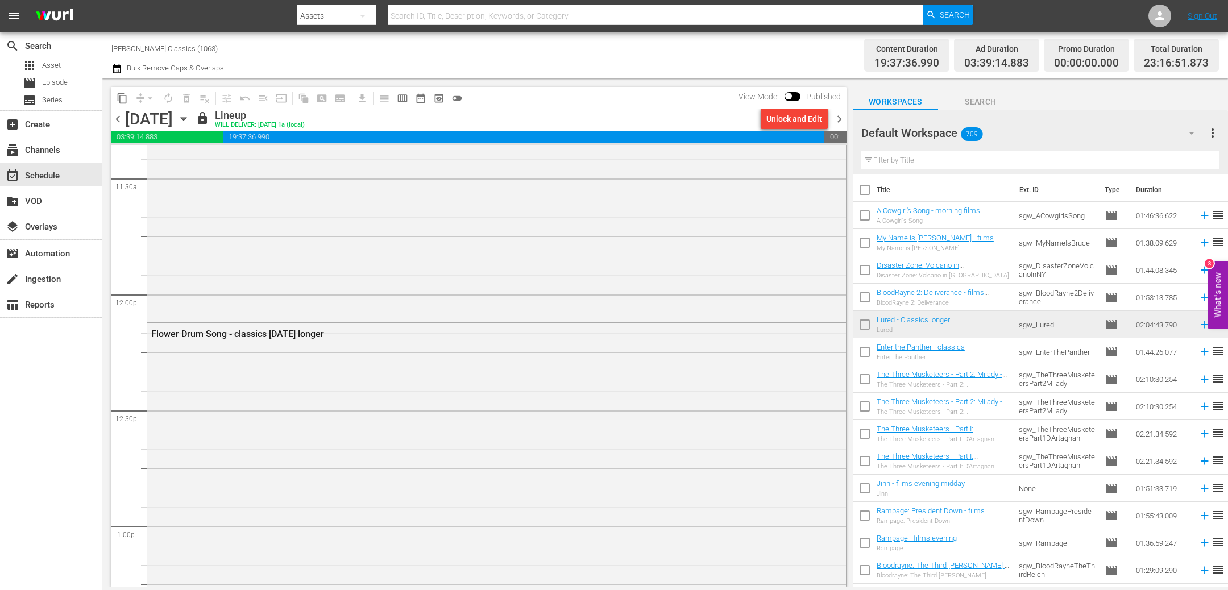
click at [832, 120] on span "chevron_right" at bounding box center [839, 119] width 14 height 14
click at [780, 123] on div "Unlock and Edit" at bounding box center [794, 119] width 56 height 20
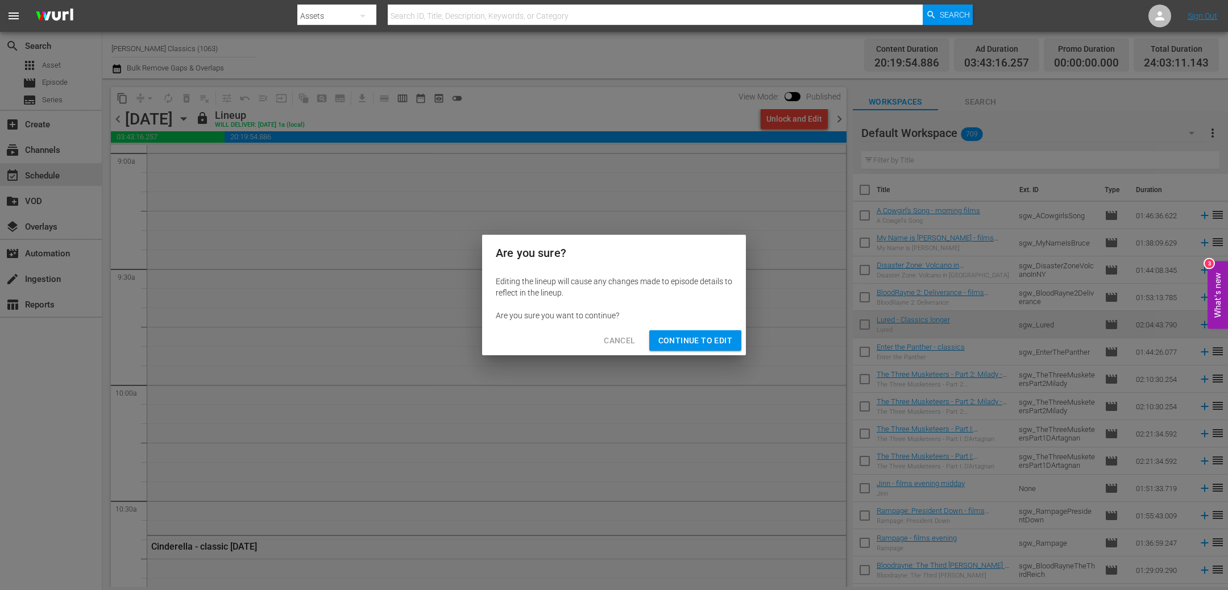
click at [695, 337] on span "Continue to Edit" at bounding box center [695, 341] width 74 height 14
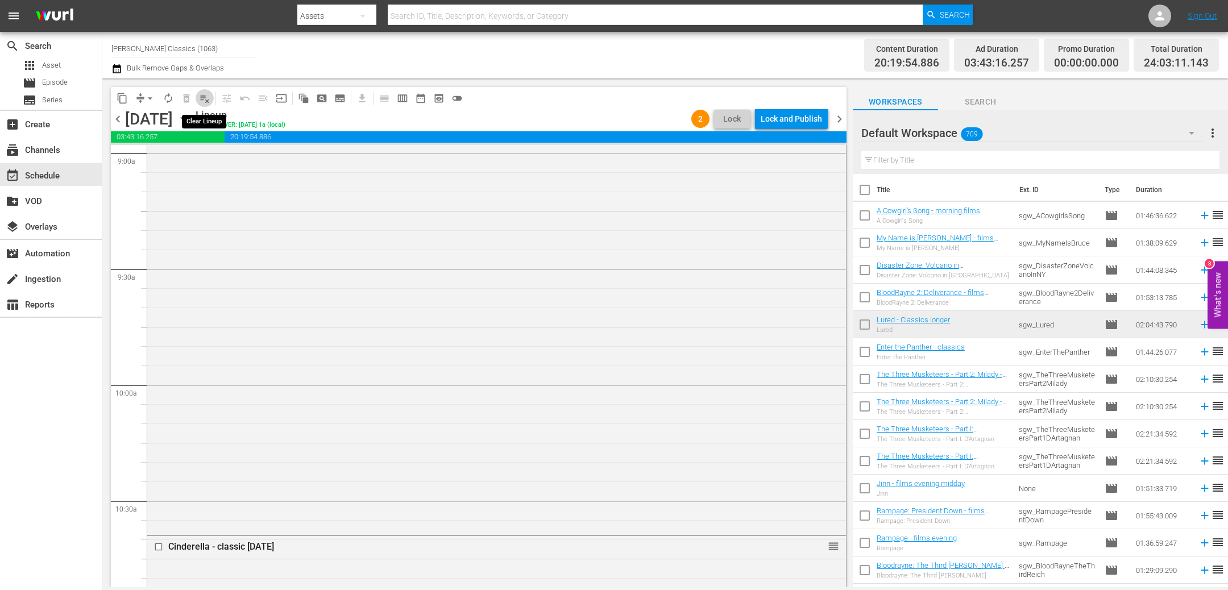
click at [202, 98] on span "playlist_remove_outlined" at bounding box center [204, 98] width 11 height 11
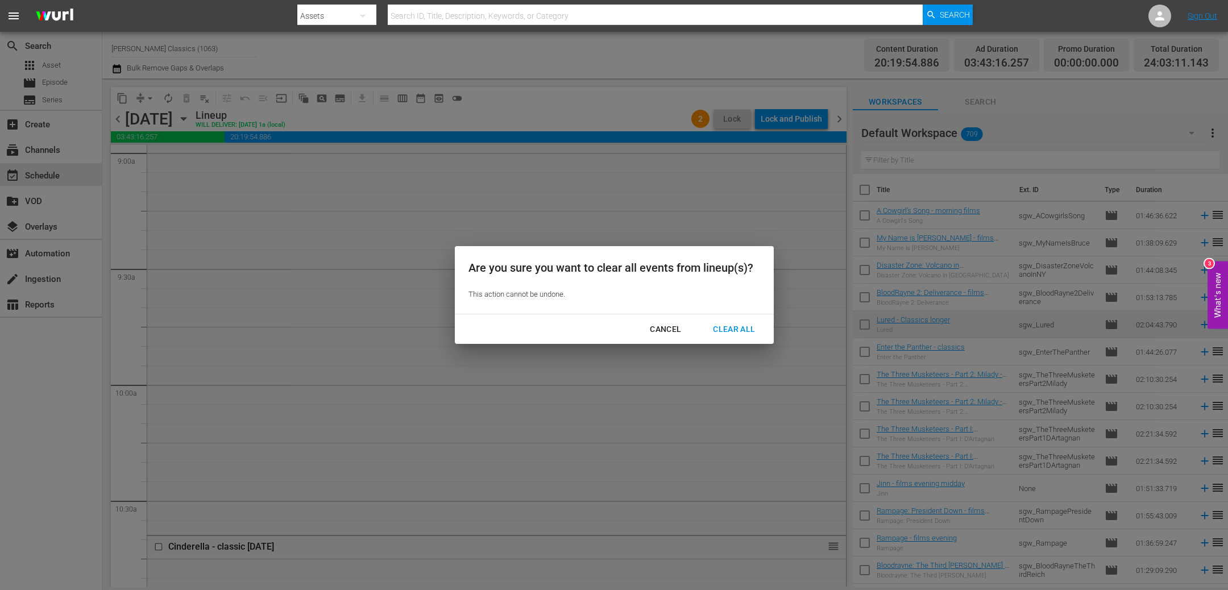
click at [733, 325] on div "Clear All" at bounding box center [734, 329] width 60 height 14
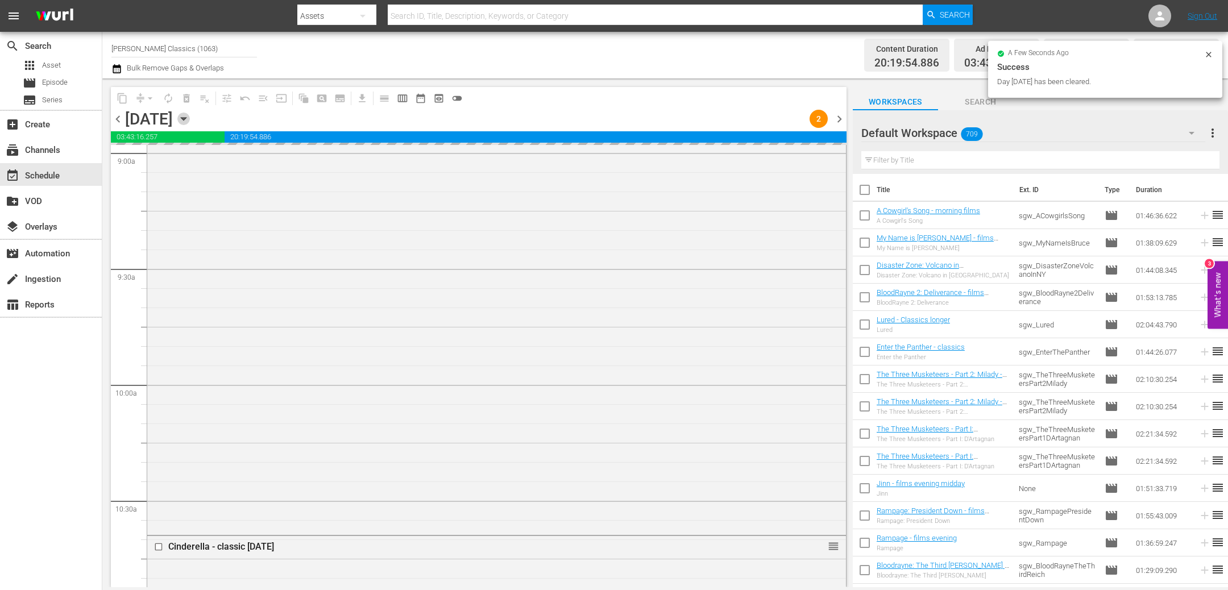
click at [190, 121] on icon "button" at bounding box center [183, 119] width 13 height 13
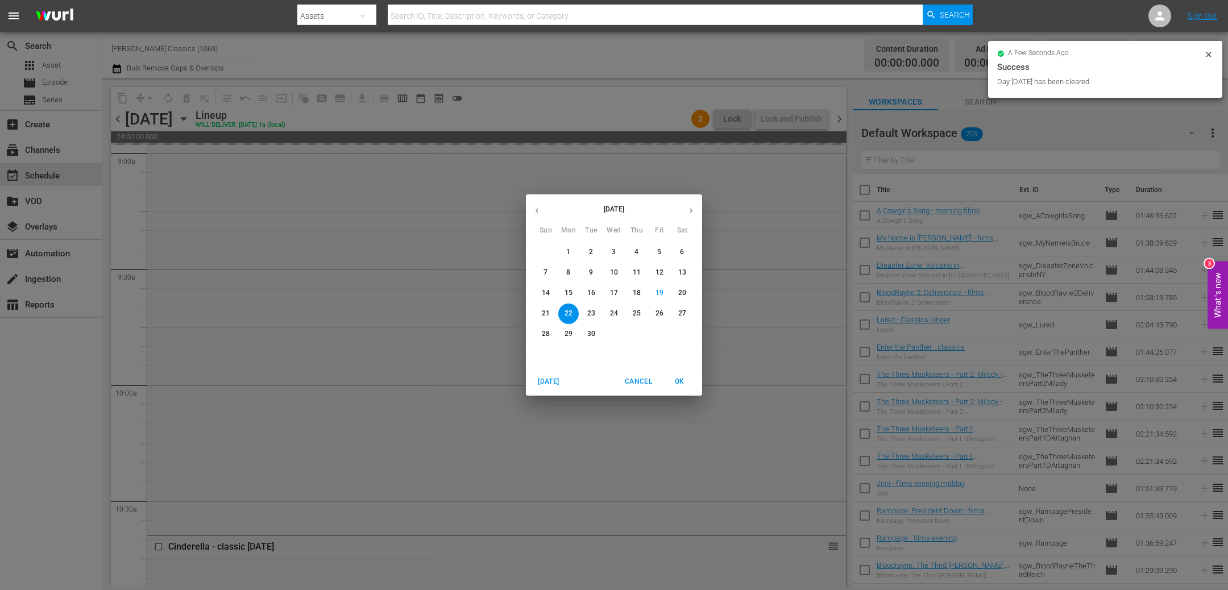
scroll to position [2118, 0]
click at [589, 311] on p "23" at bounding box center [591, 314] width 8 height 10
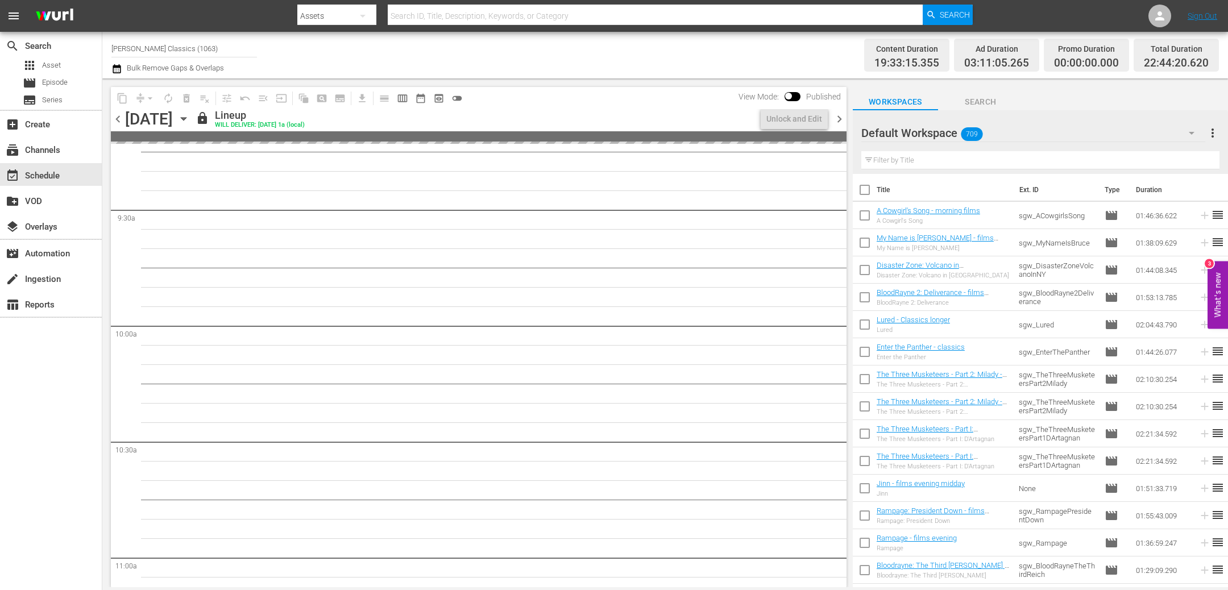
scroll to position [2099, 0]
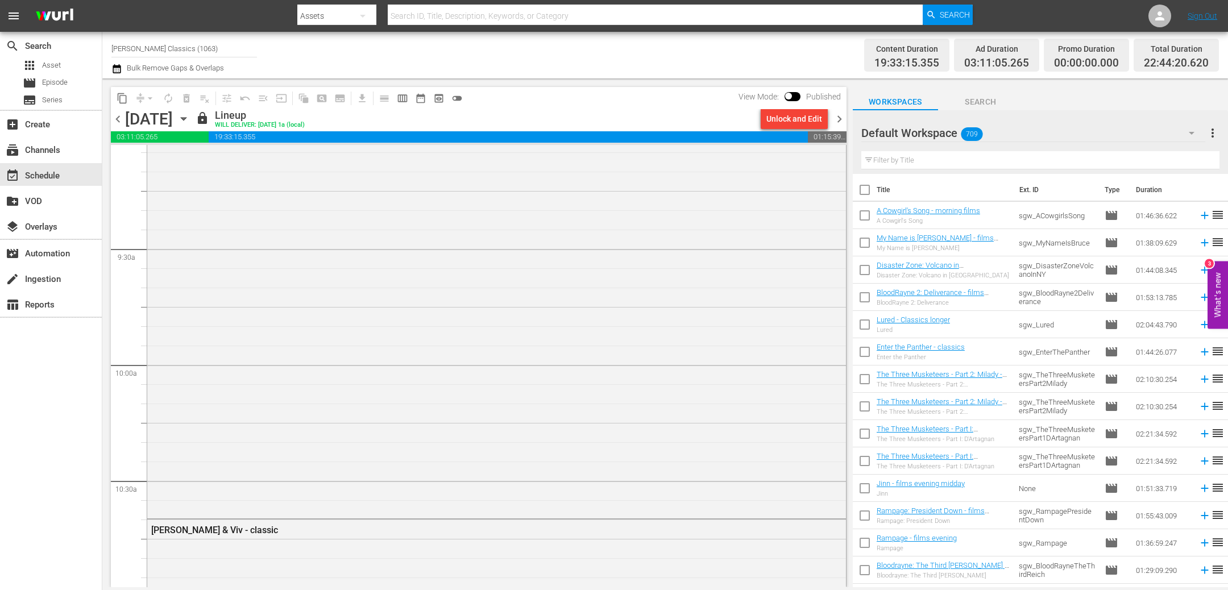
click at [190, 120] on icon "button" at bounding box center [183, 119] width 13 height 13
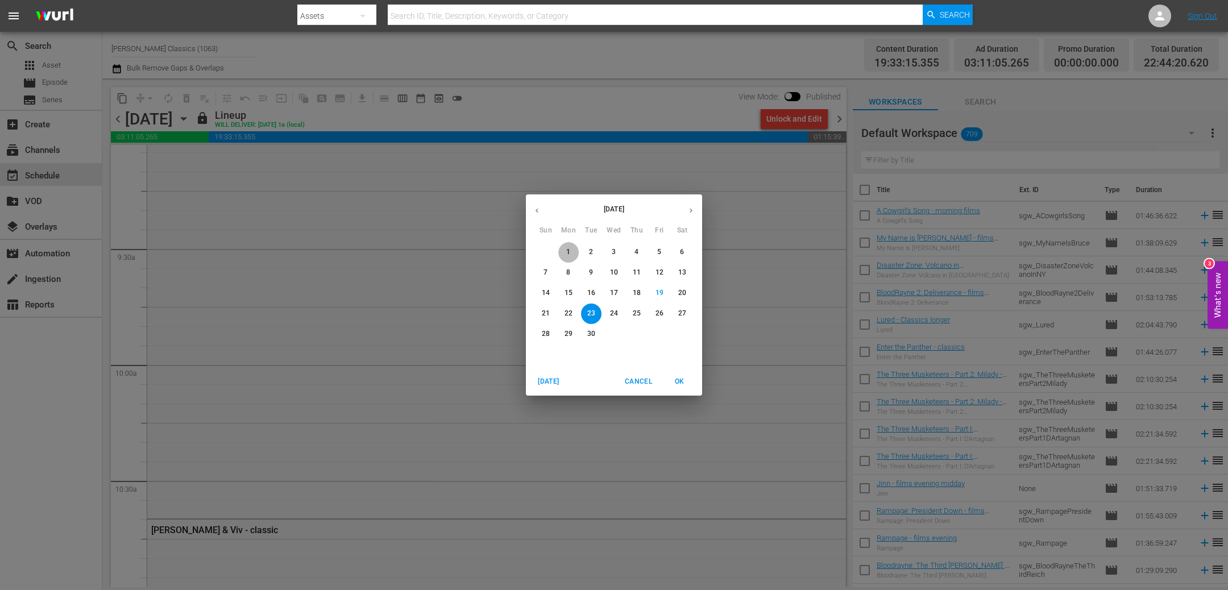
click at [568, 254] on p "1" at bounding box center [568, 252] width 4 height 10
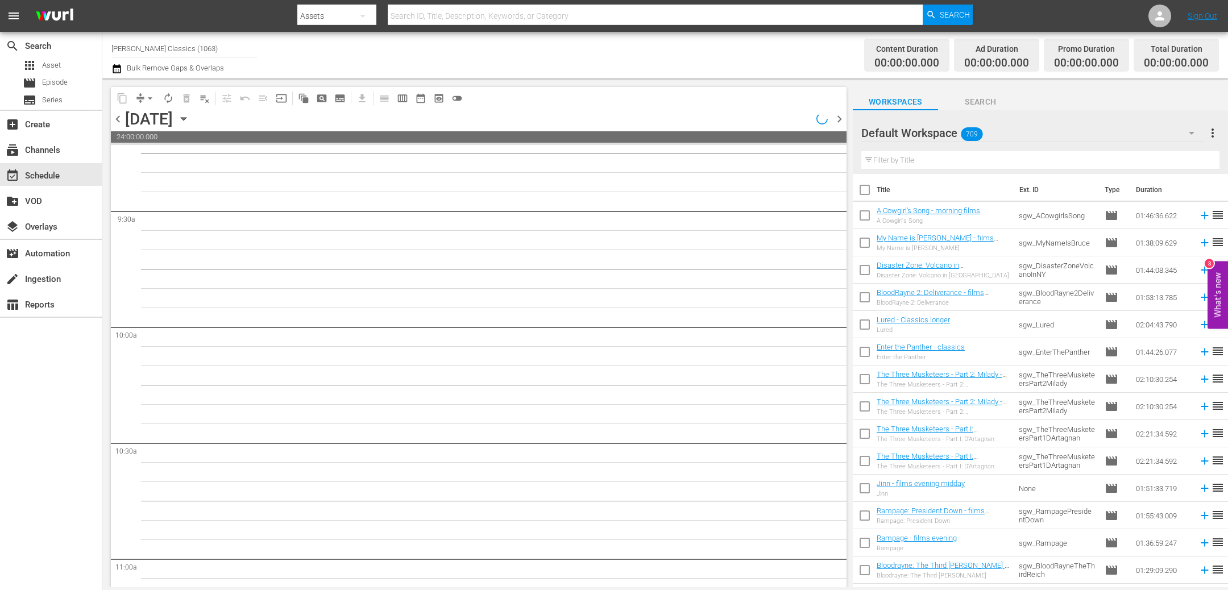
scroll to position [2118, 0]
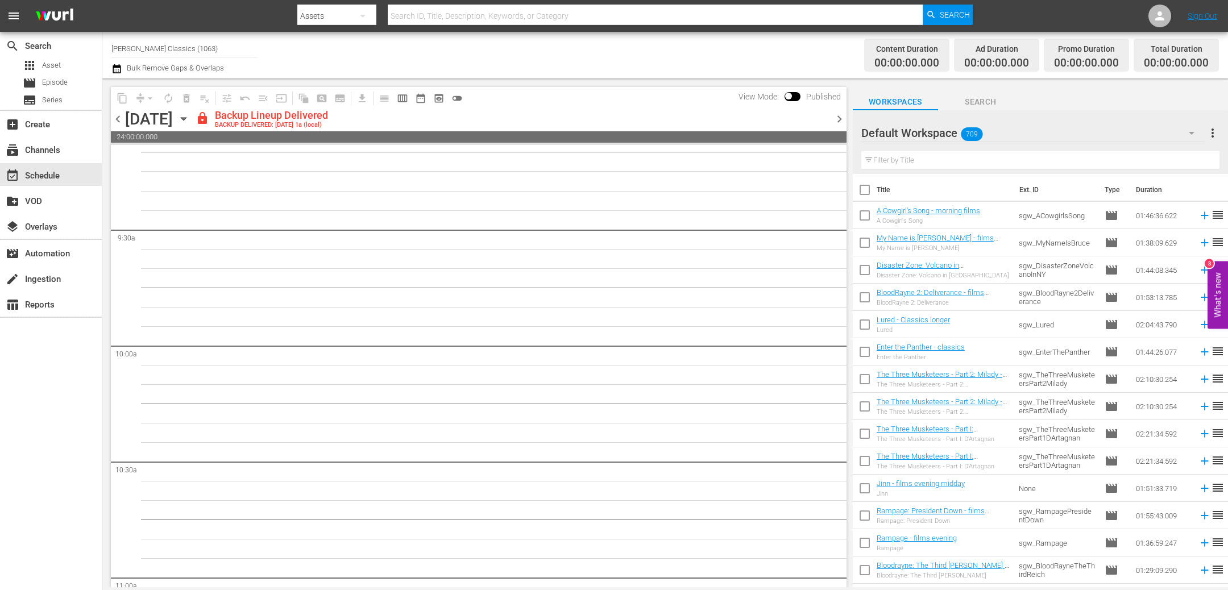
click at [838, 121] on span "chevron_right" at bounding box center [839, 119] width 14 height 14
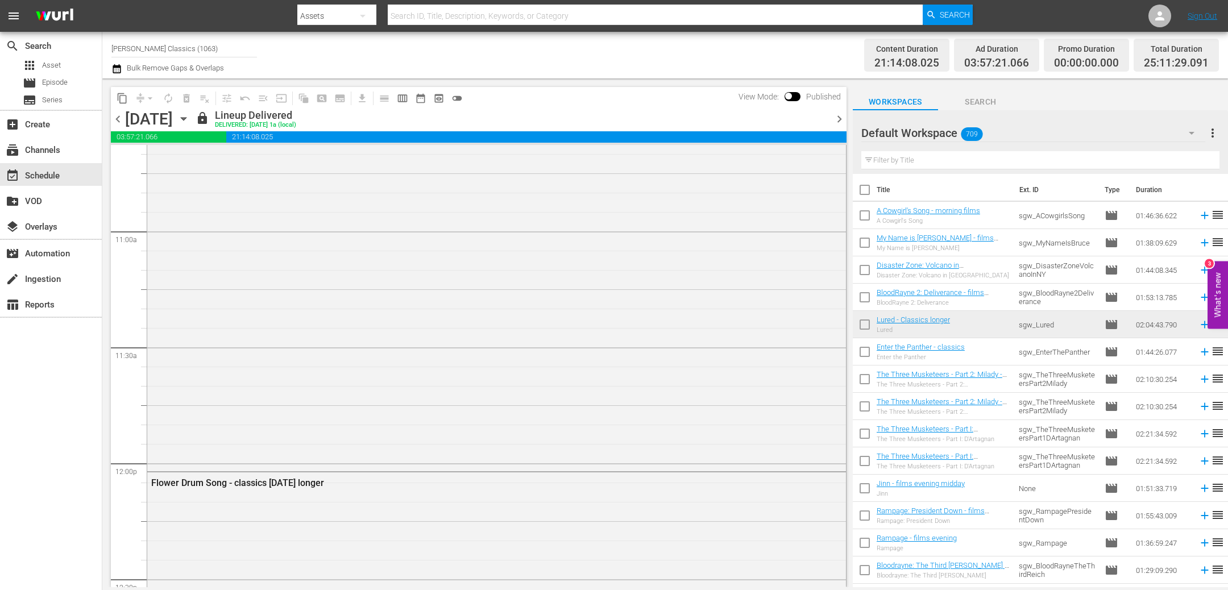
scroll to position [2533, 0]
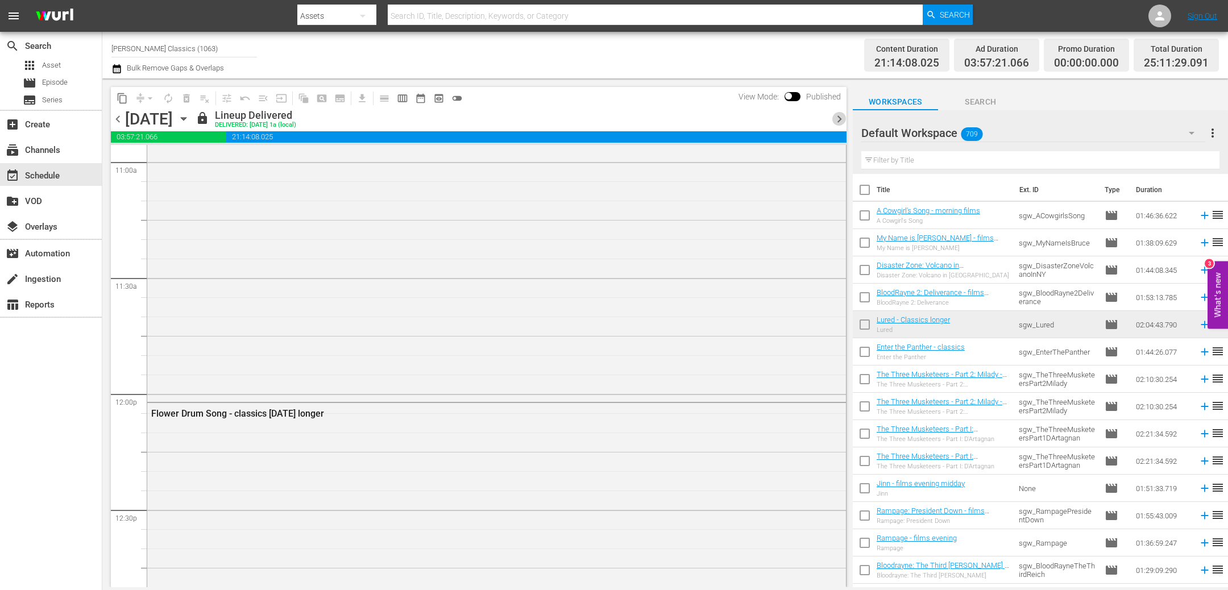
click at [838, 119] on span "chevron_right" at bounding box center [839, 119] width 14 height 14
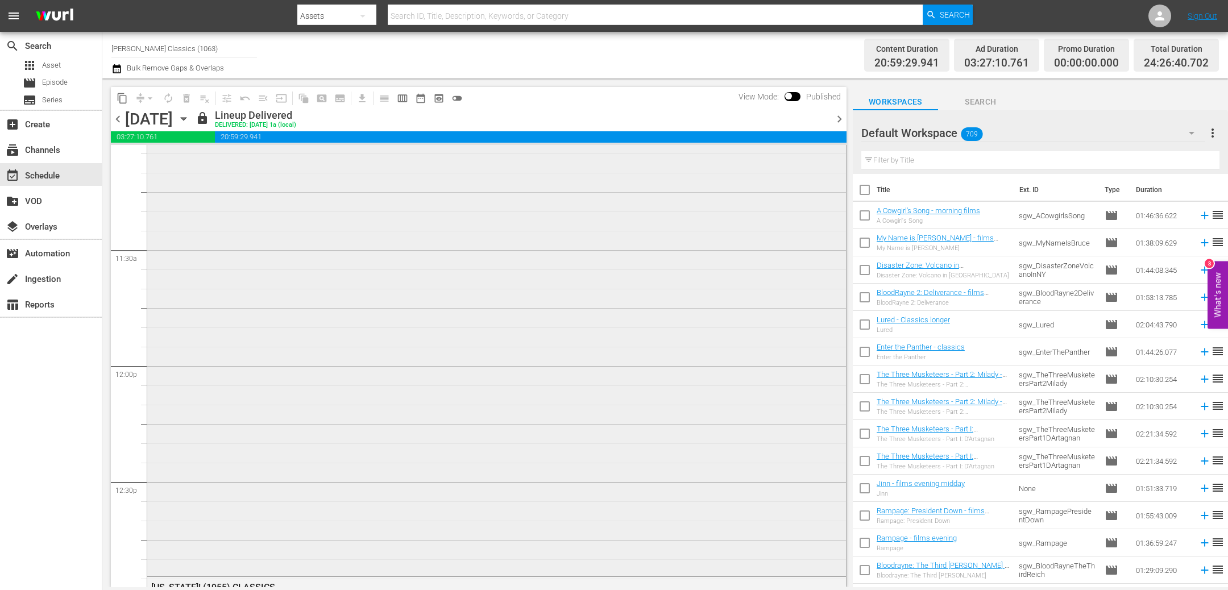
scroll to position [2607, 0]
click at [190, 120] on icon "button" at bounding box center [183, 119] width 13 height 13
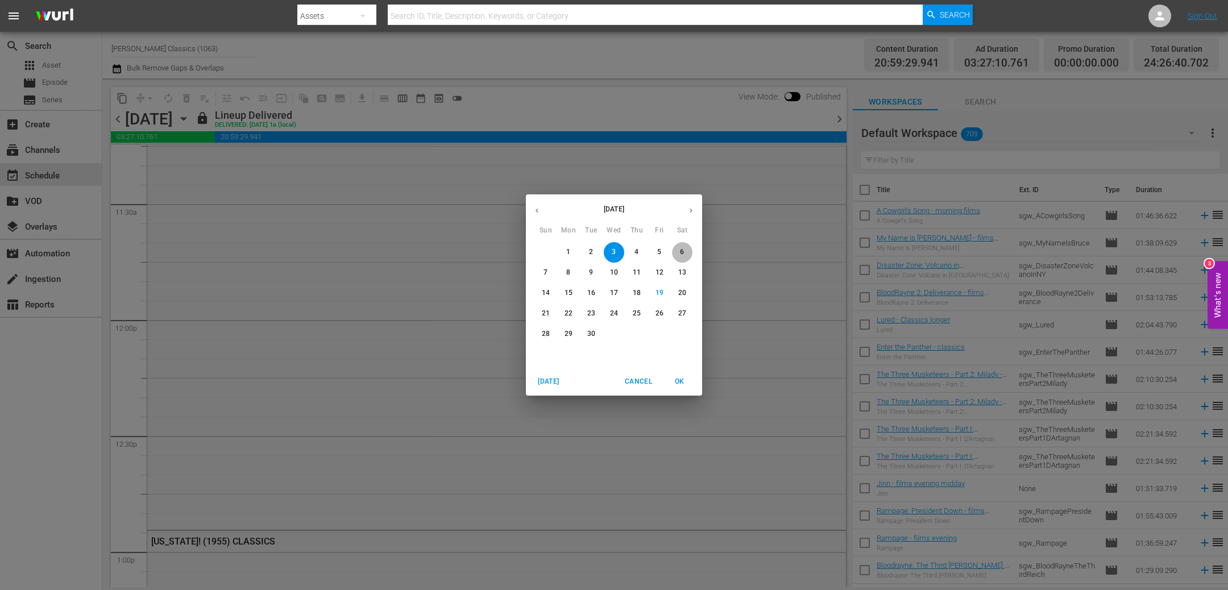
click at [687, 249] on span "6" at bounding box center [682, 252] width 20 height 10
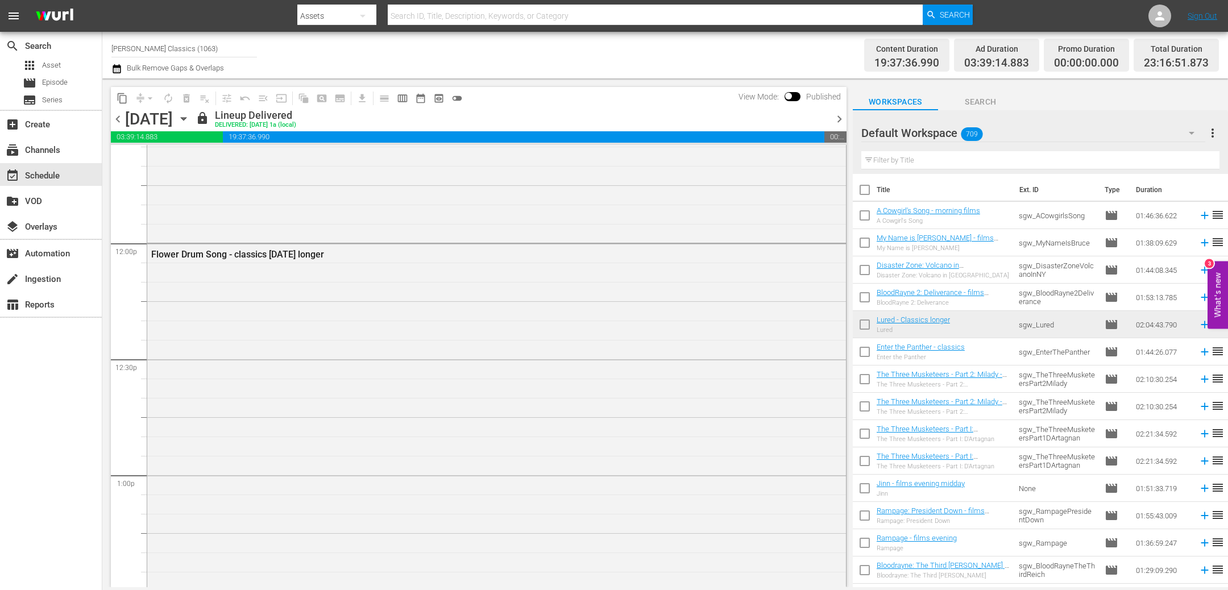
scroll to position [2646, 0]
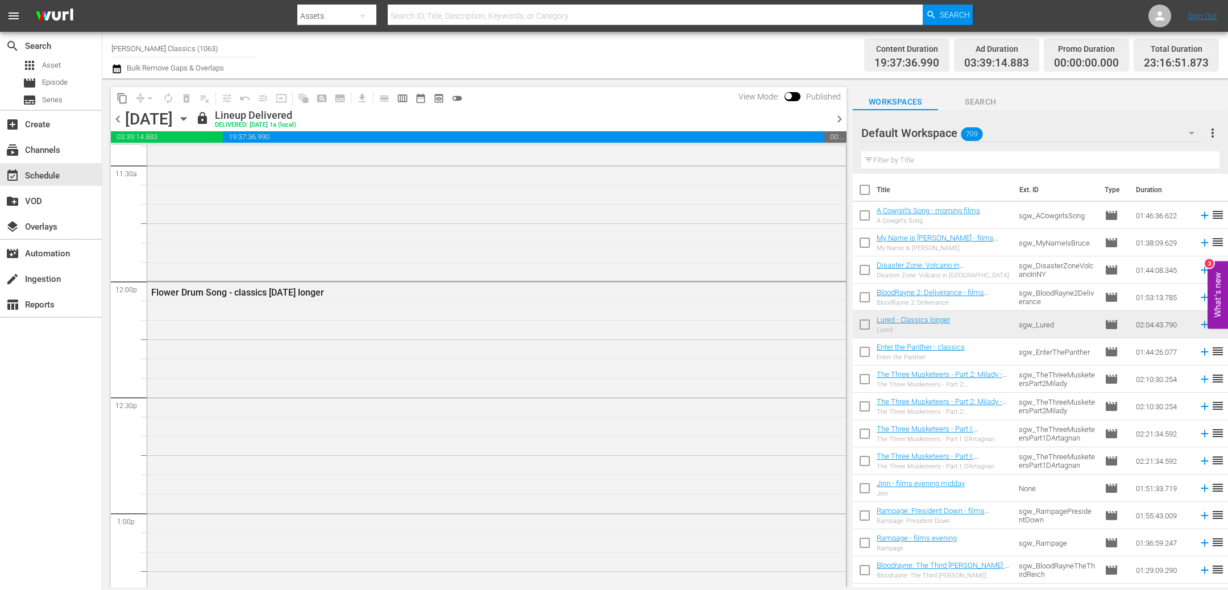
click at [190, 118] on icon "button" at bounding box center [183, 119] width 13 height 13
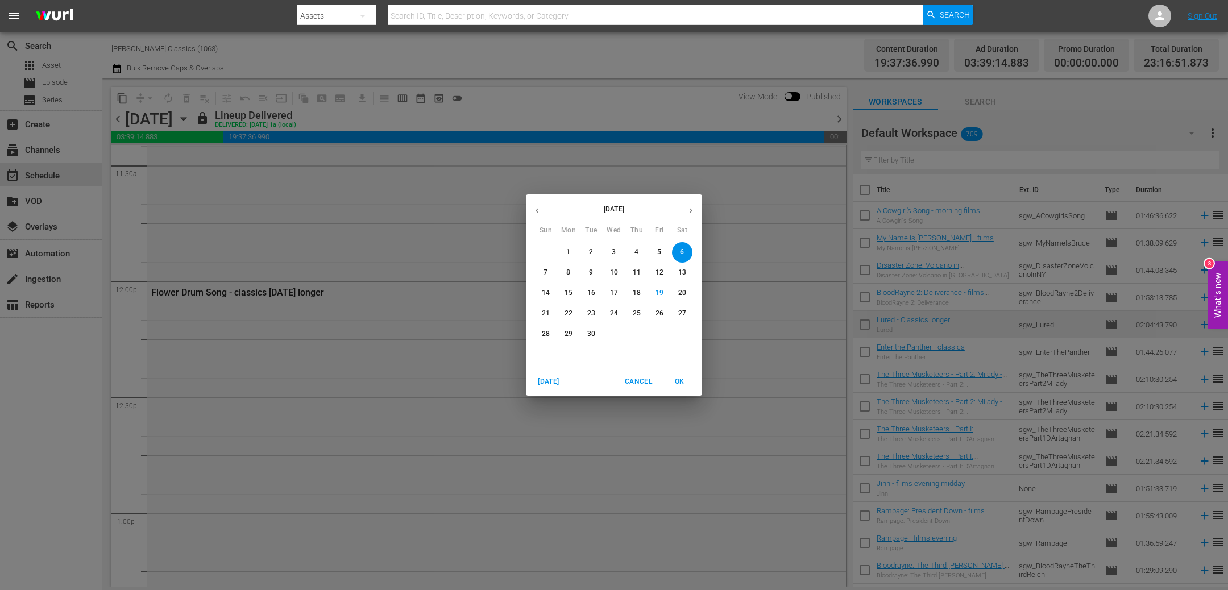
click at [534, 213] on icon "button" at bounding box center [536, 210] width 9 height 9
click at [588, 313] on p "19" at bounding box center [591, 314] width 8 height 10
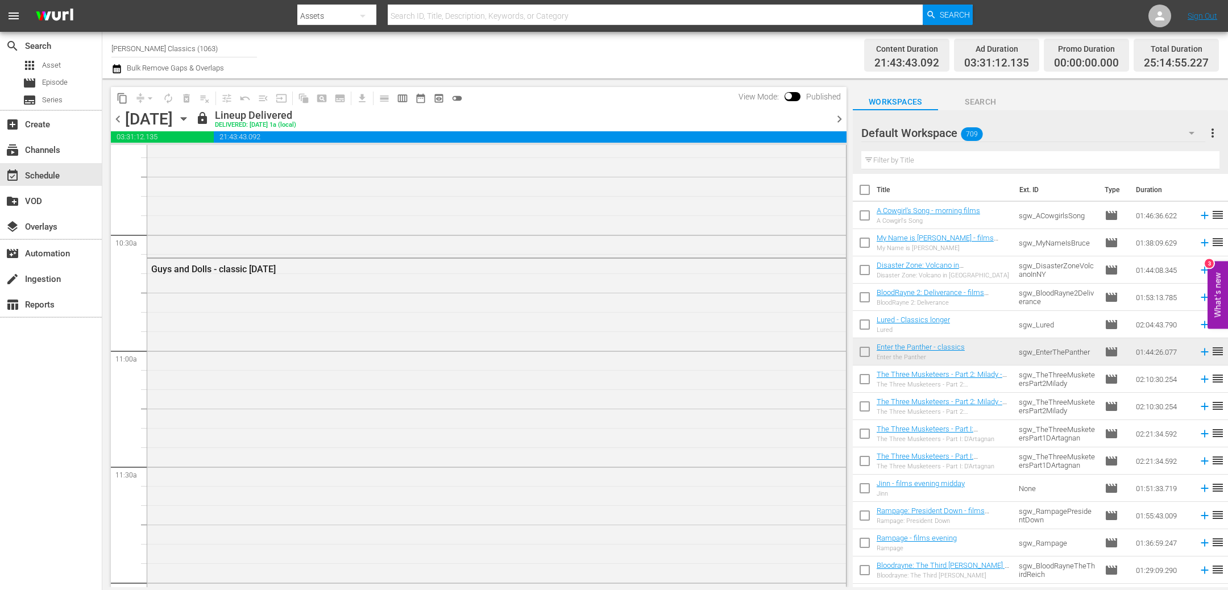
scroll to position [2289, 0]
click at [837, 121] on span "chevron_right" at bounding box center [839, 119] width 14 height 14
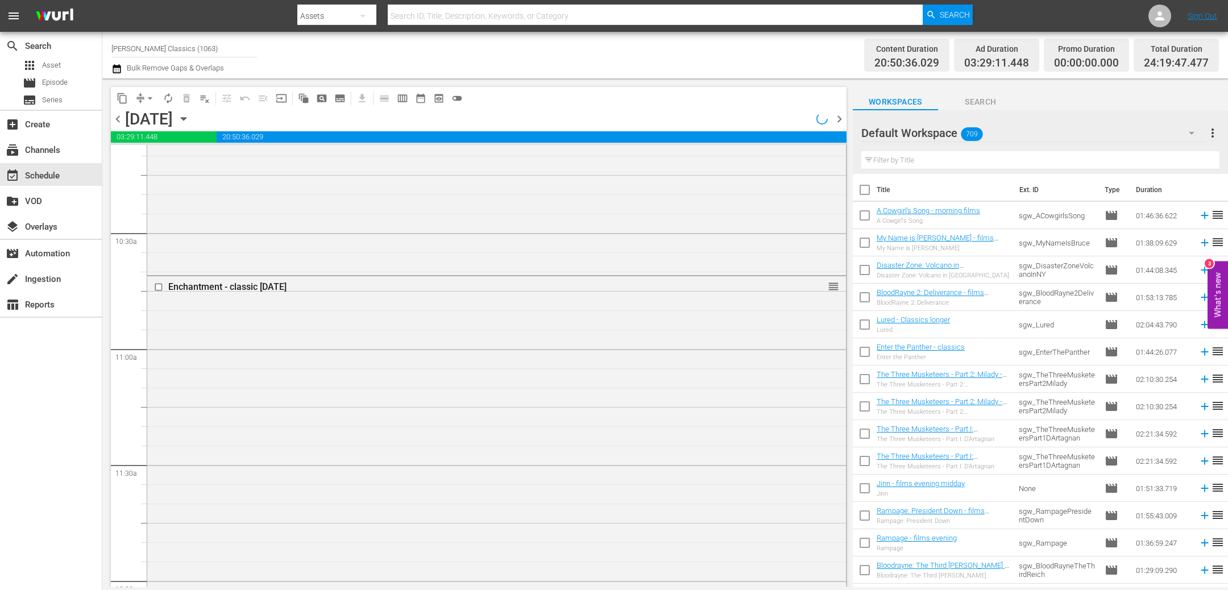
scroll to position [2289, 0]
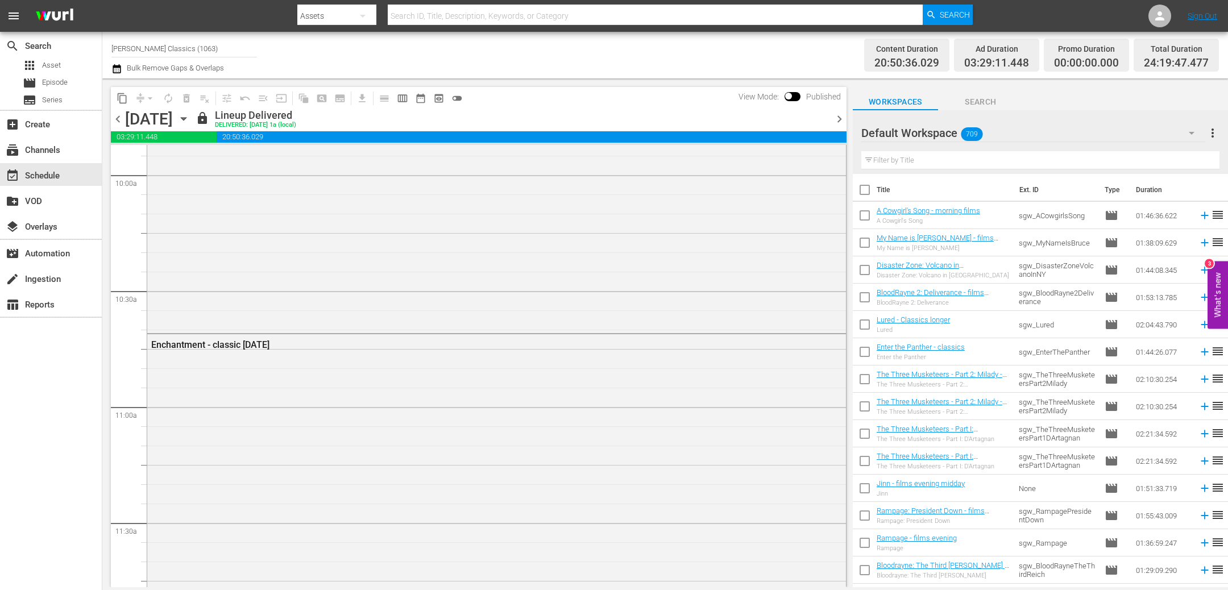
click at [837, 121] on span "chevron_right" at bounding box center [839, 119] width 14 height 14
click at [121, 119] on span "chevron_left" at bounding box center [118, 119] width 14 height 14
click at [190, 120] on icon "button" at bounding box center [183, 119] width 13 height 13
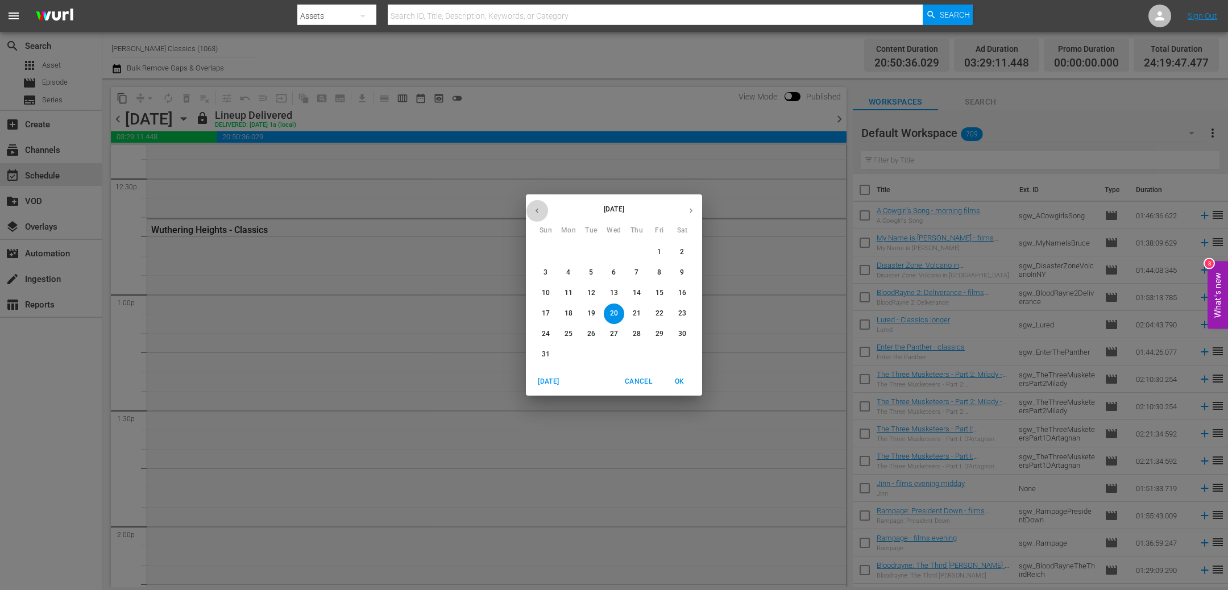
click at [541, 211] on button "button" at bounding box center [537, 210] width 22 height 22
click at [594, 291] on p "15" at bounding box center [591, 293] width 8 height 10
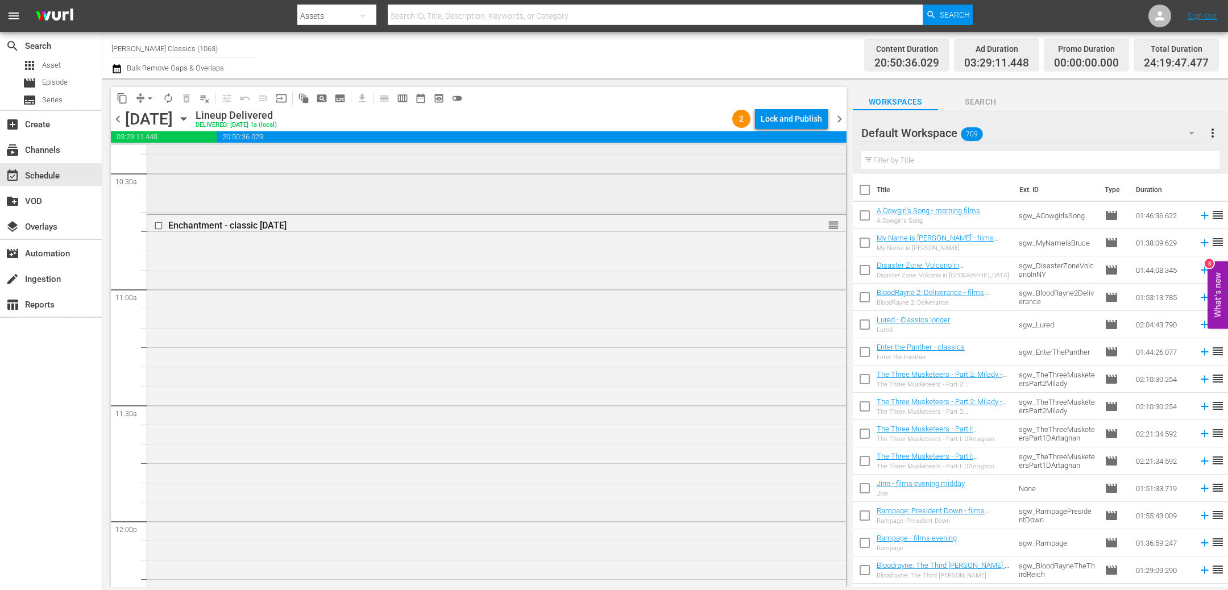
scroll to position [2399, 0]
click at [837, 119] on span "chevron_right" at bounding box center [839, 119] width 14 height 14
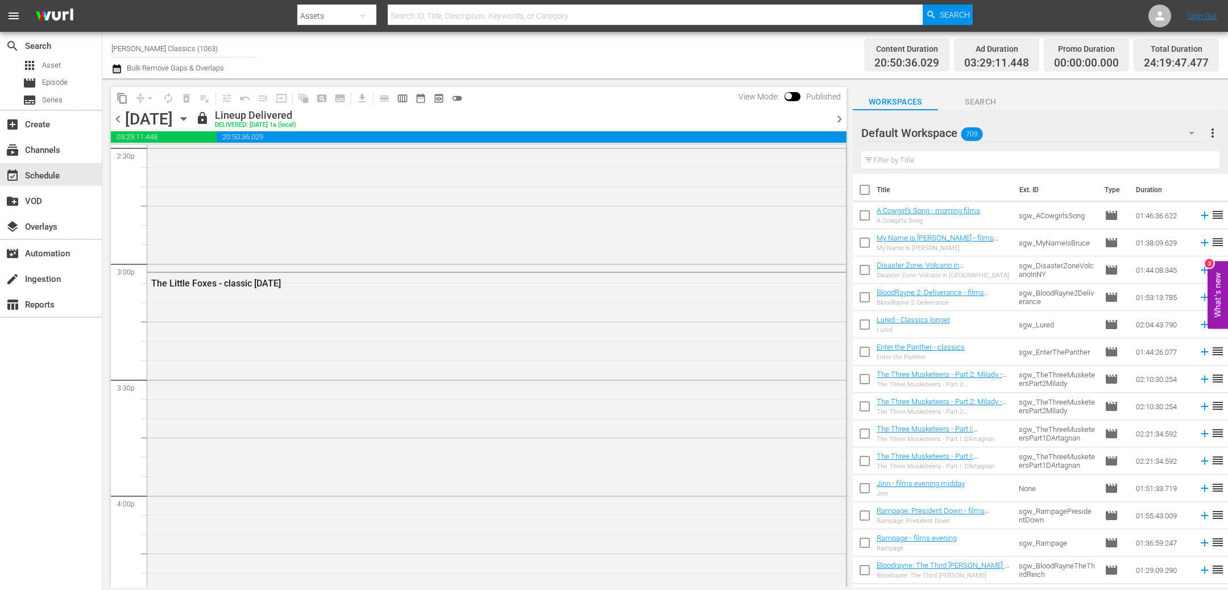
scroll to position [3385, 0]
click at [114, 118] on span "chevron_left" at bounding box center [118, 119] width 14 height 14
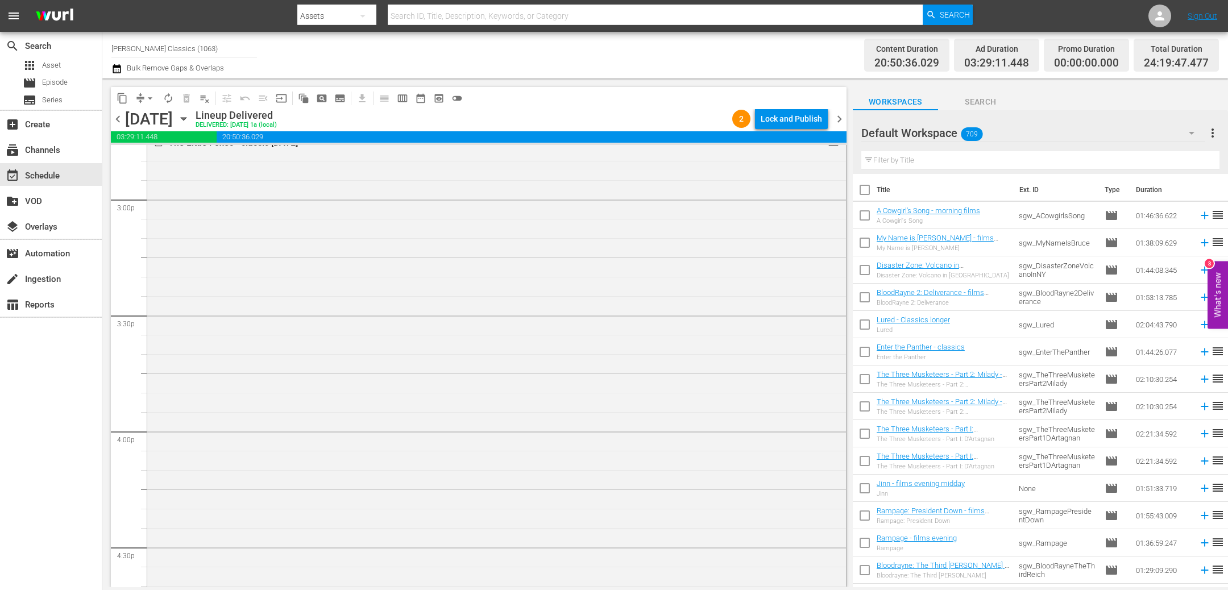
scroll to position [3385, 0]
click at [190, 120] on icon "button" at bounding box center [183, 119] width 13 height 13
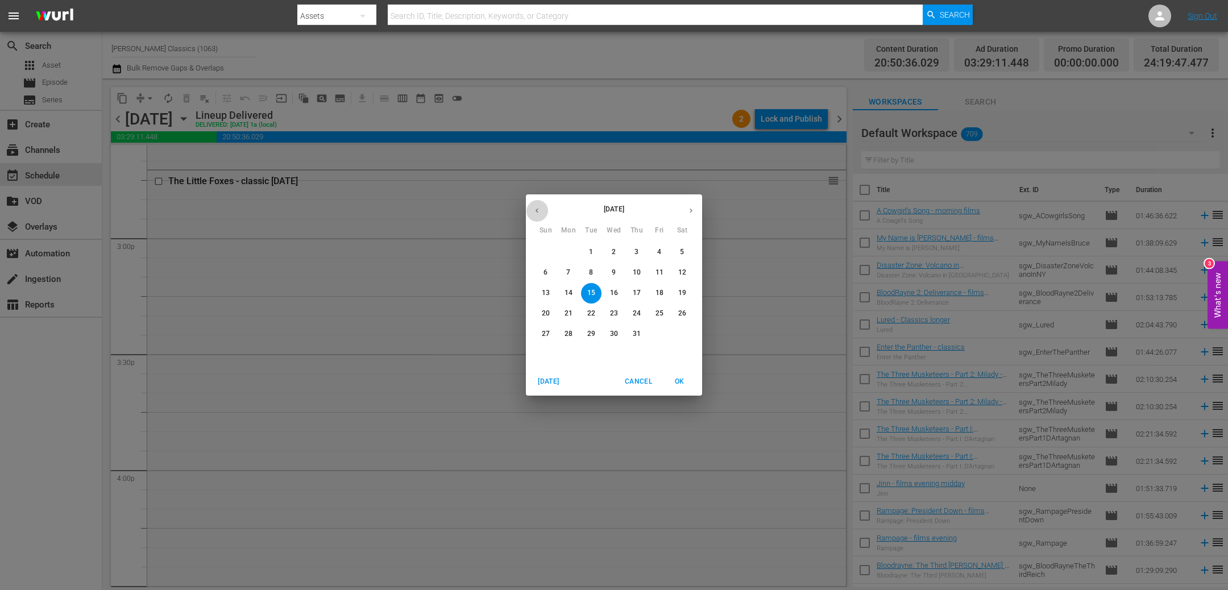
click at [539, 207] on icon "button" at bounding box center [536, 210] width 9 height 9
click at [594, 268] on p "10" at bounding box center [591, 273] width 8 height 10
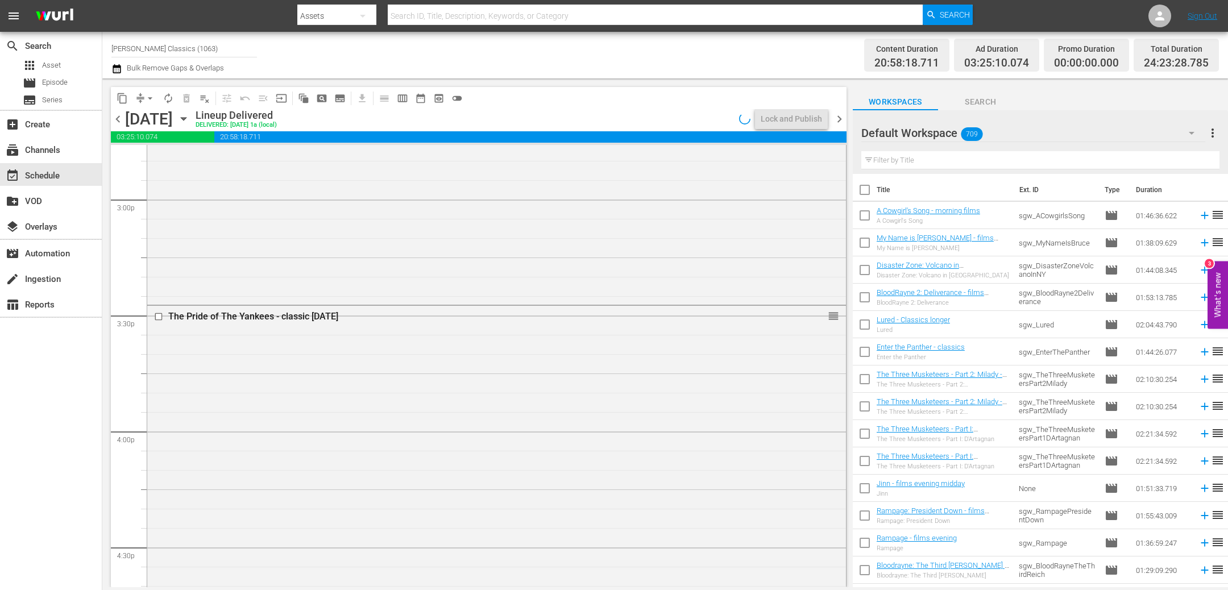
scroll to position [3307, 0]
click at [836, 117] on span "chevron_right" at bounding box center [839, 119] width 14 height 14
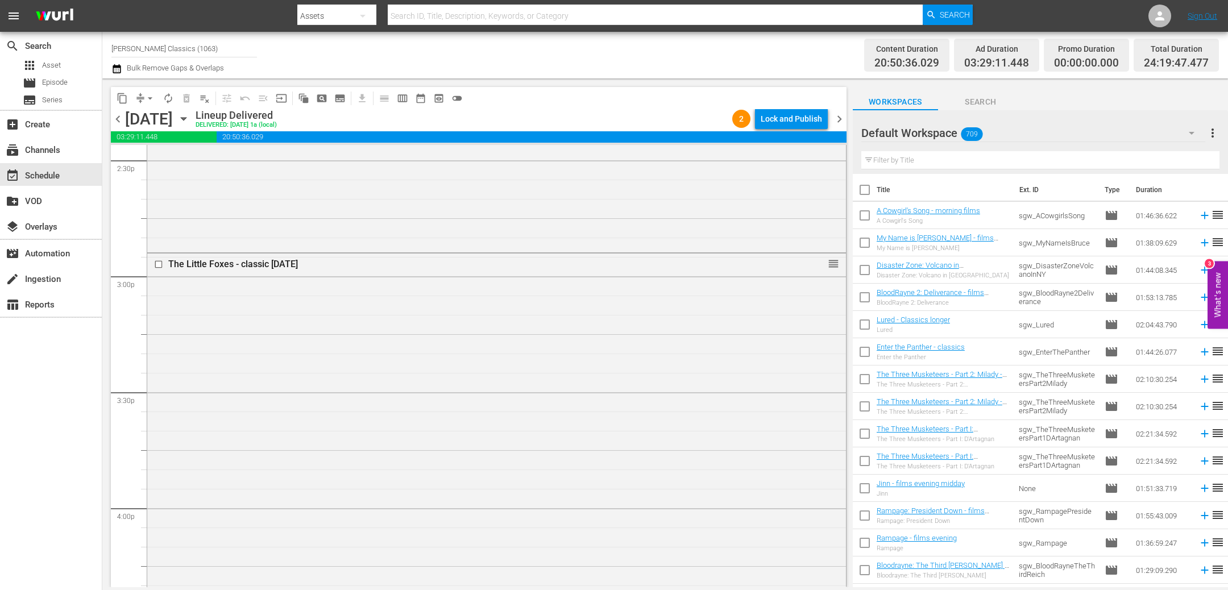
click at [840, 114] on span "chevron_right" at bounding box center [839, 119] width 14 height 14
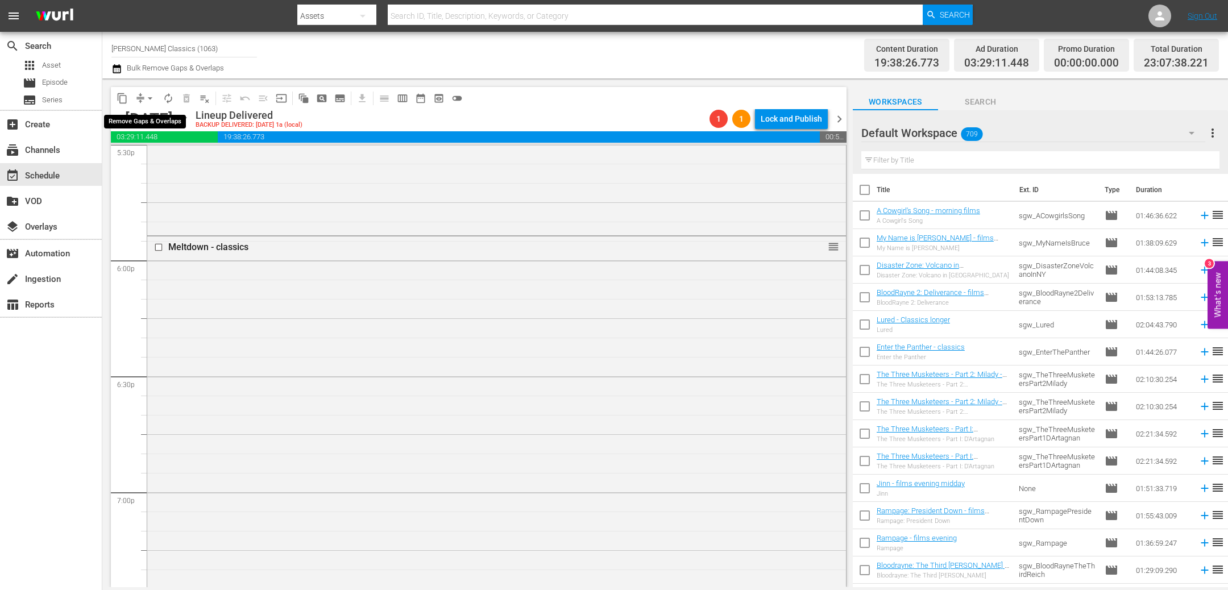
click at [150, 96] on span "arrow_drop_down" at bounding box center [149, 98] width 11 height 11
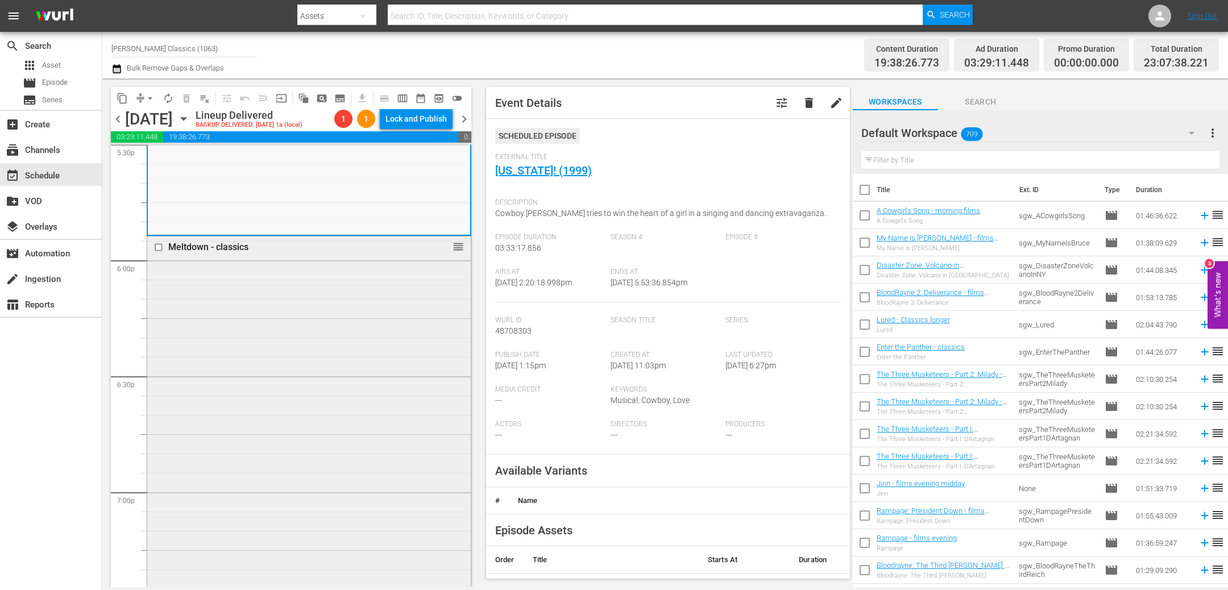
click at [401, 272] on div "Meltdown - classics reorder" at bounding box center [308, 472] width 323 height 472
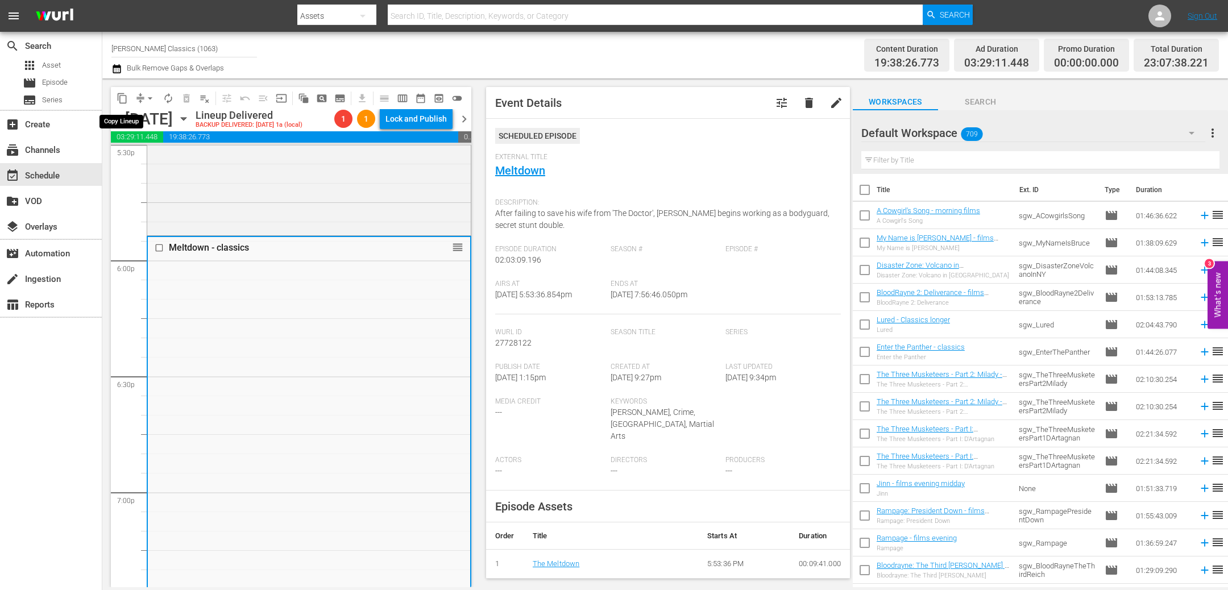
click at [120, 98] on span "content_copy" at bounding box center [121, 98] width 11 height 11
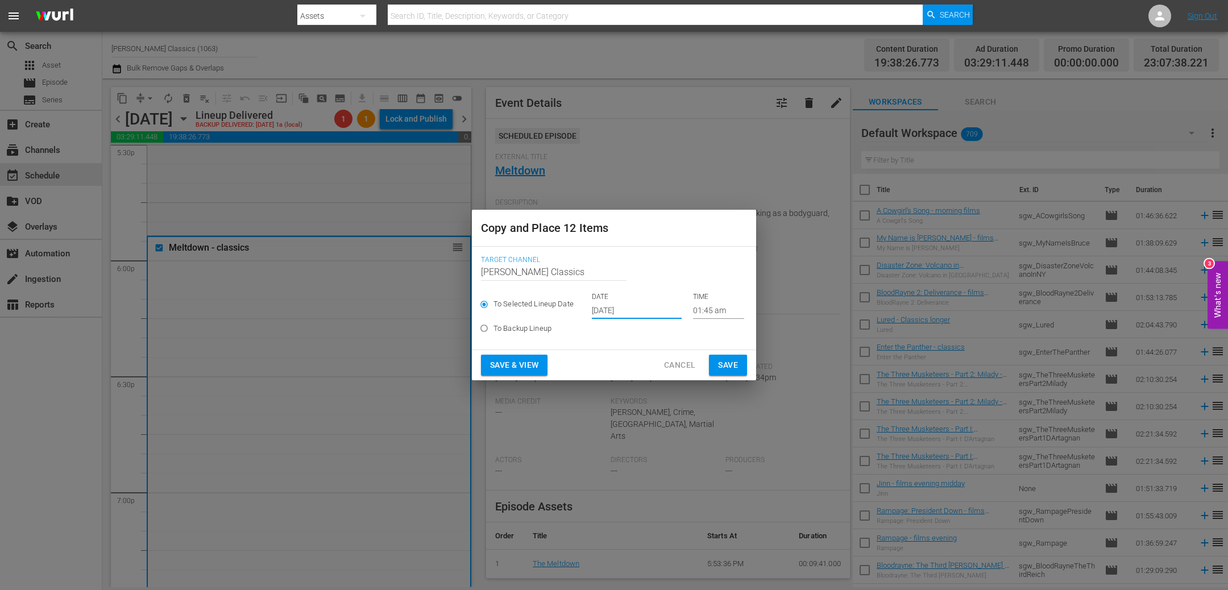
click at [660, 311] on input "[DATE]" at bounding box center [637, 310] width 90 height 17
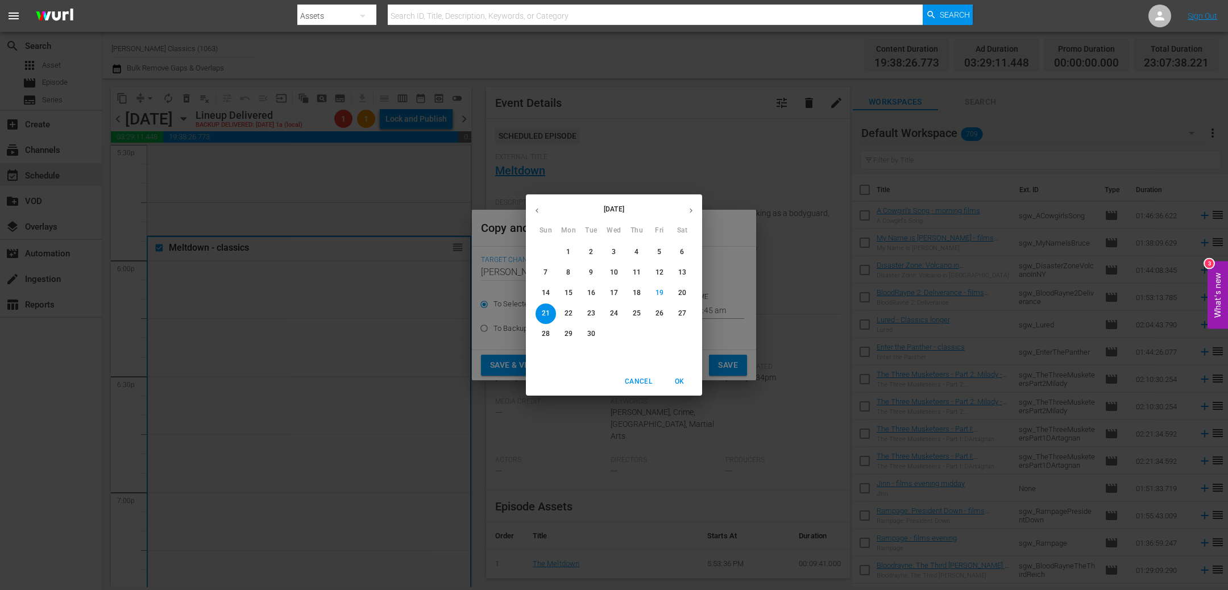
click at [567, 314] on p "22" at bounding box center [568, 314] width 8 height 10
type input "[DATE]"
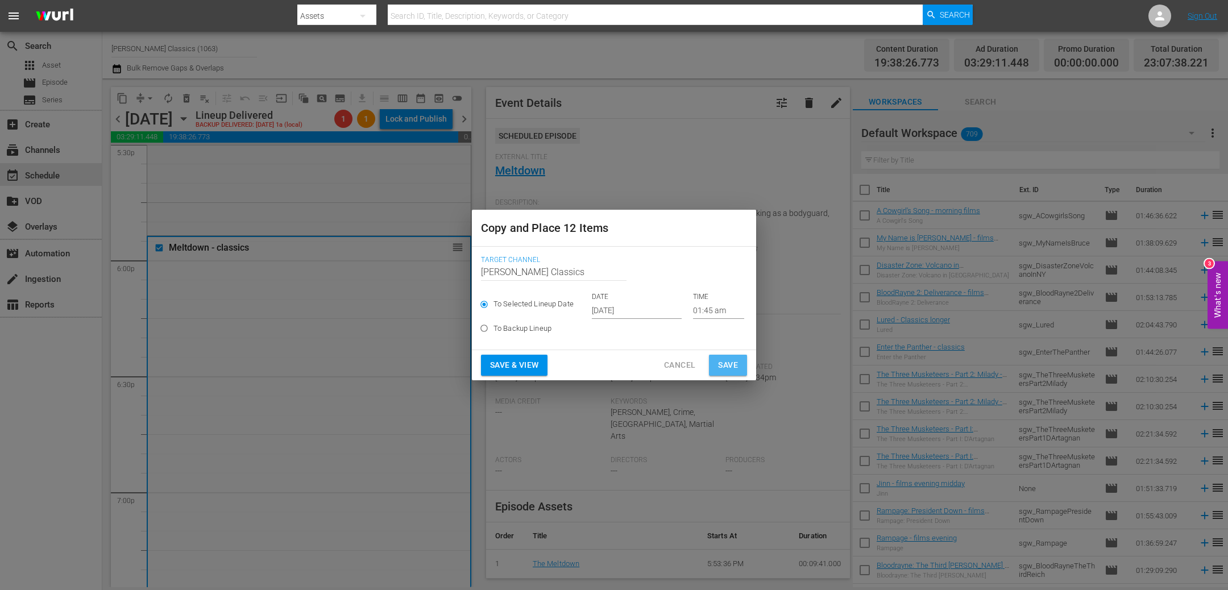
click at [721, 363] on span "Save" at bounding box center [728, 365] width 20 height 14
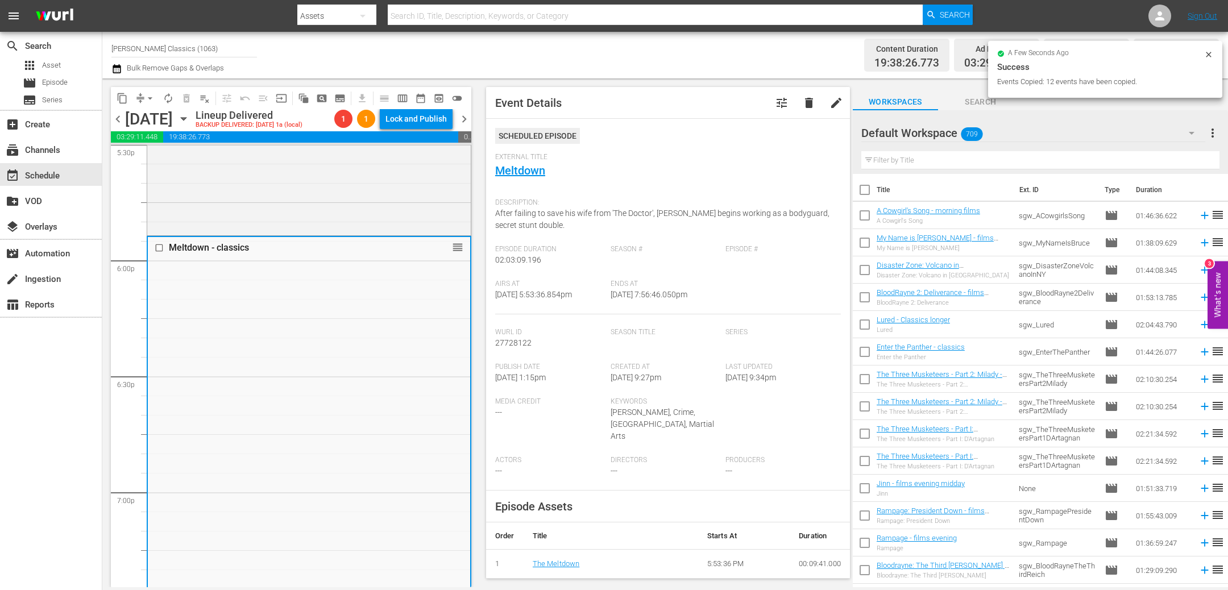
click at [461, 118] on span "chevron_right" at bounding box center [464, 119] width 14 height 14
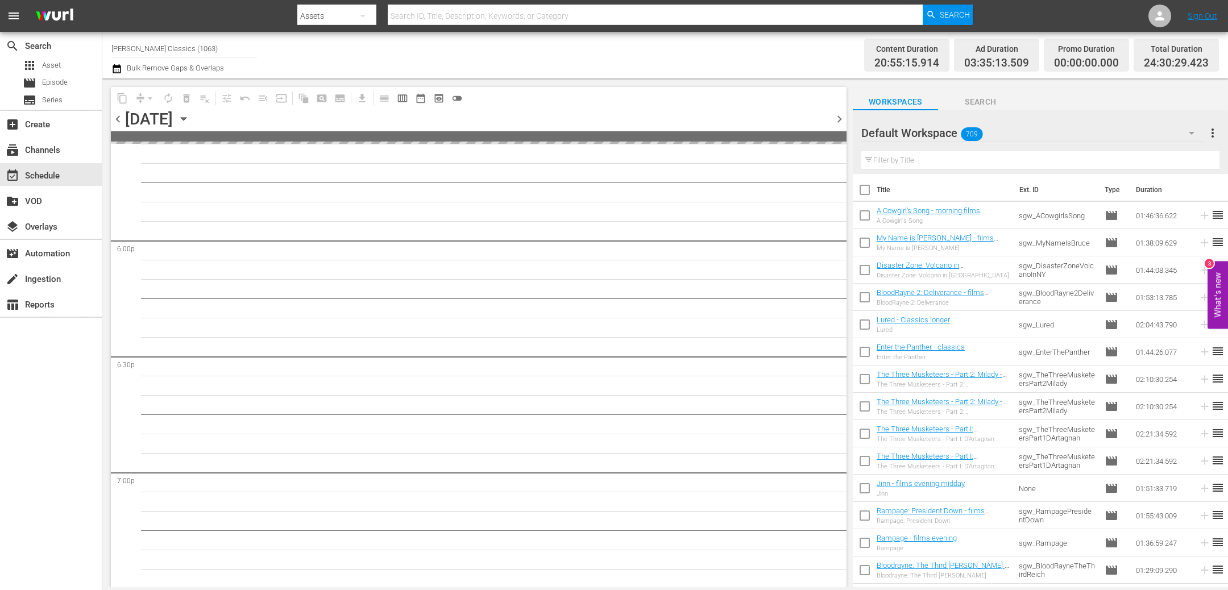
scroll to position [4000, 0]
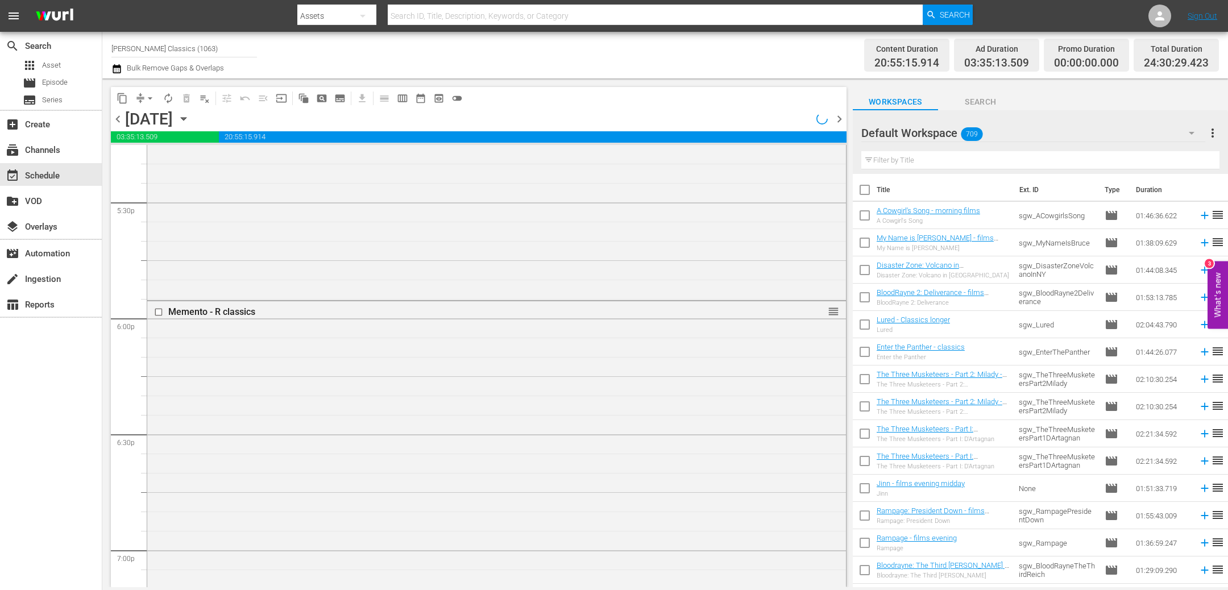
click at [190, 119] on icon "button" at bounding box center [183, 119] width 13 height 13
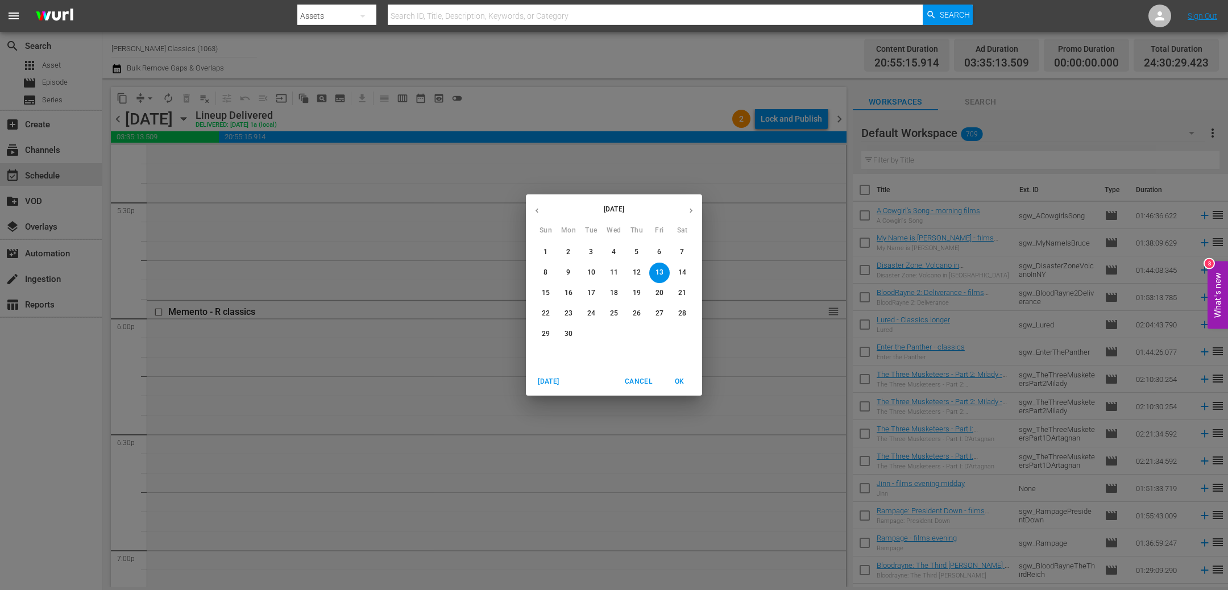
click at [688, 213] on icon "button" at bounding box center [690, 210] width 9 height 9
click at [690, 207] on icon "button" at bounding box center [690, 210] width 9 height 9
click at [567, 309] on p "22" at bounding box center [568, 314] width 8 height 10
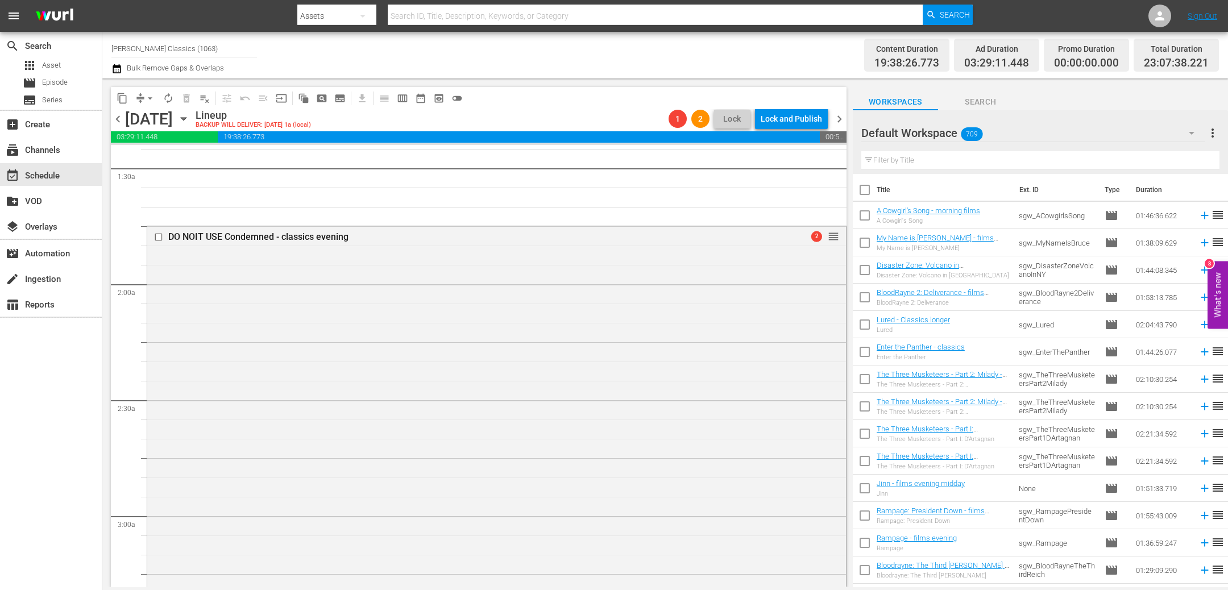
scroll to position [349, 0]
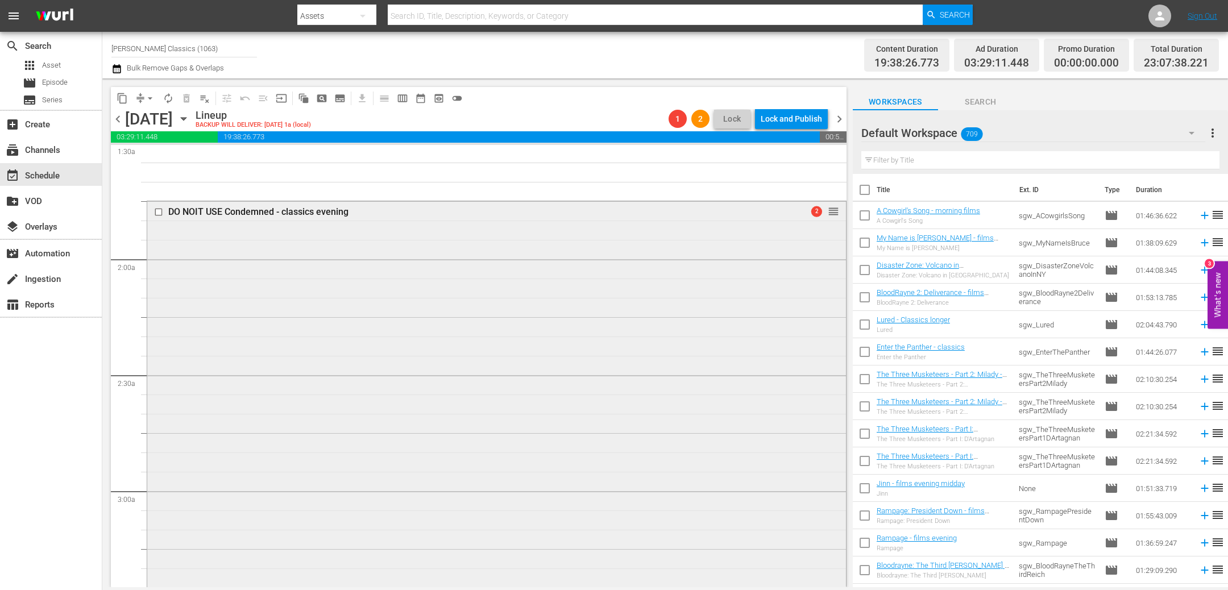
click at [159, 211] on input "checkbox" at bounding box center [160, 212] width 12 height 10
click at [189, 97] on span "delete_forever_outlined" at bounding box center [186, 98] width 11 height 11
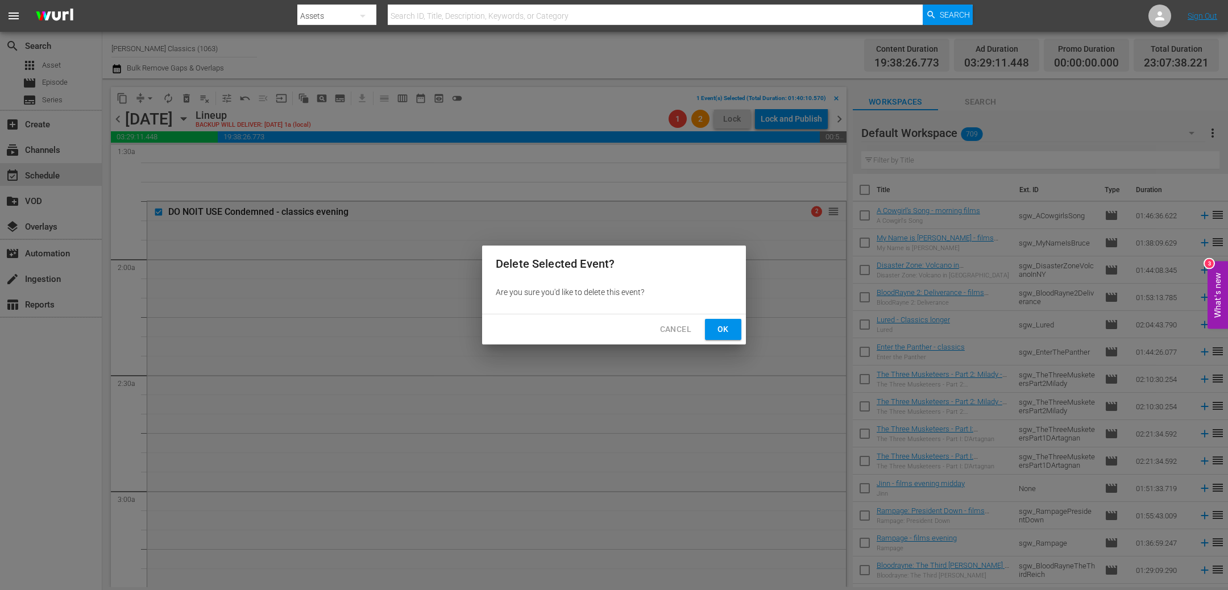
click at [733, 334] on button "Ok" at bounding box center [723, 329] width 36 height 21
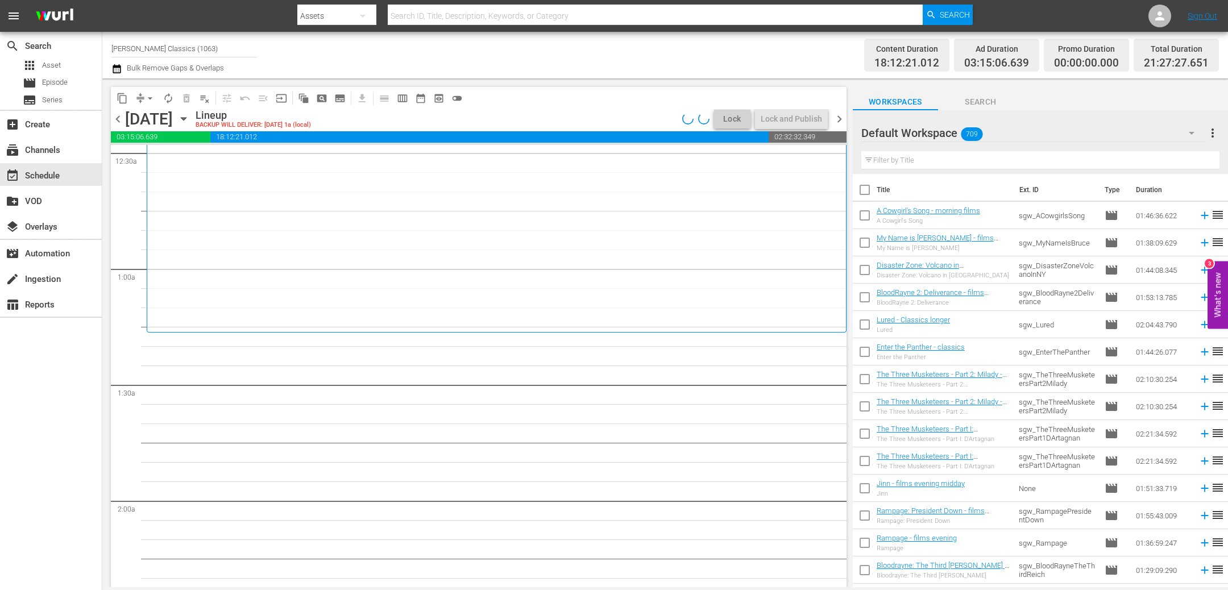
scroll to position [0, 0]
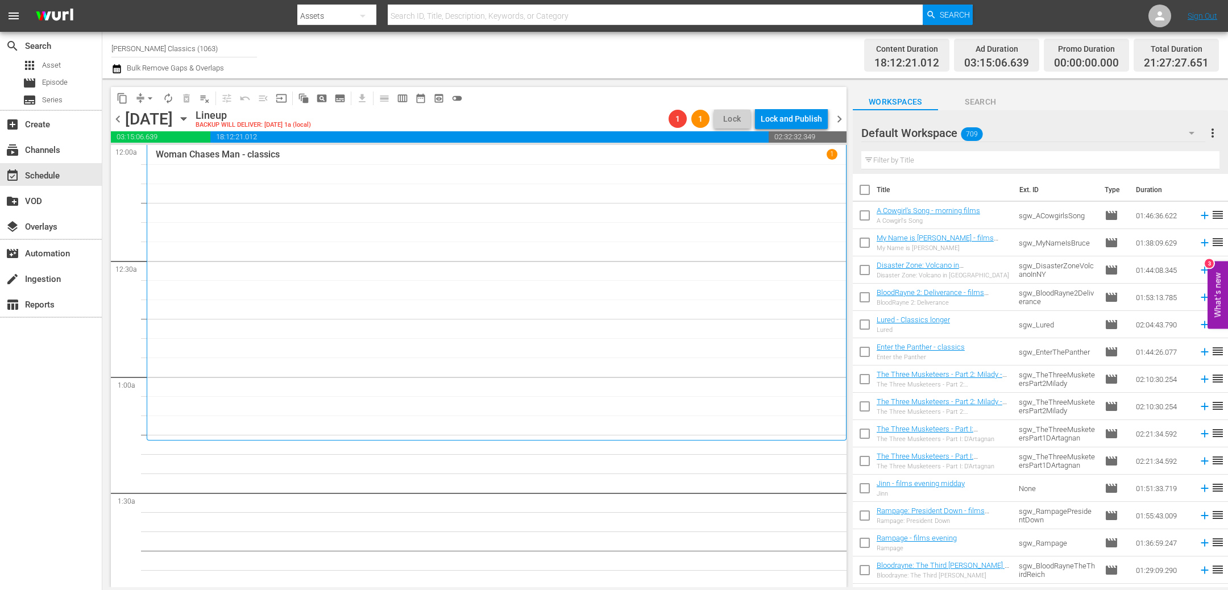
click at [937, 157] on input "text" at bounding box center [1040, 160] width 358 height 18
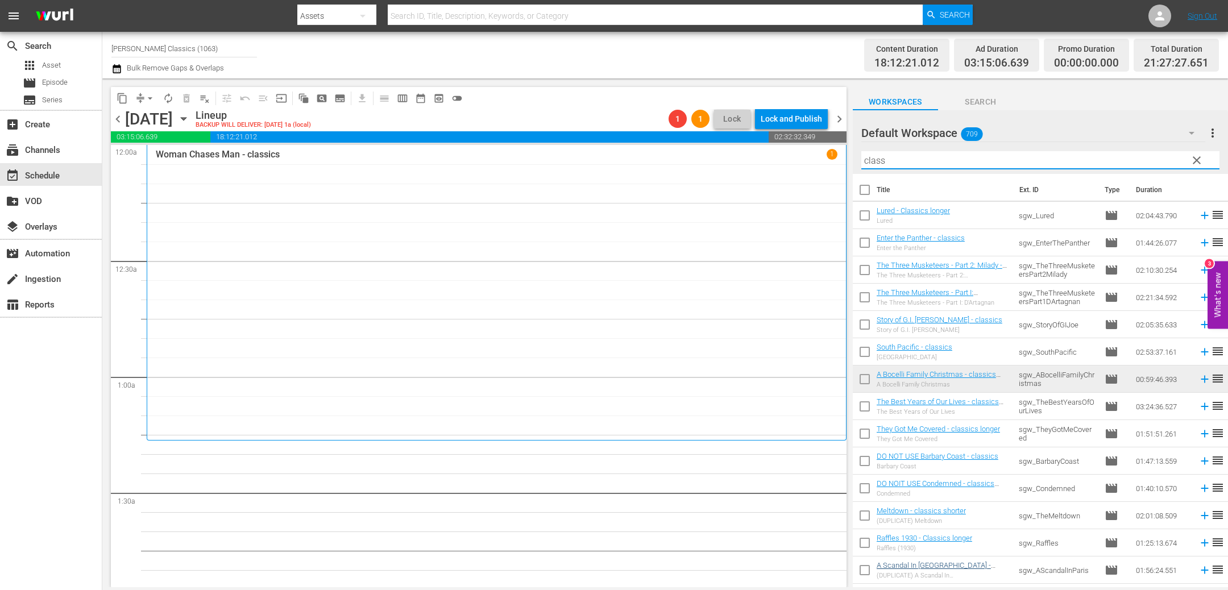
type input "class"
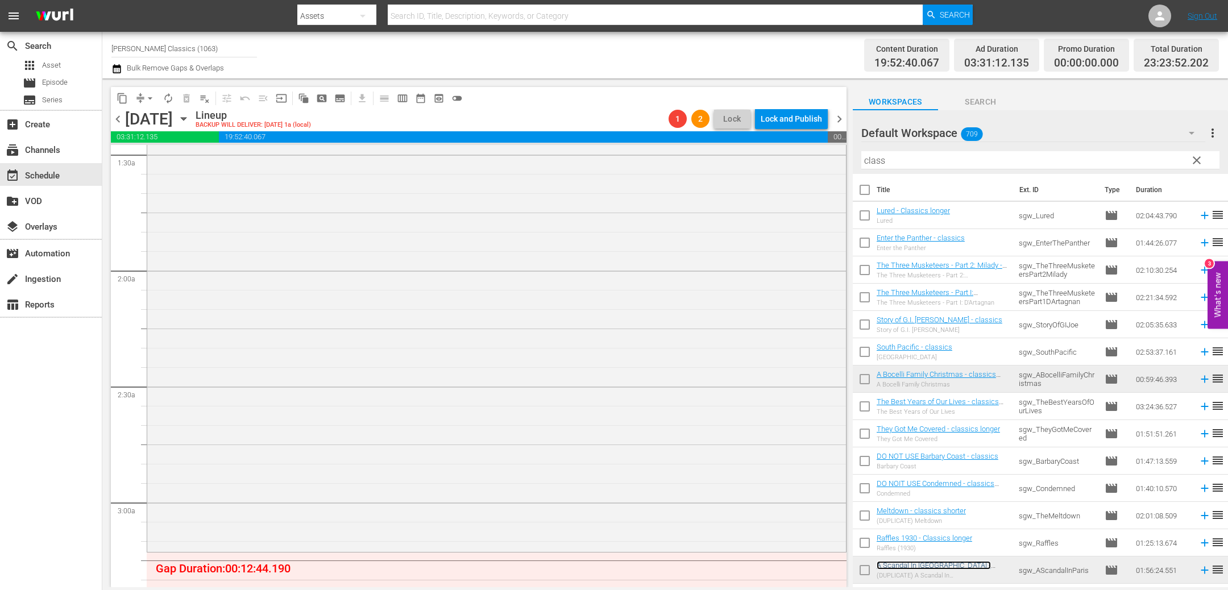
scroll to position [404, 0]
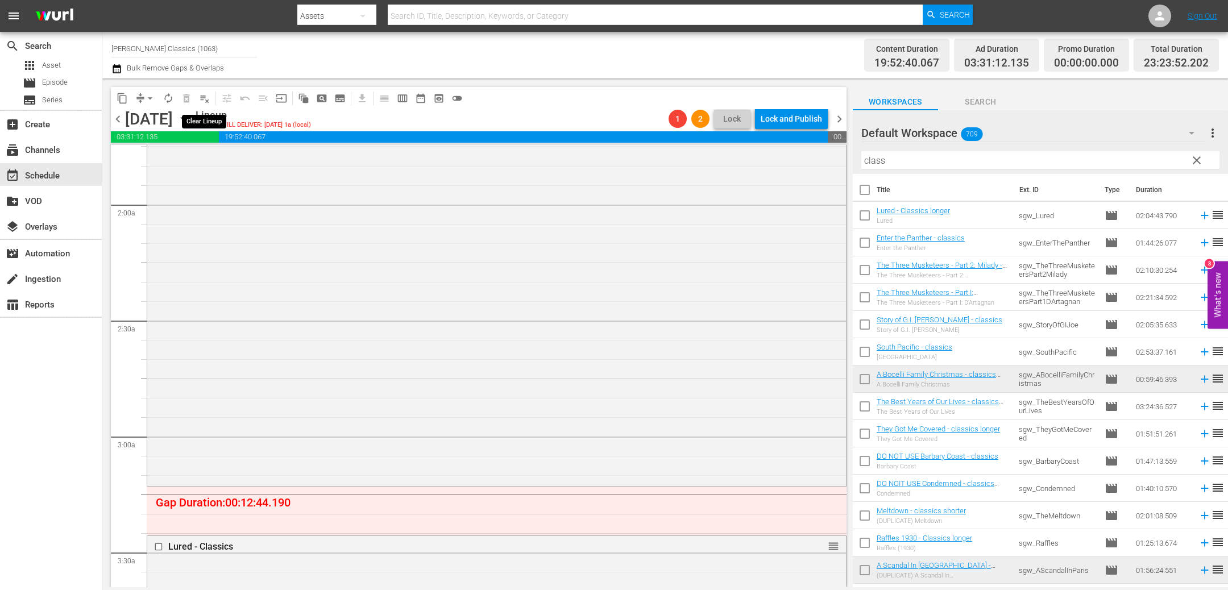
click at [204, 97] on span "playlist_remove_outlined" at bounding box center [204, 98] width 11 height 11
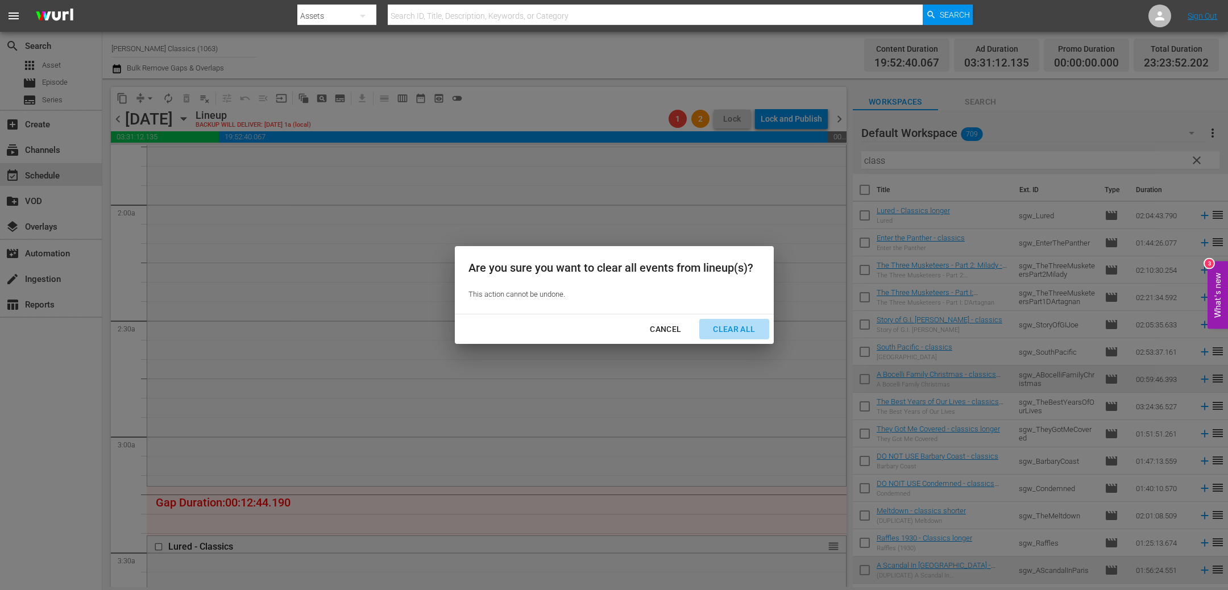
drag, startPoint x: 757, startPoint y: 330, endPoint x: 744, endPoint y: 322, distance: 15.0
click at [756, 330] on div "Clear All" at bounding box center [734, 329] width 60 height 14
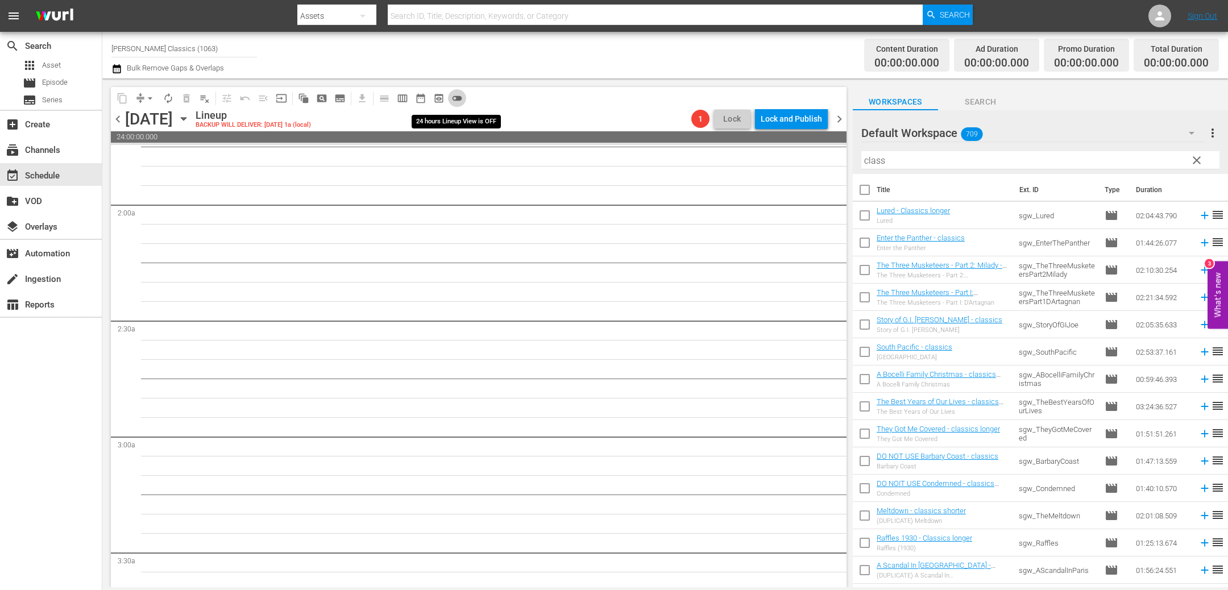
click at [454, 97] on span "toggle_off" at bounding box center [456, 98] width 11 height 11
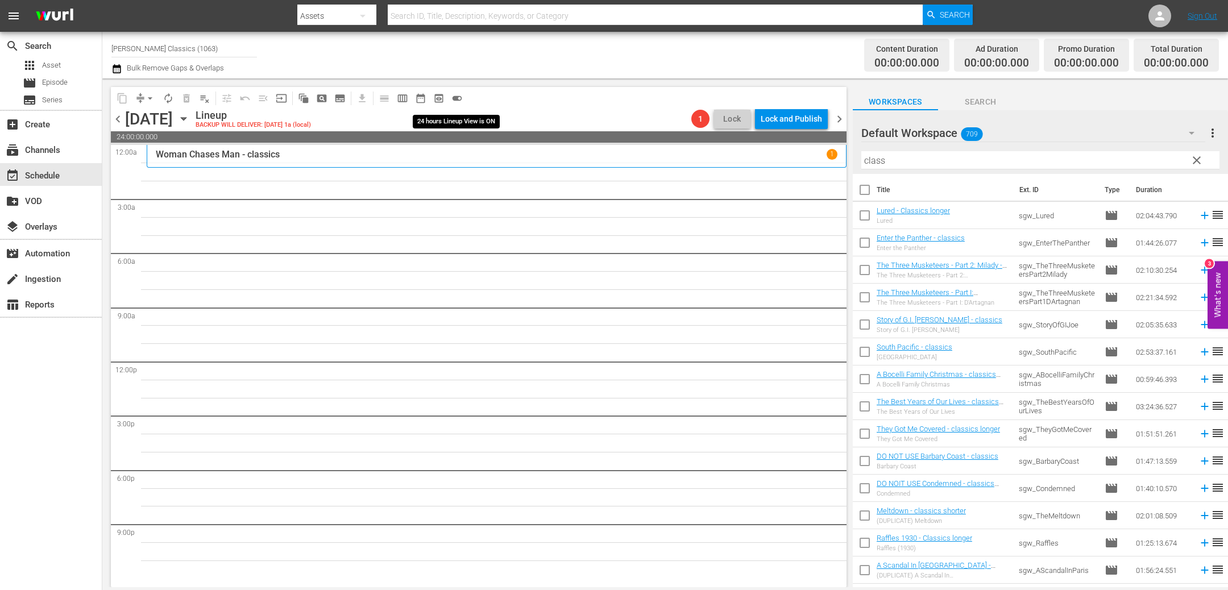
scroll to position [0, 0]
click at [193, 119] on div "[DATE] [DATE]" at bounding box center [159, 119] width 68 height 19
click at [190, 118] on icon "button" at bounding box center [183, 119] width 13 height 13
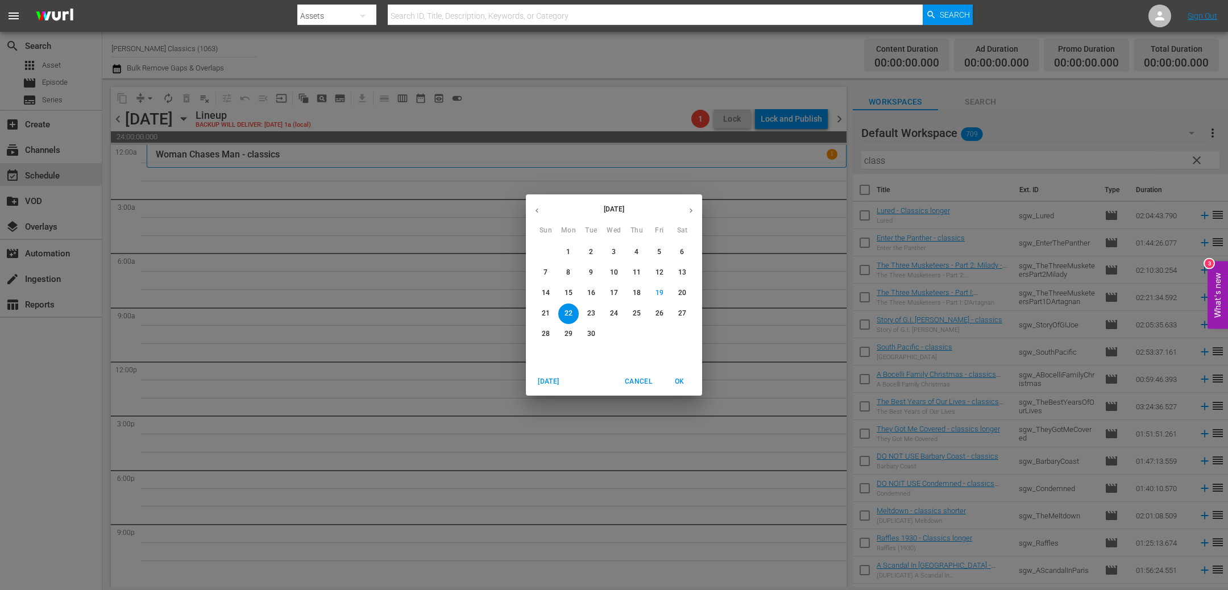
click at [682, 384] on span "OK" at bounding box center [678, 382] width 27 height 12
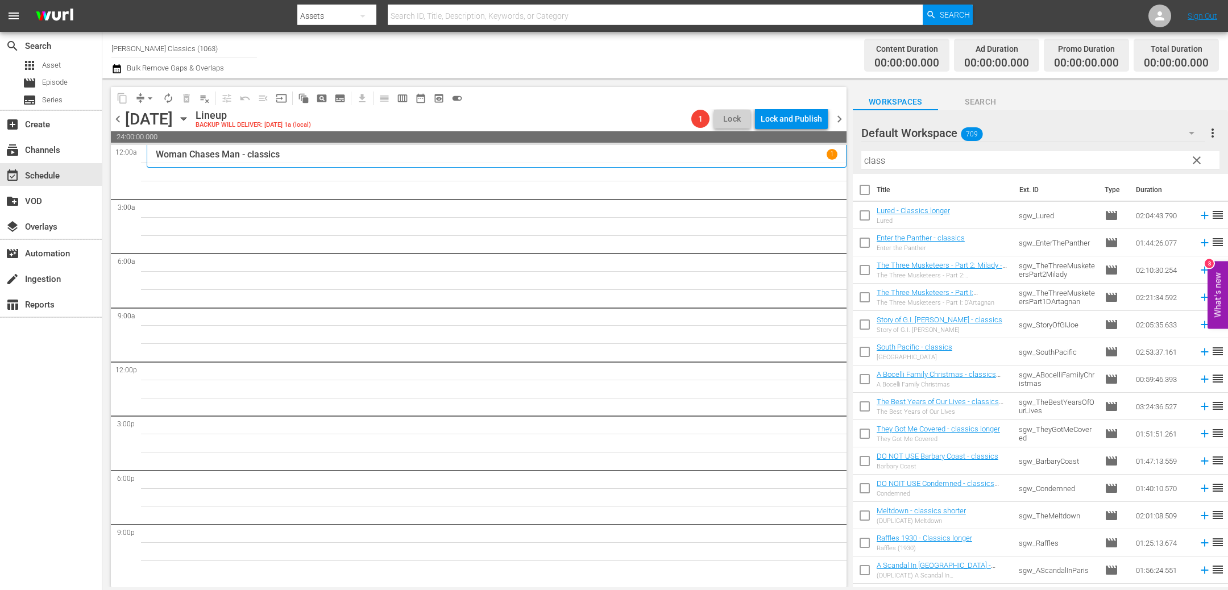
click at [118, 116] on span "chevron_left" at bounding box center [118, 119] width 14 height 14
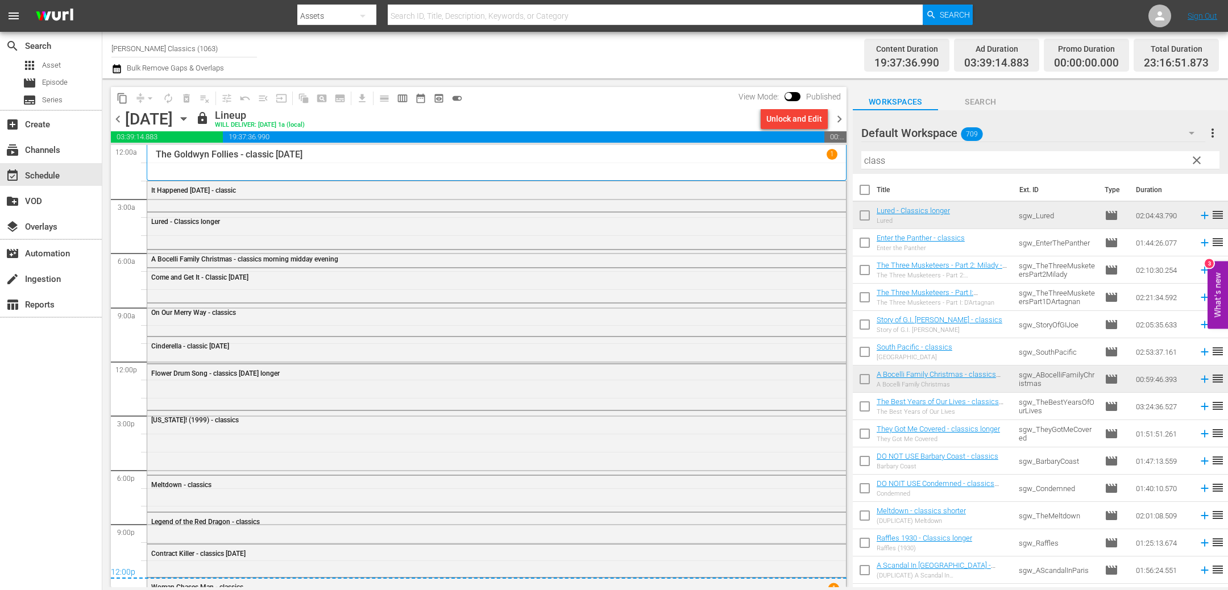
click at [118, 116] on span "chevron_left" at bounding box center [118, 119] width 14 height 14
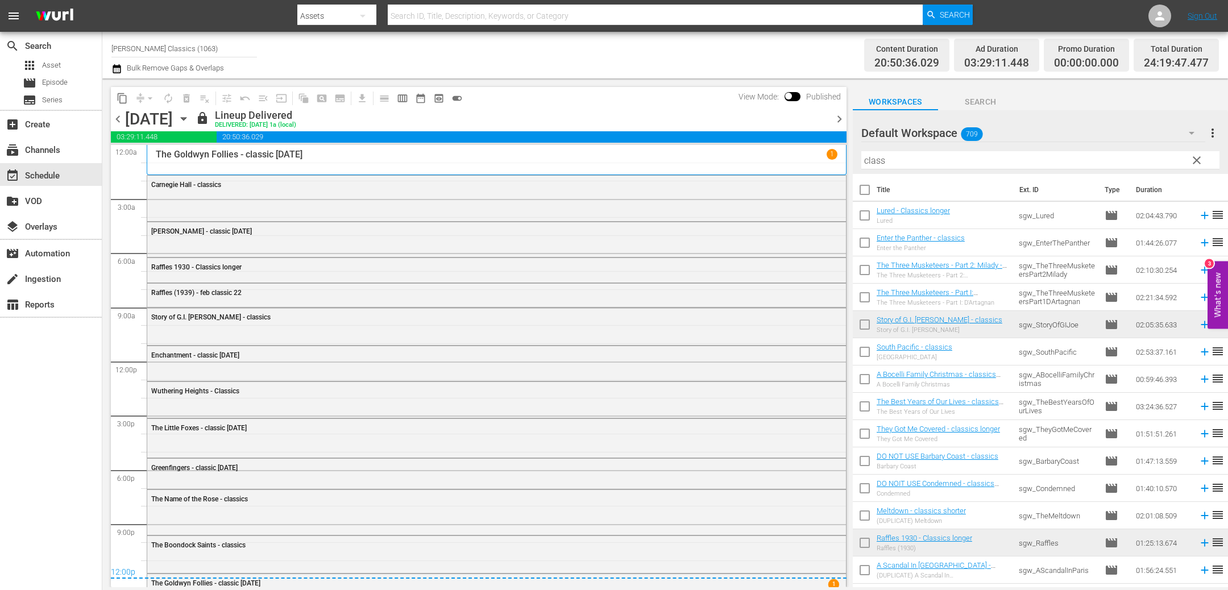
click at [118, 116] on span "chevron_left" at bounding box center [118, 119] width 14 height 14
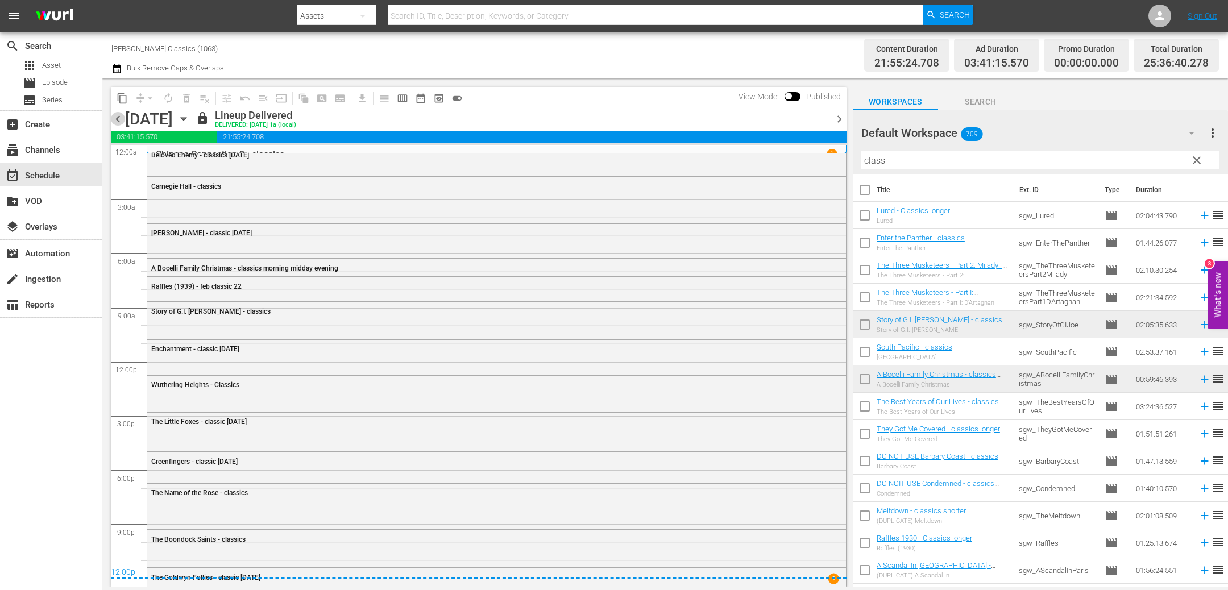
click at [118, 116] on span "chevron_left" at bounding box center [118, 119] width 14 height 14
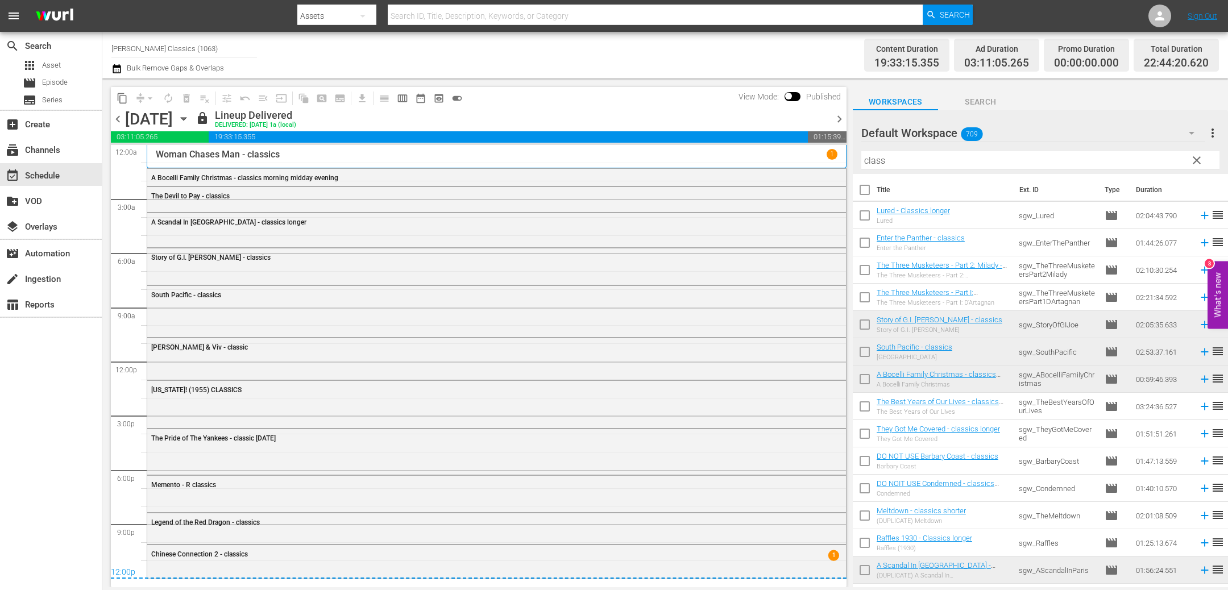
click at [118, 116] on span "chevron_left" at bounding box center [118, 119] width 14 height 14
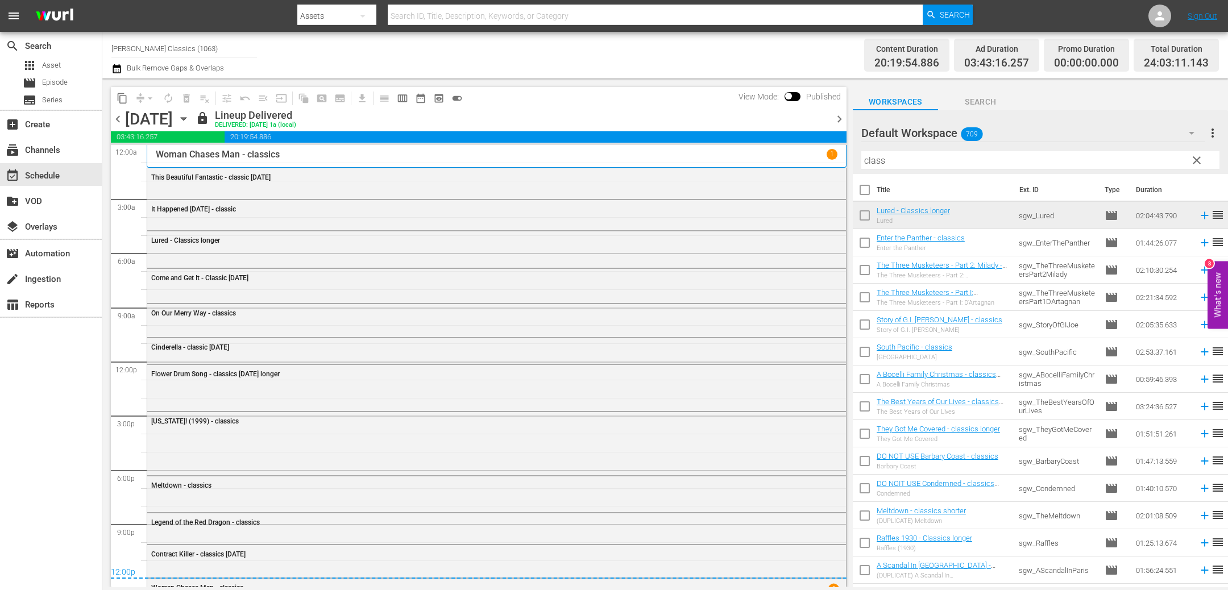
click at [118, 116] on span "chevron_left" at bounding box center [118, 119] width 14 height 14
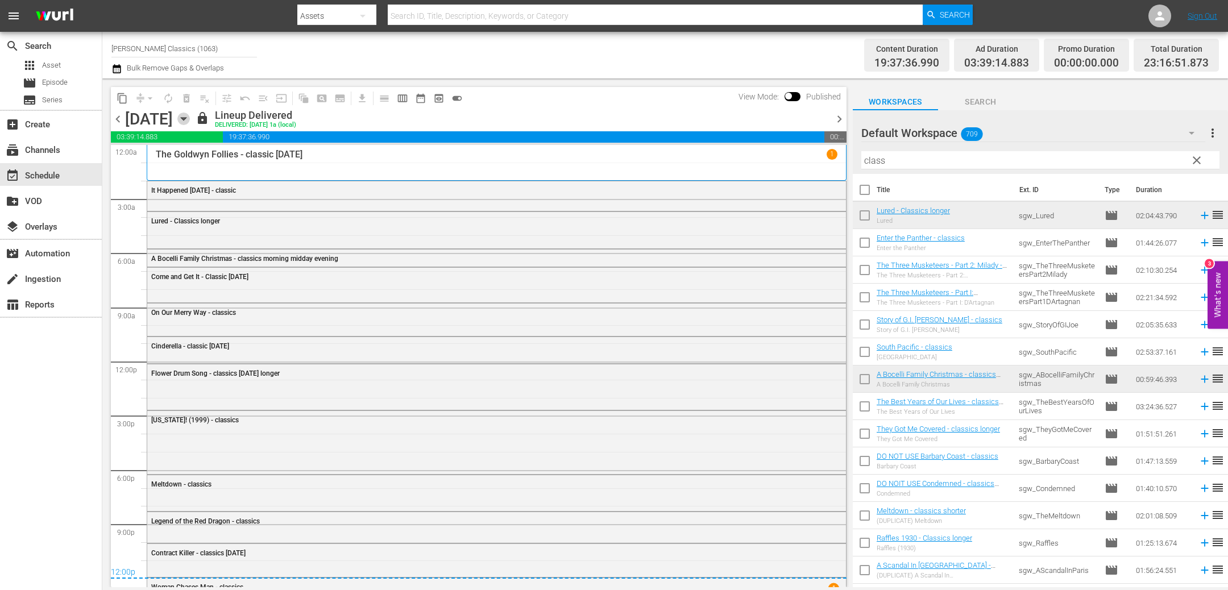
click at [186, 118] on icon "button" at bounding box center [183, 119] width 5 height 3
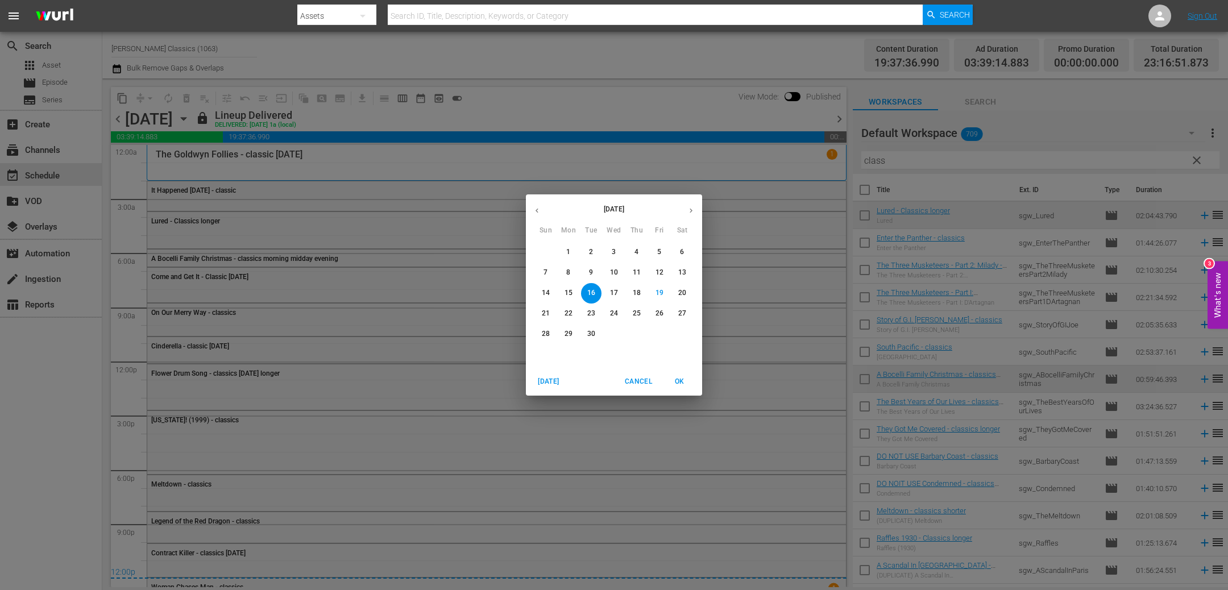
click at [537, 211] on icon "button" at bounding box center [536, 210] width 9 height 9
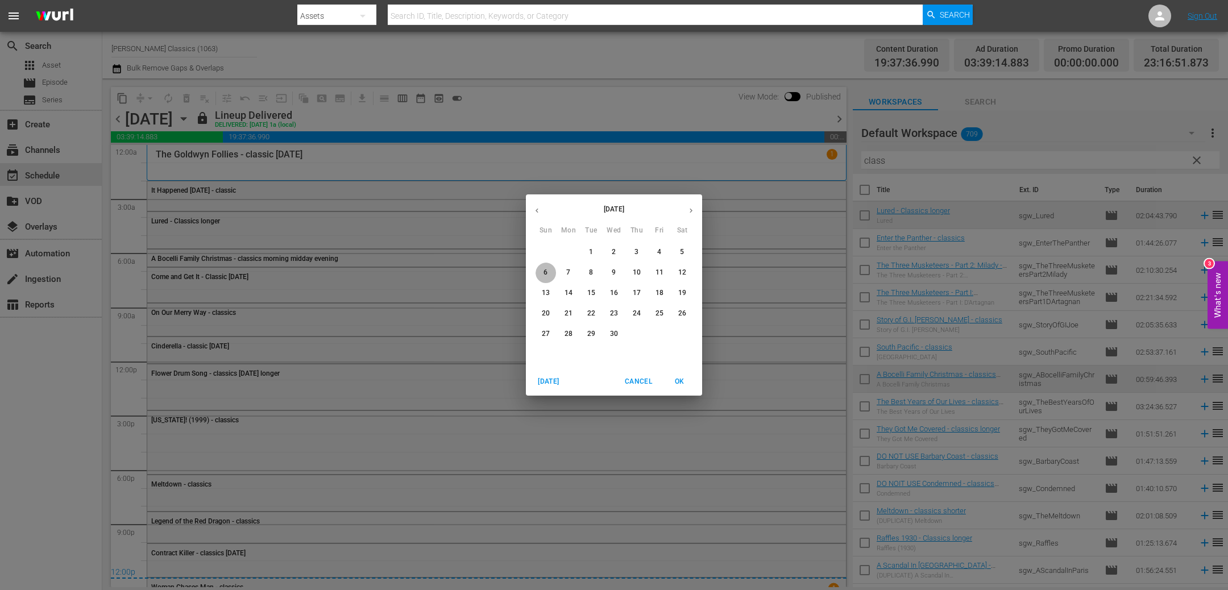
click at [548, 275] on span "6" at bounding box center [545, 273] width 20 height 10
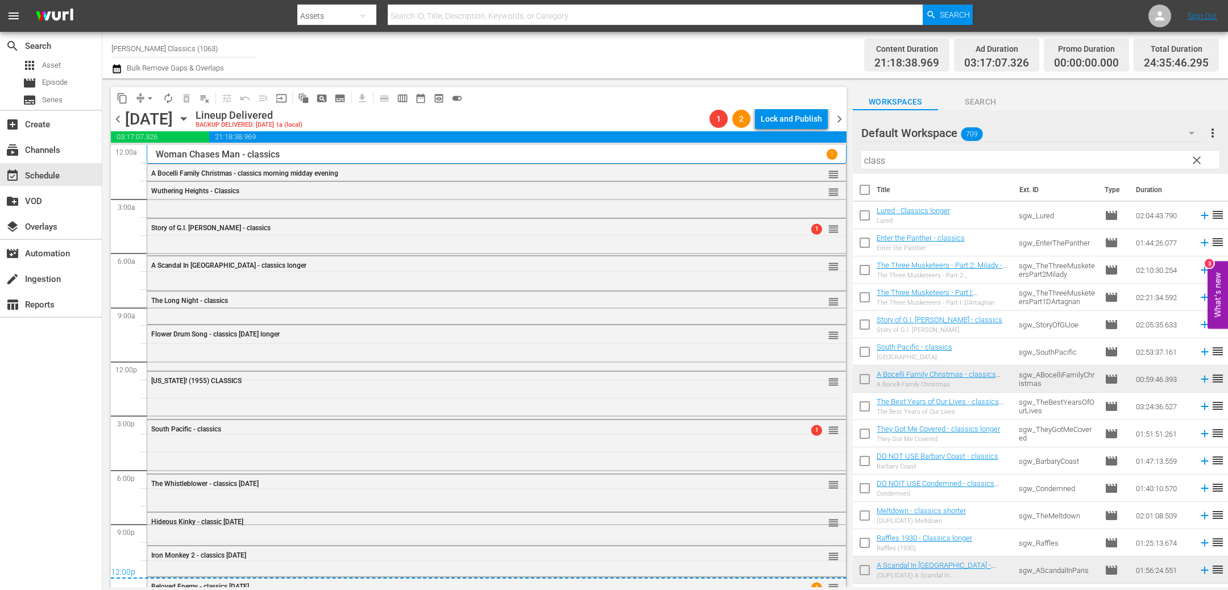
click at [839, 119] on span "chevron_right" at bounding box center [839, 119] width 14 height 14
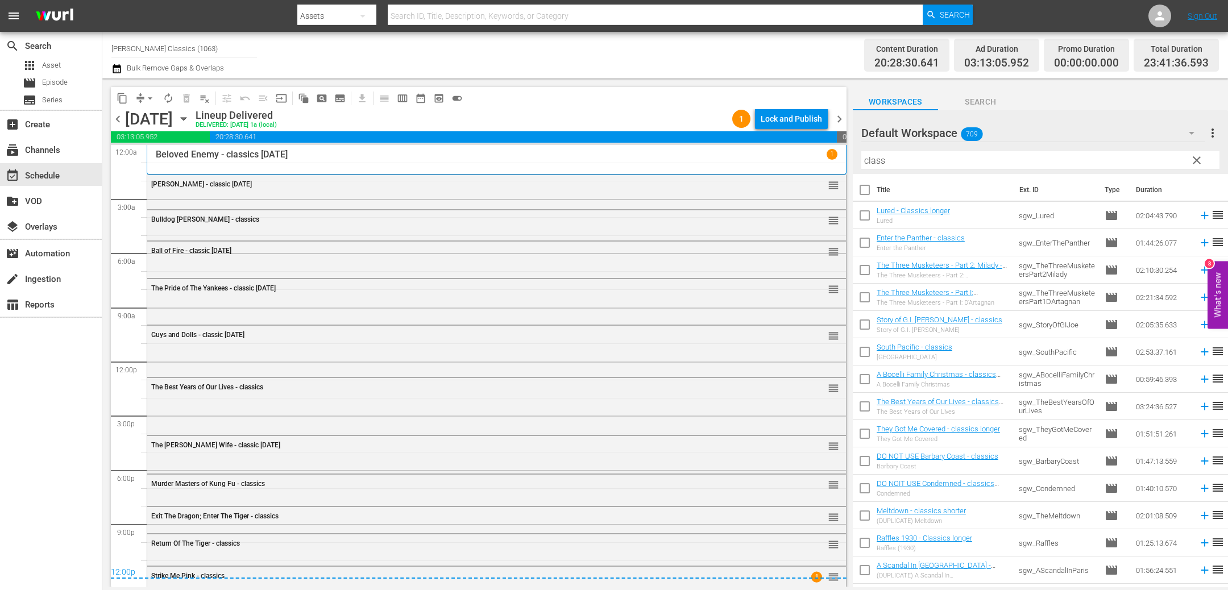
click at [839, 119] on span "chevron_right" at bounding box center [839, 119] width 14 height 14
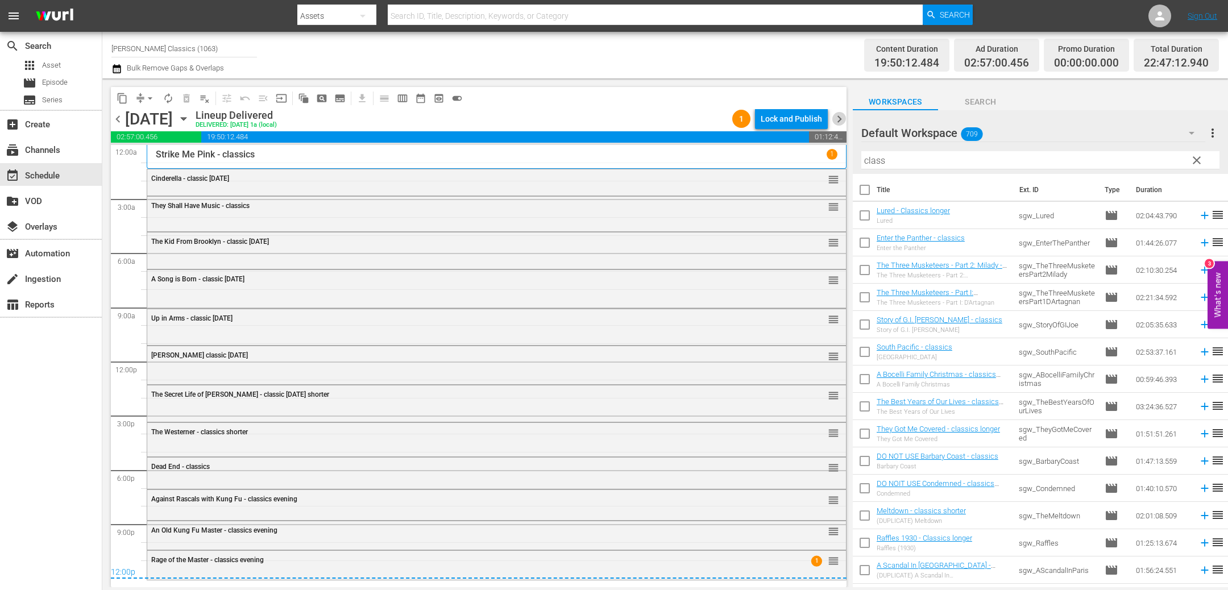
click at [839, 119] on span "chevron_right" at bounding box center [839, 119] width 14 height 14
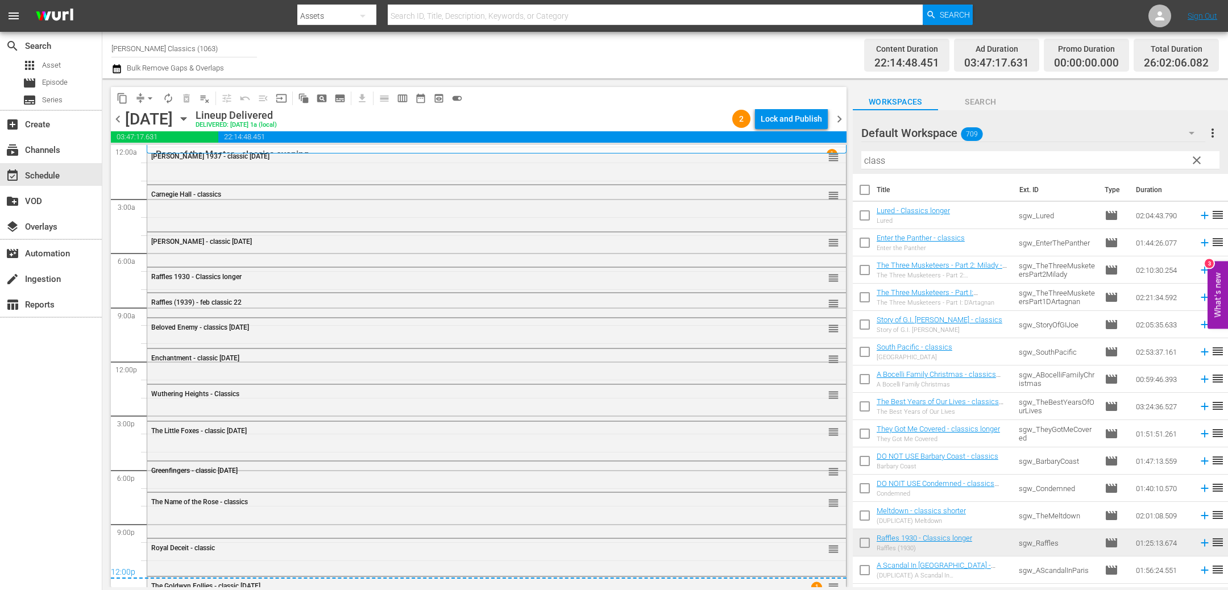
click at [839, 119] on span "chevron_right" at bounding box center [839, 119] width 14 height 14
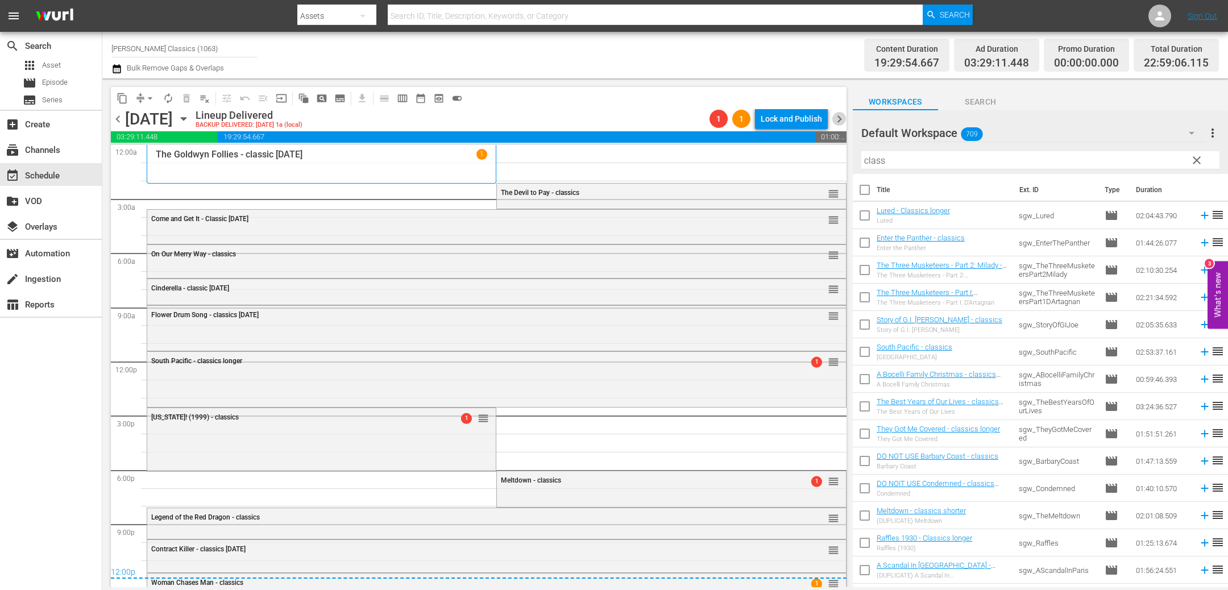
click at [839, 119] on span "chevron_right" at bounding box center [839, 119] width 14 height 14
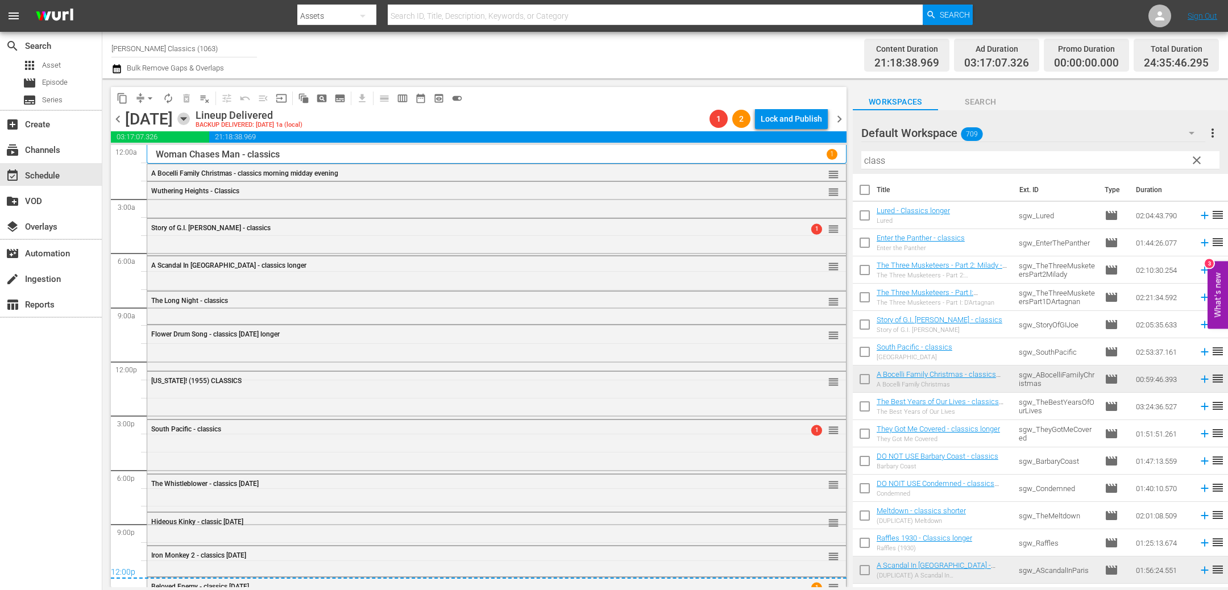
click at [190, 116] on icon "button" at bounding box center [183, 119] width 13 height 13
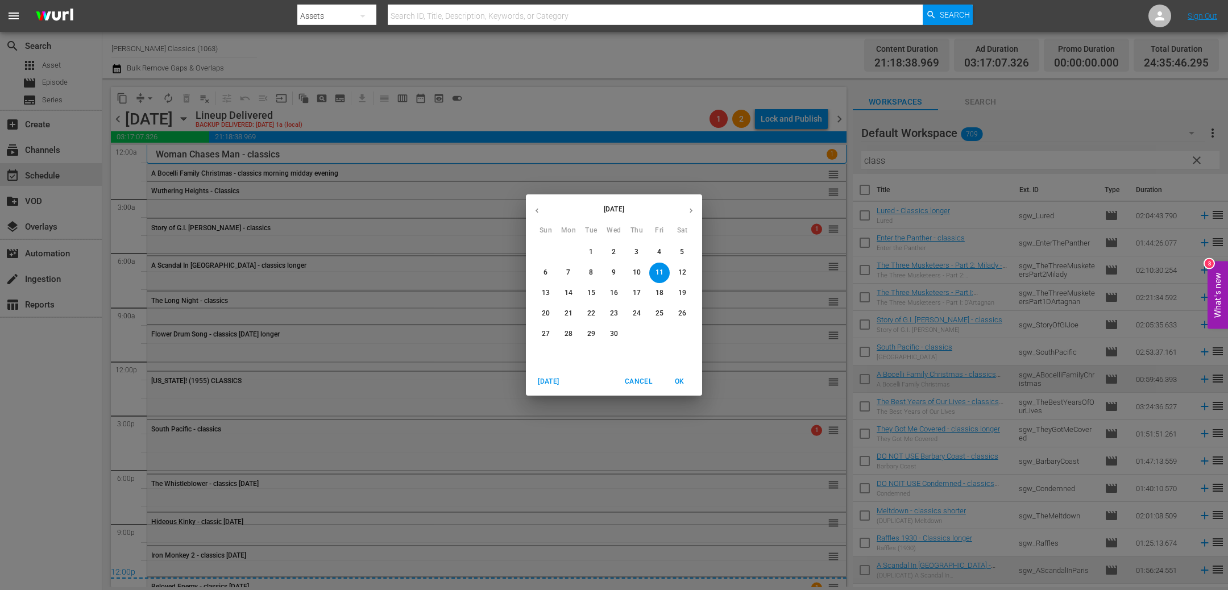
click at [543, 381] on span "[DATE]" at bounding box center [548, 382] width 27 height 12
click at [615, 292] on p "17" at bounding box center [614, 293] width 8 height 10
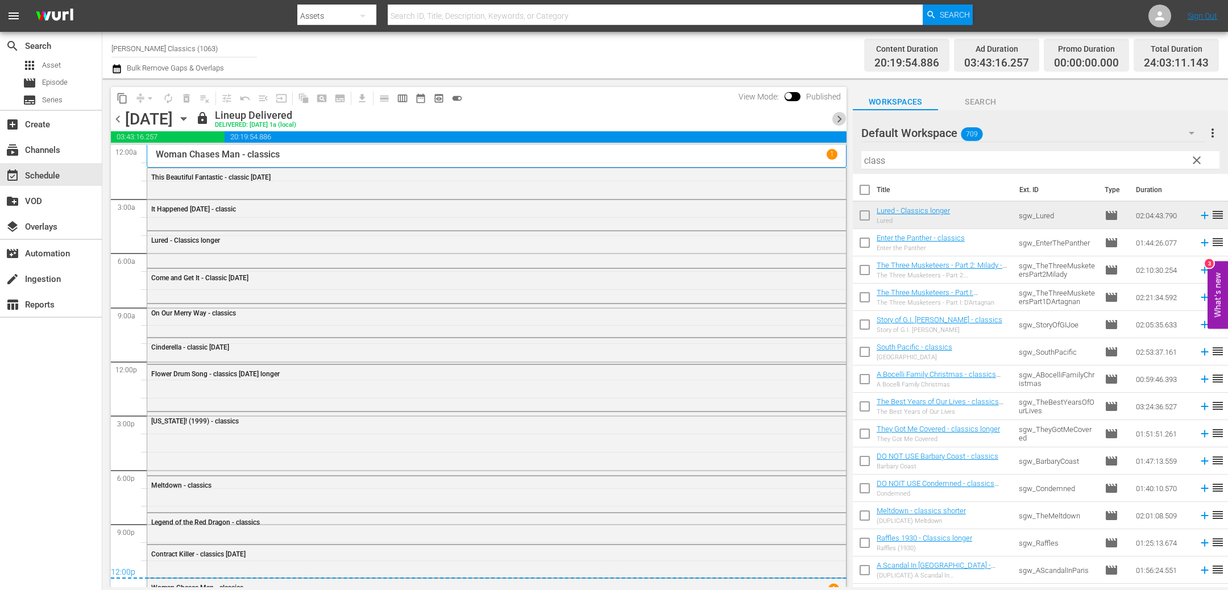
click at [837, 119] on span "chevron_right" at bounding box center [839, 119] width 14 height 14
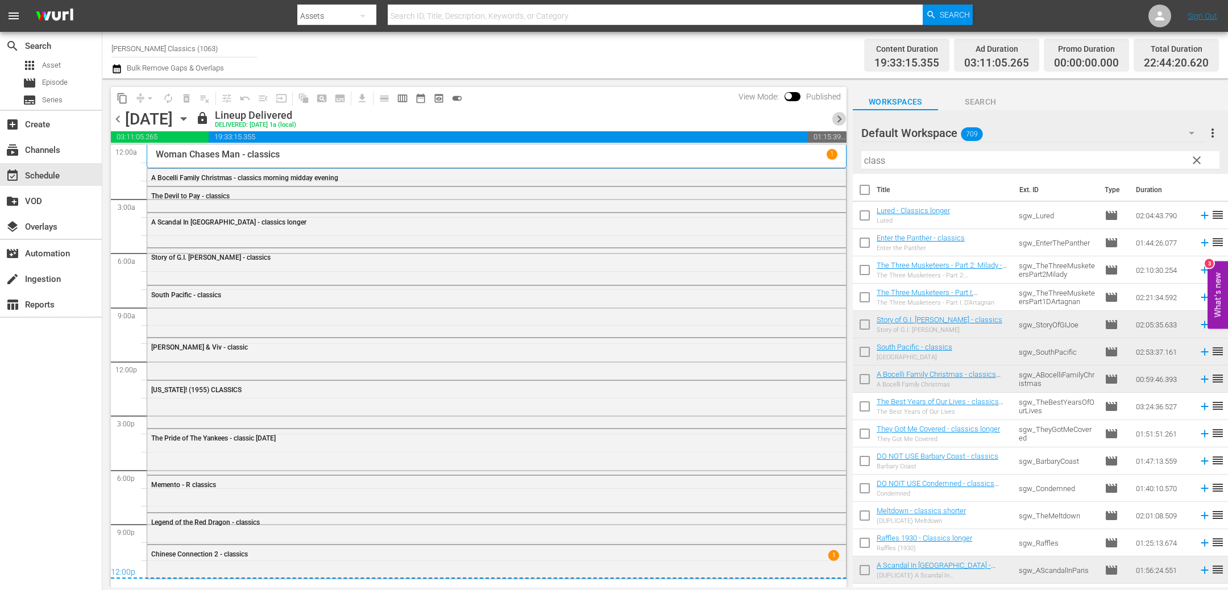
click at [837, 119] on span "chevron_right" at bounding box center [839, 119] width 14 height 14
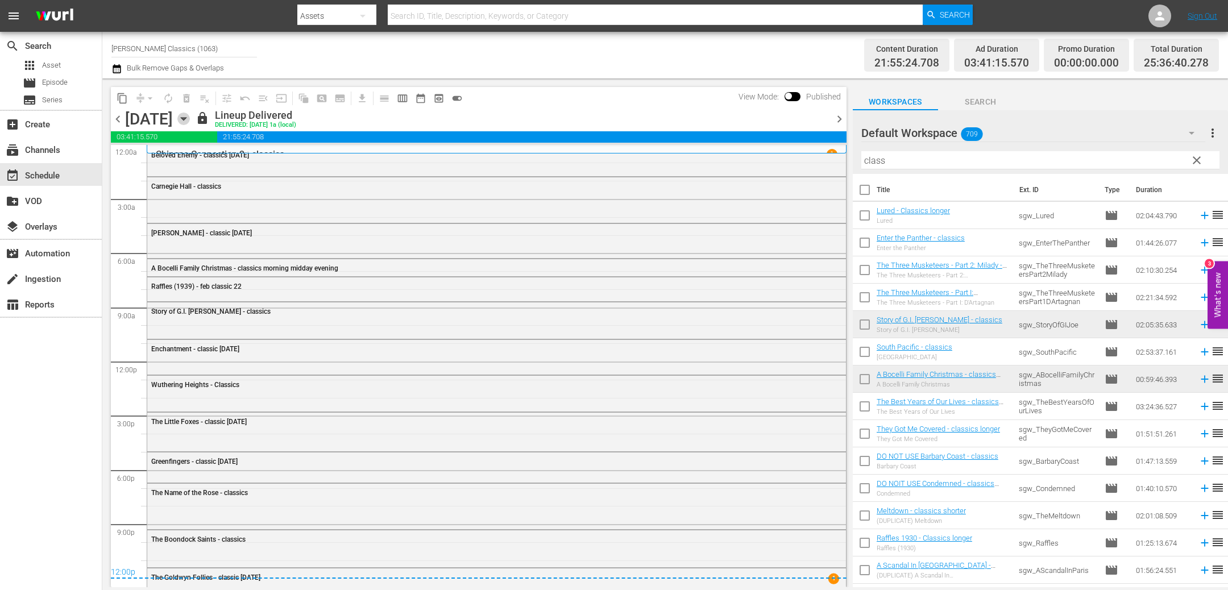
click at [186, 118] on icon "button" at bounding box center [183, 119] width 5 height 3
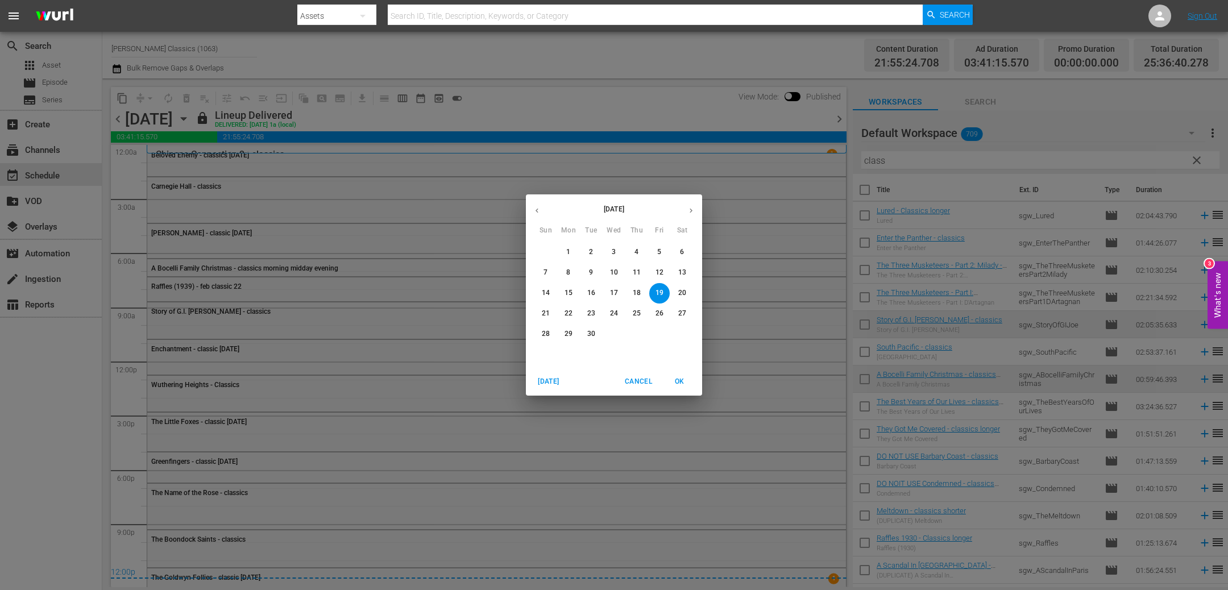
click at [564, 313] on p "22" at bounding box center [568, 314] width 8 height 10
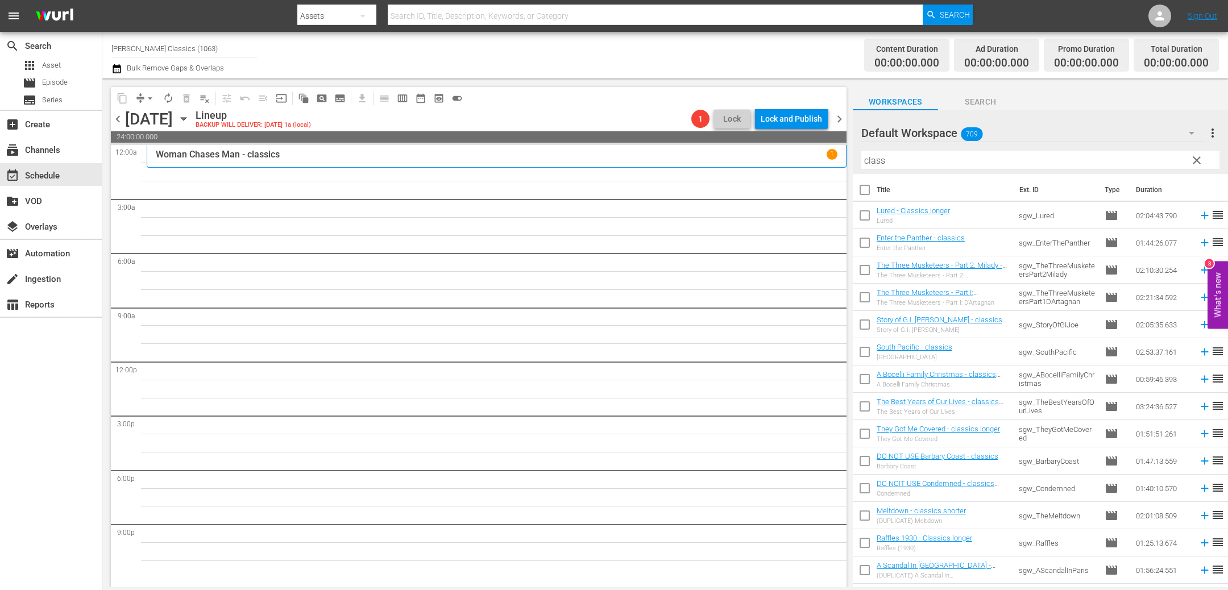
click at [833, 118] on span "chevron_right" at bounding box center [839, 119] width 14 height 14
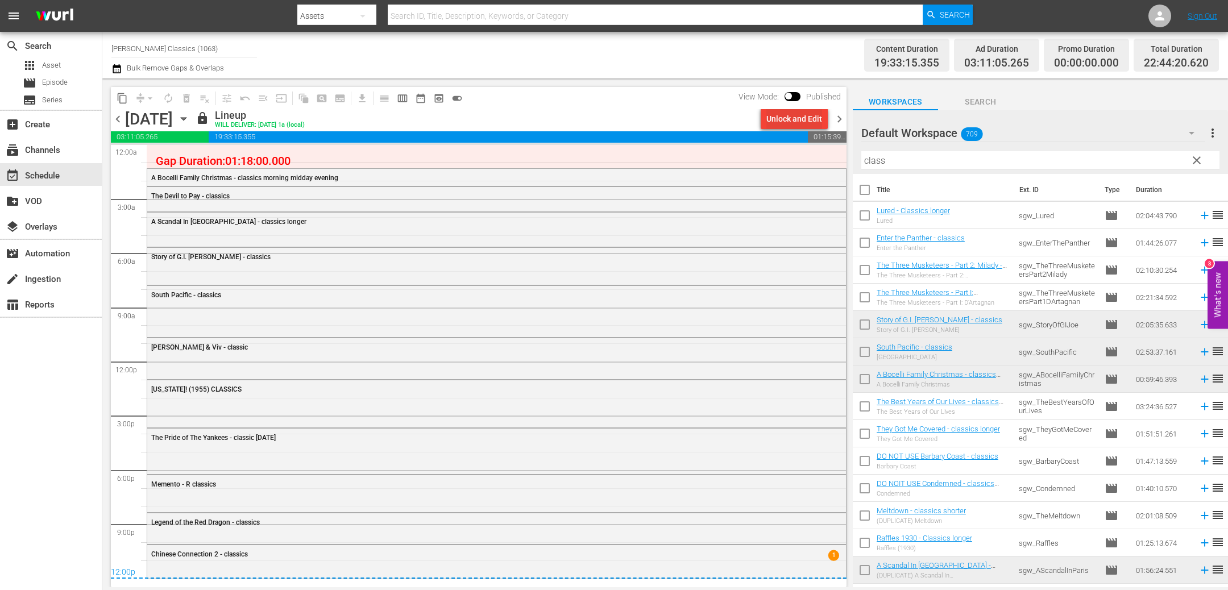
click at [802, 114] on div "Unlock and Edit" at bounding box center [794, 119] width 56 height 20
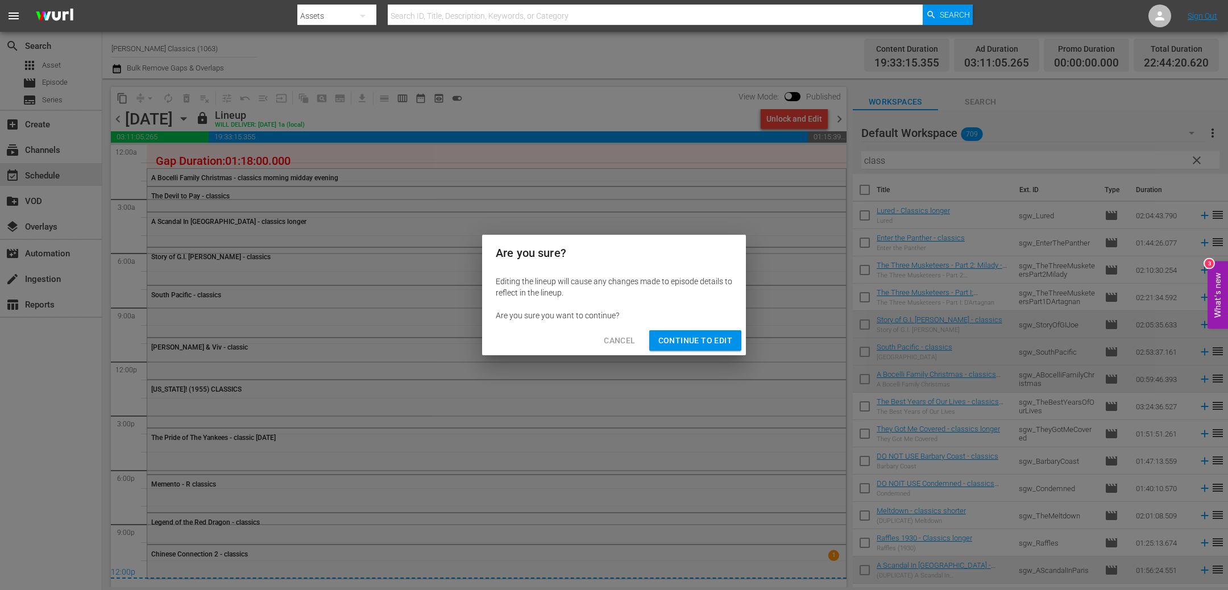
click at [694, 343] on span "Continue to Edit" at bounding box center [695, 341] width 74 height 14
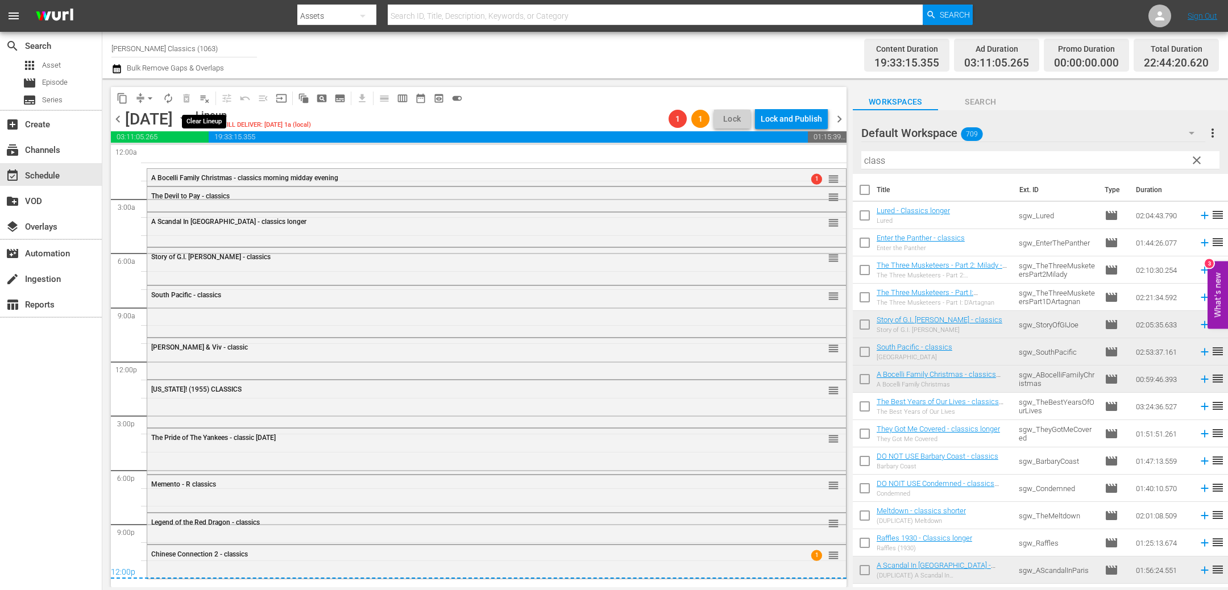
click at [211, 99] on button "playlist_remove_outlined" at bounding box center [204, 98] width 18 height 18
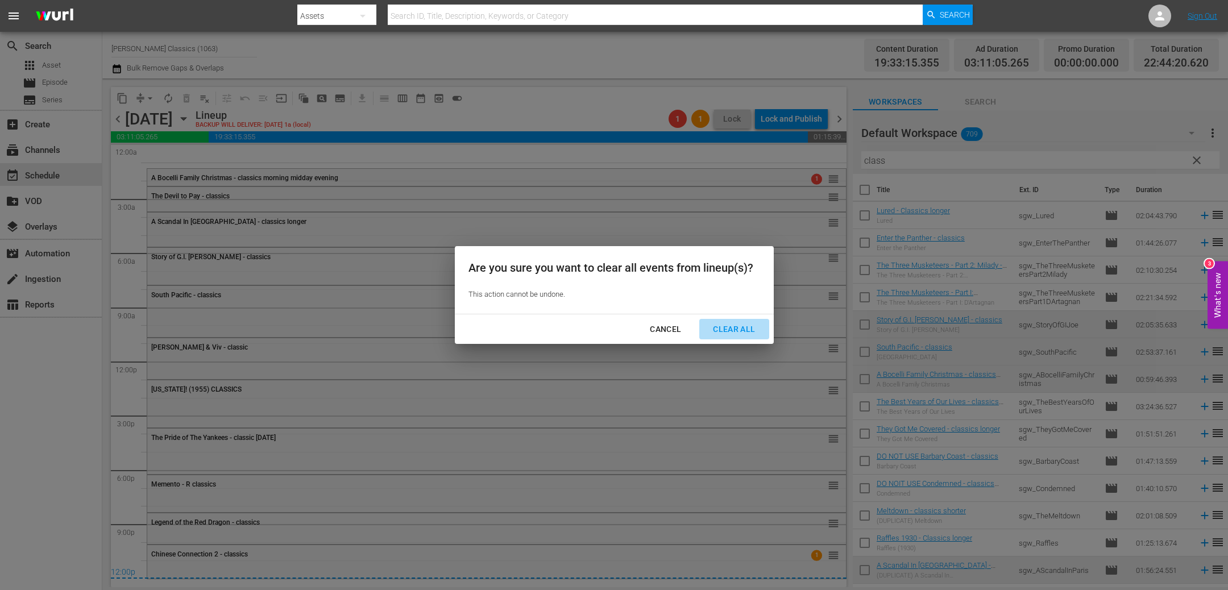
click at [755, 327] on div "Clear All" at bounding box center [734, 329] width 60 height 14
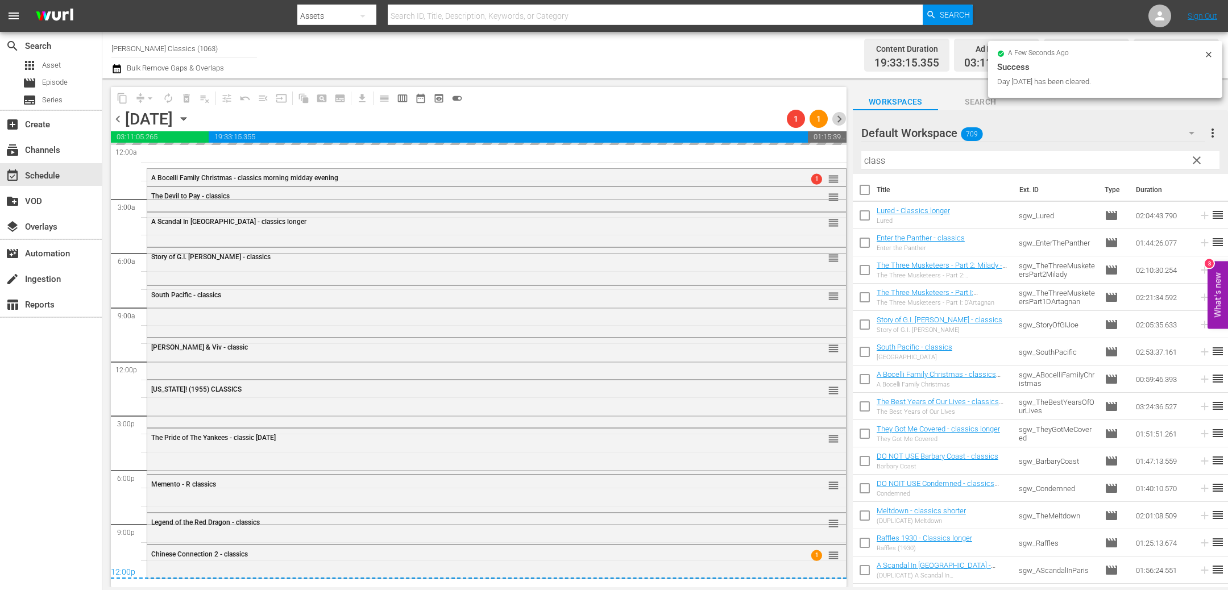
click at [842, 121] on span "chevron_right" at bounding box center [839, 119] width 14 height 14
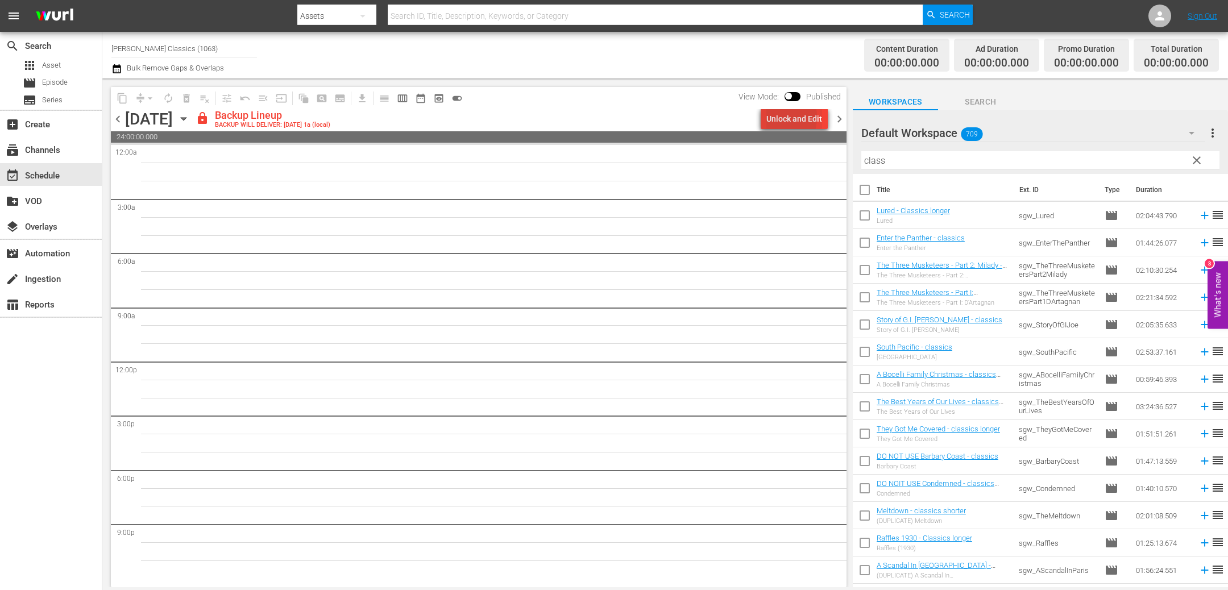
click at [772, 117] on div "Unlock and Edit" at bounding box center [794, 119] width 56 height 20
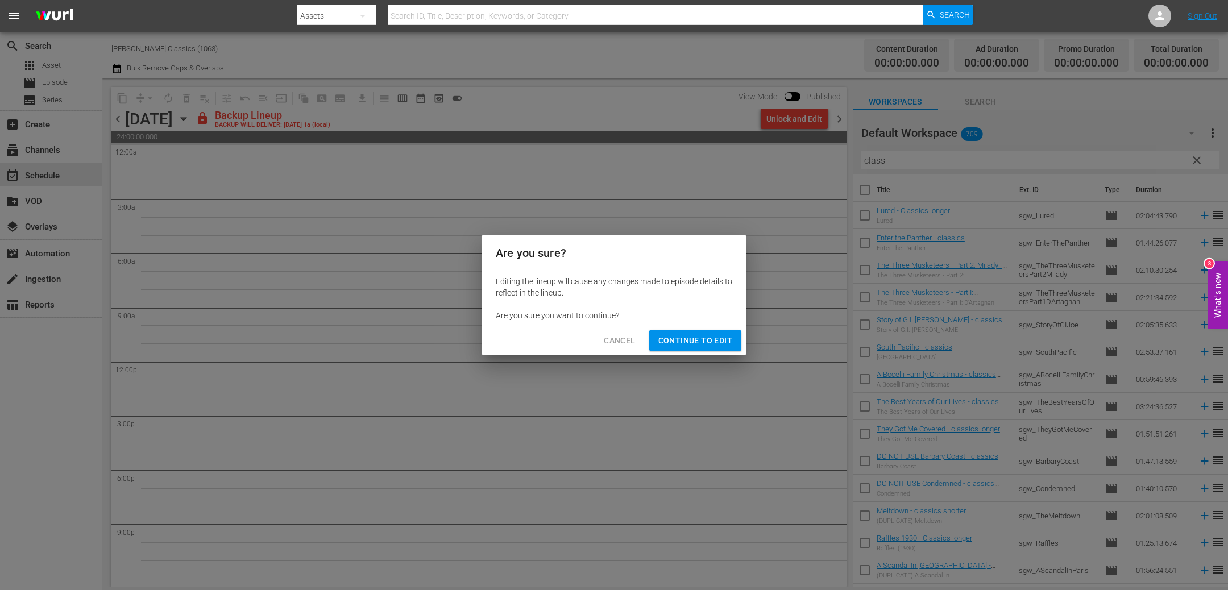
drag, startPoint x: 702, startPoint y: 339, endPoint x: 692, endPoint y: 329, distance: 14.5
click at [700, 336] on span "Continue to Edit" at bounding box center [695, 341] width 74 height 14
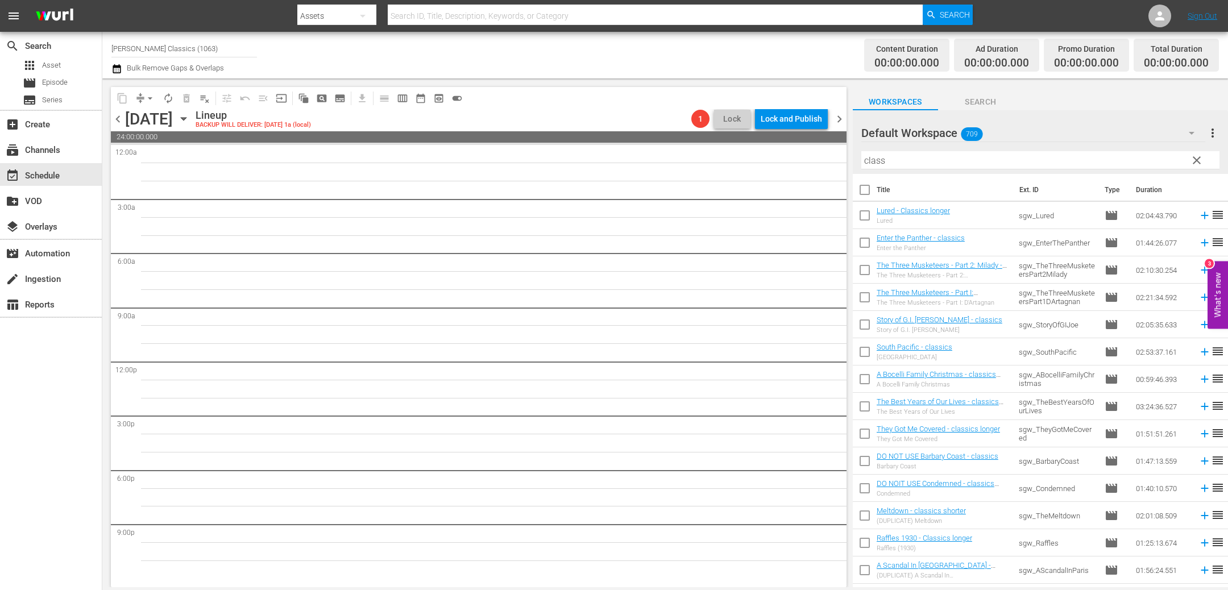
click at [843, 116] on span "chevron_right" at bounding box center [839, 119] width 14 height 14
click at [803, 121] on div "Unlock and Edit" at bounding box center [794, 119] width 56 height 20
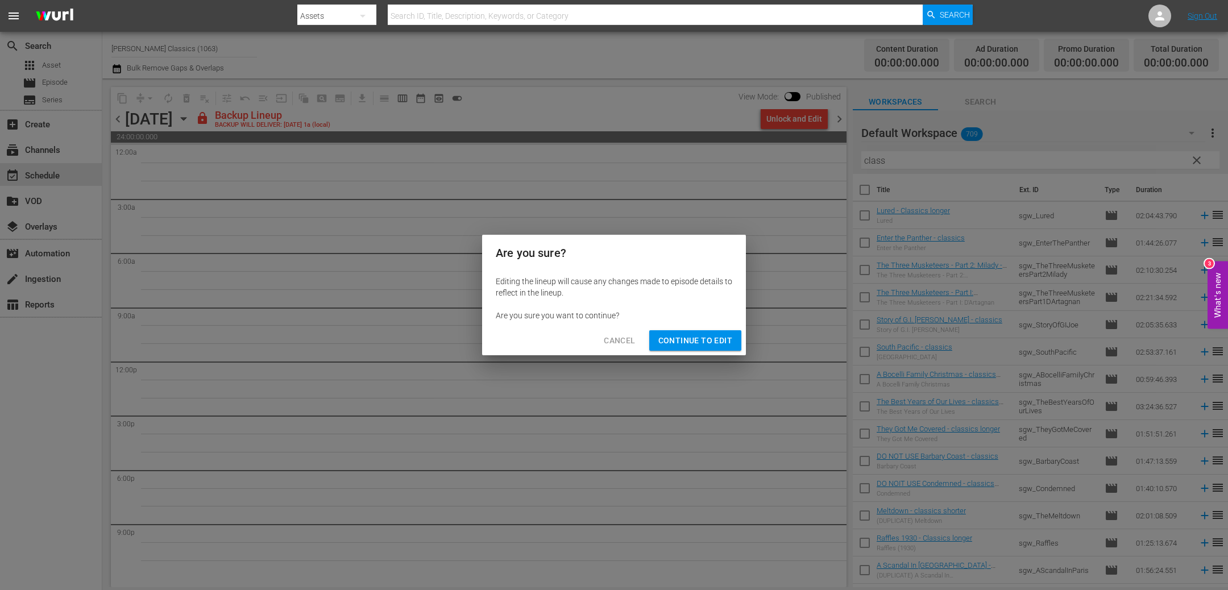
drag, startPoint x: 725, startPoint y: 337, endPoint x: 788, endPoint y: 206, distance: 145.6
click at [725, 335] on span "Continue to Edit" at bounding box center [695, 341] width 74 height 14
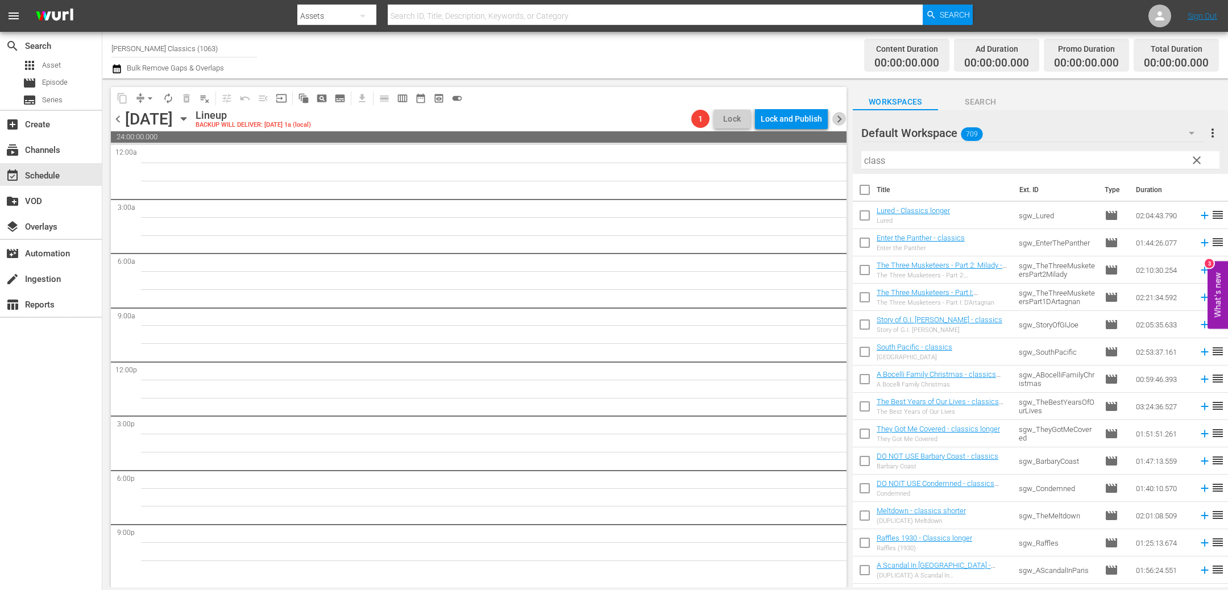
click at [837, 116] on span "chevron_right" at bounding box center [839, 119] width 14 height 14
click at [768, 122] on div "Unlock and Edit" at bounding box center [794, 119] width 56 height 20
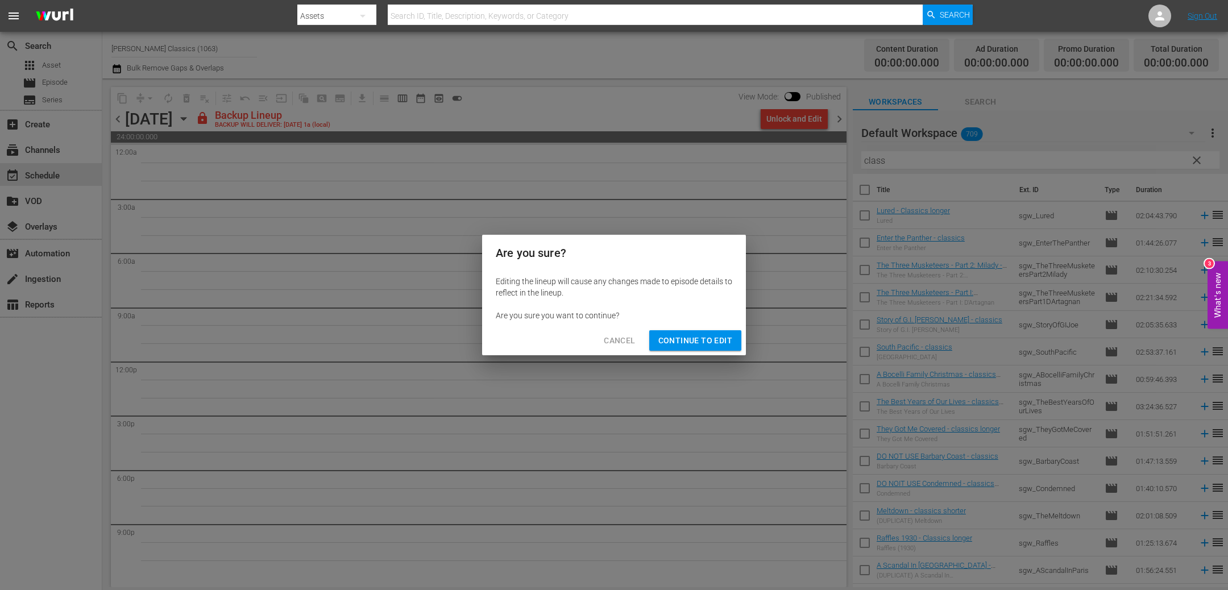
drag, startPoint x: 711, startPoint y: 346, endPoint x: 676, endPoint y: 327, distance: 39.9
click at [710, 345] on span "Continue to Edit" at bounding box center [695, 341] width 74 height 14
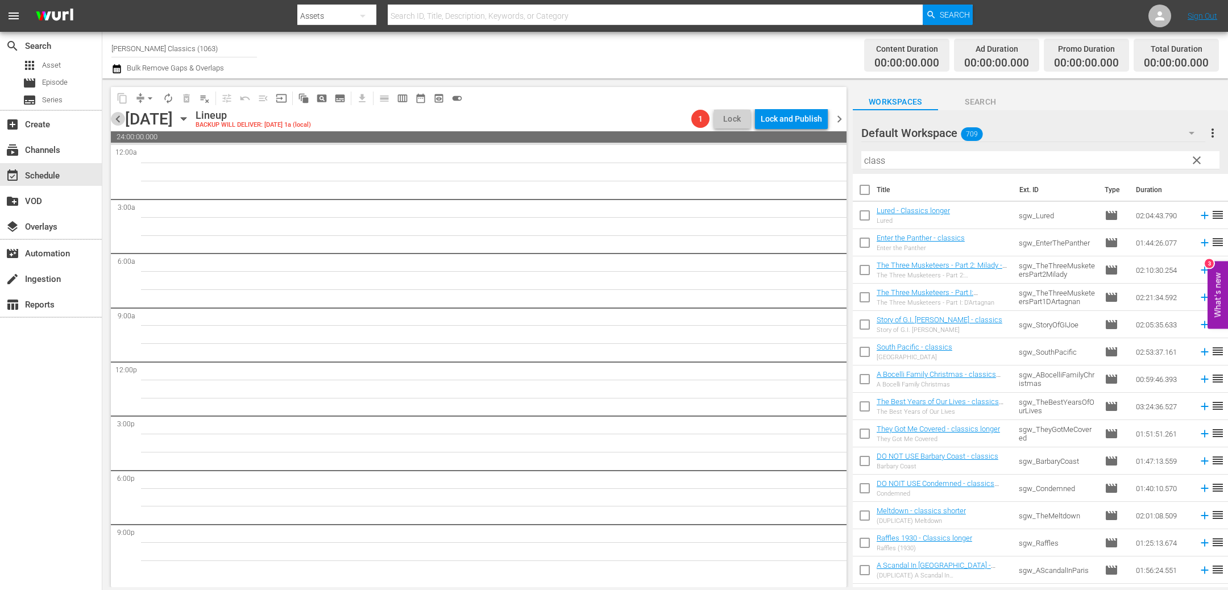
click at [118, 117] on span "chevron_left" at bounding box center [118, 119] width 14 height 14
click at [838, 119] on span "chevron_right" at bounding box center [839, 119] width 14 height 14
click at [190, 119] on icon "button" at bounding box center [183, 119] width 13 height 13
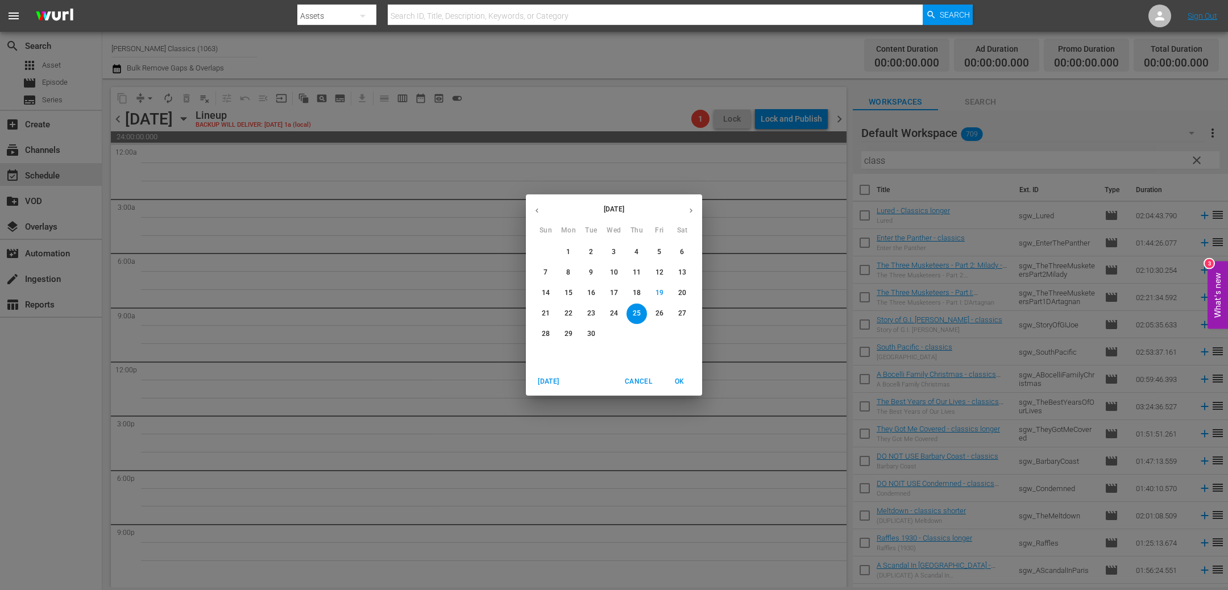
click at [322, 120] on div "[DATE] Sun Mon Tue Wed Thu Fri Sat 31 1 2 3 4 5 6 7 8 9 10 11 12 13 14 15 16 17…" at bounding box center [614, 295] width 1228 height 590
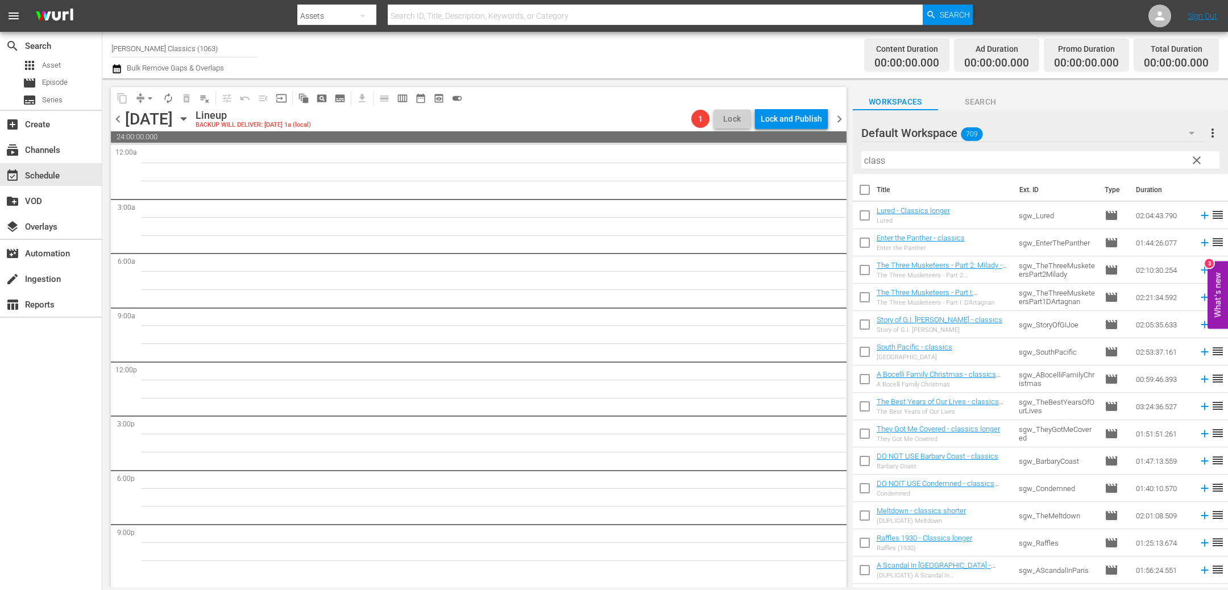
click at [311, 119] on div "Lineup" at bounding box center [252, 115] width 115 height 13
click at [190, 119] on icon "button" at bounding box center [183, 119] width 13 height 13
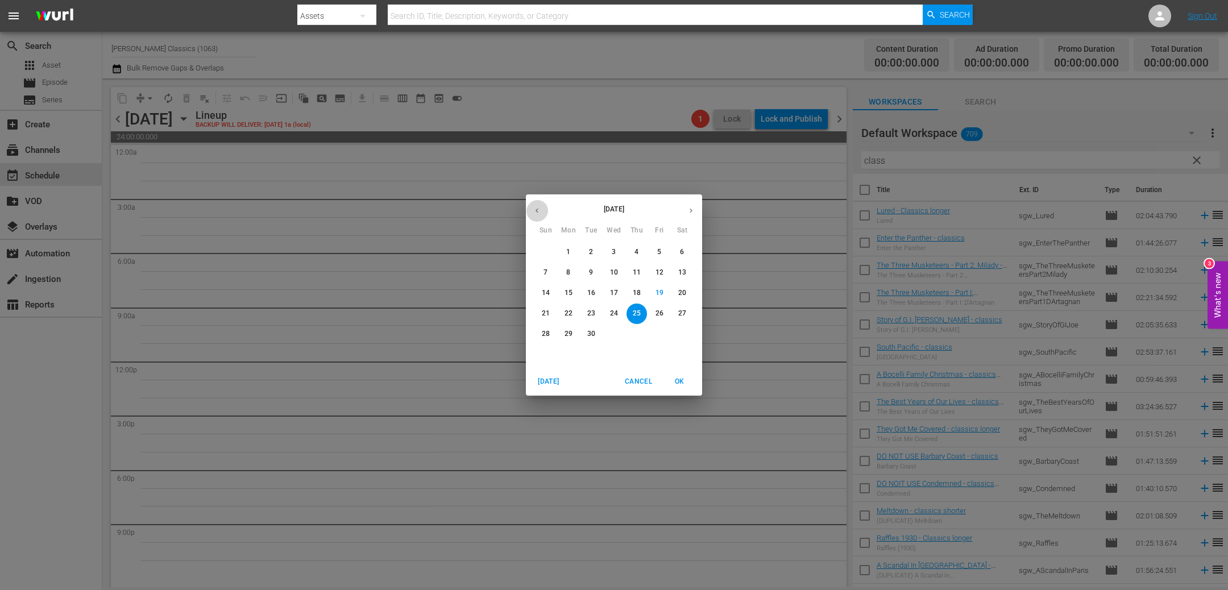
click at [539, 210] on icon "button" at bounding box center [536, 210] width 9 height 9
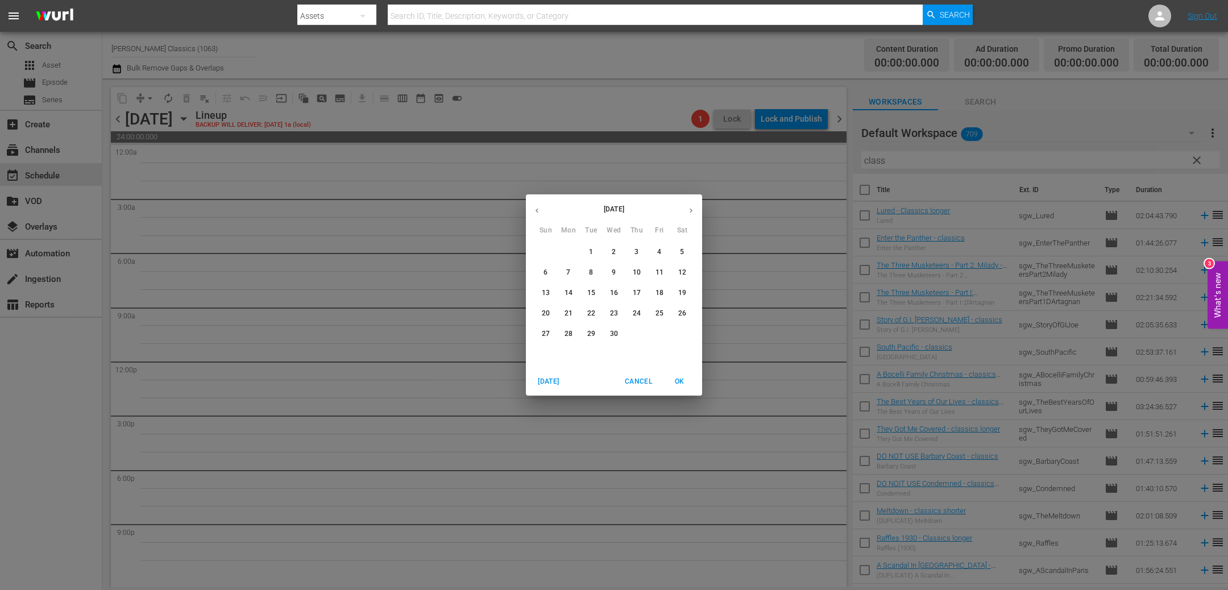
click at [546, 272] on p "6" at bounding box center [545, 273] width 4 height 10
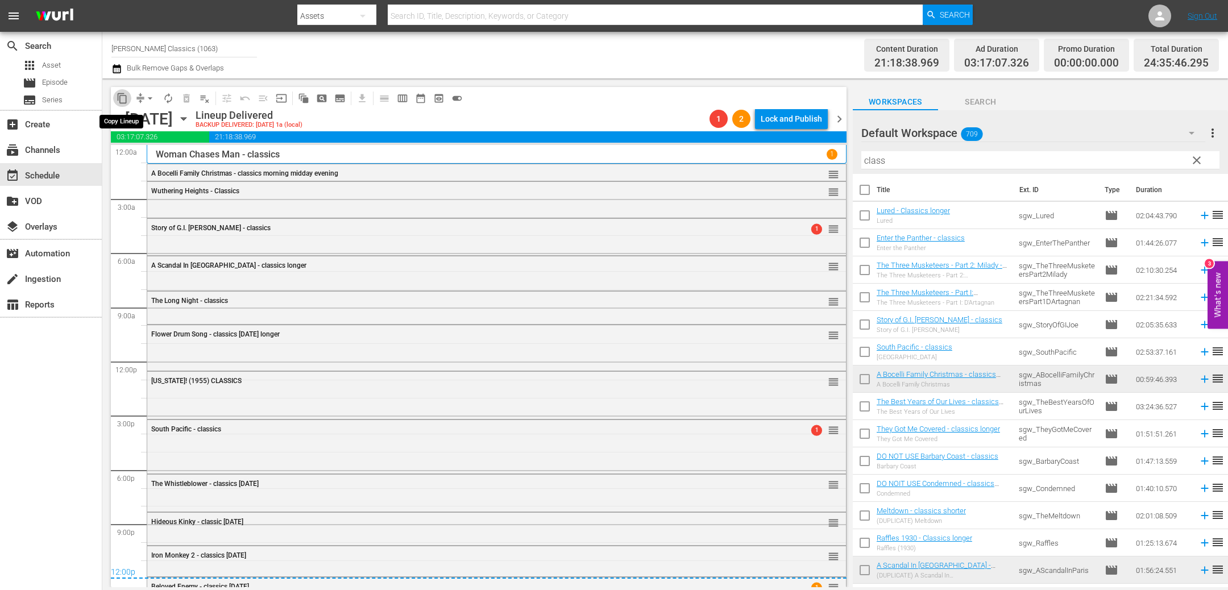
click at [123, 97] on span "content_copy" at bounding box center [121, 98] width 11 height 11
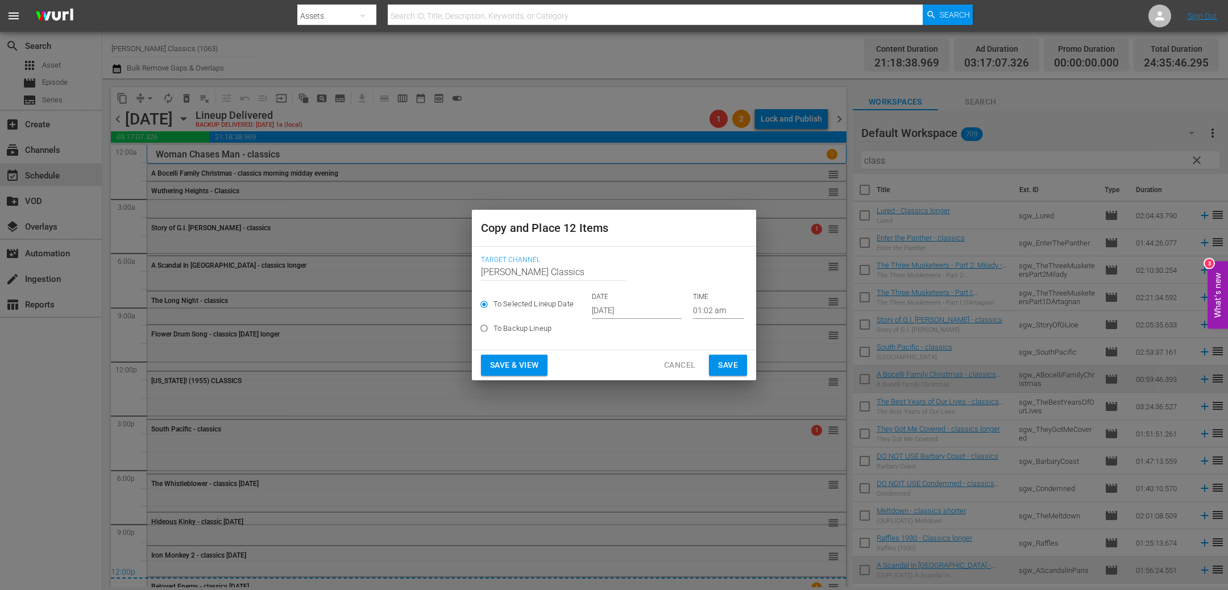
click at [650, 313] on input "[DATE]" at bounding box center [637, 310] width 90 height 17
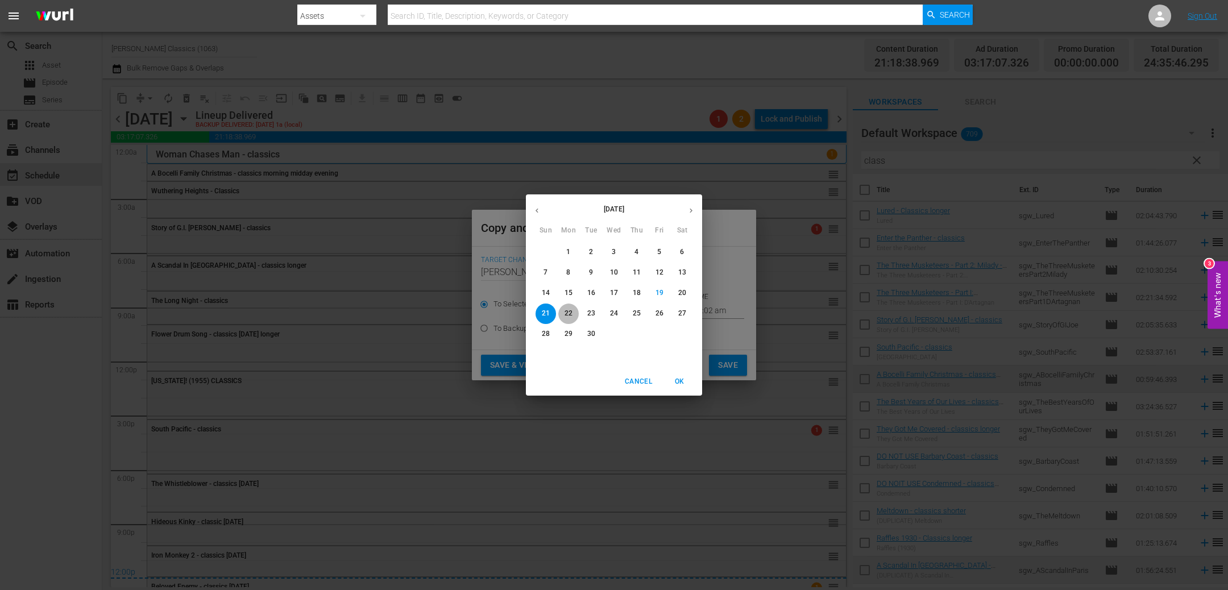
drag, startPoint x: 568, startPoint y: 311, endPoint x: 590, endPoint y: 315, distance: 23.2
click at [568, 311] on p "22" at bounding box center [568, 314] width 8 height 10
type input "[DATE]"
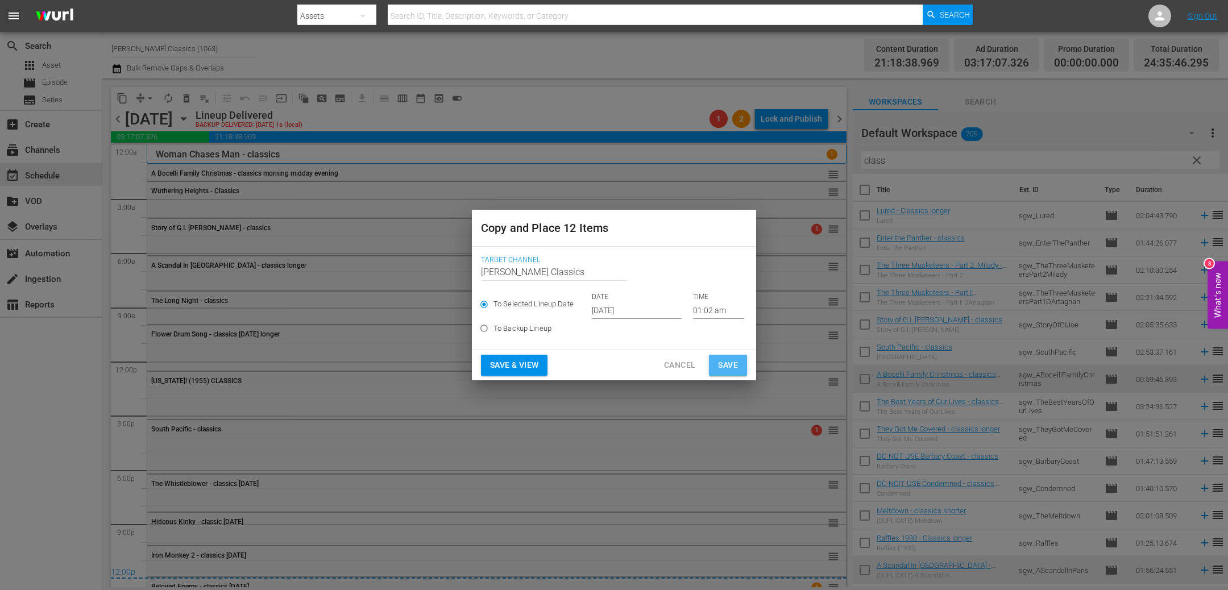
click at [721, 362] on span "Save" at bounding box center [728, 365] width 20 height 14
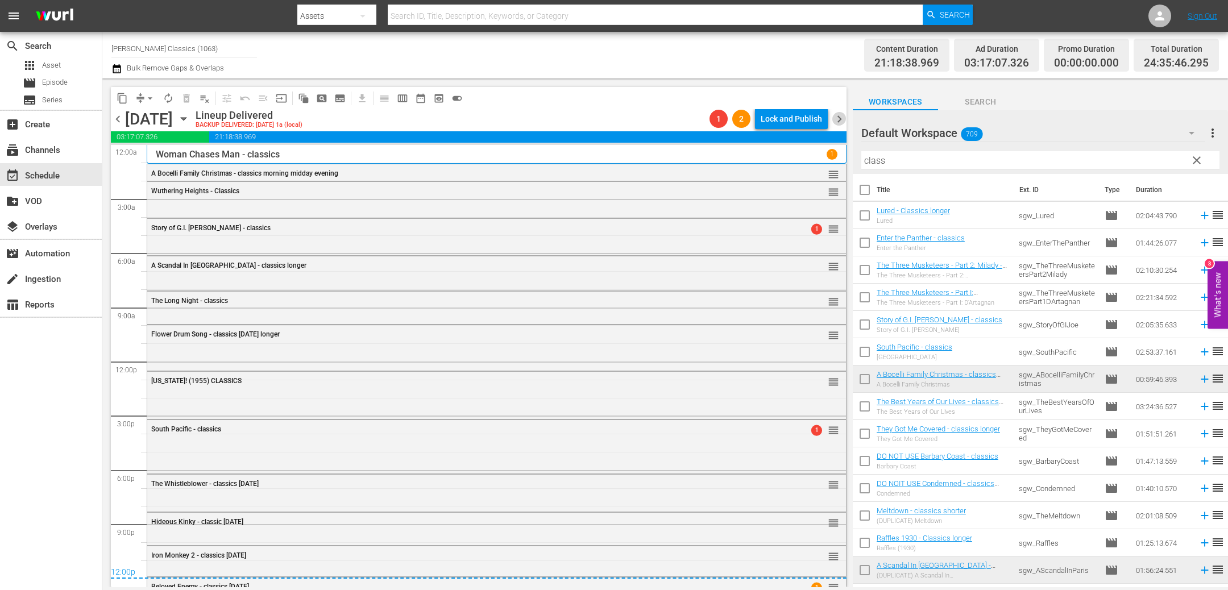
drag, startPoint x: 840, startPoint y: 115, endPoint x: 835, endPoint y: 116, distance: 5.8
click at [840, 115] on span "chevron_right" at bounding box center [839, 119] width 14 height 14
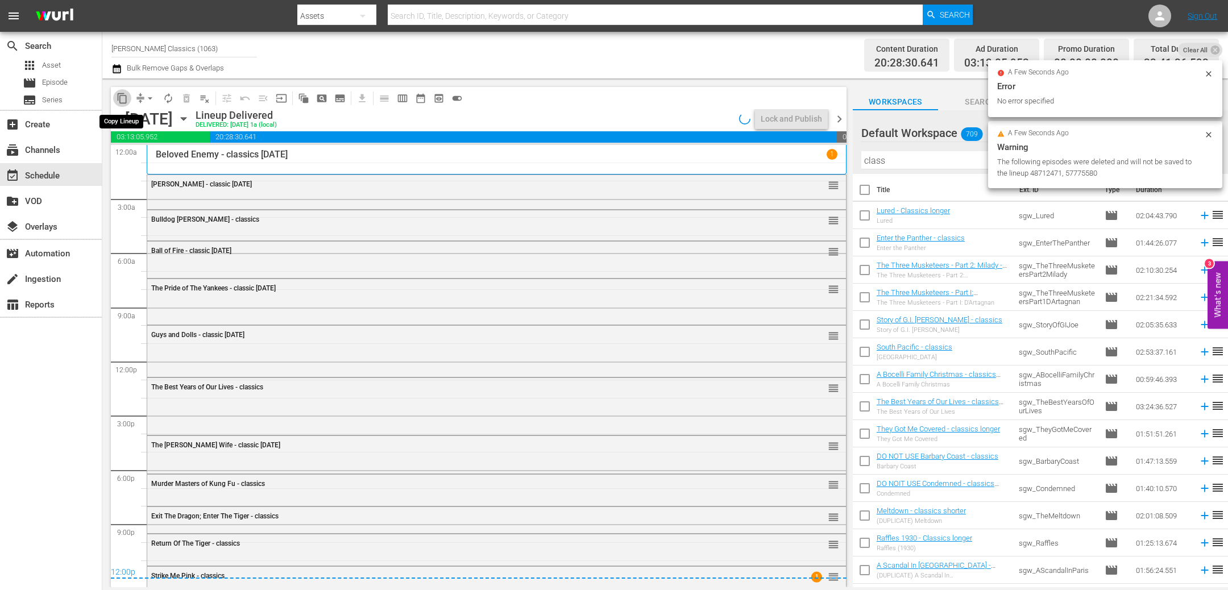
click at [127, 99] on span "content_copy" at bounding box center [121, 98] width 11 height 11
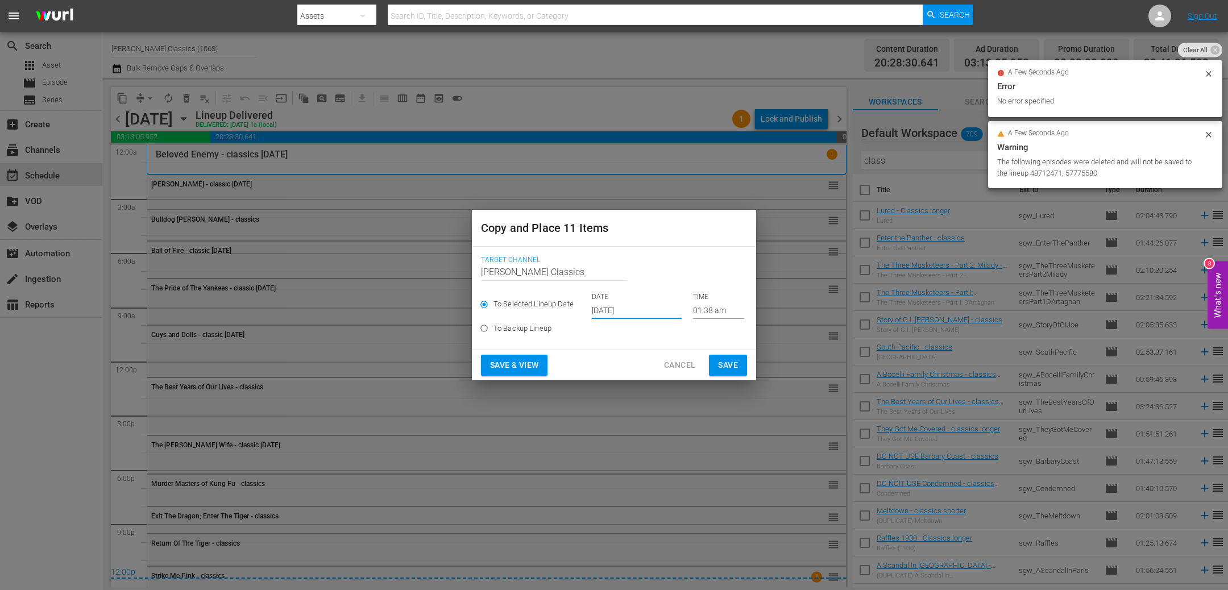
click at [648, 313] on input "[DATE]" at bounding box center [637, 310] width 90 height 17
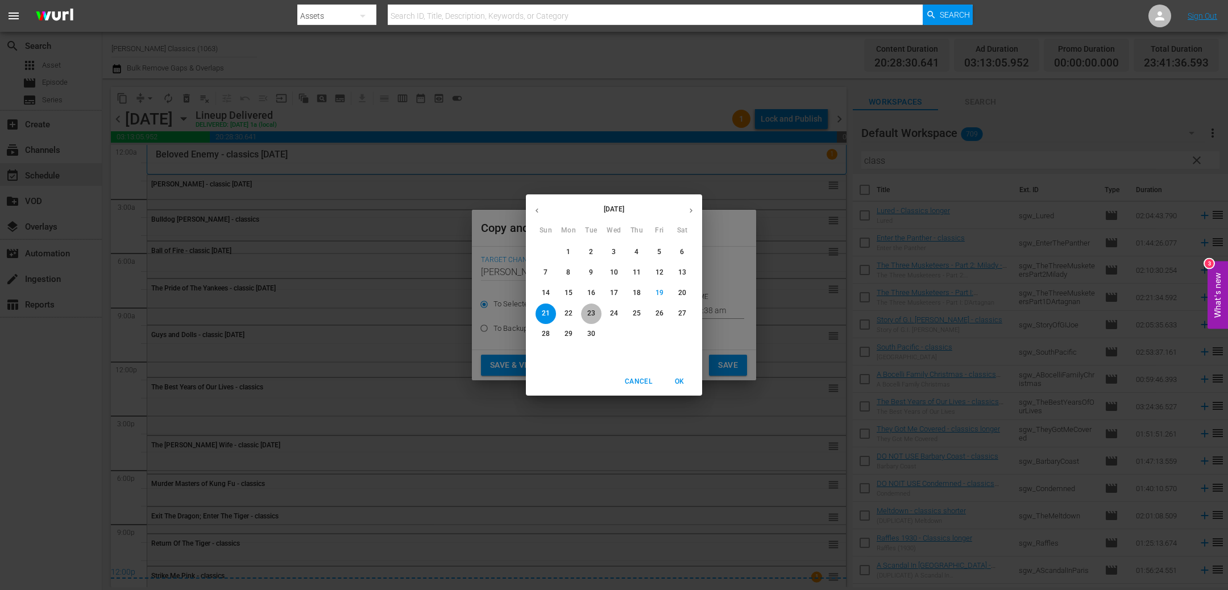
drag, startPoint x: 591, startPoint y: 313, endPoint x: 646, endPoint y: 335, distance: 58.7
click at [591, 313] on p "23" at bounding box center [591, 314] width 8 height 10
type input "[DATE]"
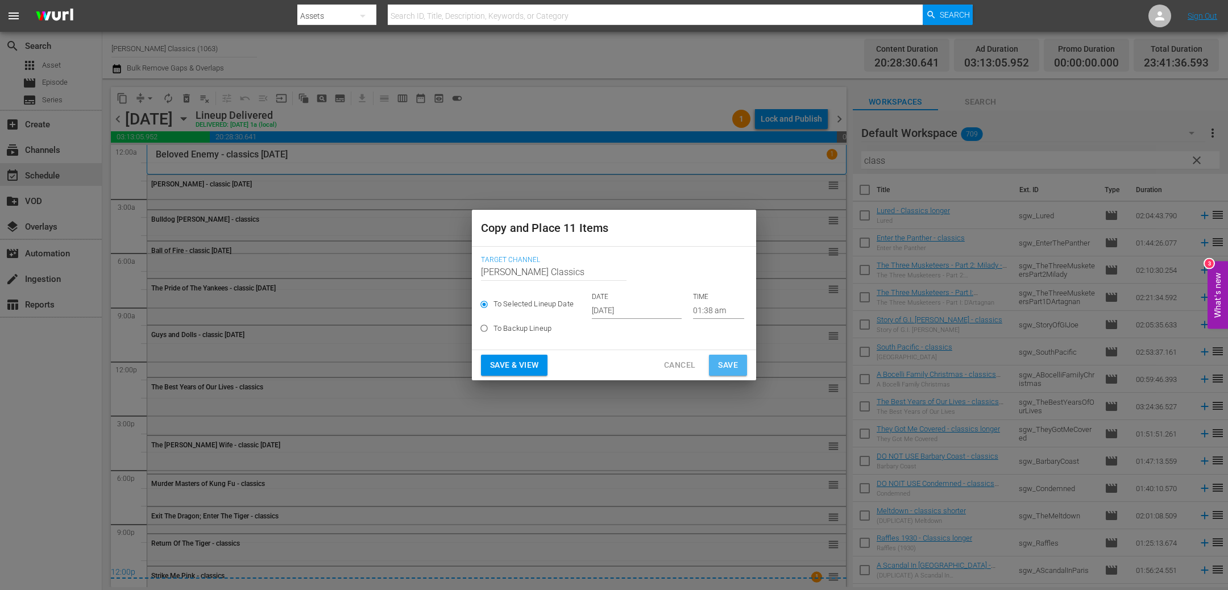
click at [732, 369] on span "Save" at bounding box center [728, 365] width 20 height 14
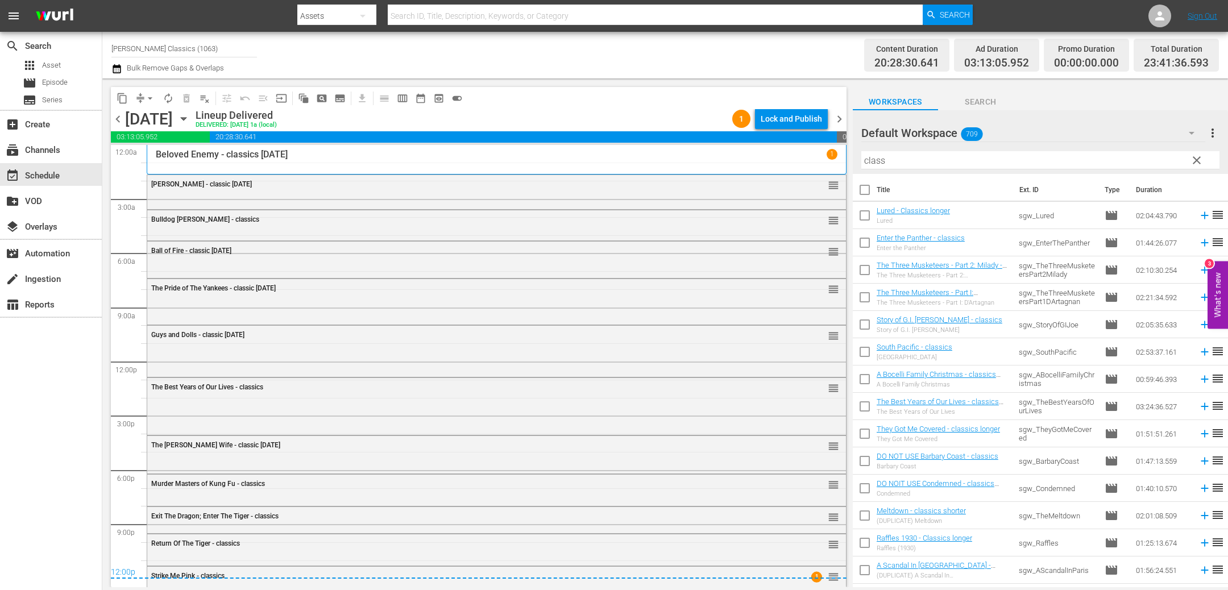
click at [842, 118] on span "chevron_right" at bounding box center [839, 119] width 14 height 14
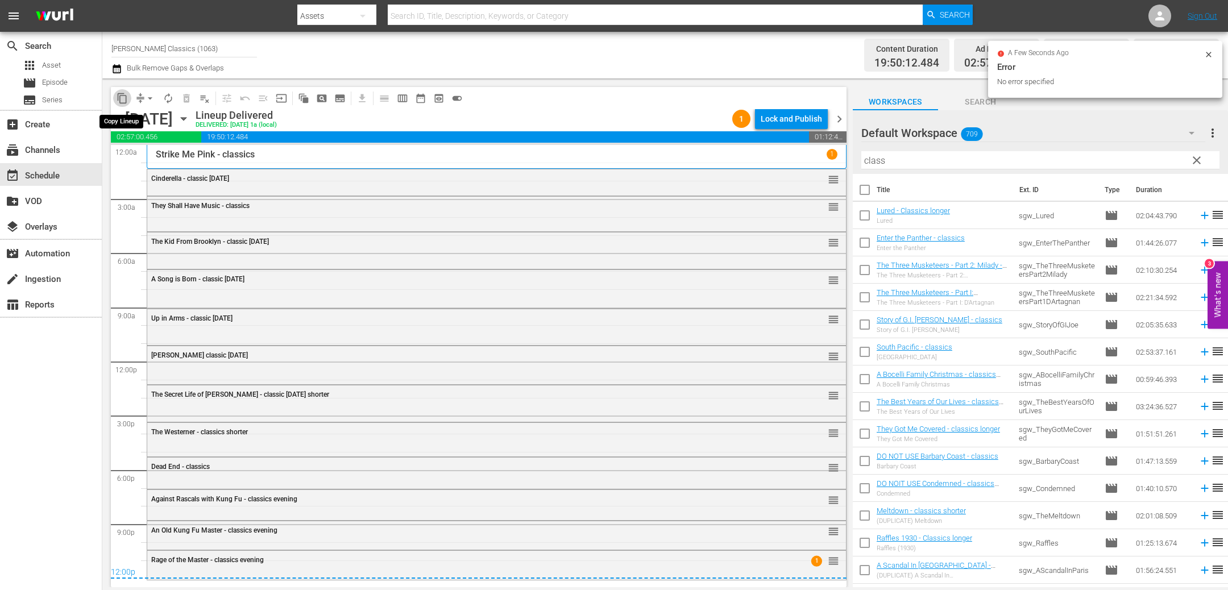
click at [124, 99] on span "content_copy" at bounding box center [121, 98] width 11 height 11
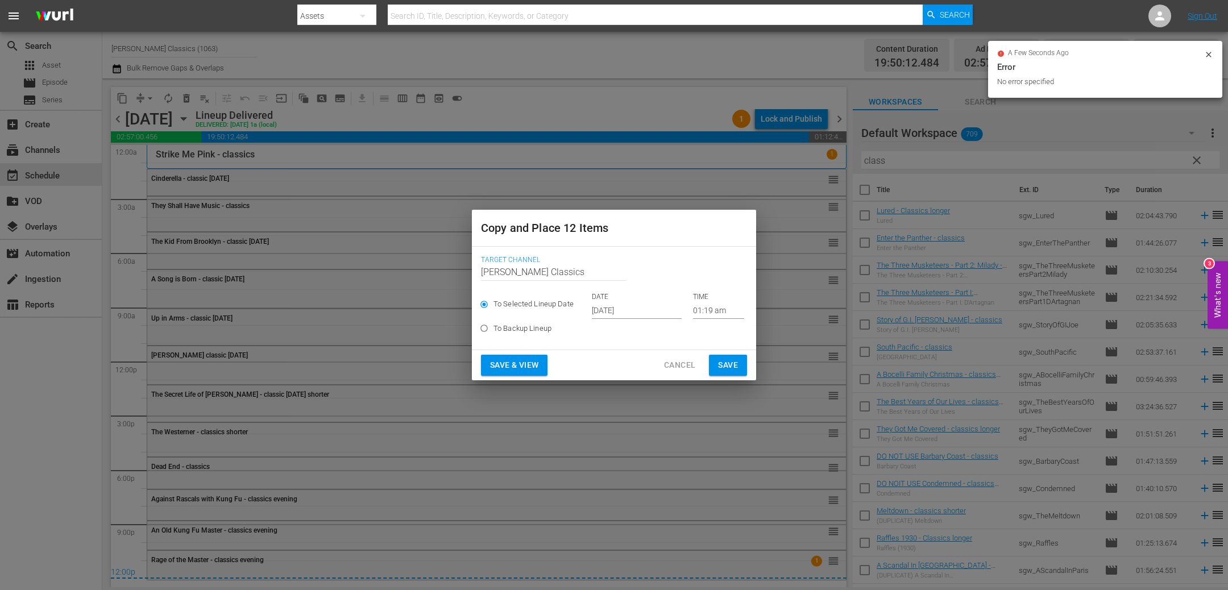
click at [610, 310] on input "[DATE]" at bounding box center [637, 310] width 90 height 17
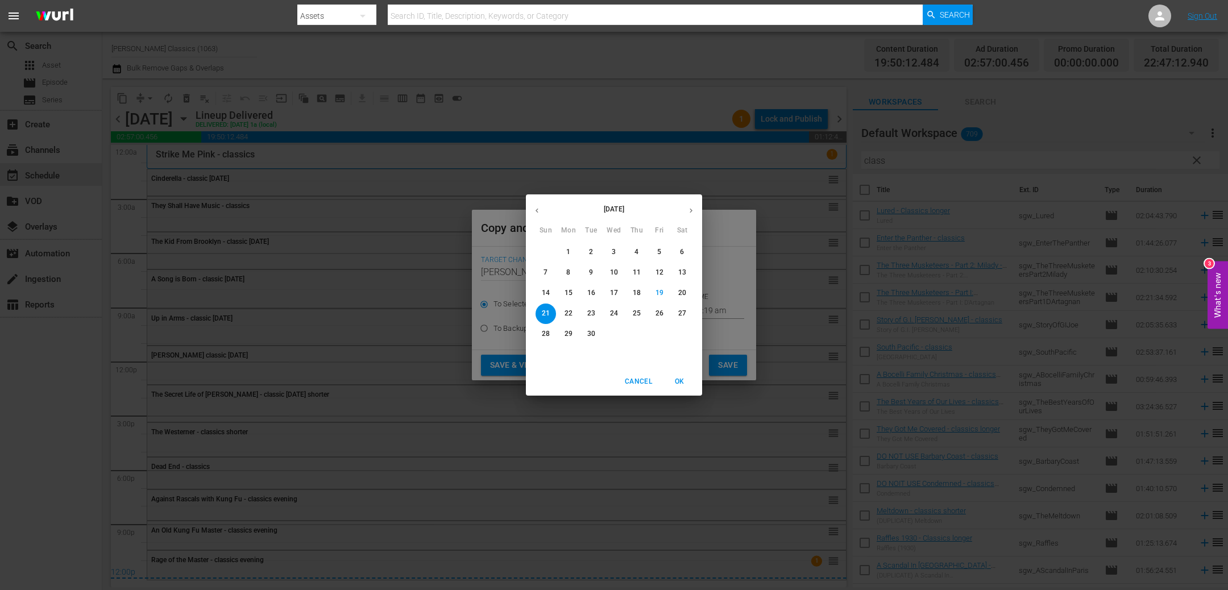
click at [617, 313] on span "24" at bounding box center [614, 314] width 20 height 10
type input "[DATE]"
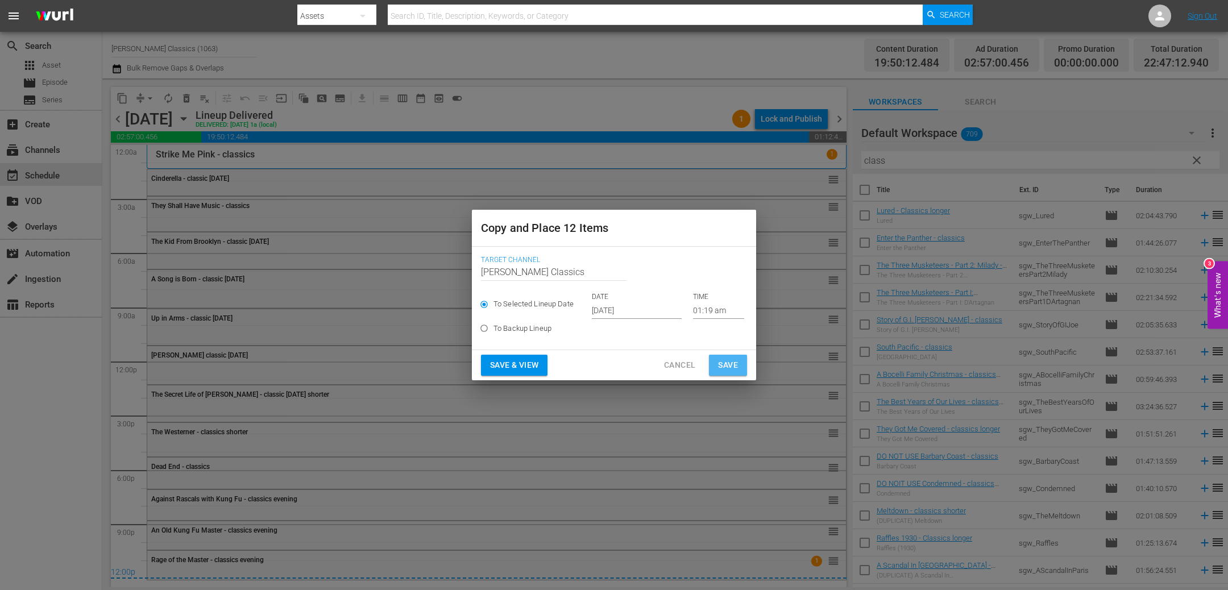
click at [729, 363] on span "Save" at bounding box center [728, 365] width 20 height 14
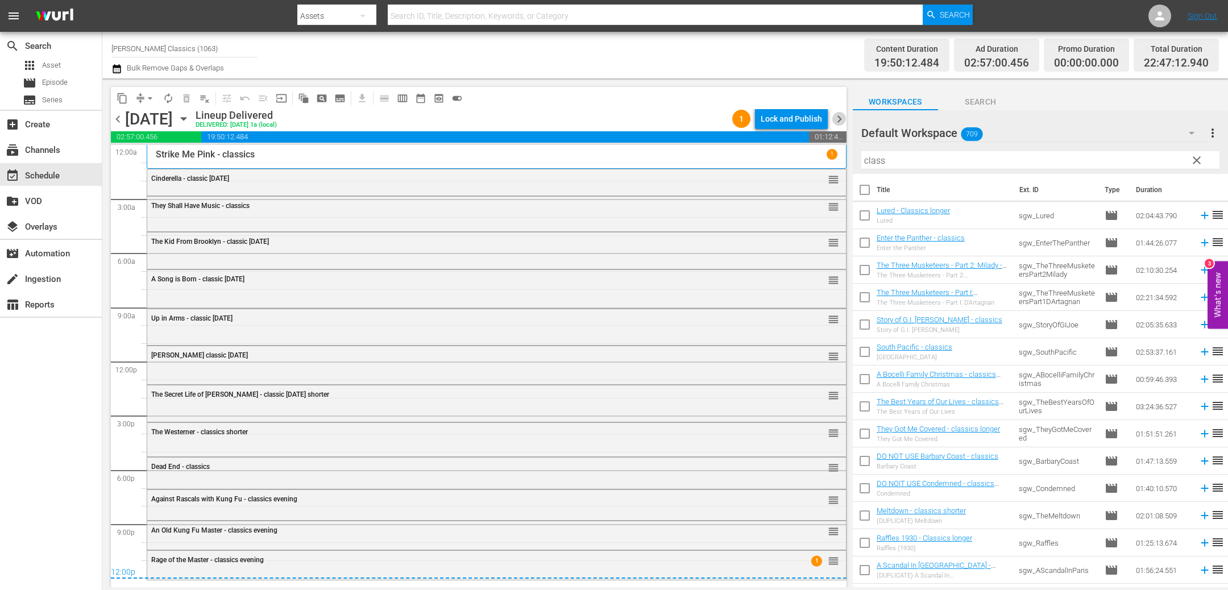
click at [842, 114] on span "chevron_right" at bounding box center [839, 119] width 14 height 14
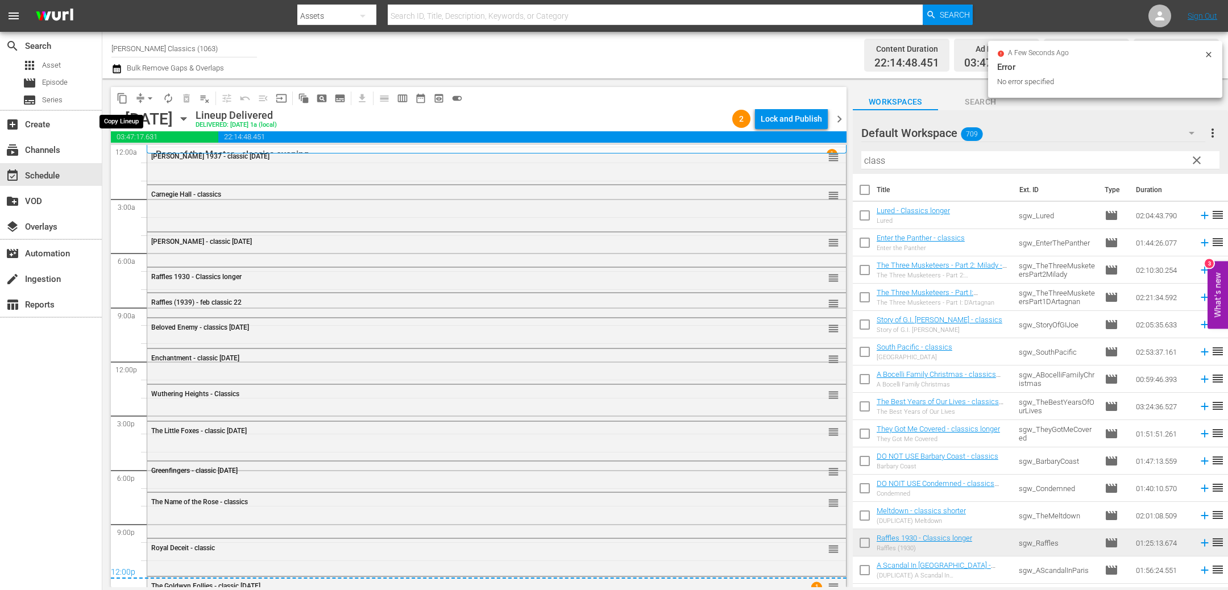
click at [122, 96] on span "content_copy" at bounding box center [121, 98] width 11 height 11
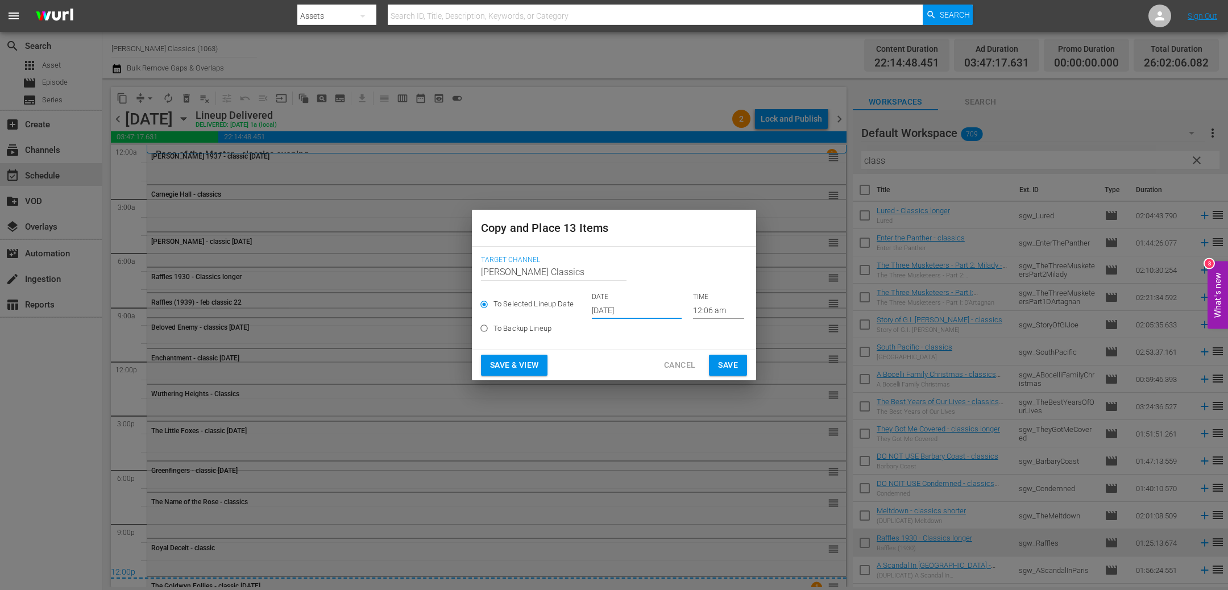
click at [644, 309] on input "[DATE]" at bounding box center [637, 310] width 90 height 17
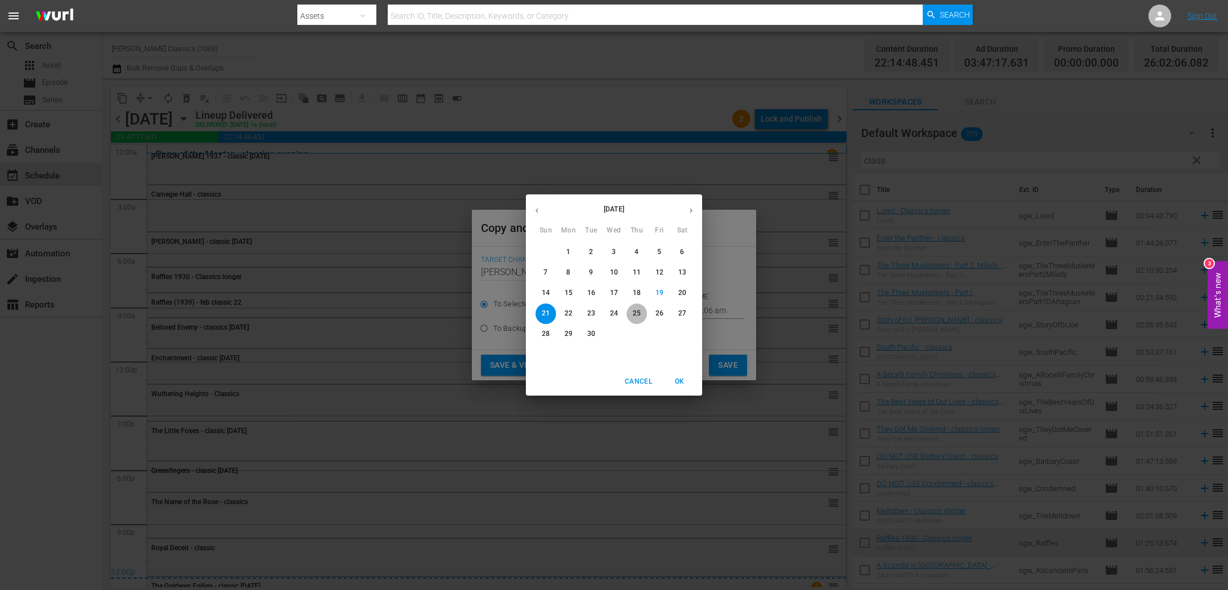
click at [641, 314] on span "25" at bounding box center [636, 314] width 20 height 10
type input "[DATE]"
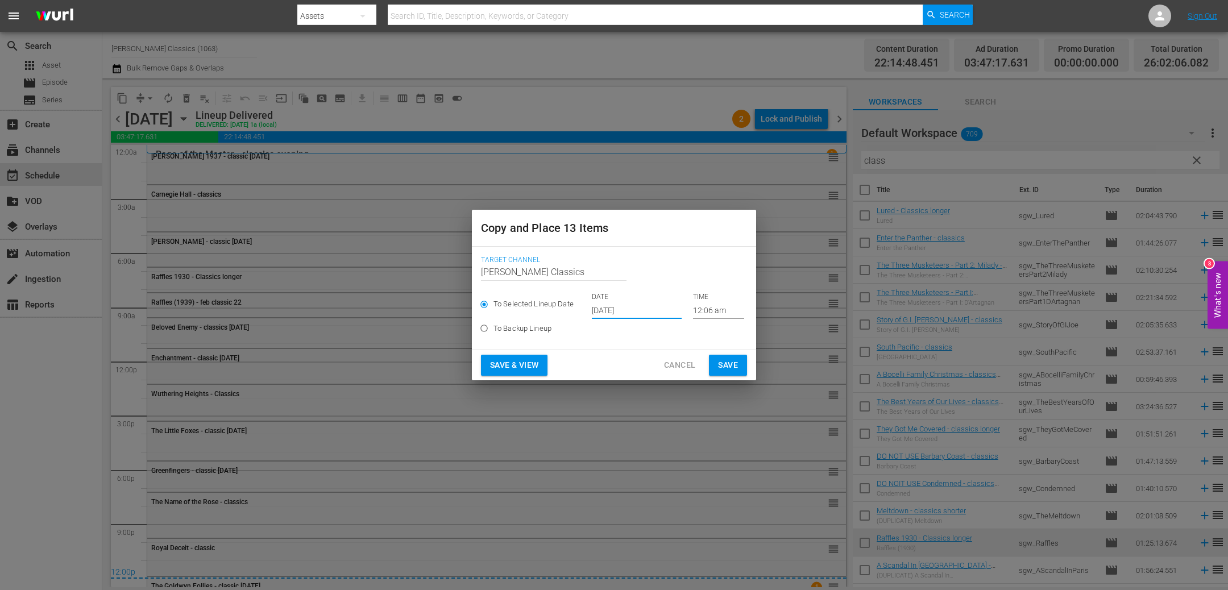
click at [728, 363] on span "Save" at bounding box center [728, 365] width 20 height 14
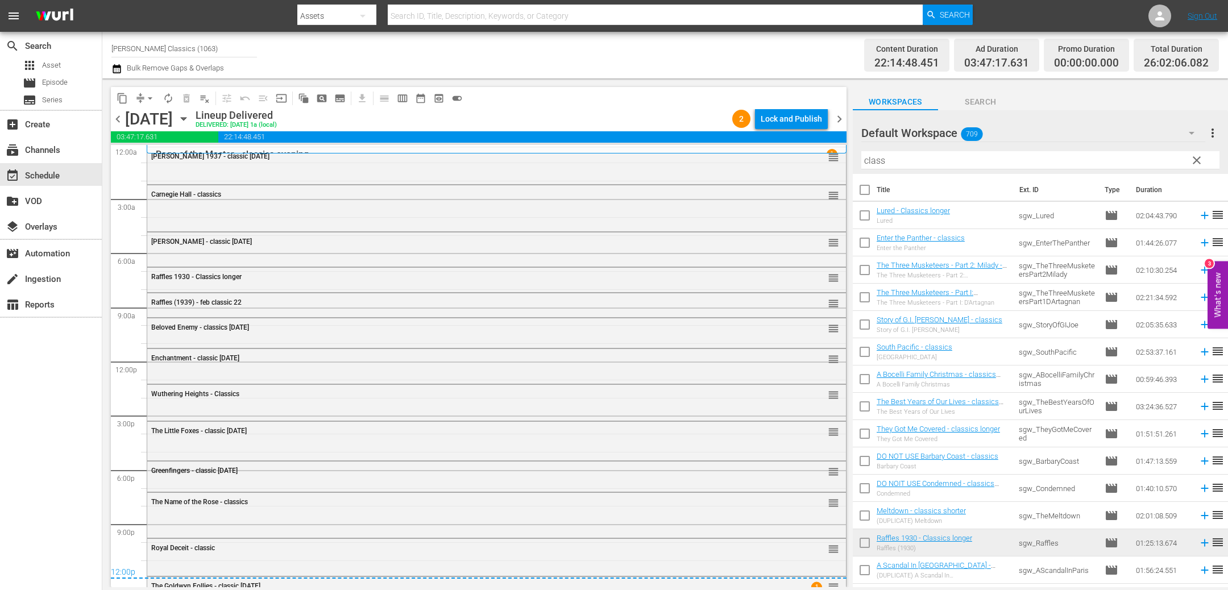
click at [839, 119] on span "chevron_right" at bounding box center [839, 119] width 14 height 14
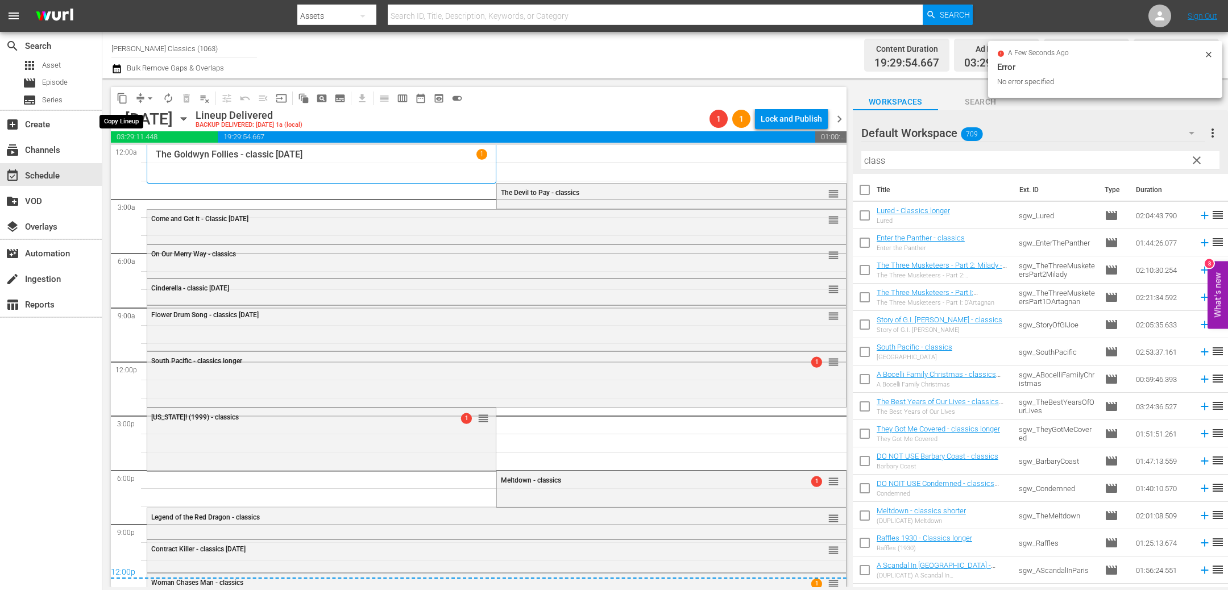
click at [123, 97] on span "content_copy" at bounding box center [121, 98] width 11 height 11
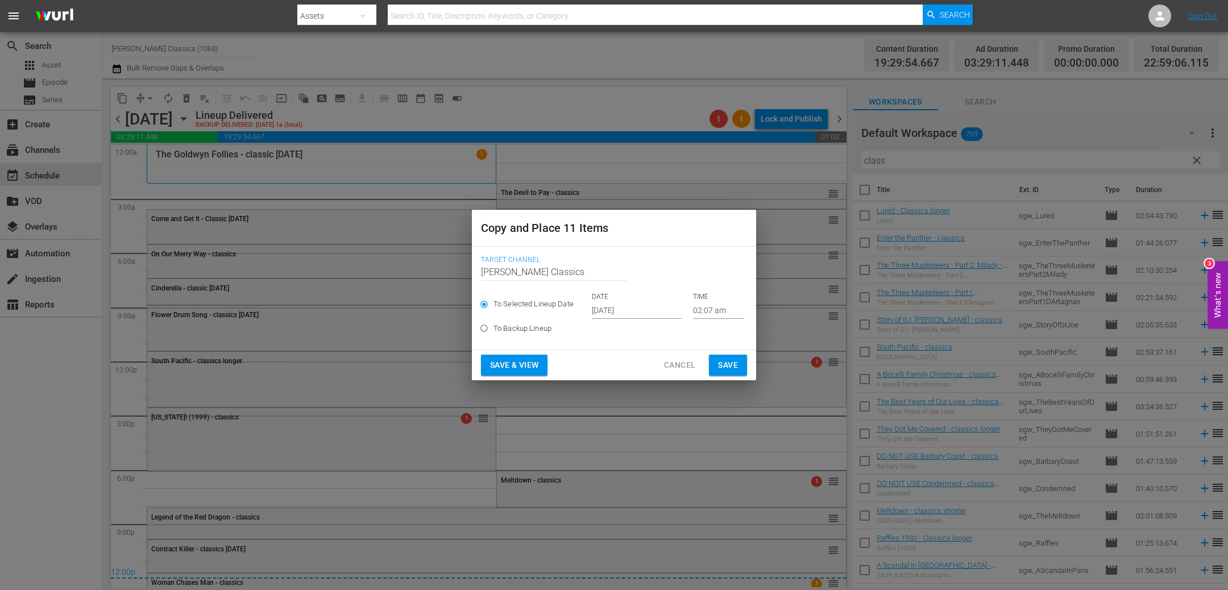
click at [608, 314] on input "[DATE]" at bounding box center [637, 310] width 90 height 17
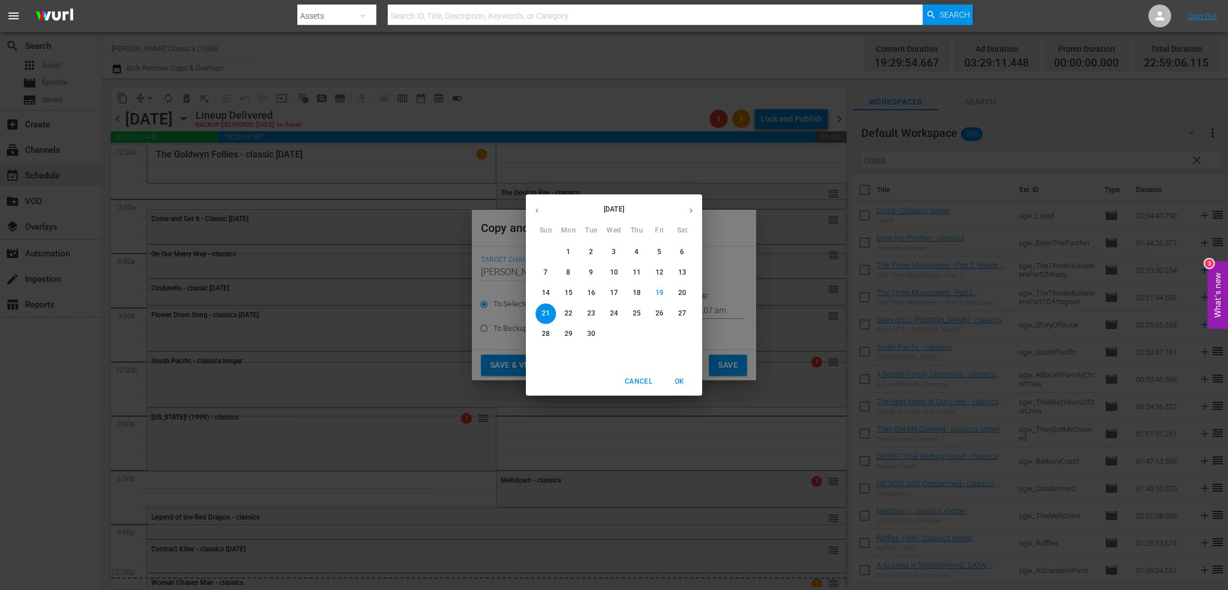
click at [667, 315] on span "26" at bounding box center [659, 314] width 20 height 10
type input "[DATE]"
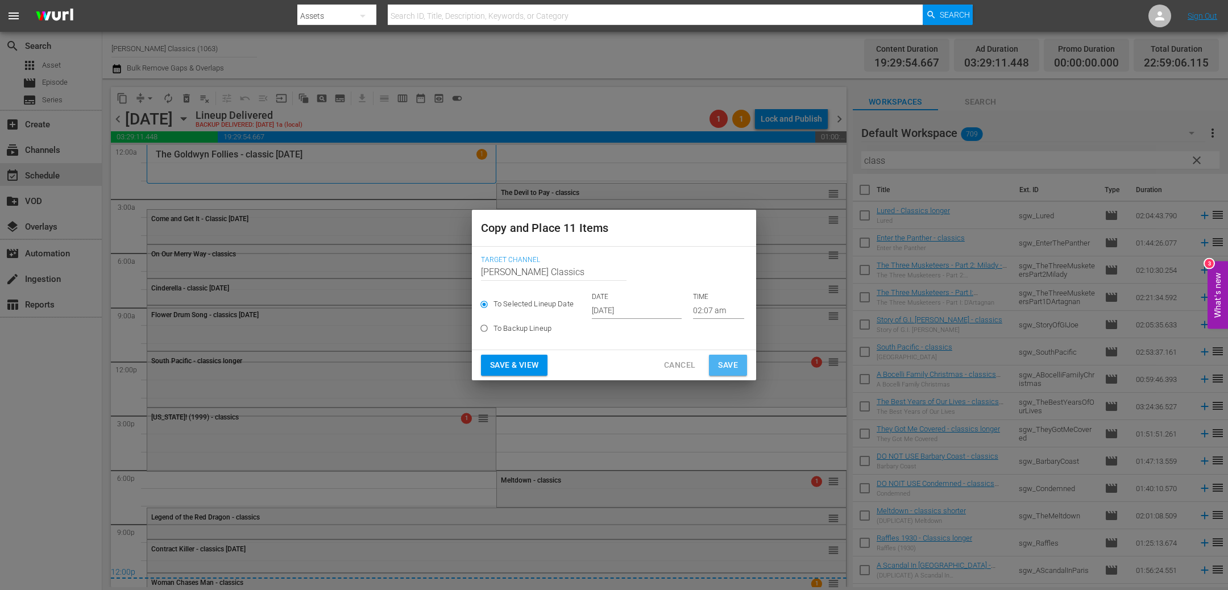
click at [725, 363] on span "Save" at bounding box center [728, 365] width 20 height 14
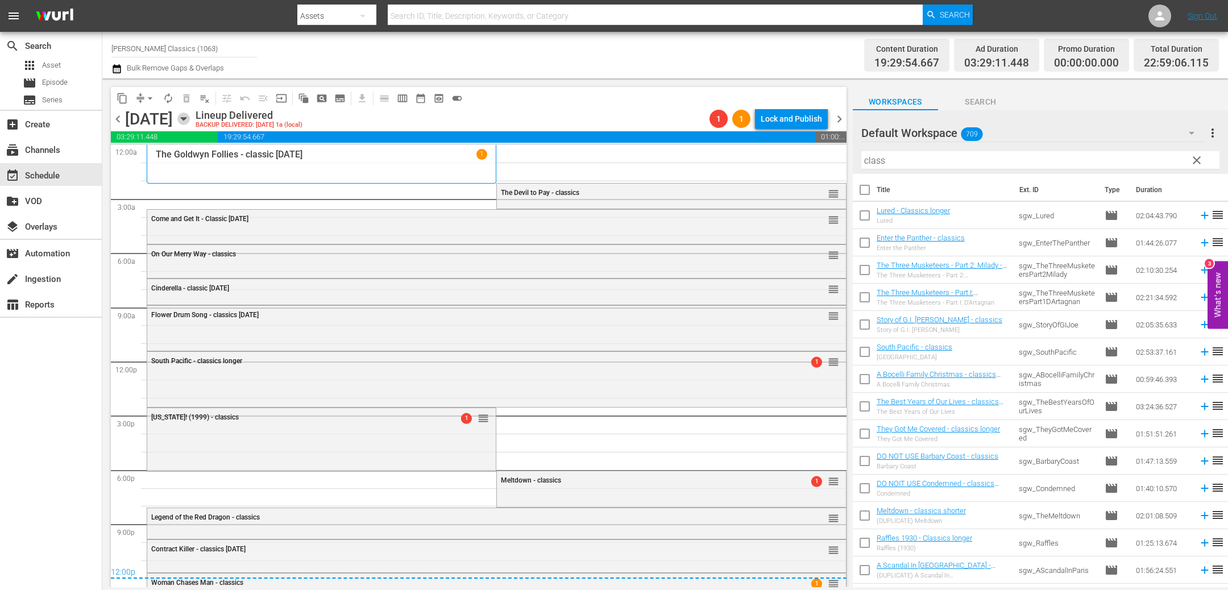
click at [190, 117] on icon "button" at bounding box center [183, 119] width 13 height 13
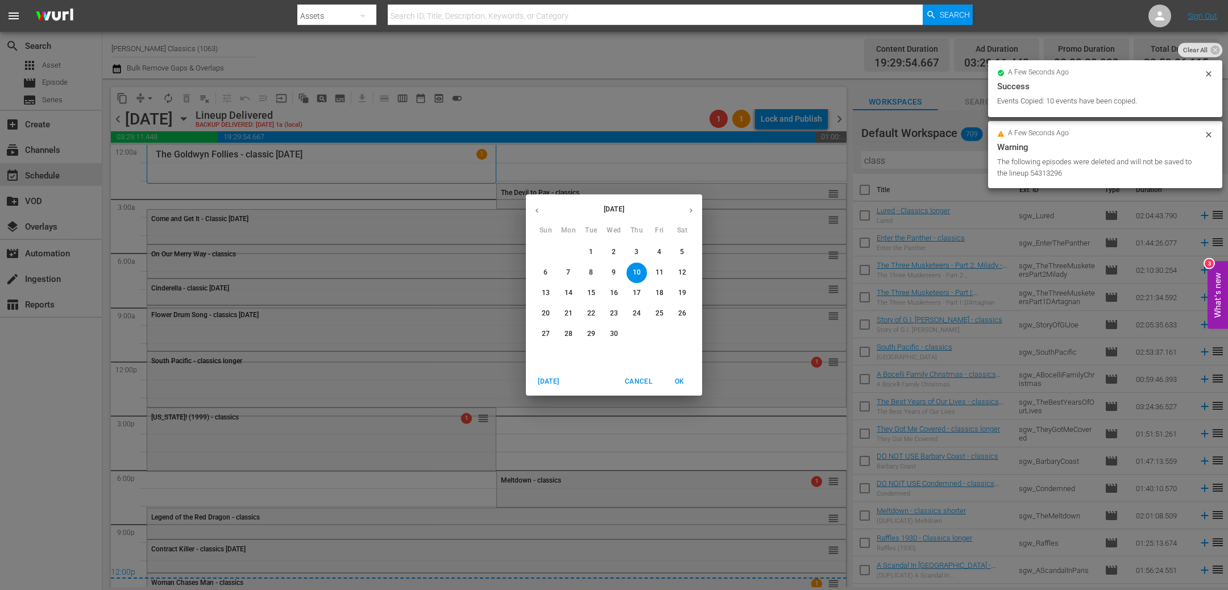
click at [557, 378] on span "[DATE]" at bounding box center [548, 382] width 27 height 12
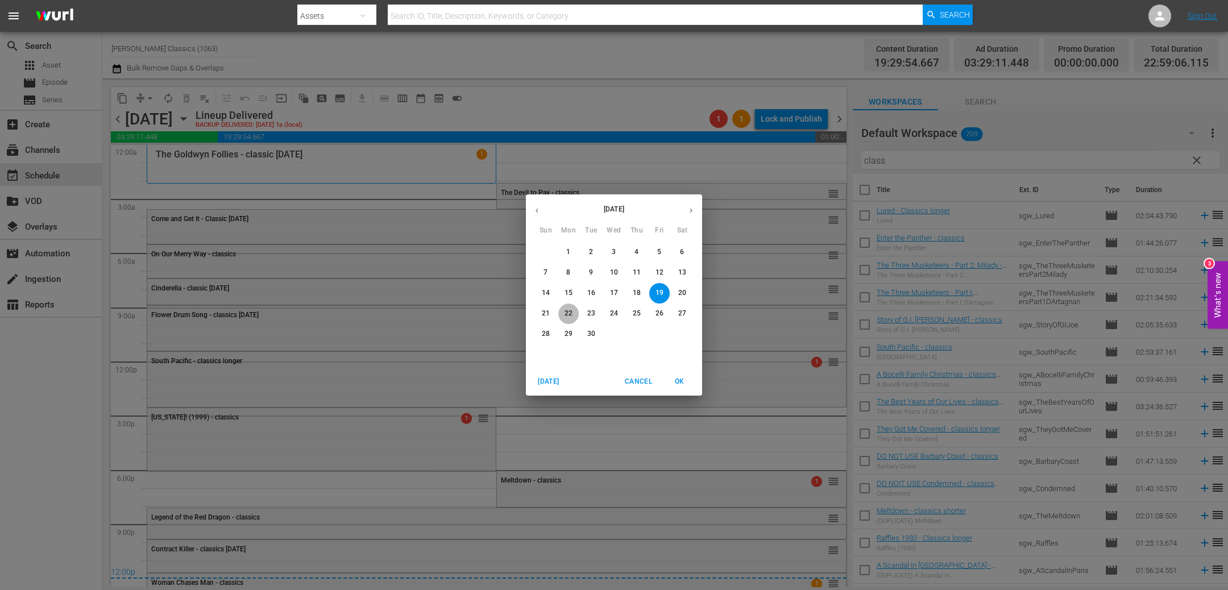
click at [571, 313] on p "22" at bounding box center [568, 314] width 8 height 10
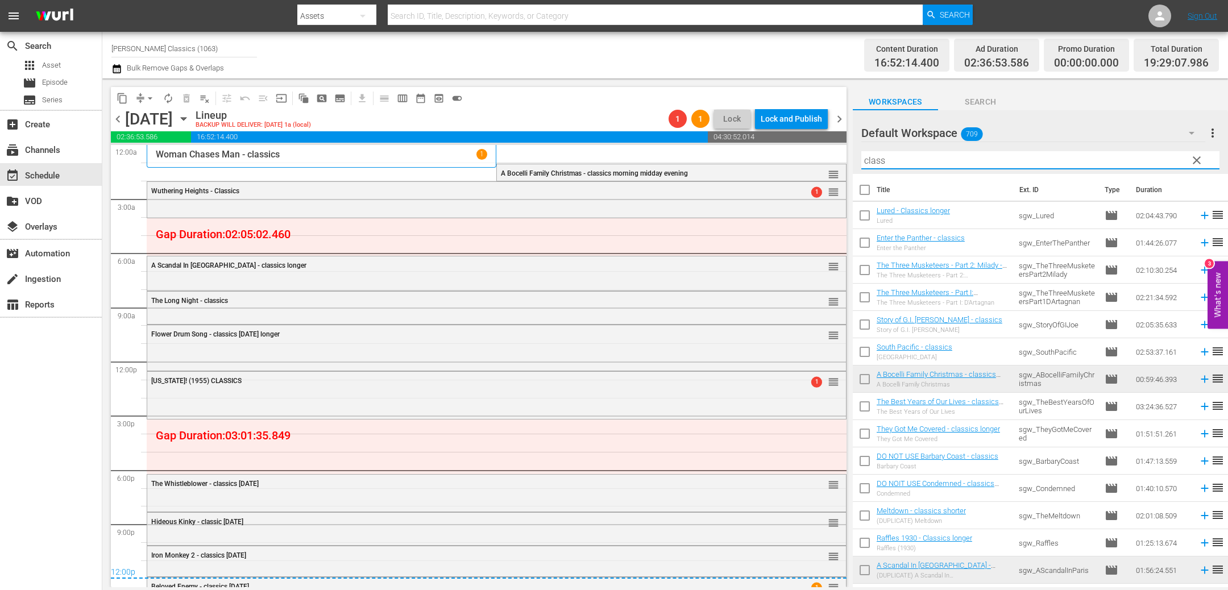
drag, startPoint x: 905, startPoint y: 162, endPoint x: 804, endPoint y: 157, distance: 101.3
click at [804, 157] on div "content_copy compress arrow_drop_down autorenew_outlined delete_forever_outline…" at bounding box center [664, 332] width 1125 height 509
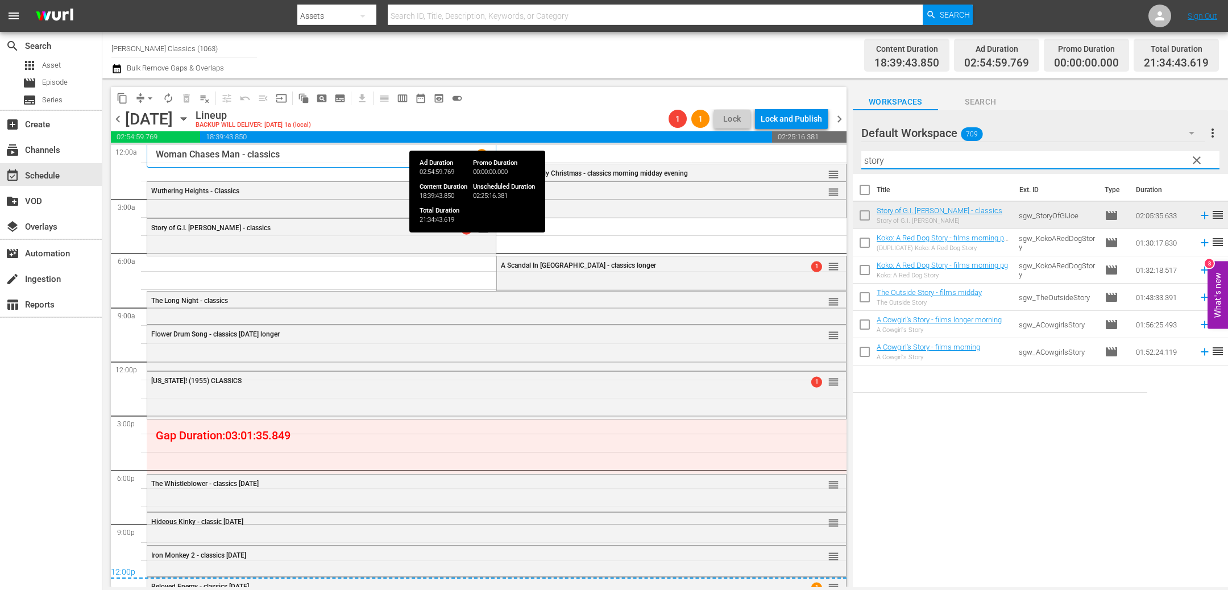
drag, startPoint x: 1001, startPoint y: 159, endPoint x: 804, endPoint y: 141, distance: 198.6
click at [804, 141] on div "content_copy compress arrow_drop_down autorenew_outlined delete_forever_outline…" at bounding box center [664, 332] width 1125 height 509
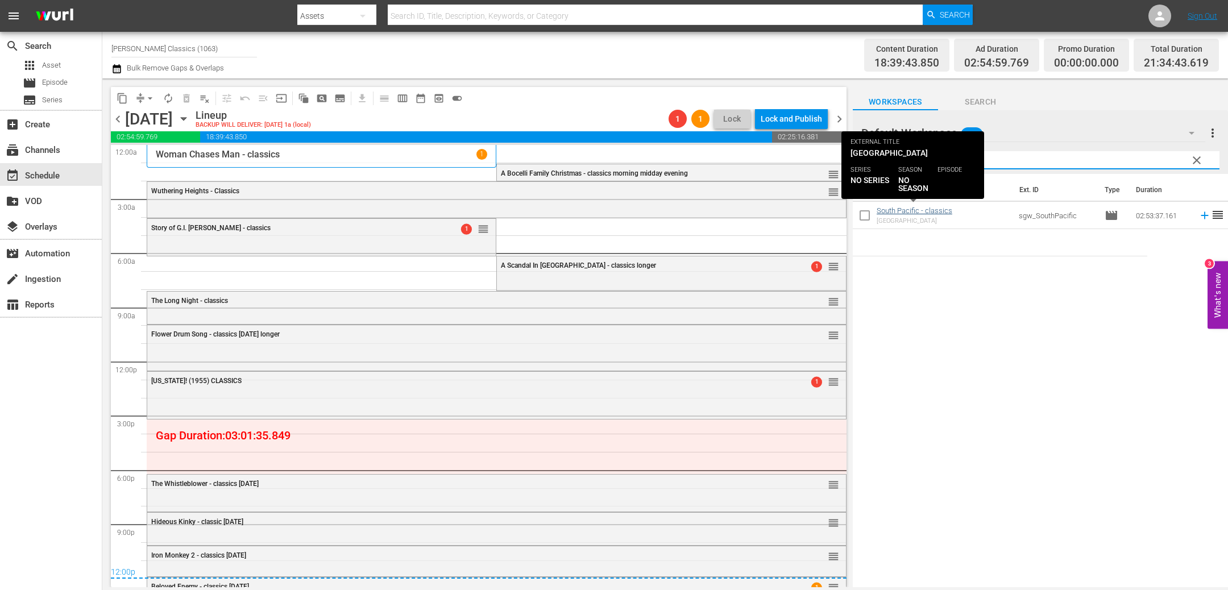
type input "south"
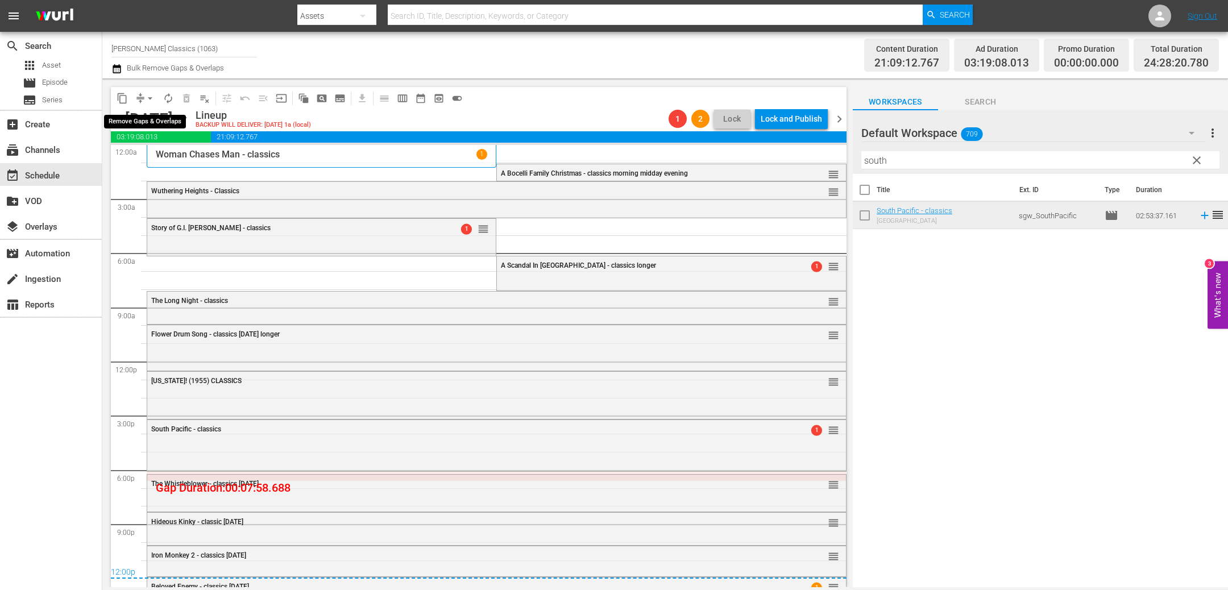
click at [147, 103] on button "arrow_drop_down" at bounding box center [150, 98] width 18 height 18
click at [152, 156] on li "Align to End of Previous Day" at bounding box center [150, 158] width 119 height 19
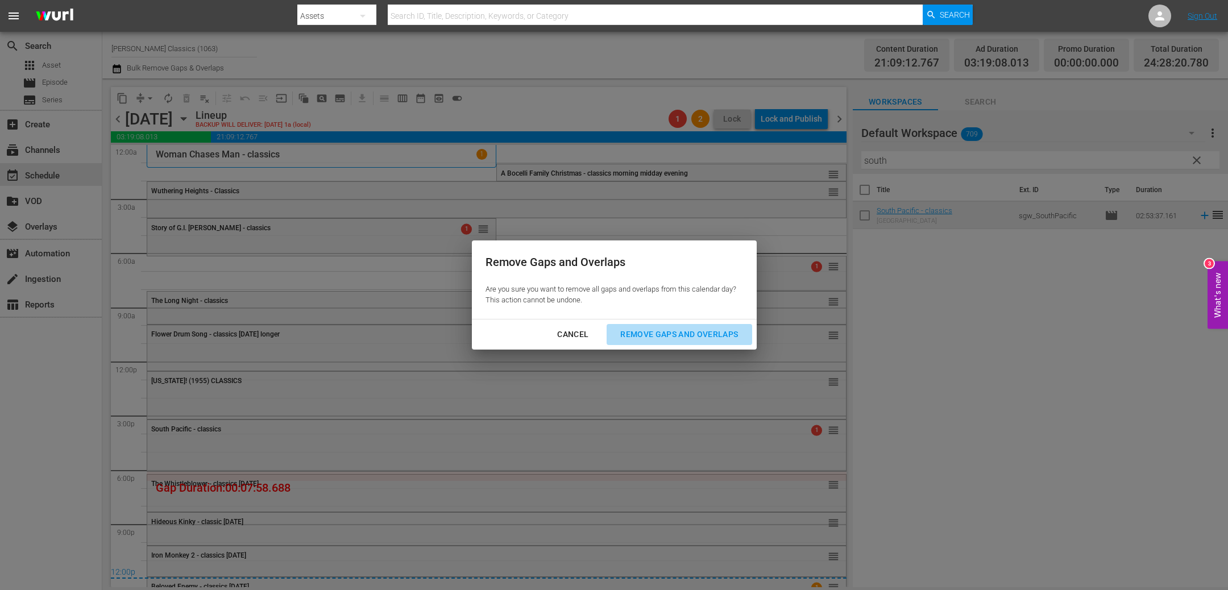
click at [649, 334] on div "Remove Gaps and Overlaps" at bounding box center [679, 334] width 136 height 14
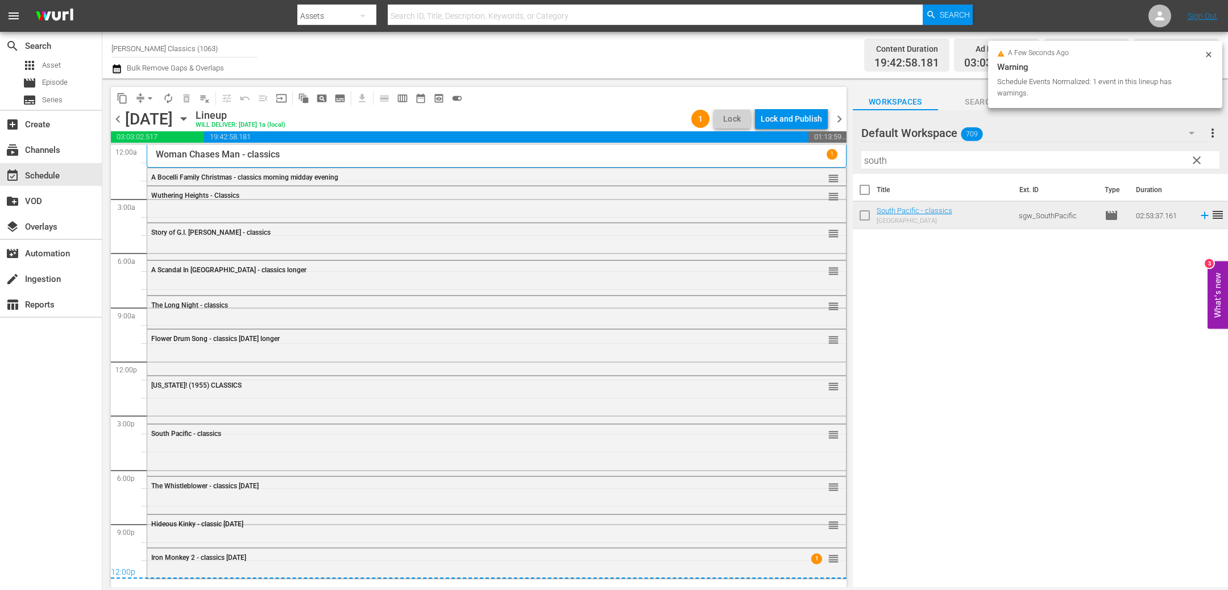
click at [840, 122] on span "chevron_right" at bounding box center [839, 119] width 14 height 14
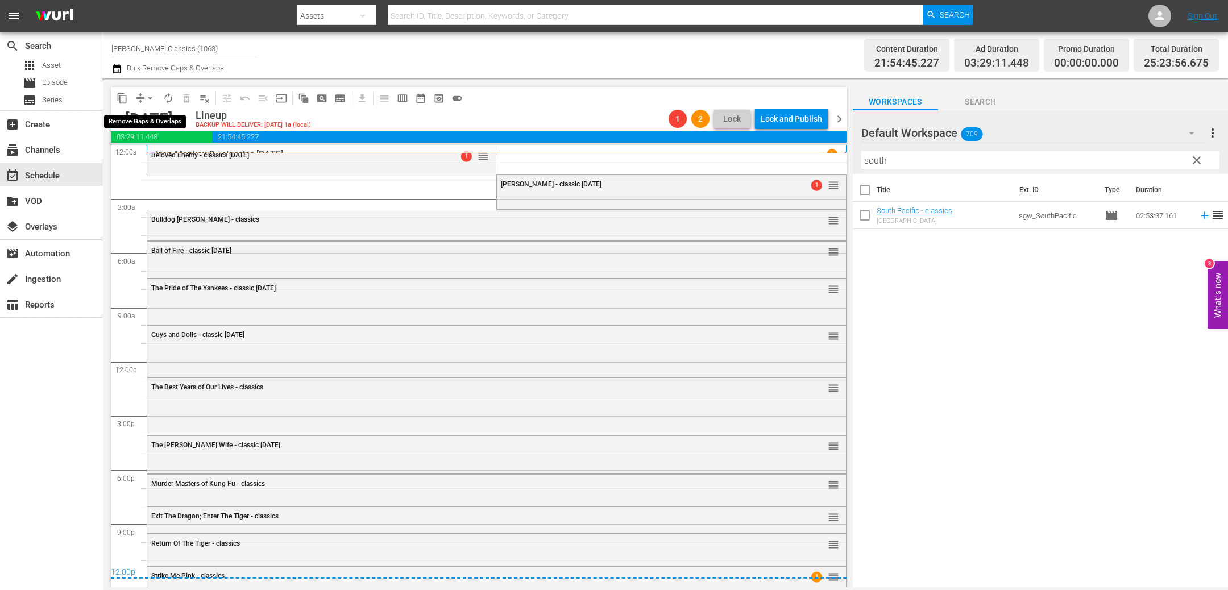
click at [144, 99] on span "arrow_drop_down" at bounding box center [149, 98] width 11 height 11
click at [175, 161] on li "Align to End of Previous Day" at bounding box center [150, 158] width 119 height 19
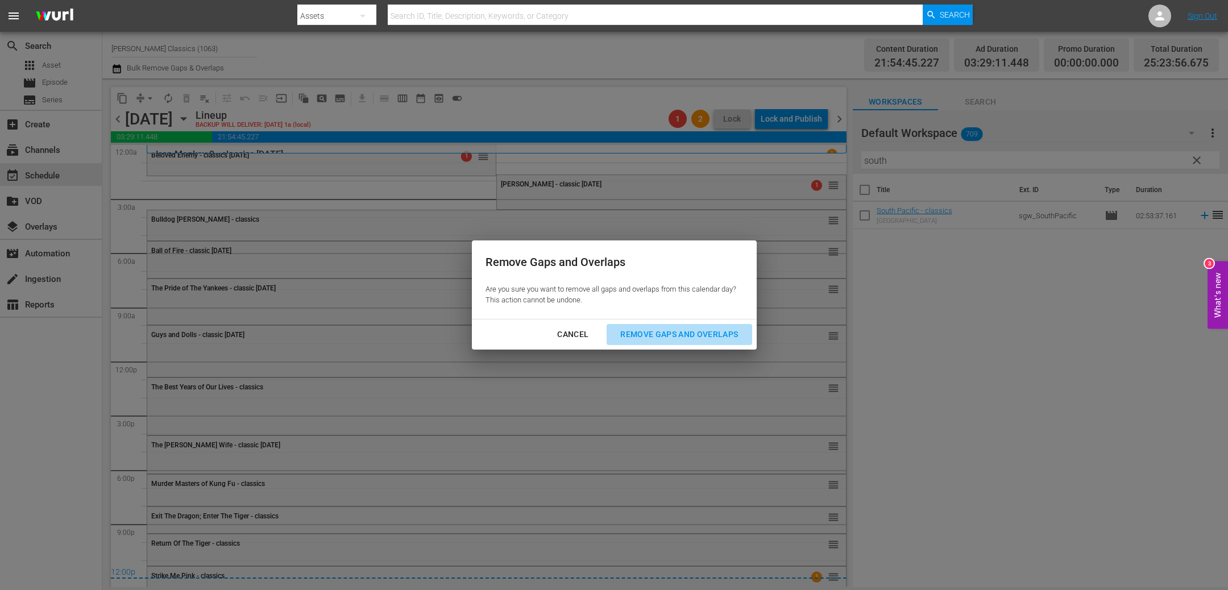
click at [711, 331] on div "Remove Gaps and Overlaps" at bounding box center [679, 334] width 136 height 14
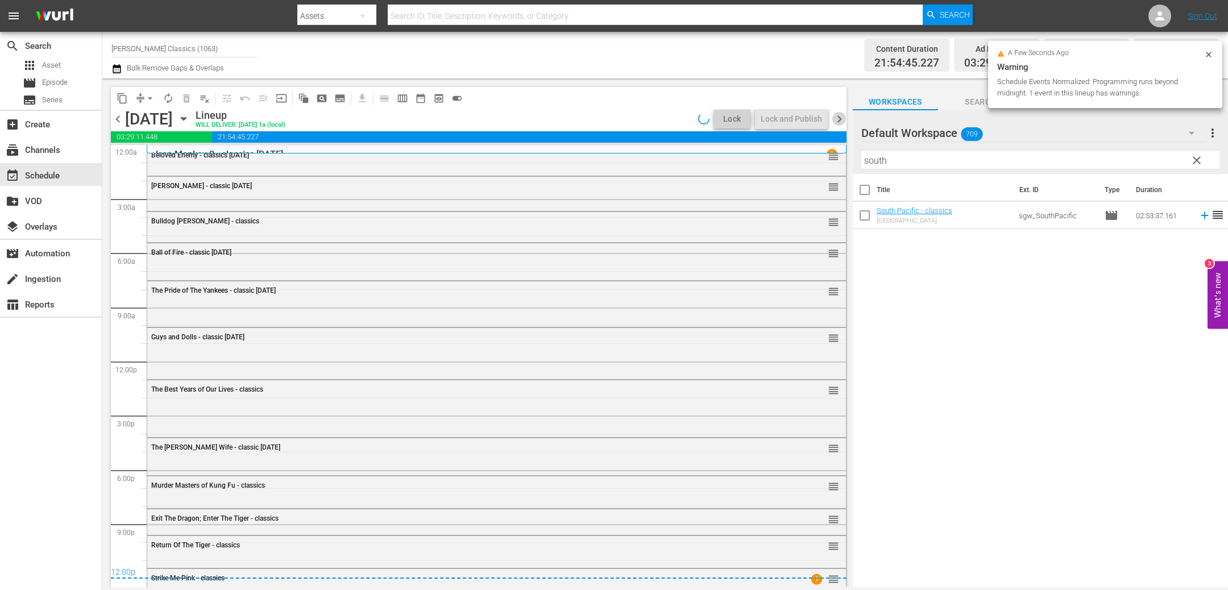
click at [840, 119] on span "chevron_right" at bounding box center [839, 119] width 14 height 14
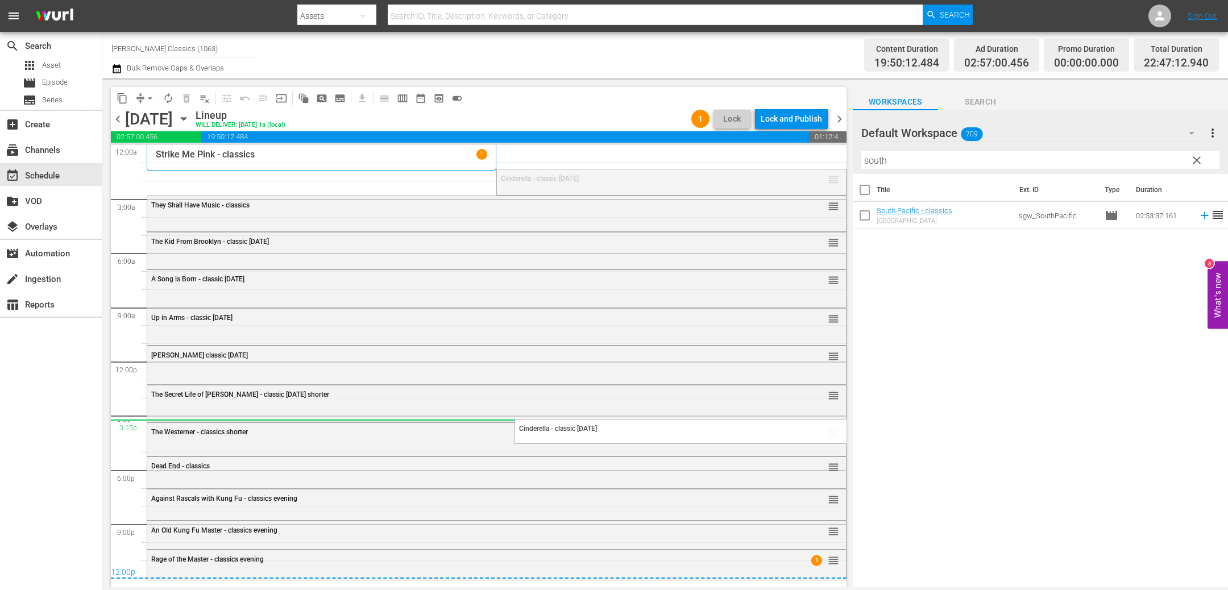
drag, startPoint x: 833, startPoint y: 177, endPoint x: 783, endPoint y: 421, distance: 248.4
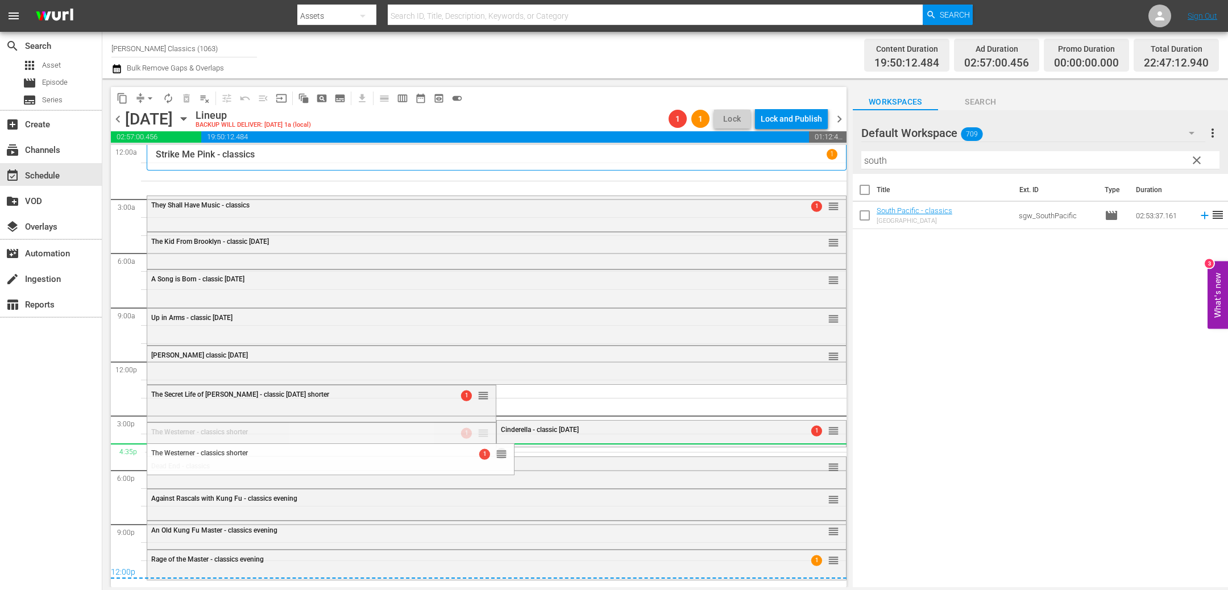
drag, startPoint x: 486, startPoint y: 434, endPoint x: 486, endPoint y: 443, distance: 9.1
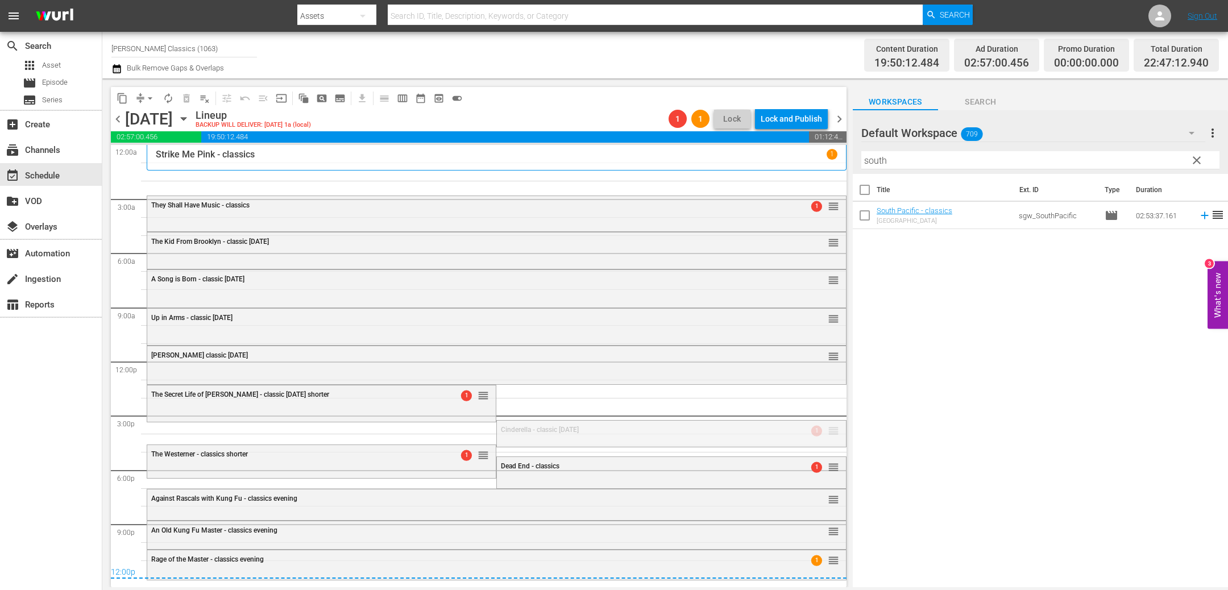
drag, startPoint x: 830, startPoint y: 430, endPoint x: 679, endPoint y: 170, distance: 300.5
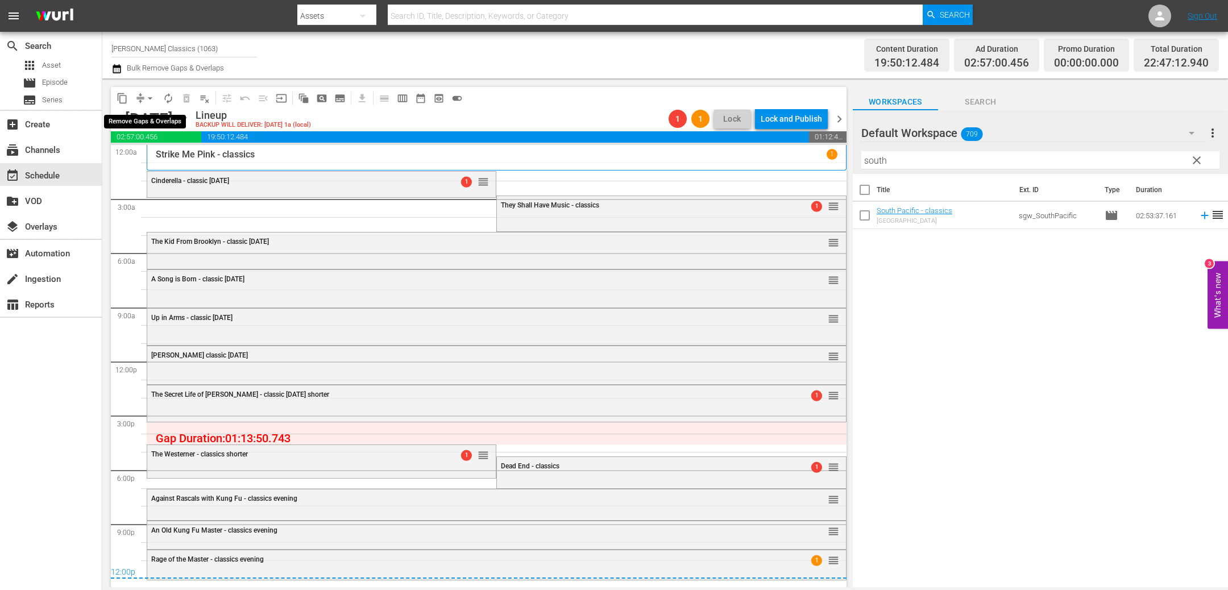
click at [142, 99] on button "arrow_drop_down" at bounding box center [150, 98] width 18 height 18
click at [190, 167] on li "Align to End of Previous Day" at bounding box center [150, 158] width 119 height 19
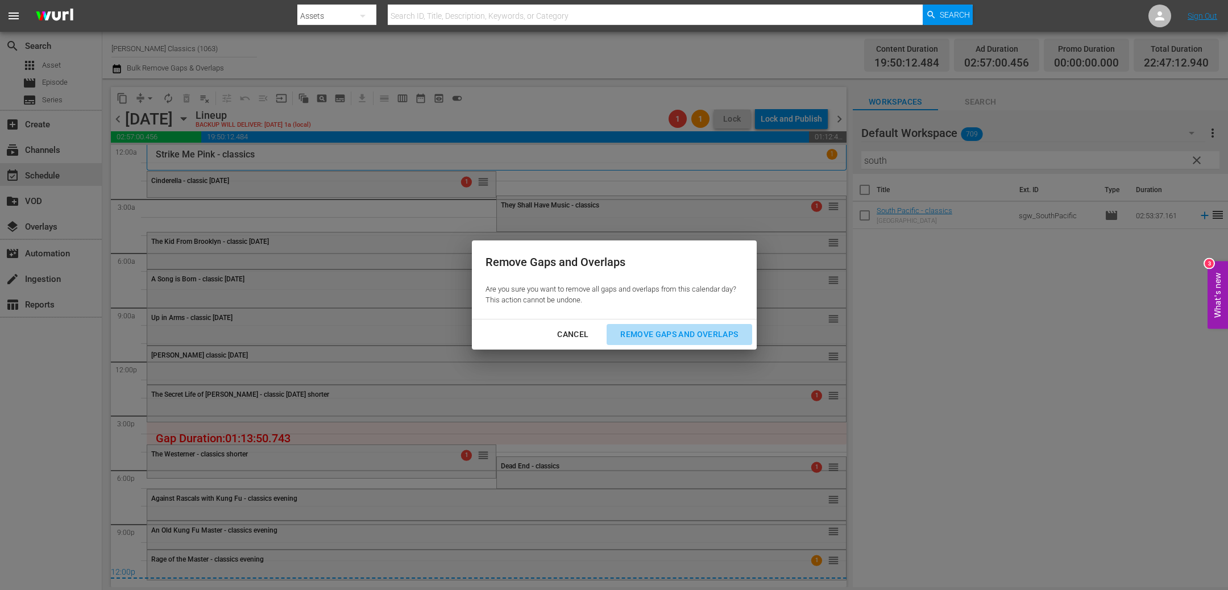
click at [716, 330] on div "Remove Gaps and Overlaps" at bounding box center [679, 334] width 136 height 14
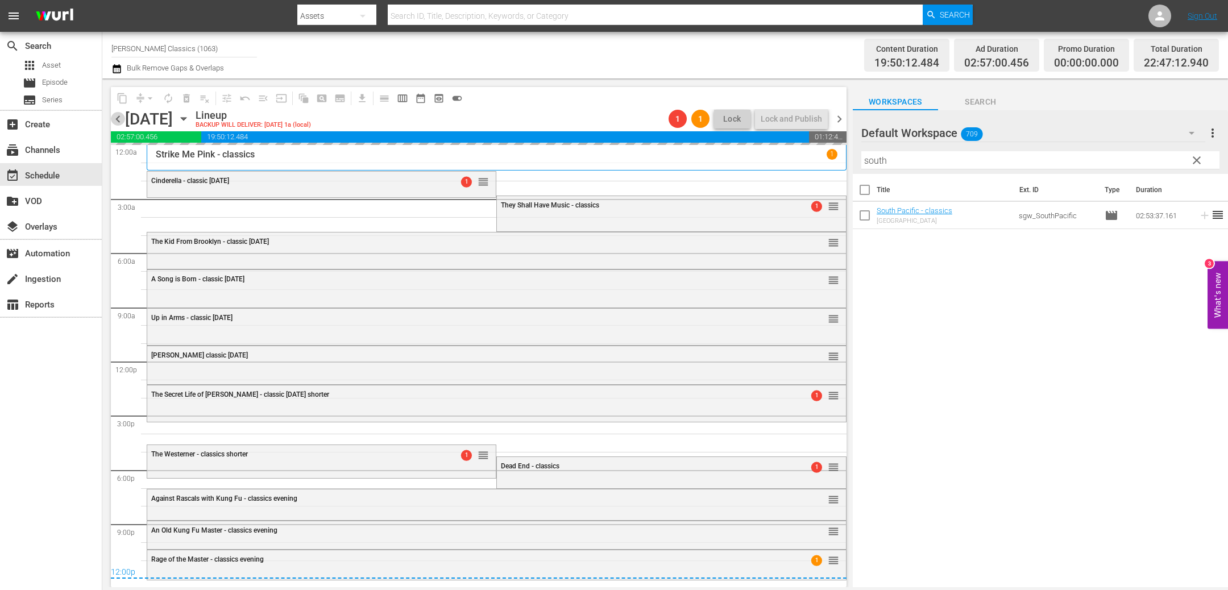
click at [116, 122] on span "chevron_left" at bounding box center [118, 119] width 14 height 14
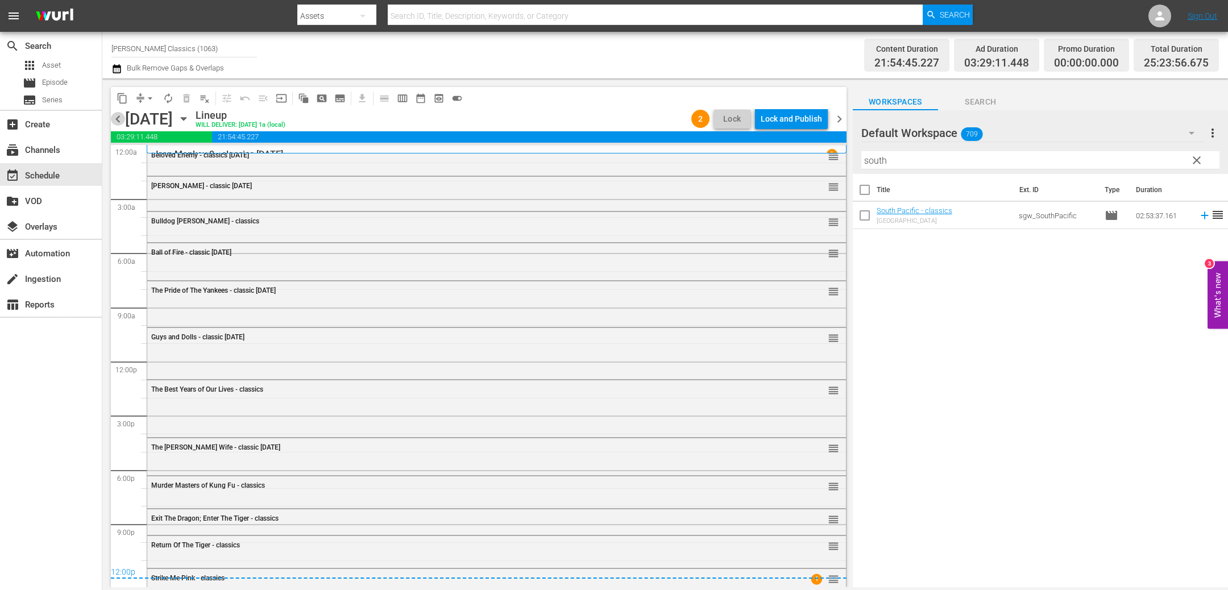
click at [116, 122] on span "chevron_left" at bounding box center [118, 119] width 14 height 14
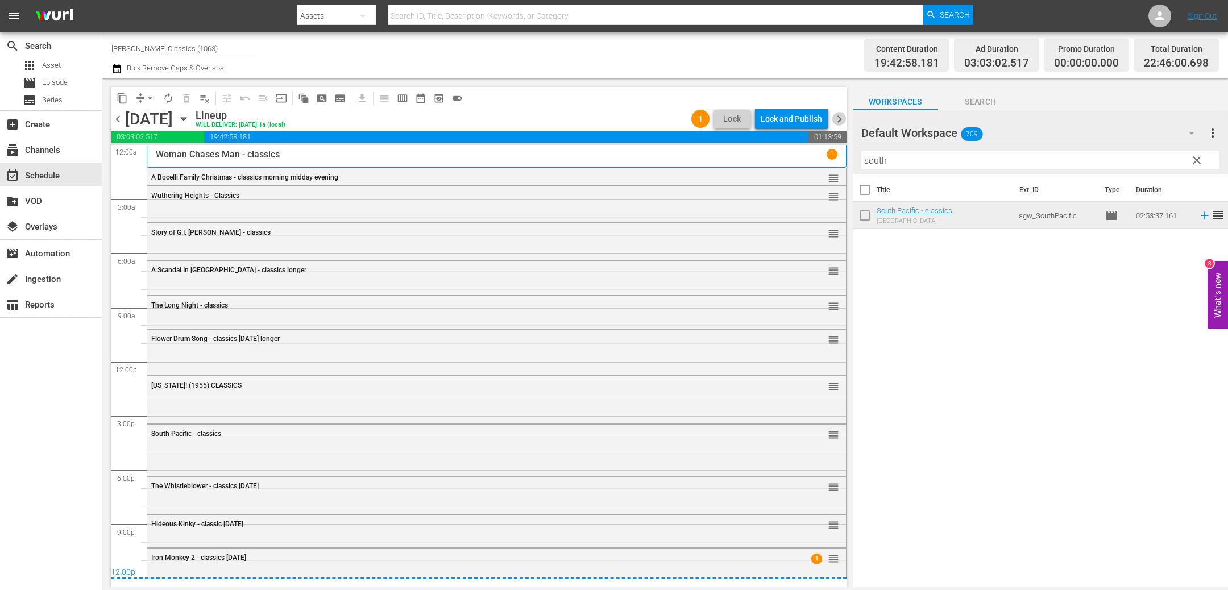
click at [845, 119] on span "chevron_right" at bounding box center [839, 119] width 14 height 14
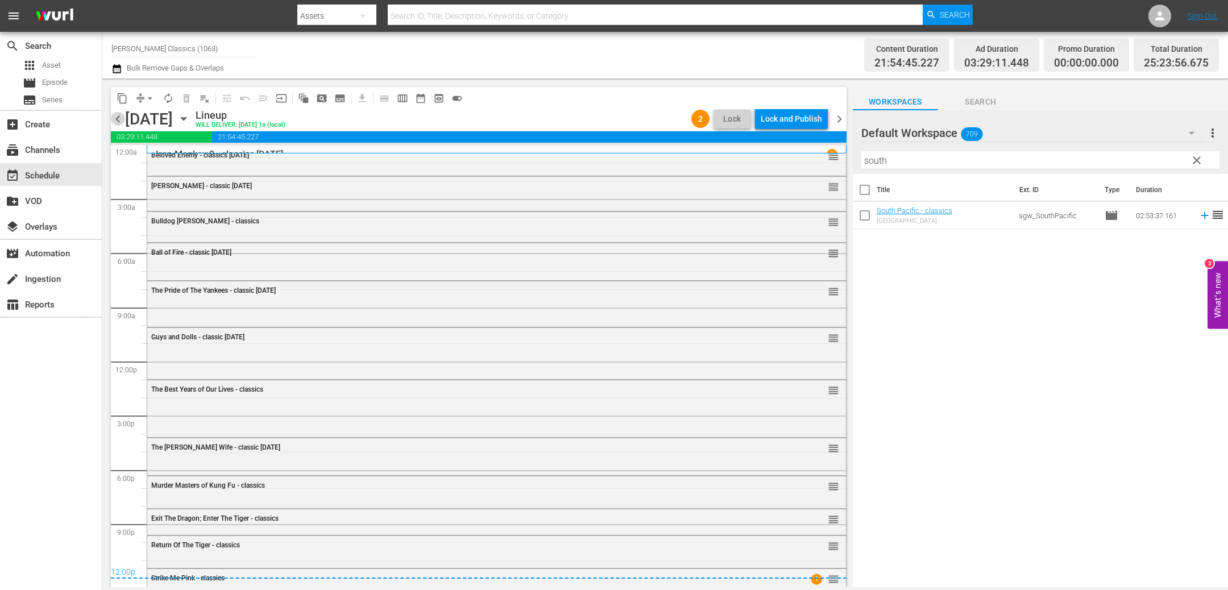
drag, startPoint x: 120, startPoint y: 122, endPoint x: 238, endPoint y: 129, distance: 117.8
click at [120, 122] on span "chevron_left" at bounding box center [118, 119] width 14 height 14
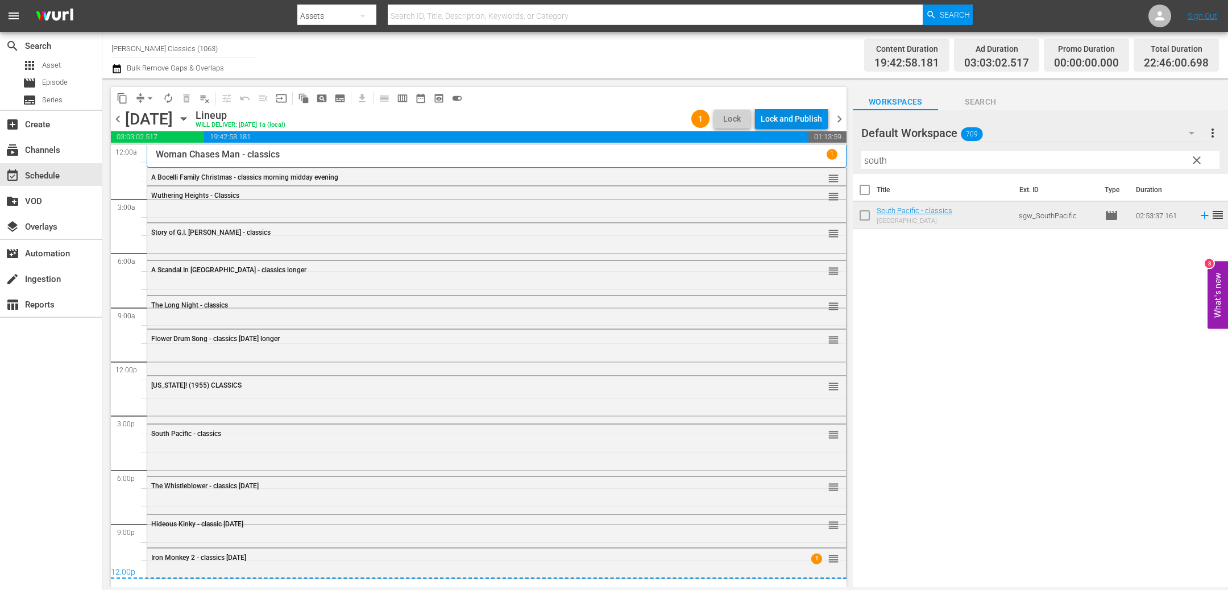
click at [789, 119] on div "Lock and Publish" at bounding box center [790, 119] width 61 height 20
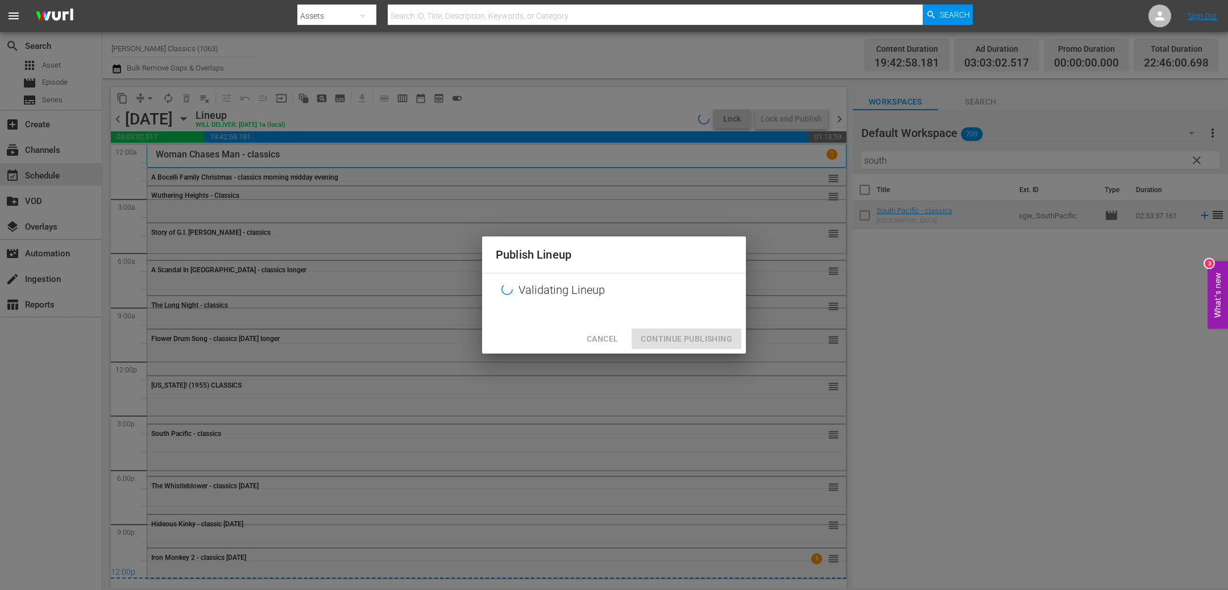
click at [670, 333] on div "Cancel Continue Publishing" at bounding box center [614, 339] width 264 height 30
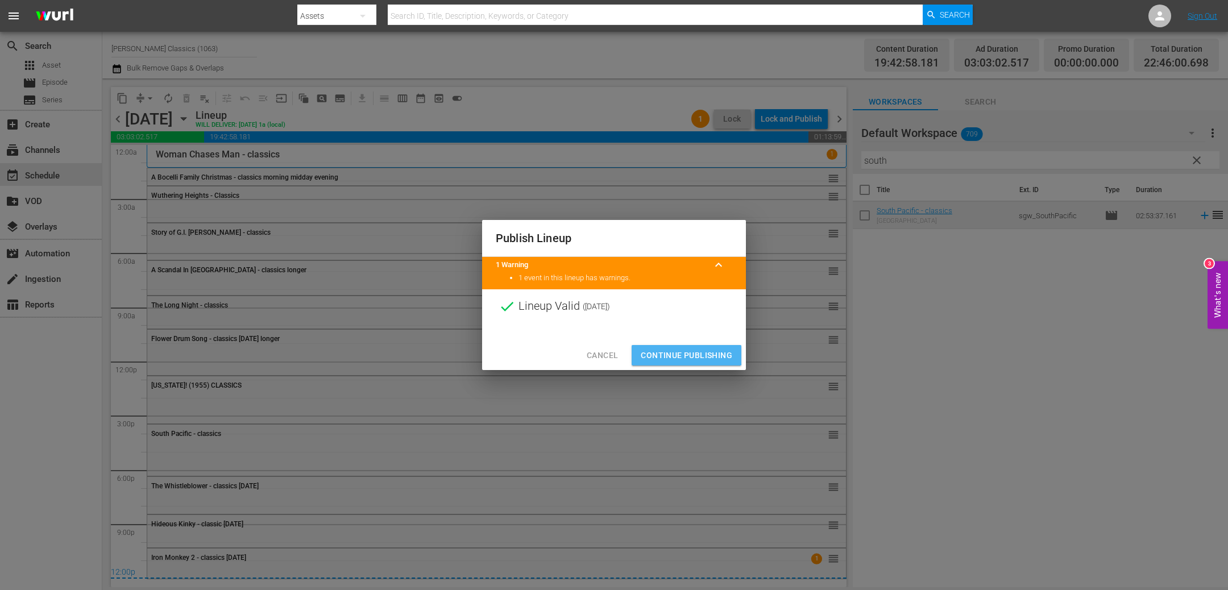
click at [683, 351] on span "Continue Publishing" at bounding box center [685, 355] width 91 height 14
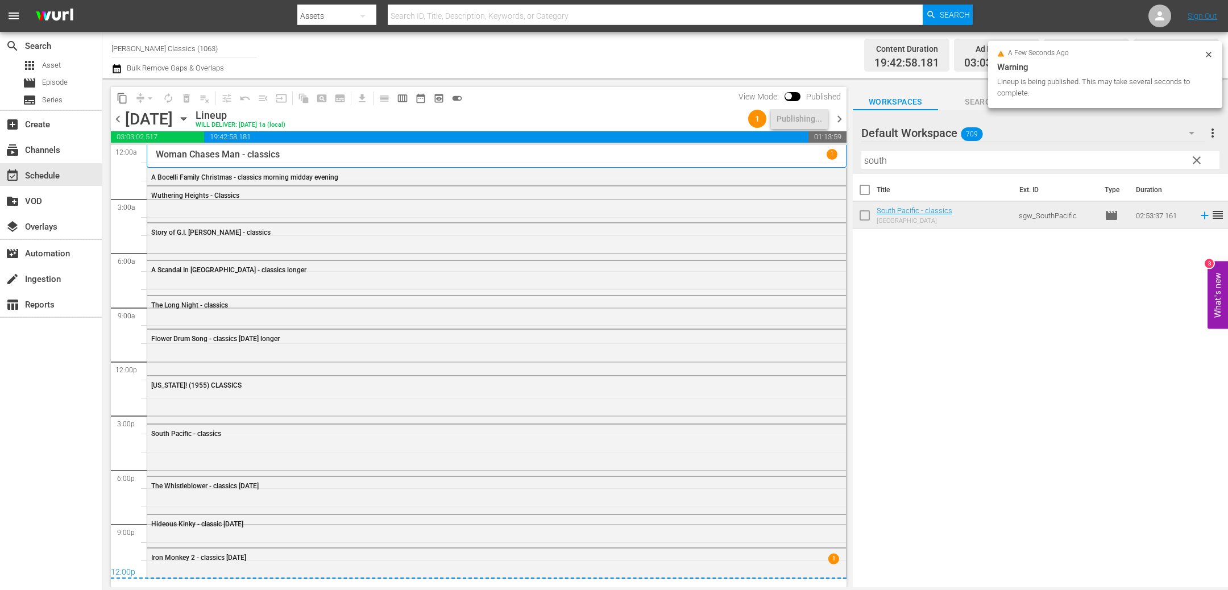
click at [840, 118] on span "chevron_right" at bounding box center [839, 119] width 14 height 14
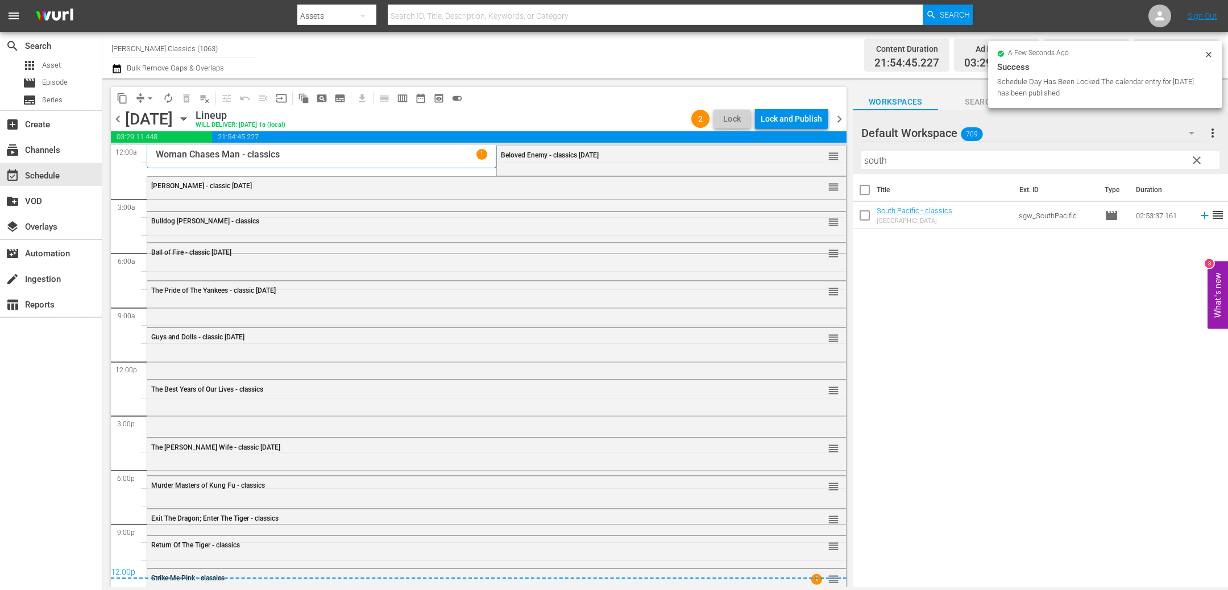
click at [120, 120] on span "chevron_left" at bounding box center [118, 119] width 14 height 14
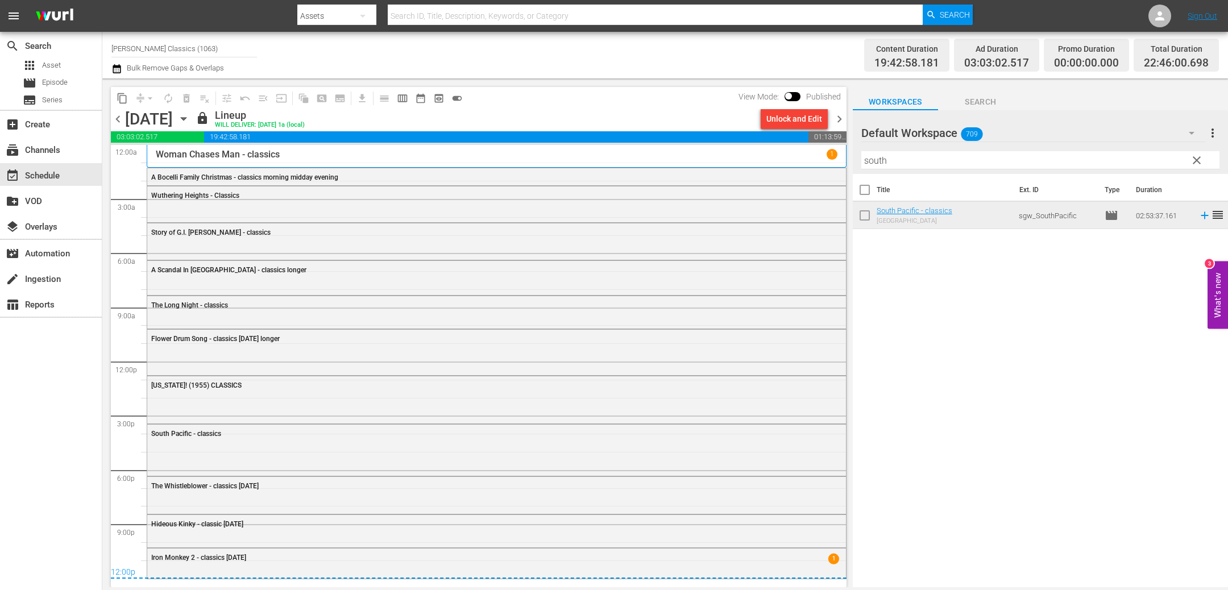
click at [840, 120] on span "chevron_right" at bounding box center [839, 119] width 14 height 14
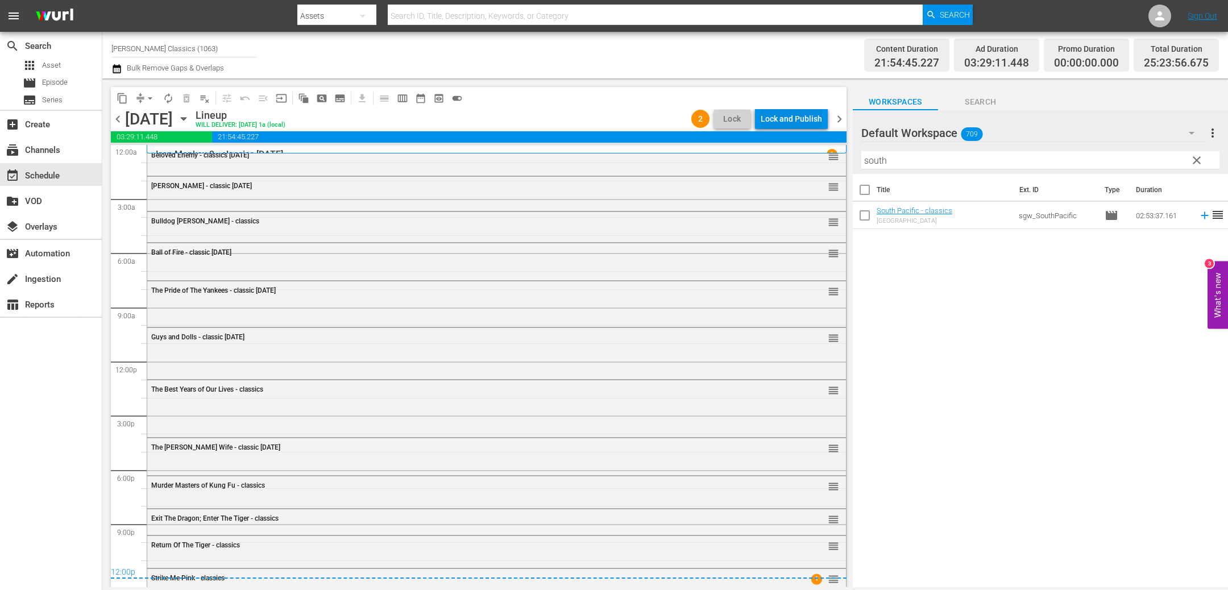
click at [787, 116] on div "Lock and Publish" at bounding box center [790, 119] width 61 height 20
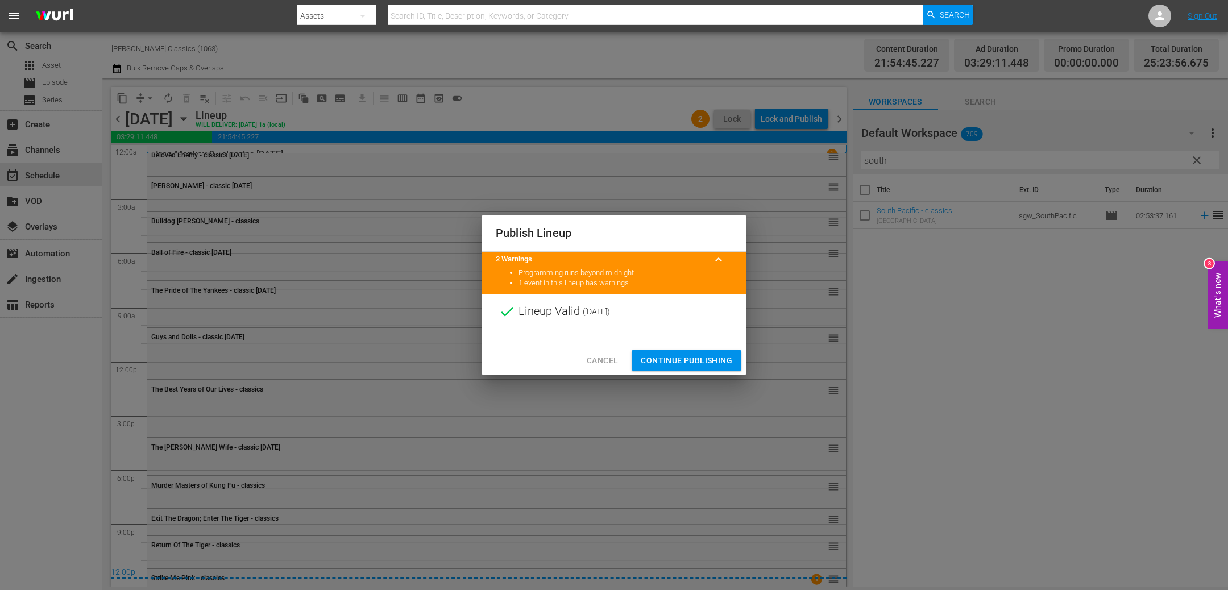
drag, startPoint x: 702, startPoint y: 354, endPoint x: 768, endPoint y: 259, distance: 115.2
click at [702, 354] on span "Continue Publishing" at bounding box center [685, 360] width 91 height 14
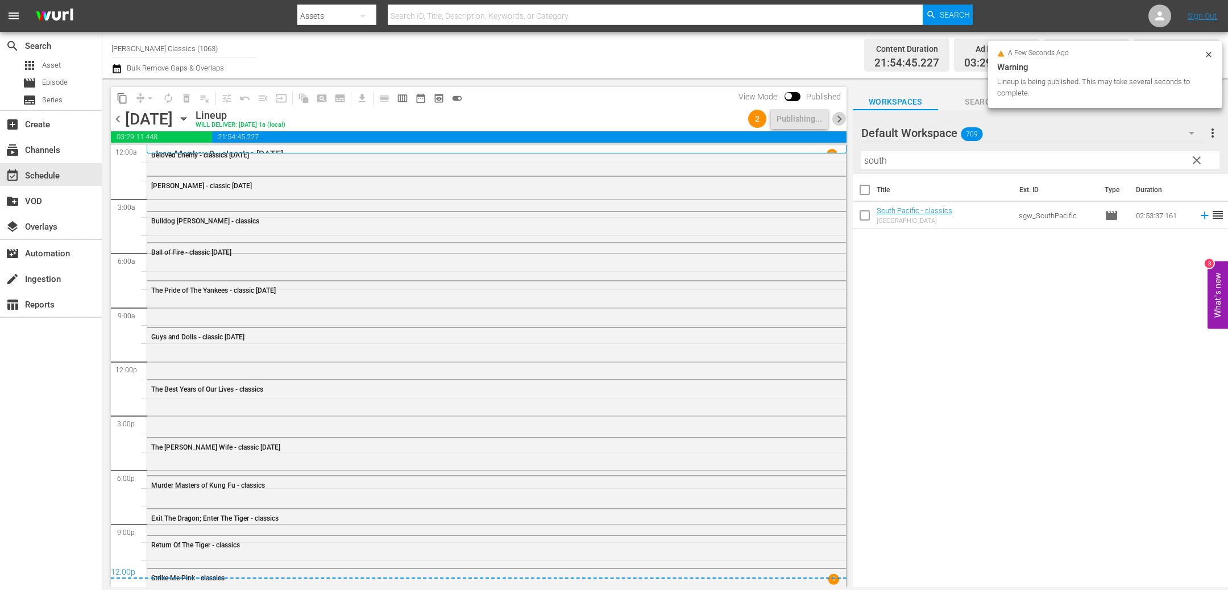
click at [840, 122] on span "chevron_right" at bounding box center [839, 119] width 14 height 14
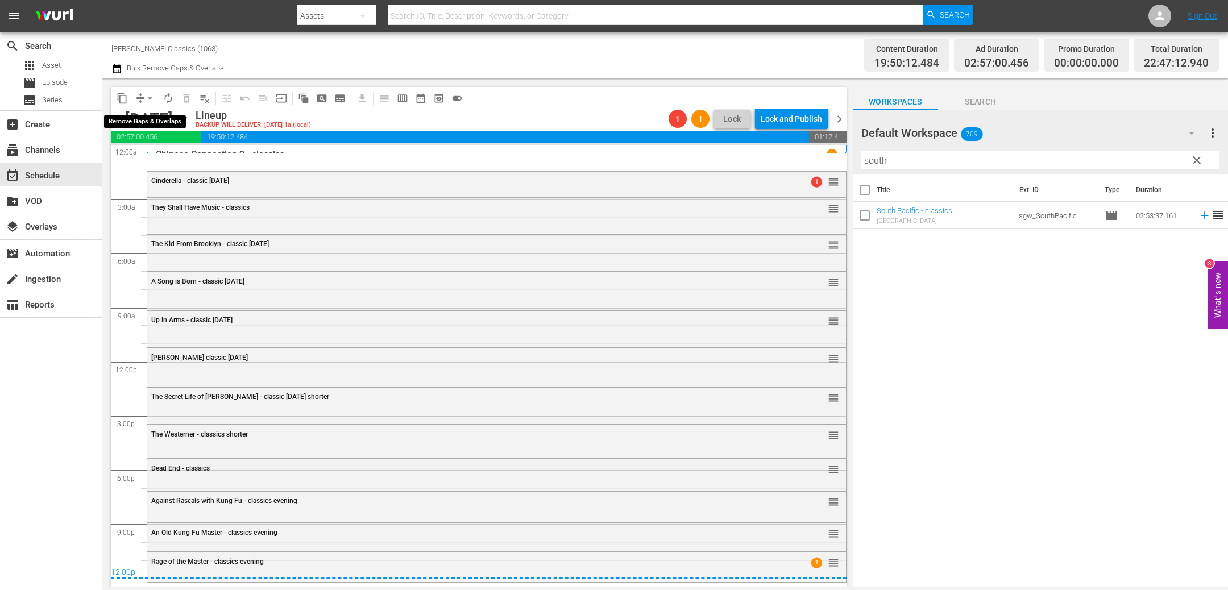
click at [144, 95] on span "arrow_drop_down" at bounding box center [149, 98] width 11 height 11
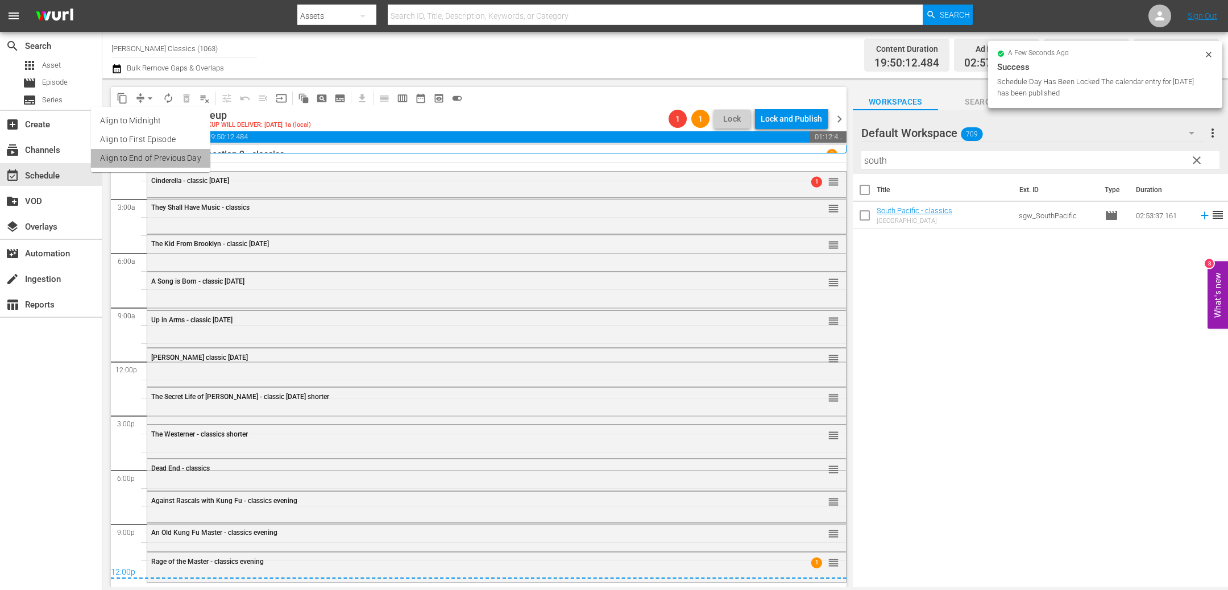
click at [177, 161] on li "Align to End of Previous Day" at bounding box center [150, 158] width 119 height 19
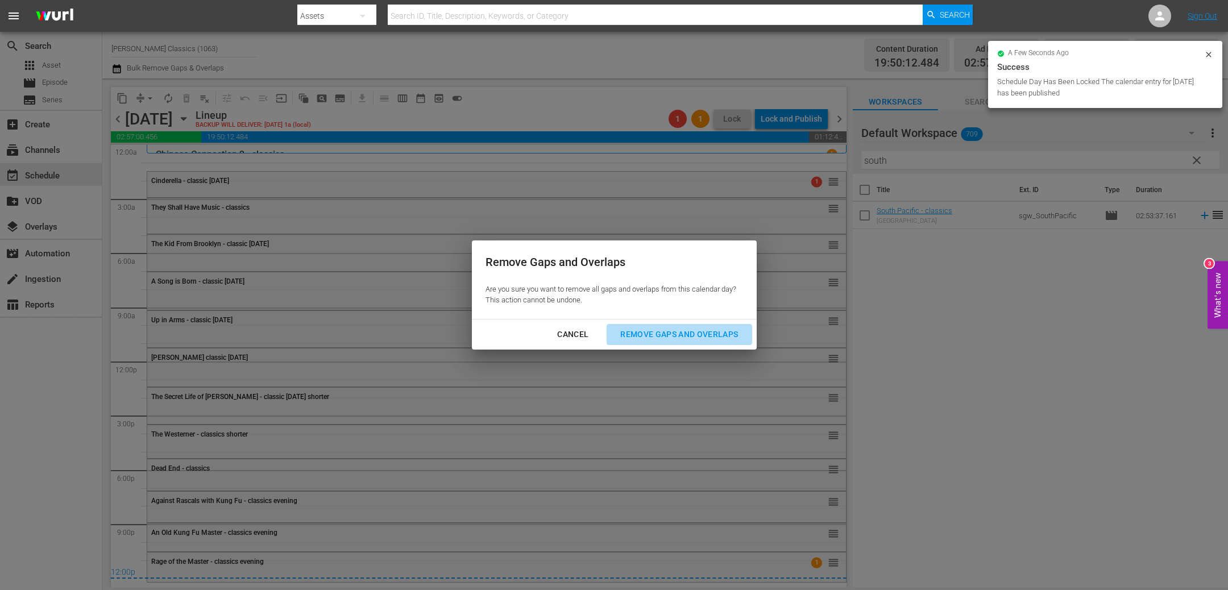
click at [726, 336] on div "Remove Gaps and Overlaps" at bounding box center [679, 334] width 136 height 14
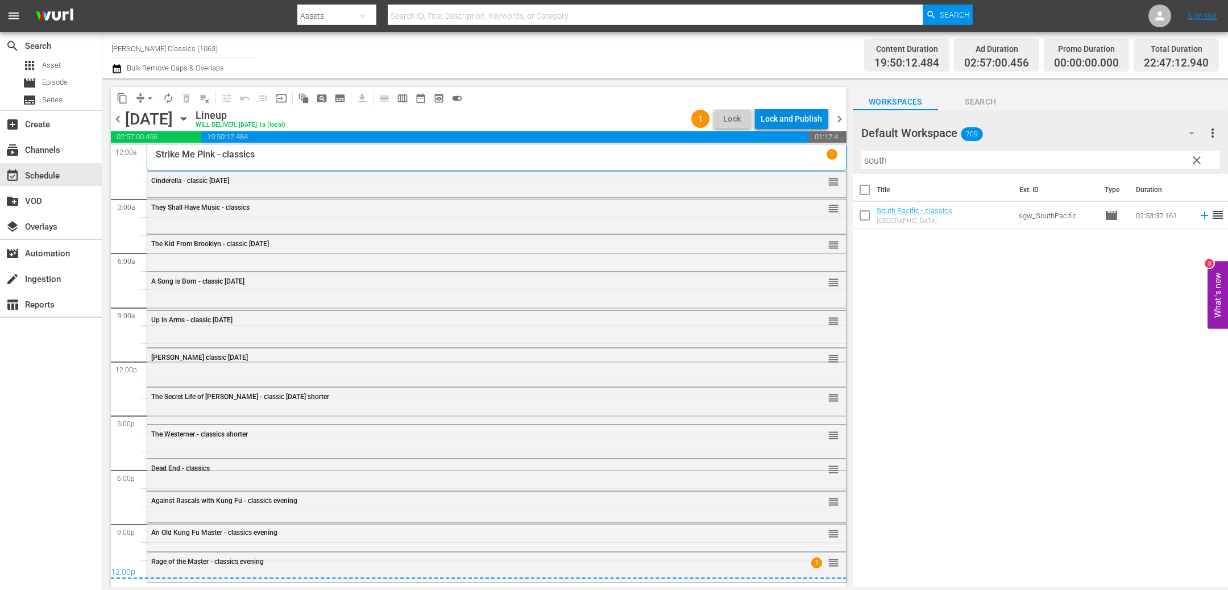
click at [784, 116] on div "Lock and Publish" at bounding box center [790, 119] width 61 height 20
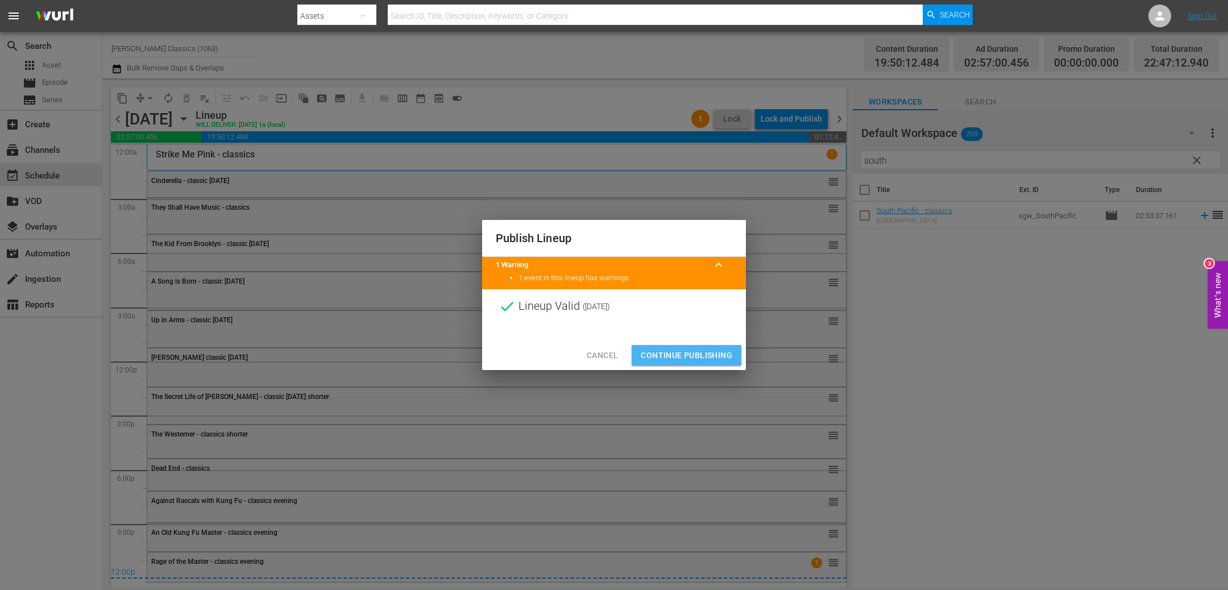
drag, startPoint x: 698, startPoint y: 351, endPoint x: 737, endPoint y: 278, distance: 82.6
click at [698, 351] on span "Continue Publishing" at bounding box center [685, 355] width 91 height 14
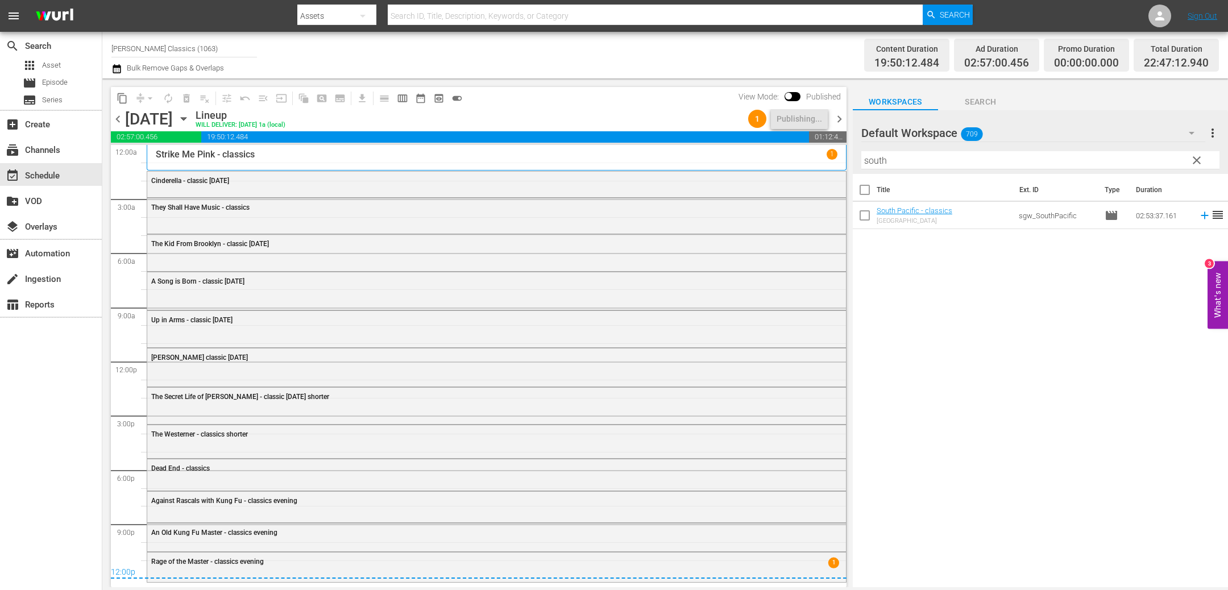
click at [835, 117] on span "chevron_right" at bounding box center [839, 119] width 14 height 14
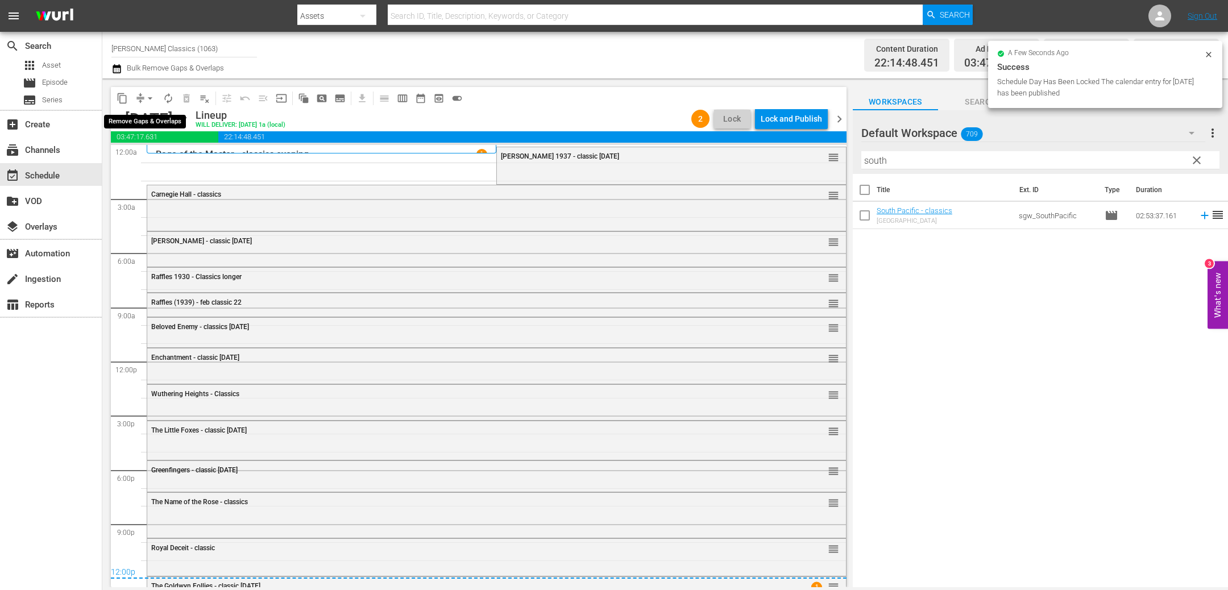
click at [148, 98] on span "arrow_drop_down" at bounding box center [149, 98] width 11 height 11
click at [164, 160] on li "Align to End of Previous Day" at bounding box center [150, 158] width 119 height 19
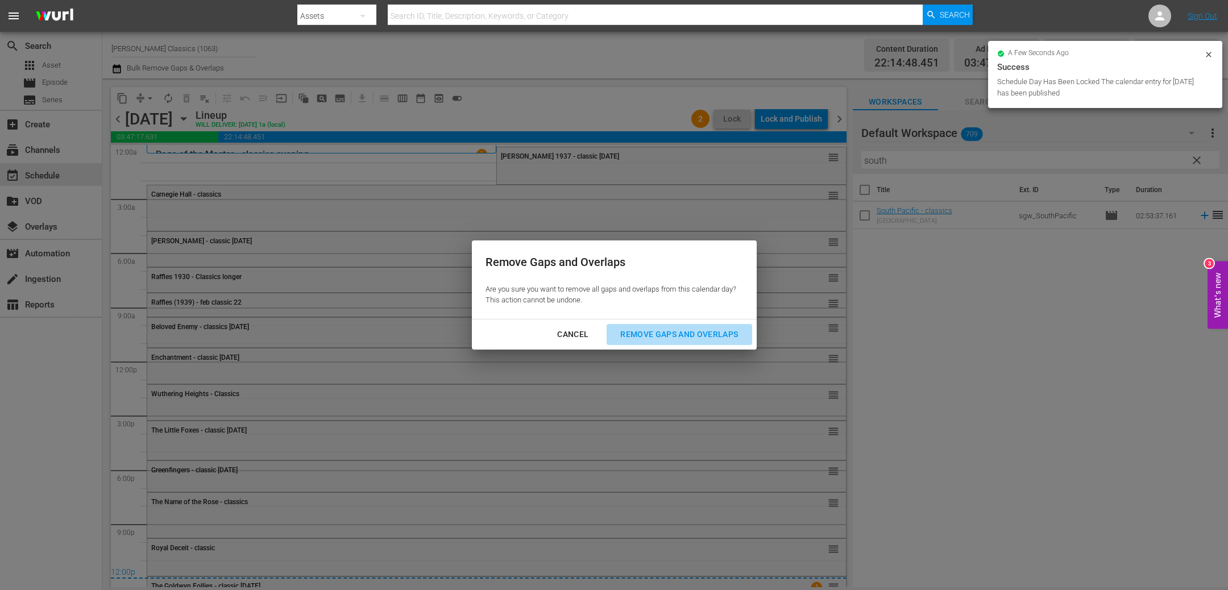
drag, startPoint x: 706, startPoint y: 334, endPoint x: 698, endPoint y: 328, distance: 10.1
click at [706, 334] on div "Remove Gaps and Overlaps" at bounding box center [679, 334] width 136 height 14
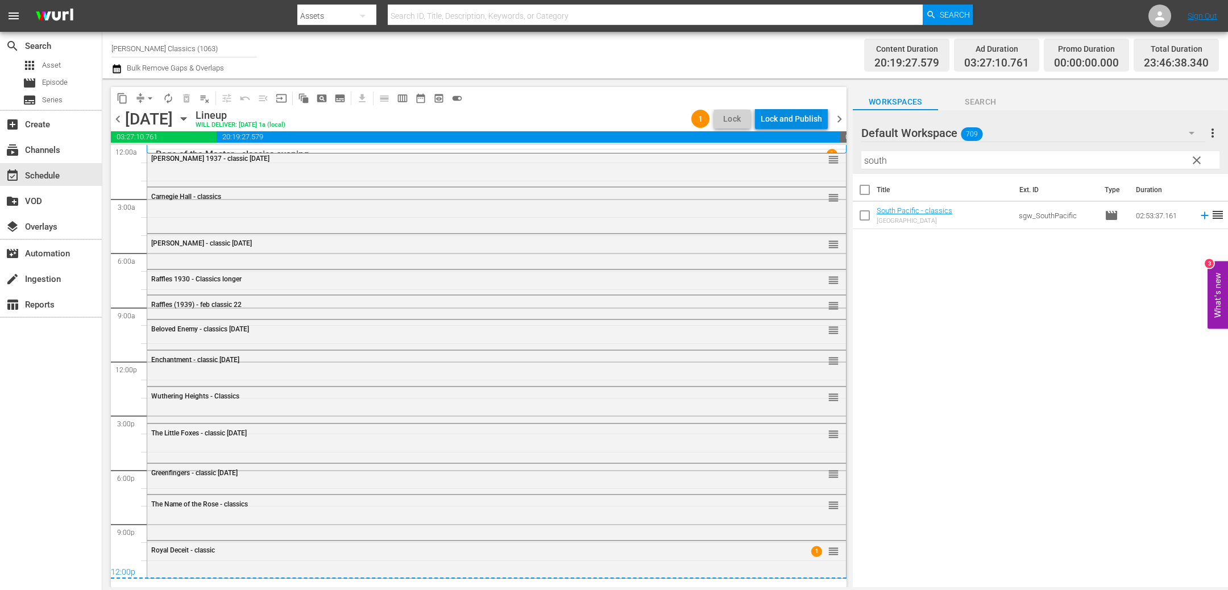
click at [768, 118] on div "Lock and Publish" at bounding box center [790, 119] width 61 height 20
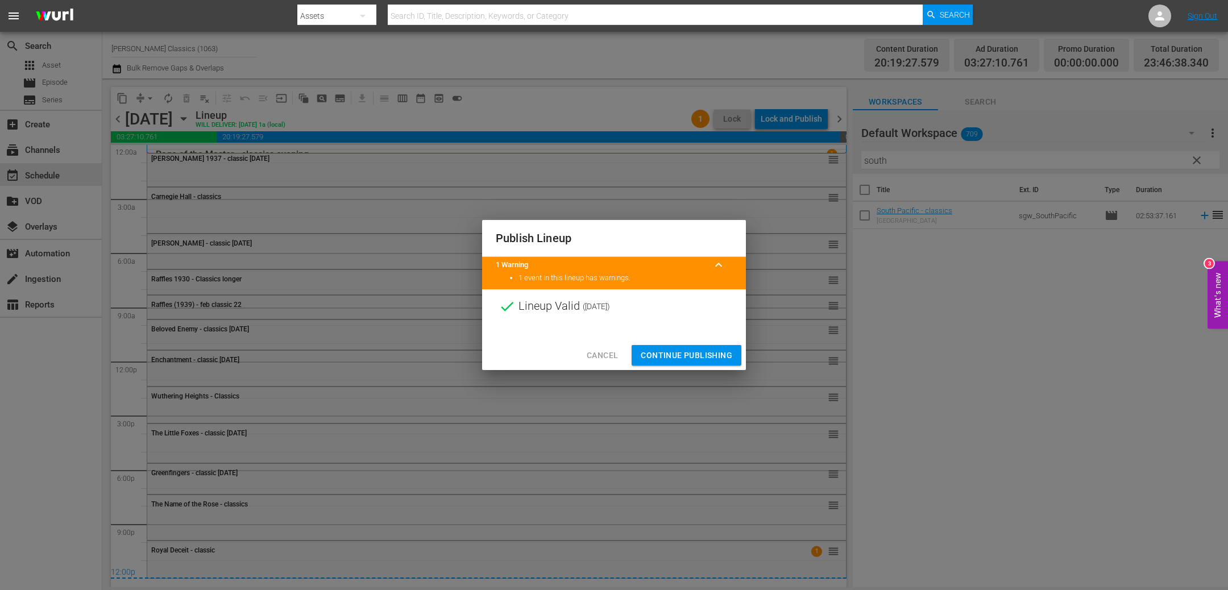
click at [698, 357] on span "Continue Publishing" at bounding box center [685, 355] width 91 height 14
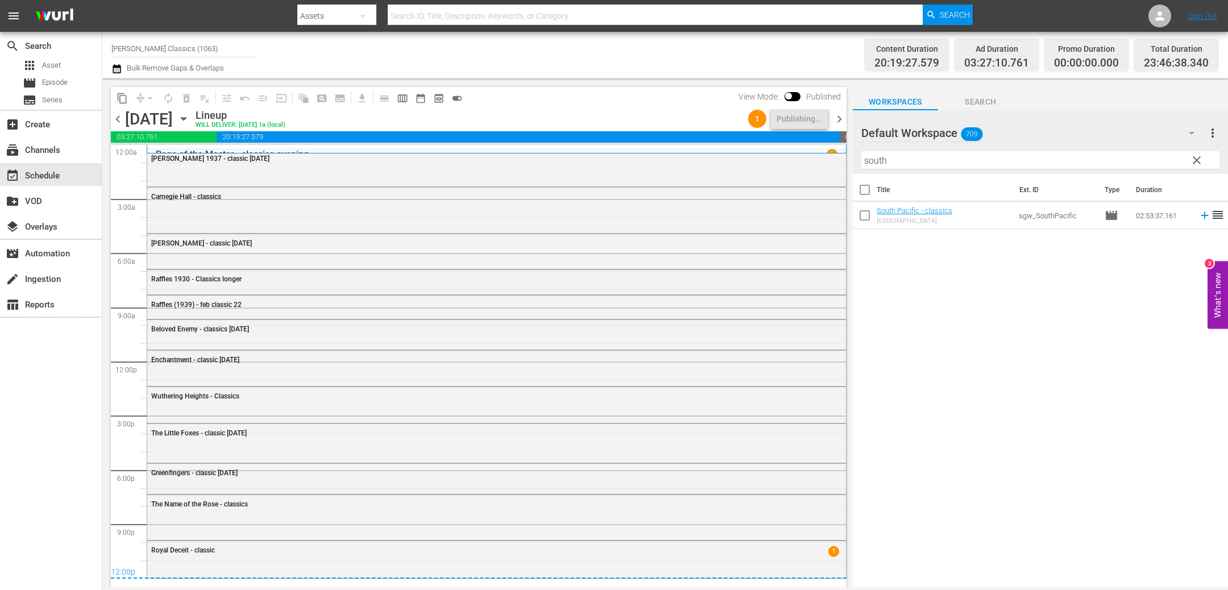
click at [118, 118] on span "chevron_left" at bounding box center [118, 119] width 14 height 14
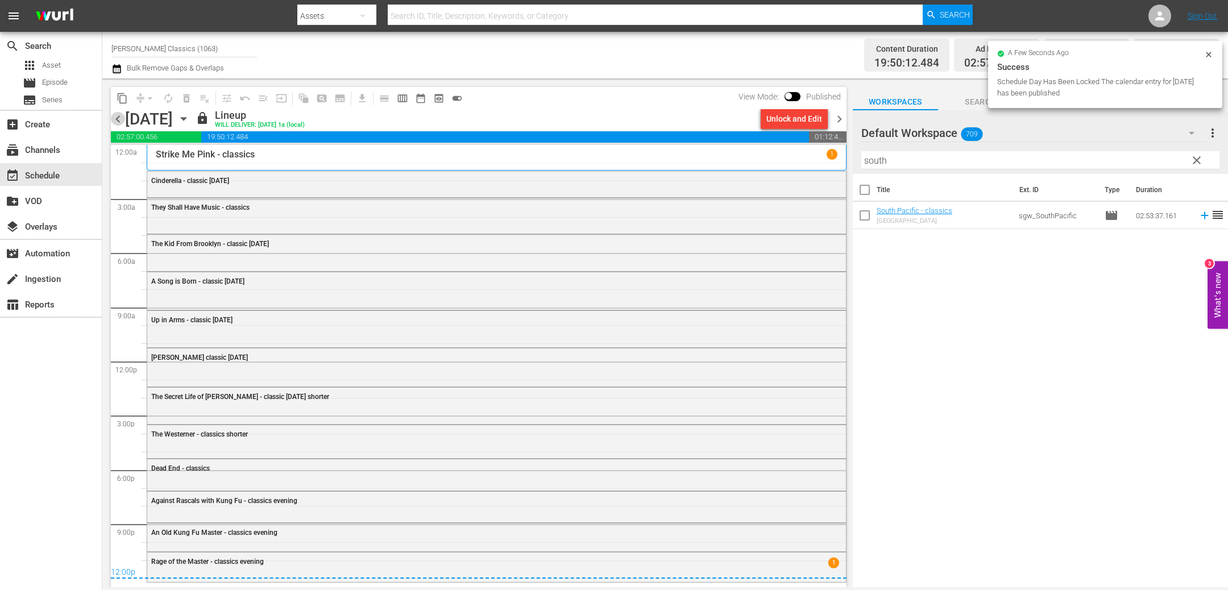
click at [118, 118] on span "chevron_left" at bounding box center [118, 119] width 14 height 14
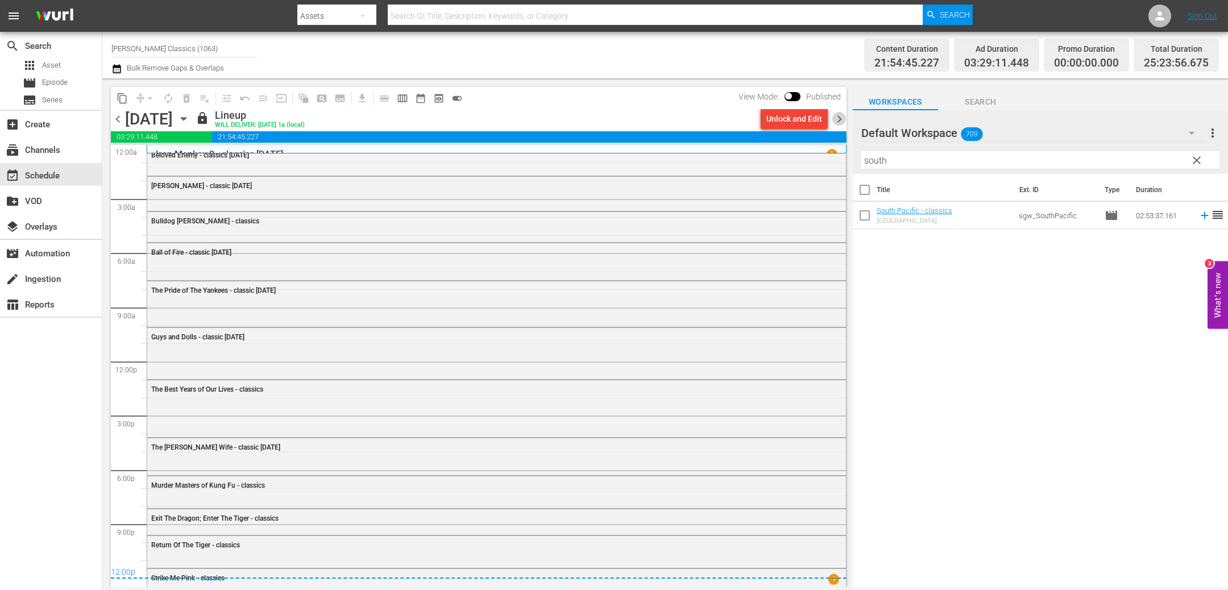
click at [837, 120] on span "chevron_right" at bounding box center [839, 119] width 14 height 14
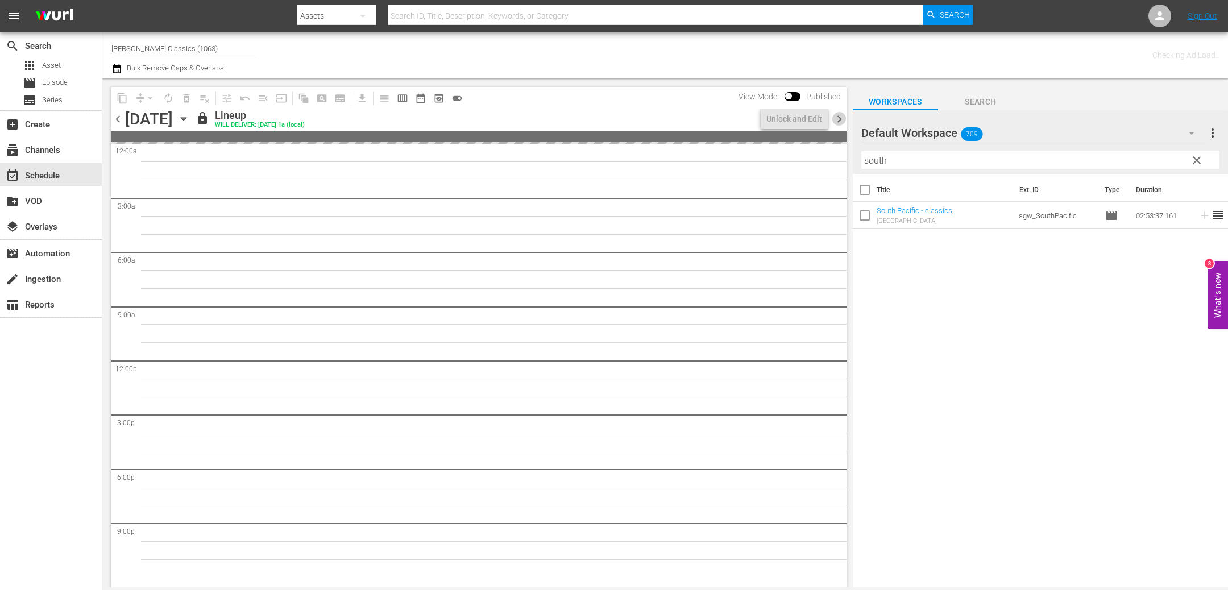
click at [837, 120] on span "chevron_right" at bounding box center [839, 119] width 14 height 14
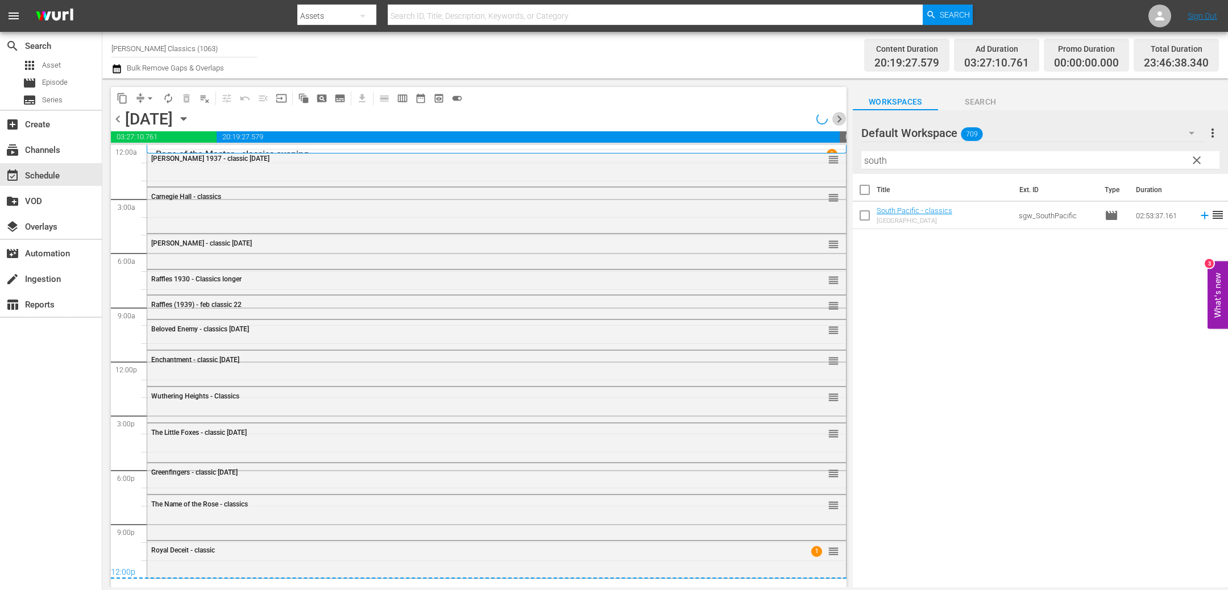
click at [837, 120] on span "chevron_right" at bounding box center [839, 119] width 14 height 14
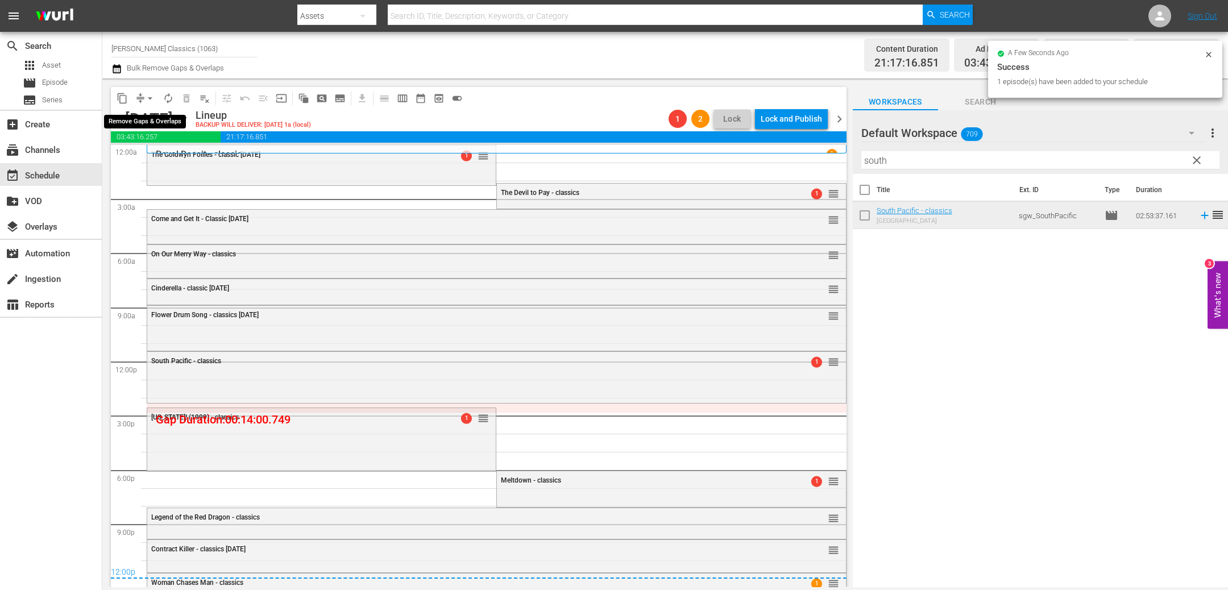
click at [149, 98] on span "arrow_drop_down" at bounding box center [149, 98] width 11 height 11
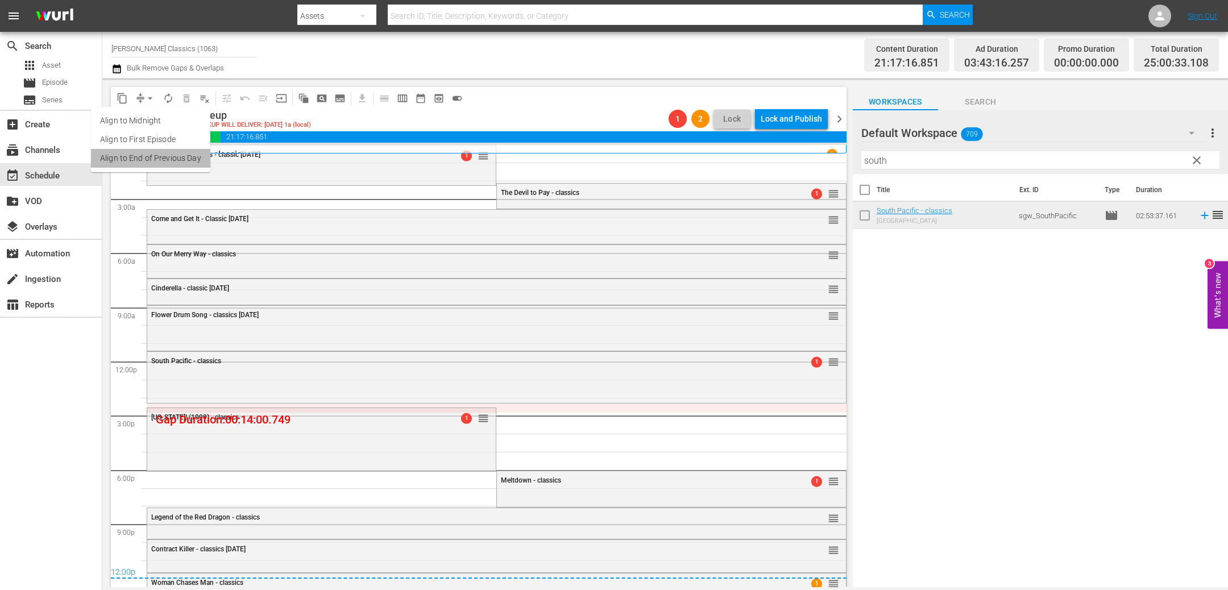
click at [160, 157] on li "Align to End of Previous Day" at bounding box center [150, 158] width 119 height 19
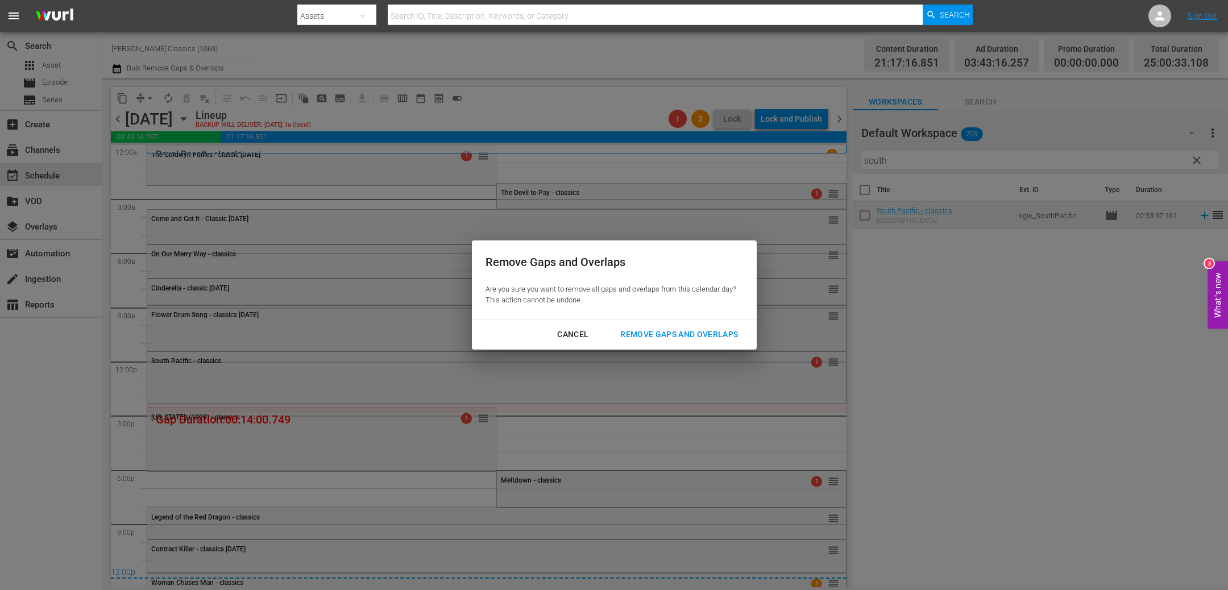
click at [695, 332] on div "Remove Gaps and Overlaps" at bounding box center [679, 334] width 136 height 14
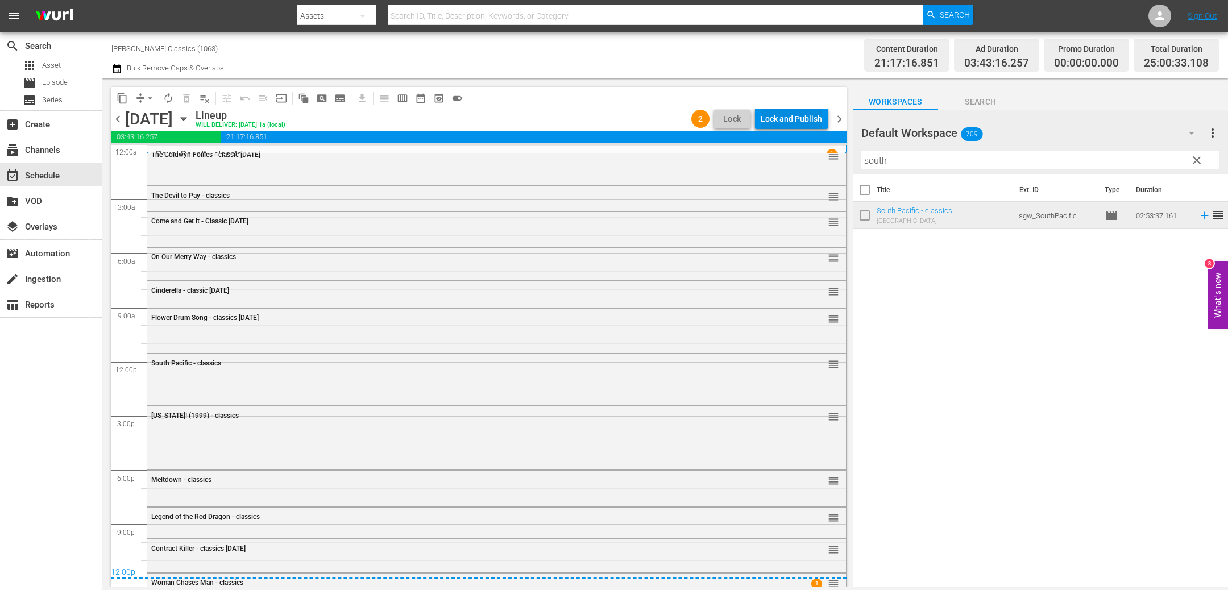
click at [804, 119] on div "Lock and Publish" at bounding box center [790, 119] width 61 height 20
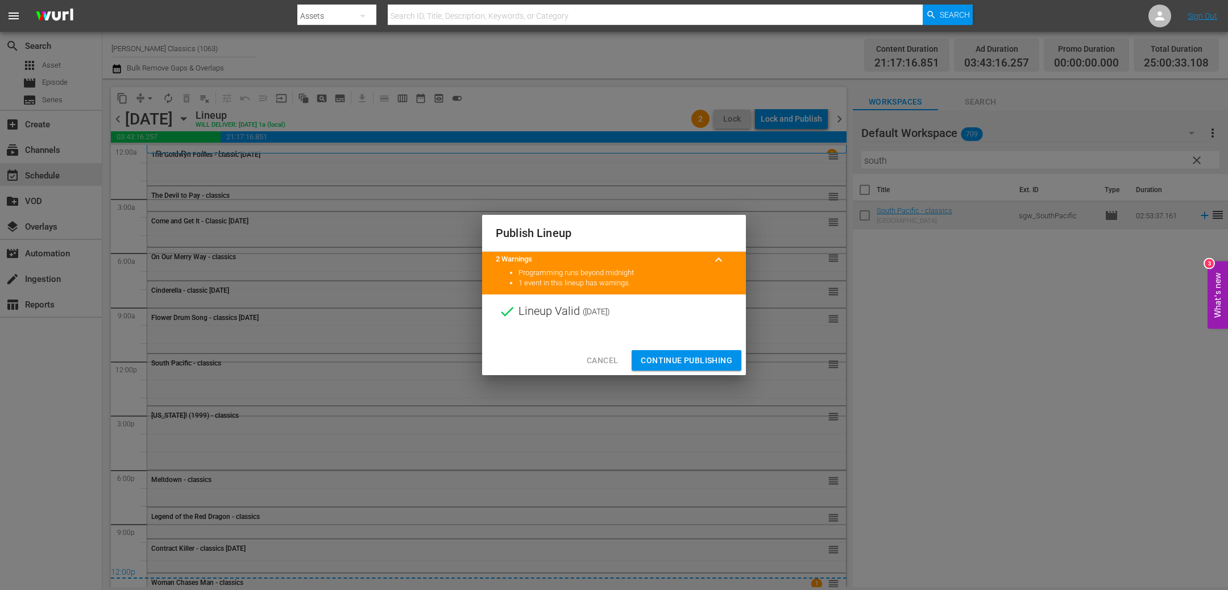
click at [697, 363] on span "Continue Publishing" at bounding box center [685, 360] width 91 height 14
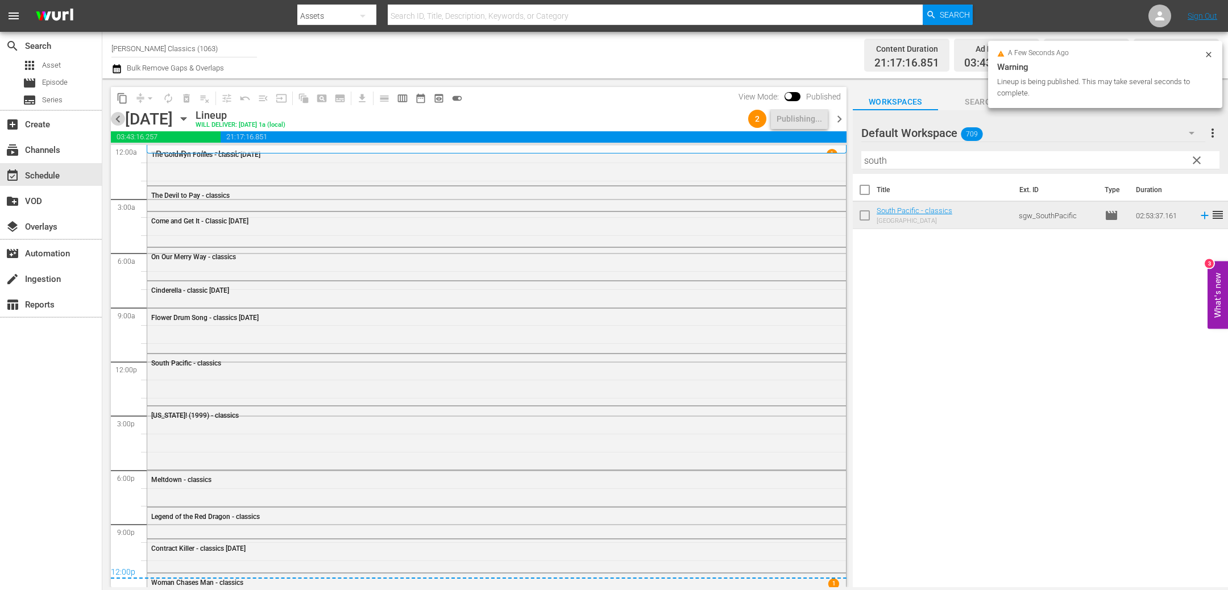
click at [119, 117] on span "chevron_left" at bounding box center [118, 119] width 14 height 14
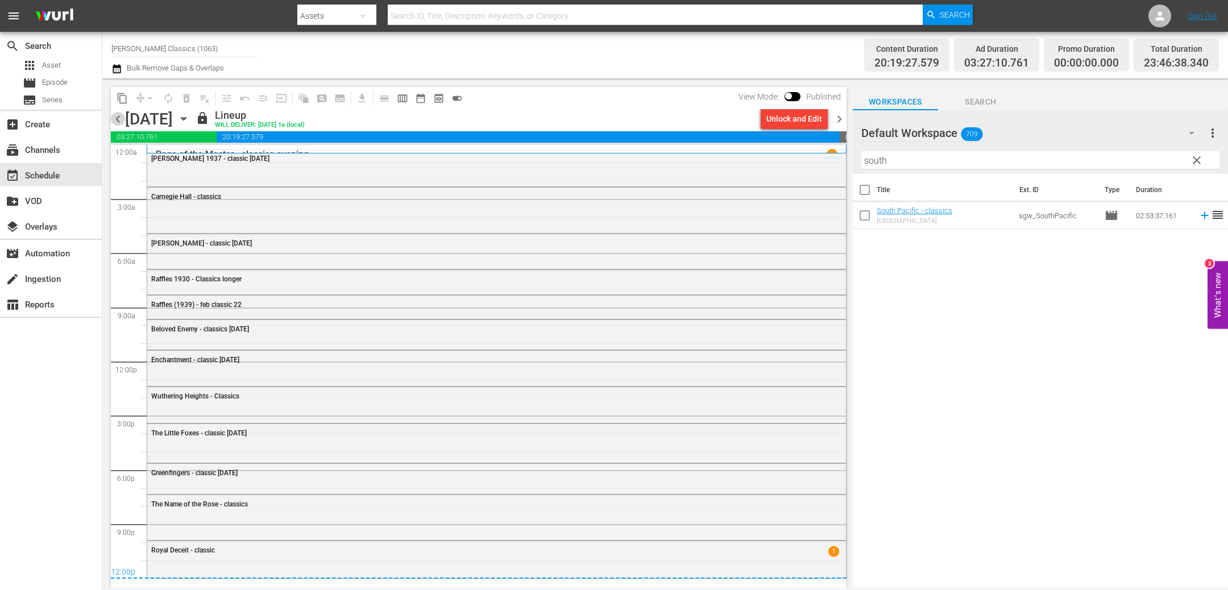
click at [119, 117] on span "chevron_left" at bounding box center [118, 119] width 14 height 14
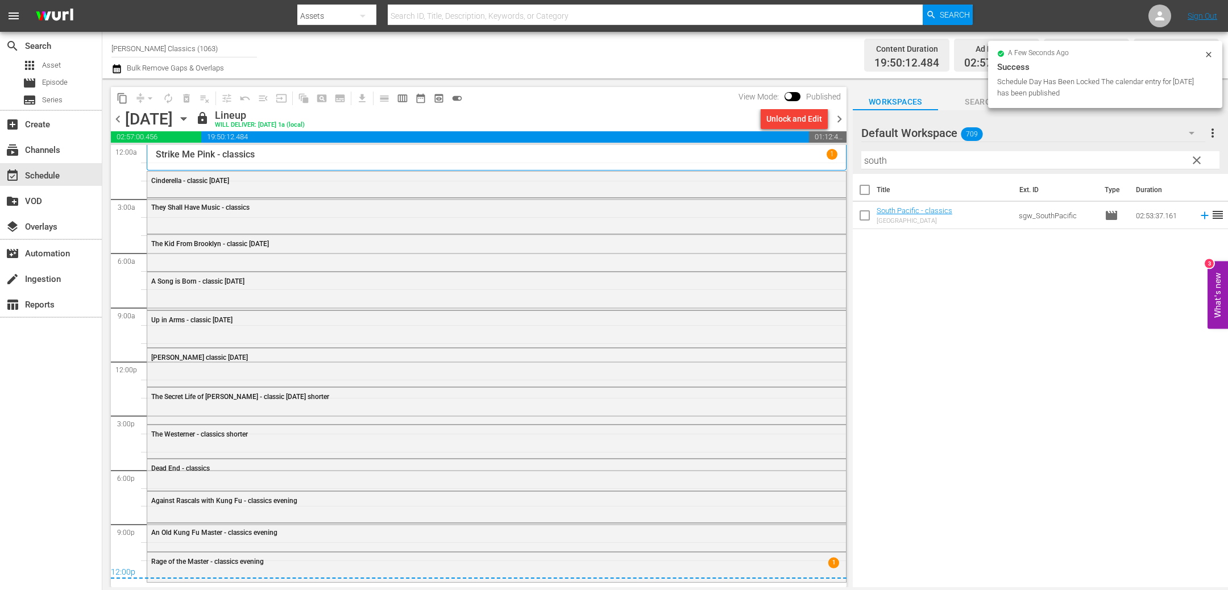
click at [119, 117] on span "chevron_left" at bounding box center [118, 119] width 14 height 14
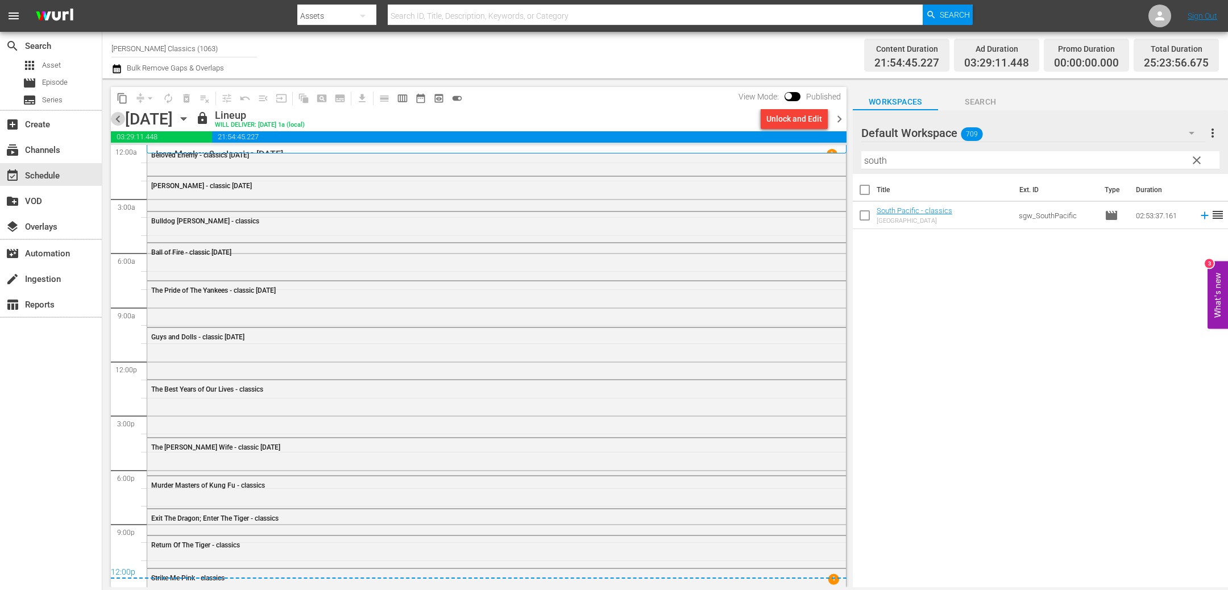
click at [119, 117] on span "chevron_left" at bounding box center [118, 119] width 14 height 14
